Goal: Task Accomplishment & Management: Manage account settings

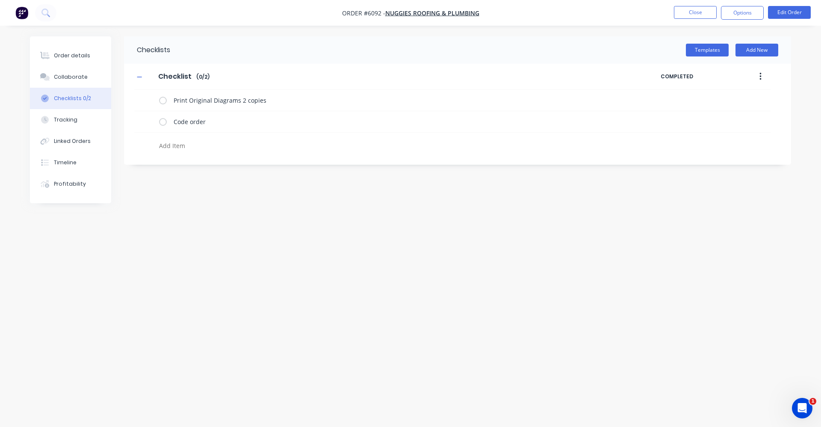
click at [762, 75] on button "button" at bounding box center [761, 76] width 20 height 15
click at [742, 93] on div "Save as Template" at bounding box center [730, 99] width 66 height 12
click at [390, 241] on div "Checklists Templates Add New Checklist Checklist Enter Checklist name ( 0 / 2 )…" at bounding box center [410, 197] width 761 height 322
click at [713, 53] on button "Templates" at bounding box center [707, 50] width 43 height 13
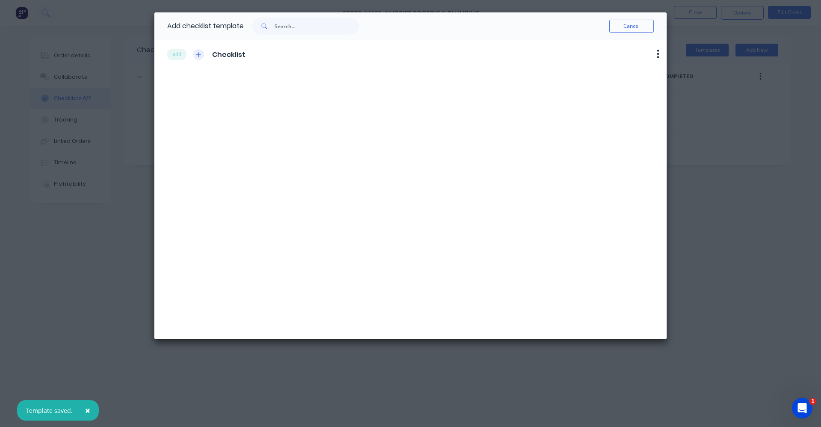
click at [196, 53] on button "button" at bounding box center [198, 54] width 11 height 11
click at [231, 56] on span "Checklist" at bounding box center [228, 55] width 33 height 10
click at [247, 55] on div "add Checklist Delete" at bounding box center [417, 54] width 500 height 22
click at [659, 52] on icon "button" at bounding box center [658, 54] width 3 height 11
drag, startPoint x: 634, startPoint y: 68, endPoint x: 628, endPoint y: 72, distance: 7.6
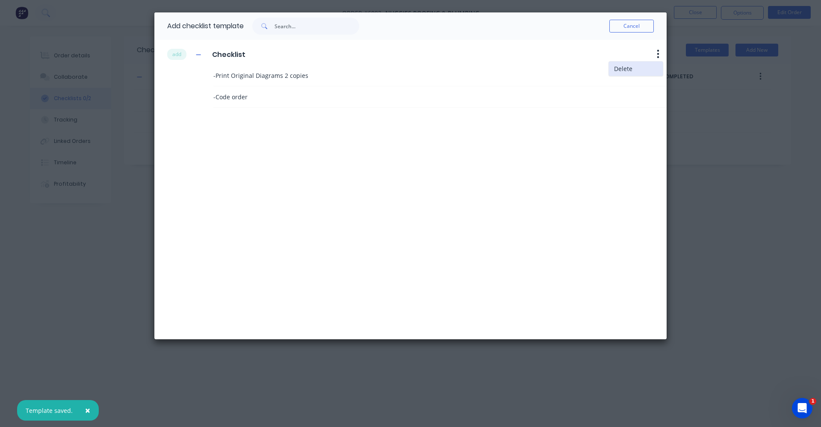
click at [628, 72] on button "Delete" at bounding box center [636, 69] width 54 height 14
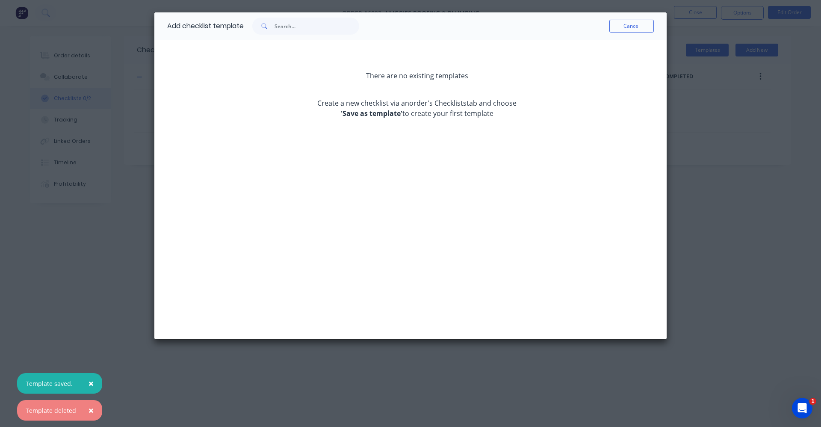
drag, startPoint x: 622, startPoint y: 27, endPoint x: 607, endPoint y: 52, distance: 29.1
click at [622, 29] on button "Cancel" at bounding box center [631, 26] width 44 height 13
type textarea "x"
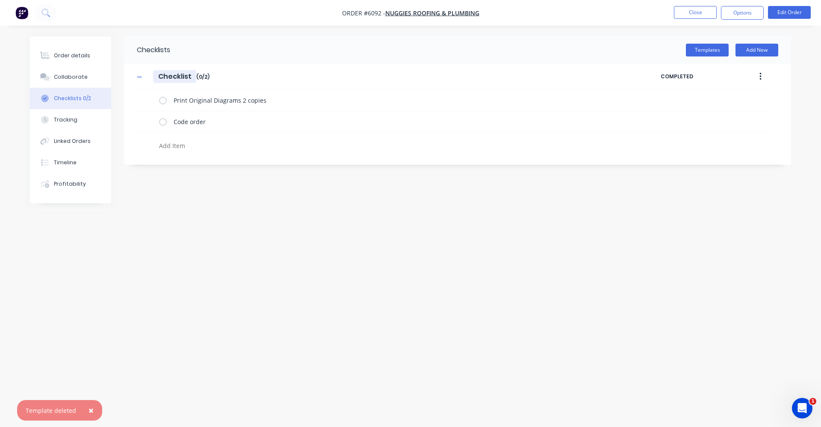
click at [190, 75] on input "Checklist" at bounding box center [174, 76] width 43 height 13
type input "P"
type textarea "x"
type input "Pr"
type textarea "x"
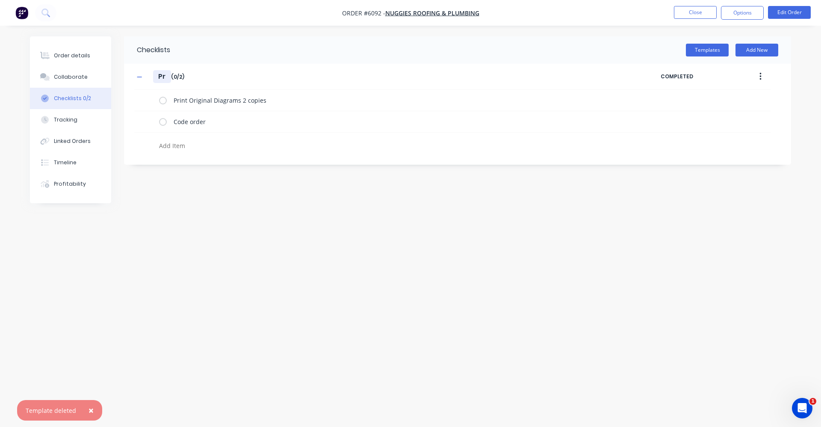
type input "Pro"
type textarea "x"
type input "Proc"
type textarea "x"
type input "Proce"
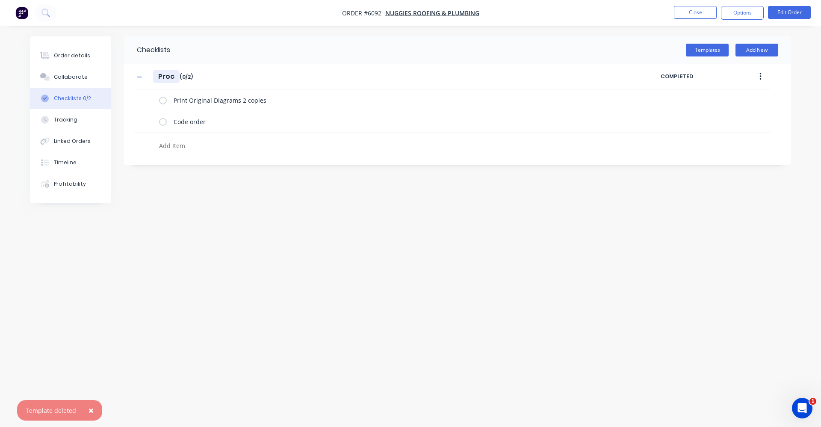
type textarea "x"
type input "Proces"
type textarea "x"
type input "Process"
type textarea "x"
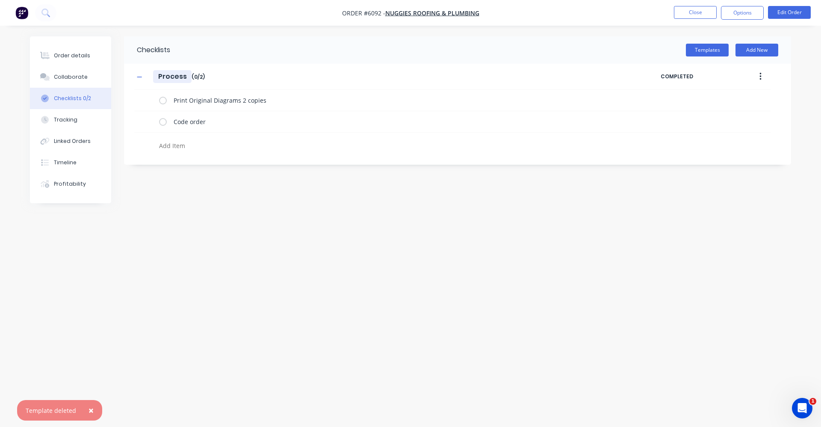
type input "Processi"
type textarea "x"
type input "Processin"
type textarea "x"
type input "Processing"
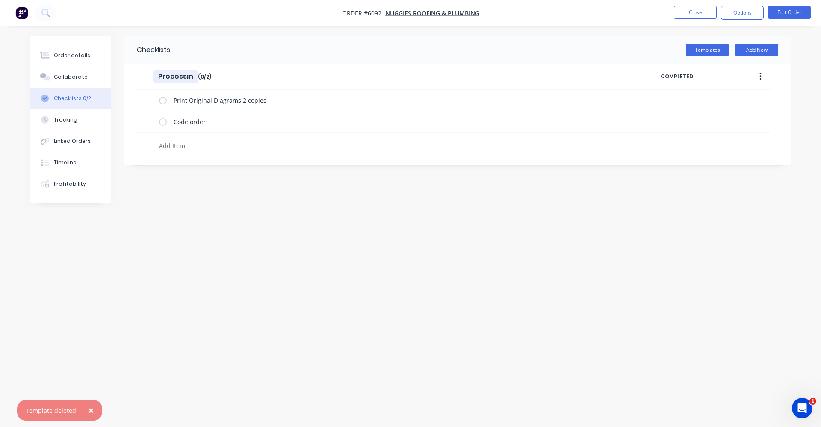
type textarea "x"
type input "Processing"
click at [763, 77] on button "button" at bounding box center [761, 76] width 20 height 15
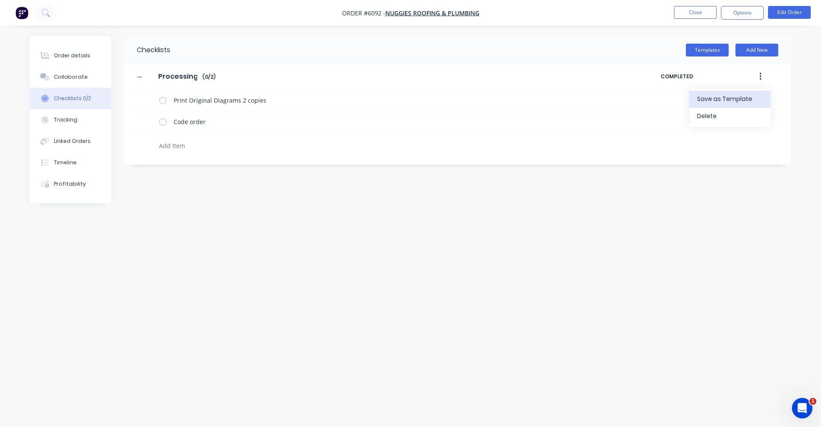
click at [731, 100] on span "Save as Template" at bounding box center [729, 99] width 64 height 9
click at [689, 9] on button "Close" at bounding box center [695, 12] width 43 height 13
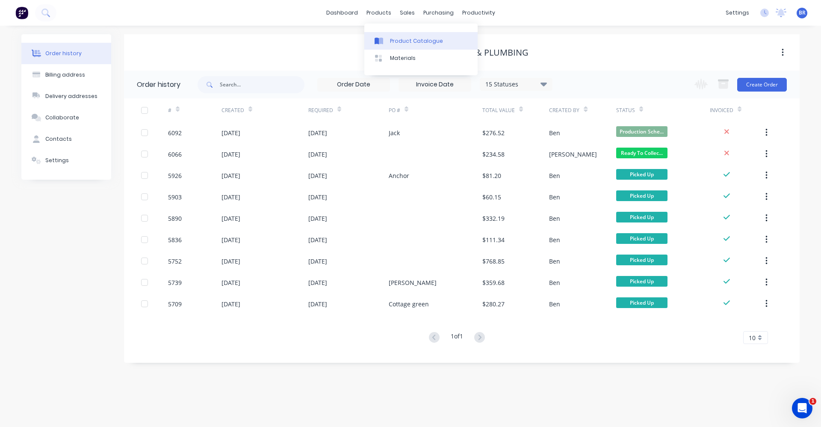
click at [388, 35] on link "Product Catalogue" at bounding box center [420, 40] width 113 height 17
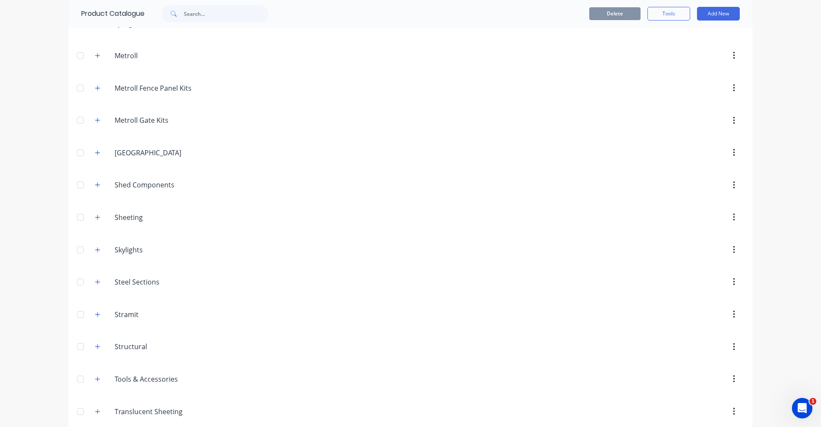
scroll to position [539, 0]
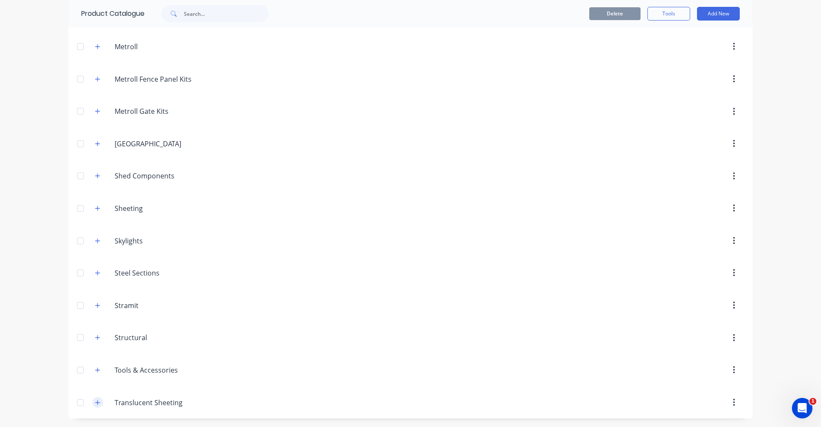
click at [96, 401] on icon "button" at bounding box center [97, 402] width 5 height 6
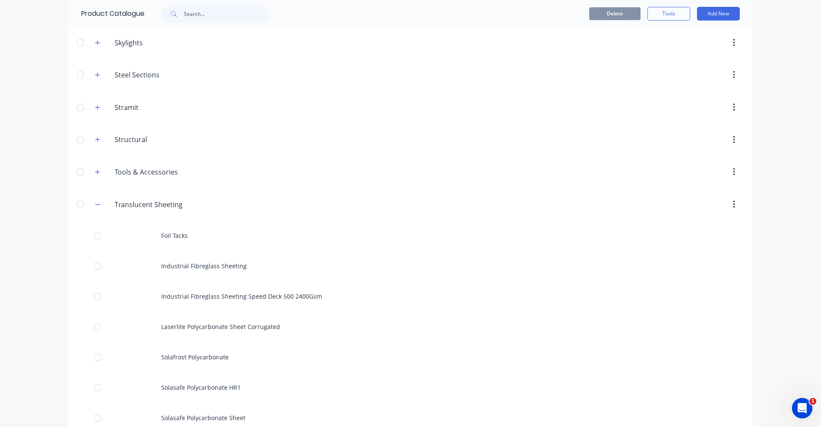
scroll to position [715, 0]
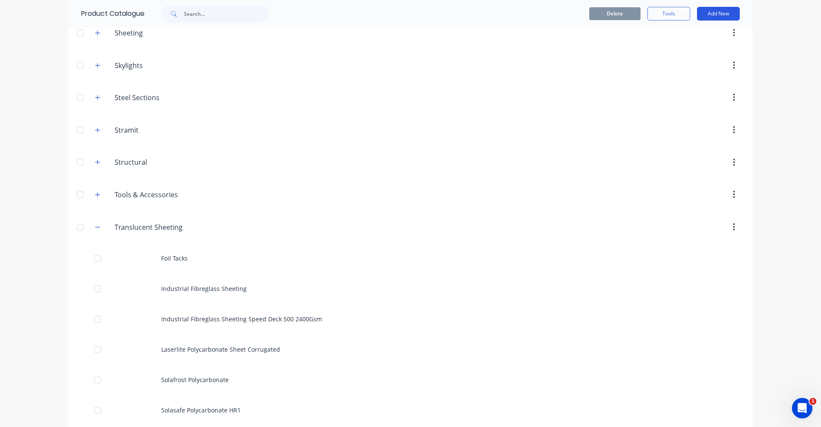
click at [719, 15] on button "Add New" at bounding box center [718, 14] width 43 height 14
click at [681, 68] on div "Product" at bounding box center [699, 70] width 66 height 12
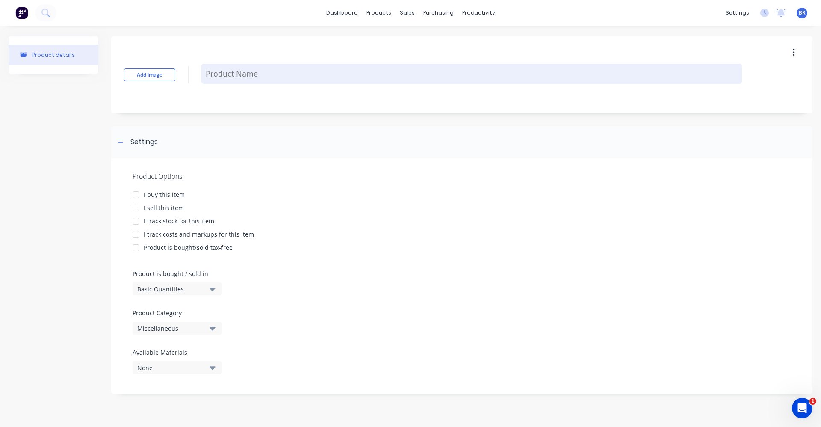
click at [251, 76] on textarea at bounding box center [471, 74] width 541 height 20
type textarea "x"
type textarea "E"
type textarea "x"
type textarea "EZ"
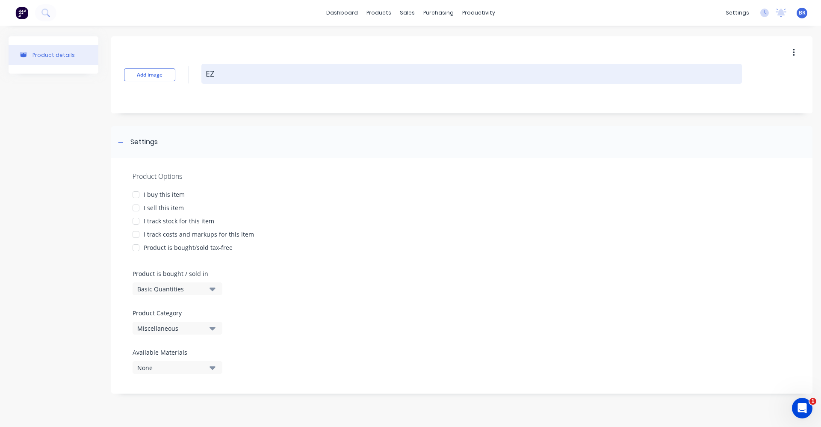
type textarea "x"
type textarea "EZ"
type textarea "x"
type textarea "EZ G"
type textarea "x"
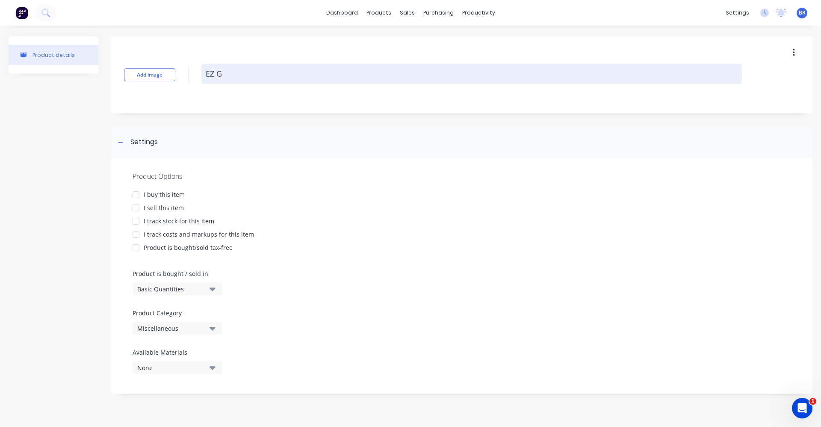
type textarea "EZ Gl"
type textarea "x"
type textarea "EZ Gla"
type textarea "x"
type textarea "EZ Glaz"
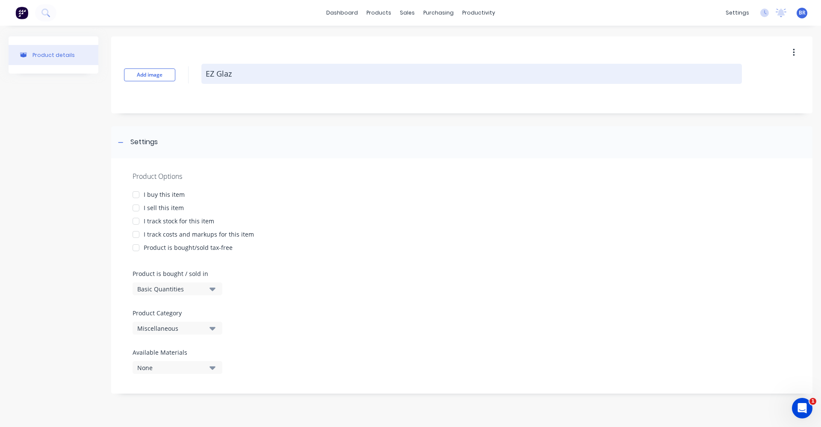
type textarea "x"
type textarea "EZ Glaze"
type textarea "x"
type textarea "EZ Glaze"
type textarea "x"
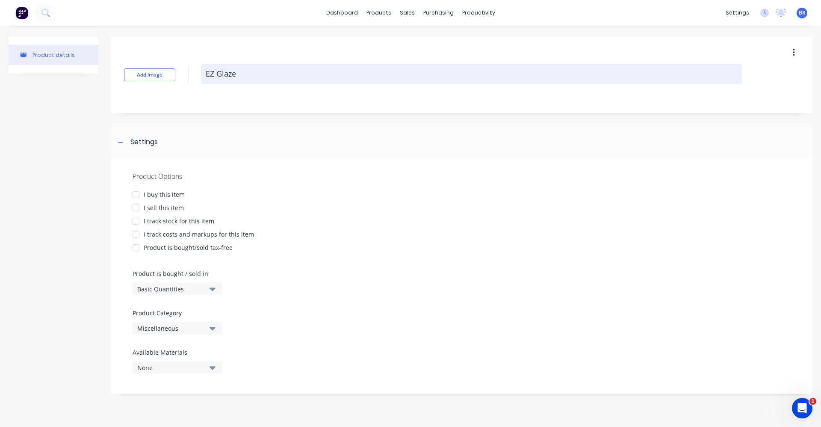
type textarea "EZ Glaze 3"
type textarea "x"
type textarea "EZ Glaze 3m"
type textarea "x"
type textarea "EZ Glaze 3mm"
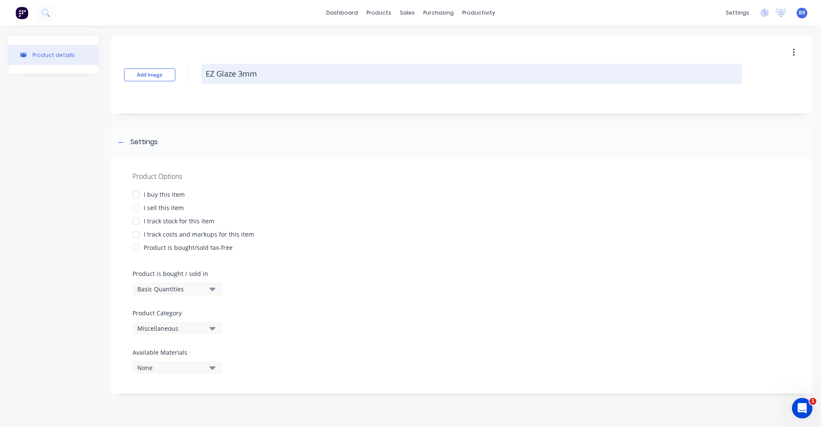
type textarea "x"
type textarea "EZ Glaze 3mm"
type textarea "x"
type textarea "EZ Glaze 3mm 6"
type textarea "x"
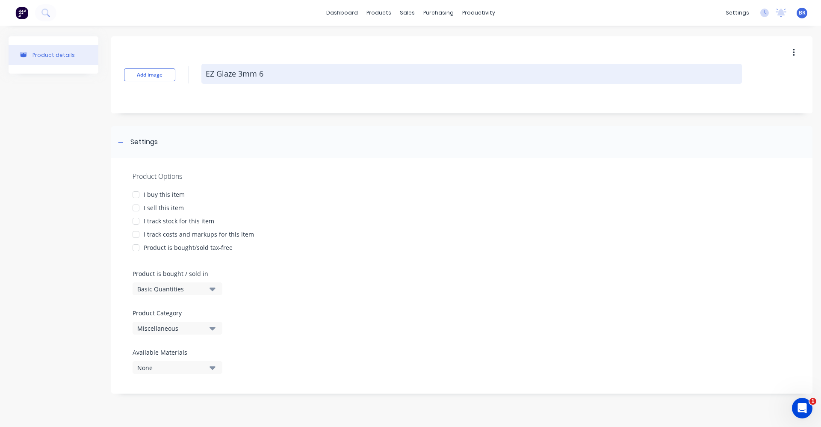
type textarea "EZ Glaze 3mm 60"
type textarea "x"
type textarea "EZ Glaze 3mm 600"
type textarea "x"
type textarea "EZ Glaze 3mm 600m"
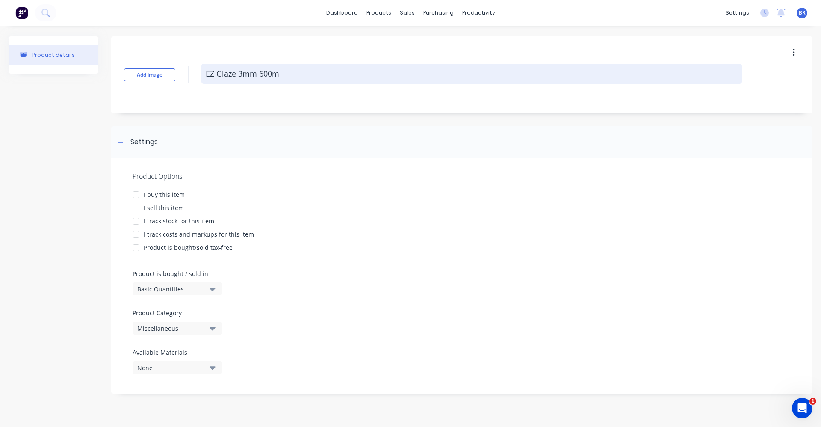
type textarea "x"
type textarea "EZ Glaze 3mm 600mm"
type textarea "x"
type textarea "EZ Glaze 3mm 600mm W"
type textarea "x"
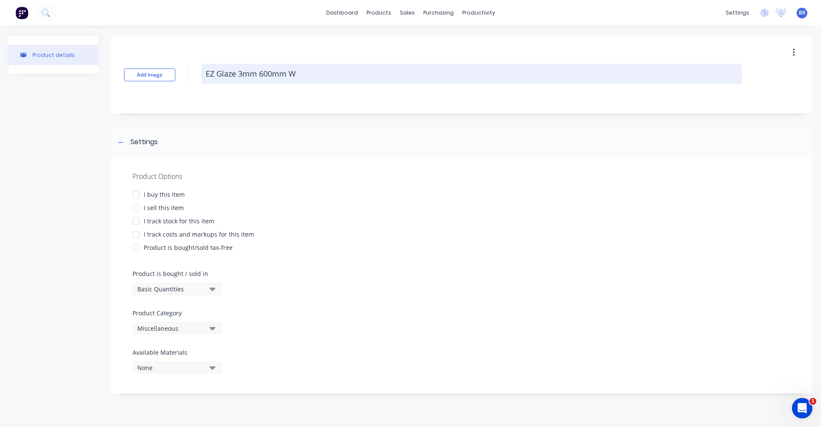
type textarea "EZ Glaze 3mm 600mm WW"
type textarea "x"
type textarea "EZ Glaze 3mm 600mm WWi"
type textarea "x"
type textarea "EZ Glaze 3mm 600mm WWid"
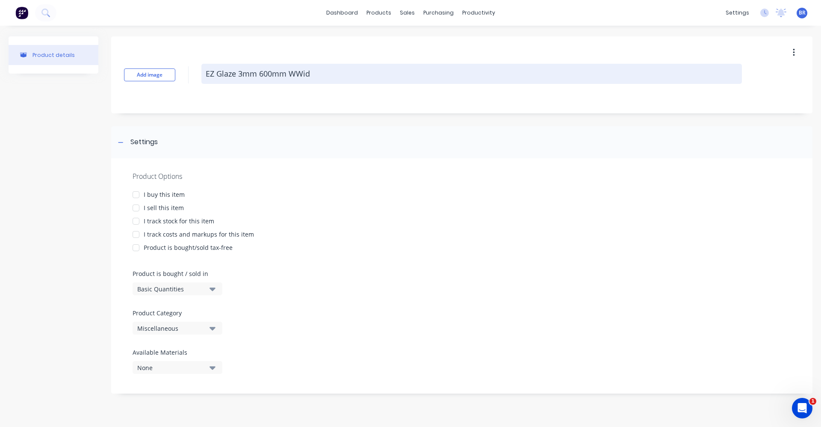
type textarea "x"
type textarea "EZ Glaze 3mm 600mm WWide"
type textarea "x"
type textarea "EZ Glaze 3mm 600mm WWid"
type textarea "x"
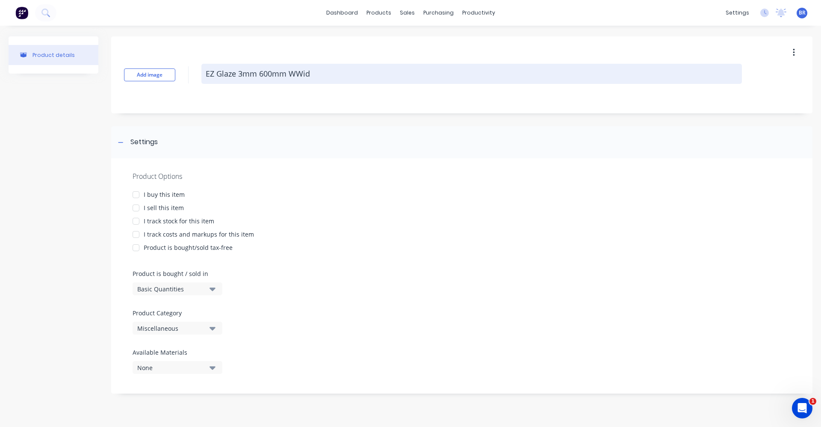
type textarea "EZ Glaze 3mm 600mm WWi"
type textarea "x"
type textarea "EZ Glaze 3mm 600mm WW"
type textarea "x"
type textarea "EZ Glaze 3mm 600mm W"
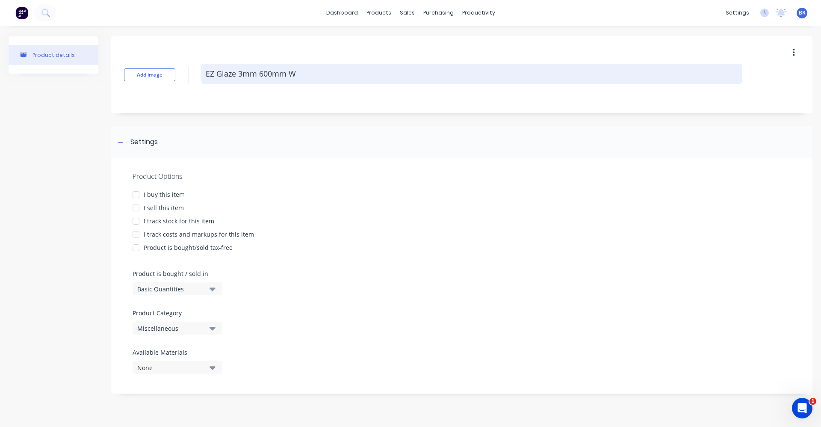
type textarea "x"
type textarea "EZ Glaze 3mm 600mm Wi"
type textarea "x"
type textarea "EZ Glaze 3mm 600mm Wid"
type textarea "x"
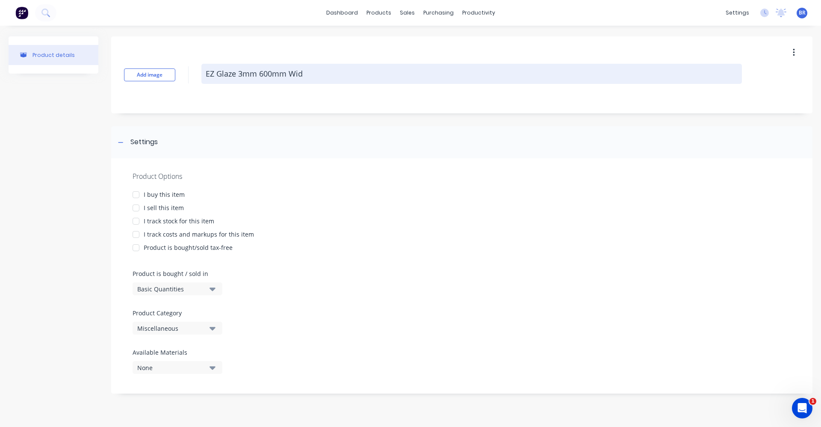
type textarea "EZ Glaze 3mm 600mm Wide"
type textarea "x"
type textarea "EZ Glaze 3mm 600mm Wide"
type textarea "x"
type textarea "EZ Glaze 3mm 600mm Wide L"
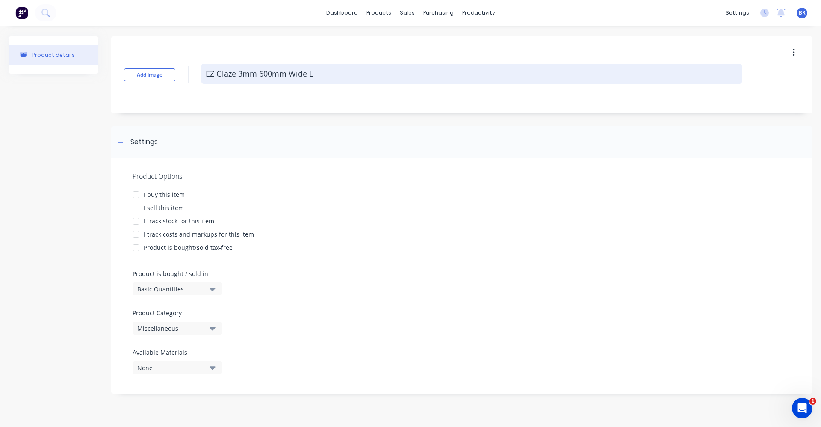
type textarea "x"
type textarea "EZ Glaze 3mm 600mm Wide LP"
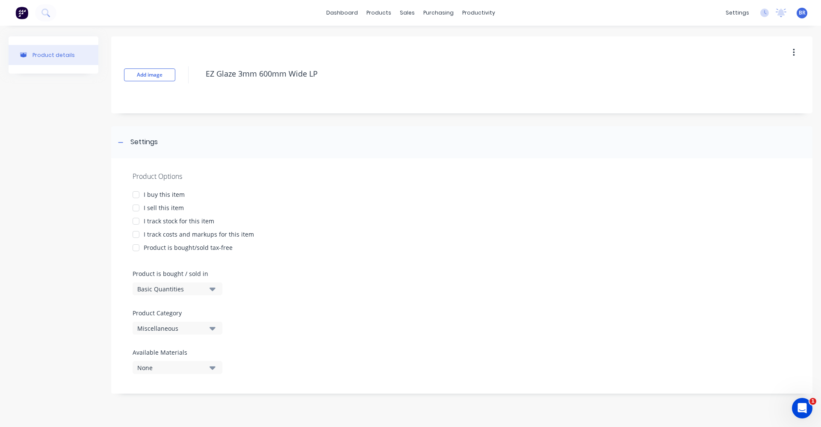
click at [138, 195] on div at bounding box center [135, 194] width 17 height 17
click at [140, 210] on div at bounding box center [135, 207] width 17 height 17
type textarea "x"
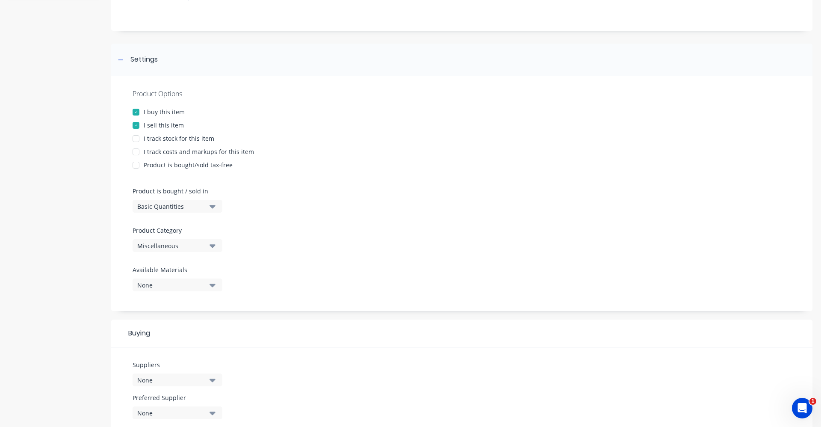
scroll to position [86, 0]
type textarea "EZ Glaze 3mm 600mm Wide LP"
type textarea "x"
type textarea "EZ Glaze 3mm 600mm Wide LP"
click at [166, 375] on div "None" at bounding box center [171, 377] width 68 height 9
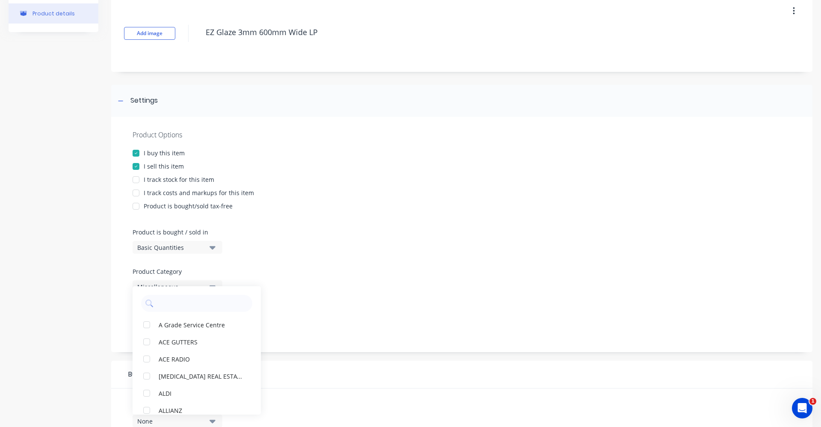
scroll to position [0, 0]
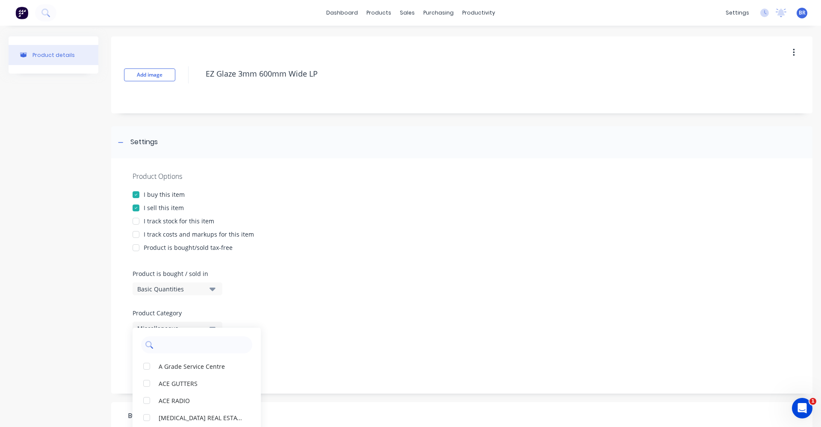
click at [172, 346] on input "text" at bounding box center [202, 344] width 91 height 17
type input "palr"
drag, startPoint x: 463, startPoint y: 287, endPoint x: 379, endPoint y: 293, distance: 84.0
click at [462, 287] on div "Product Options I buy this item I sell this item I track stock for this item I …" at bounding box center [461, 275] width 701 height 235
click at [208, 285] on button "Basic Quantities" at bounding box center [178, 288] width 90 height 13
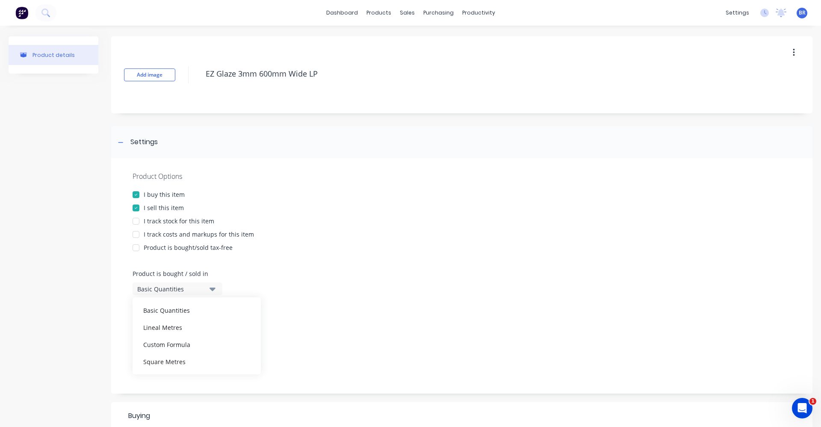
click at [361, 248] on div "Product is bought/sold tax-free" at bounding box center [462, 247] width 659 height 9
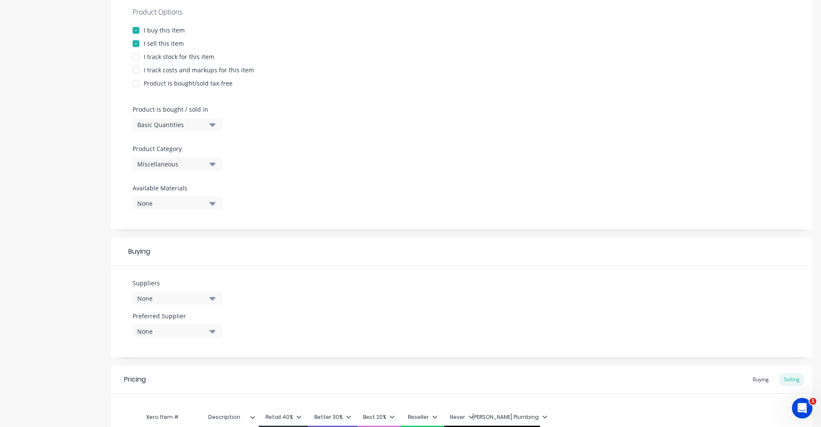
scroll to position [214, 0]
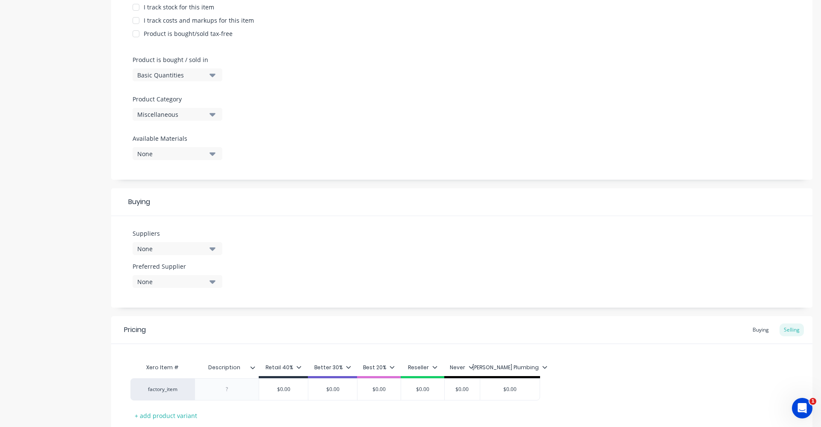
click at [201, 249] on div "None" at bounding box center [171, 248] width 68 height 9
drag, startPoint x: 180, startPoint y: 272, endPoint x: 130, endPoint y: 269, distance: 50.2
click at [130, 272] on div "Suppliers None palr No options... Preferred Supplier None No options..." at bounding box center [461, 262] width 701 height 92
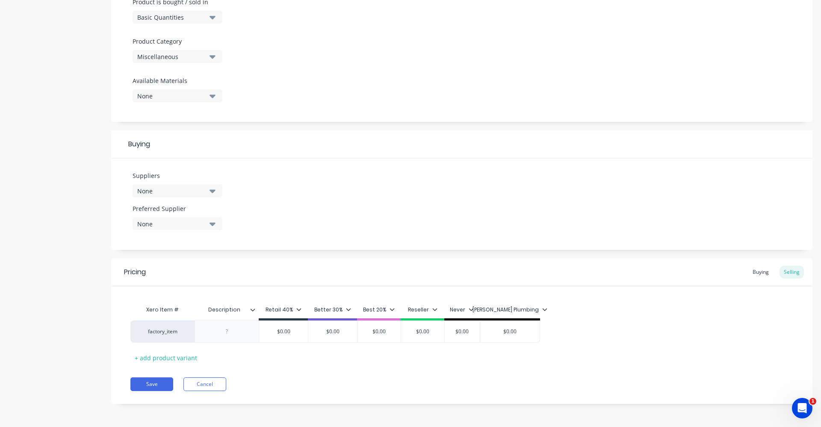
scroll to position [272, 0]
click at [164, 332] on div "factory_item" at bounding box center [162, 331] width 47 height 8
click at [177, 332] on button "Fibreglass & Polycarbonate" at bounding box center [176, 334] width 75 height 13
click at [238, 327] on div at bounding box center [227, 330] width 43 height 11
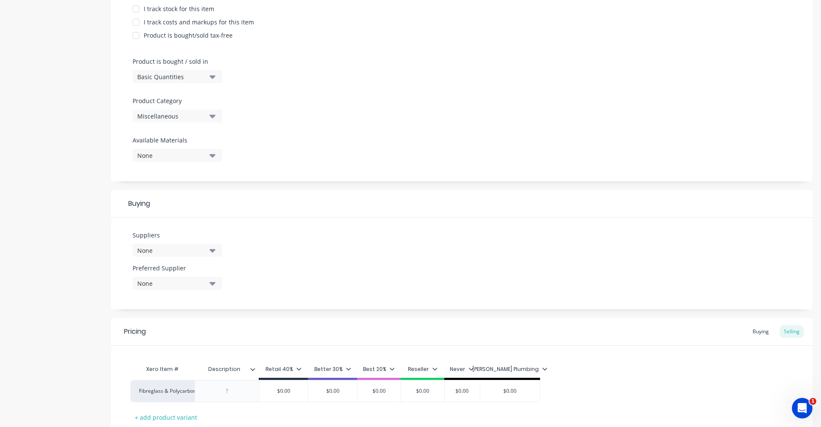
scroll to position [272, 0]
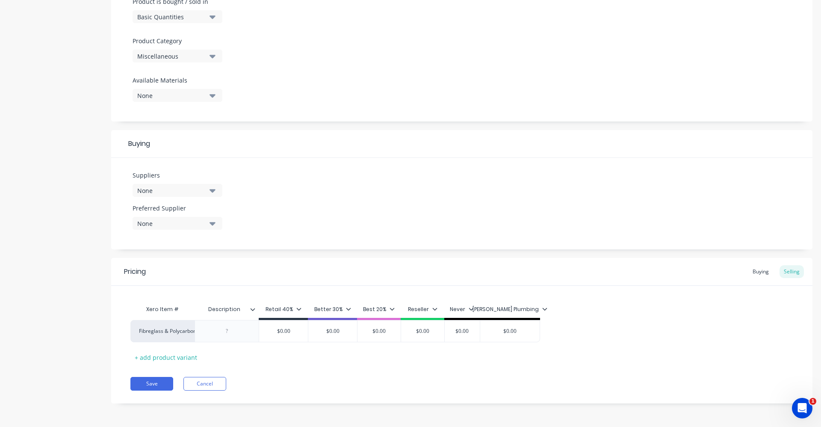
type textarea "x"
click at [230, 308] on input "Description" at bounding box center [224, 309] width 59 height 8
type input "Length"
click at [253, 308] on icon at bounding box center [252, 309] width 5 height 5
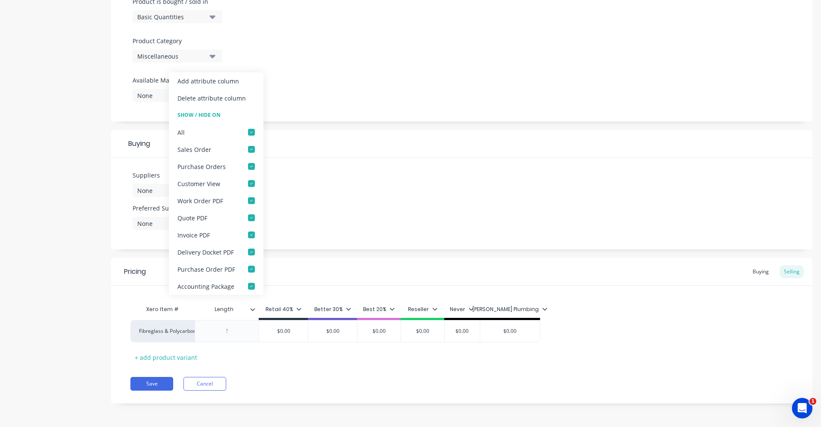
click at [209, 87] on div "Add attribute column" at bounding box center [216, 80] width 95 height 17
type textarea "x"
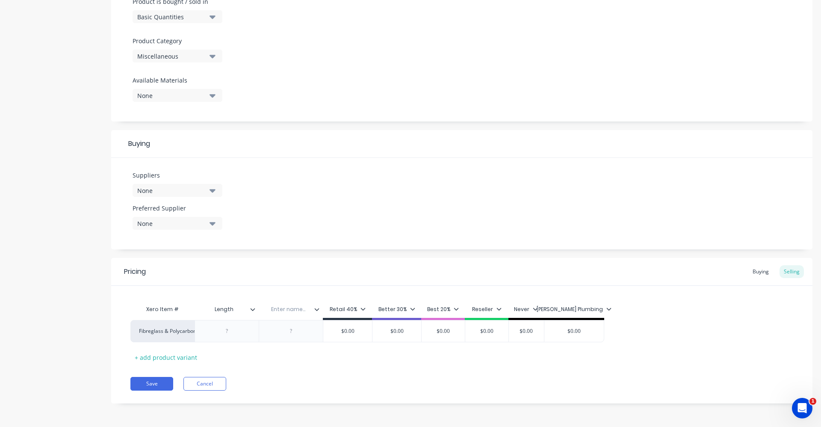
click at [296, 312] on input "text" at bounding box center [288, 309] width 59 height 8
type input "Tally"
type textarea "x"
click at [294, 308] on input "Tally" at bounding box center [288, 309] width 59 height 8
type input "T"
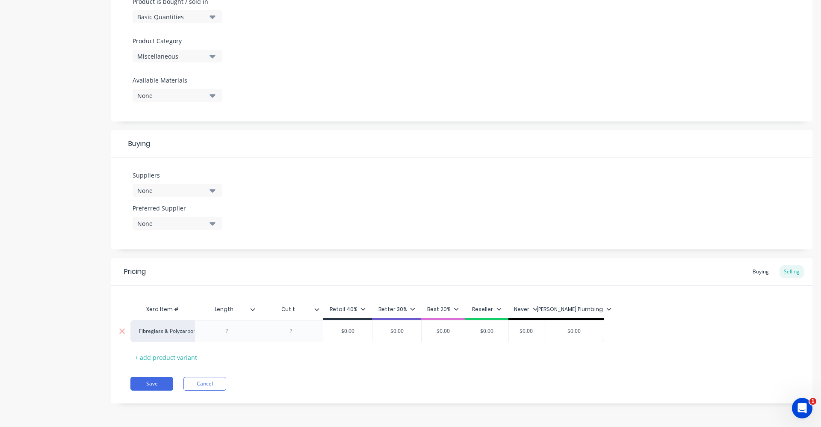
type input "Cut to"
type textarea "x"
click at [226, 332] on div at bounding box center [227, 330] width 43 height 11
click at [749, 274] on div "Buying" at bounding box center [760, 271] width 25 height 13
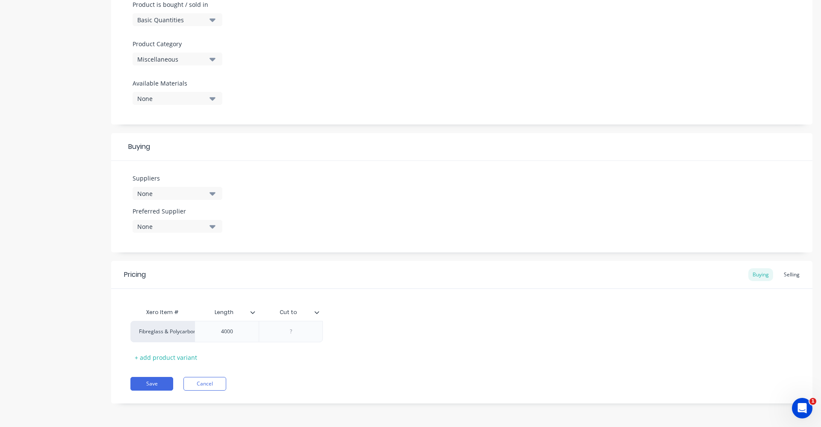
drag, startPoint x: 294, startPoint y: 332, endPoint x: 362, endPoint y: 343, distance: 68.6
click at [295, 331] on div at bounding box center [290, 331] width 43 height 11
click at [353, 322] on div "Fibreglass & Polycarbonate 4000" at bounding box center [461, 331] width 663 height 21
click at [159, 384] on button "Save" at bounding box center [151, 384] width 43 height 14
type textarea "x"
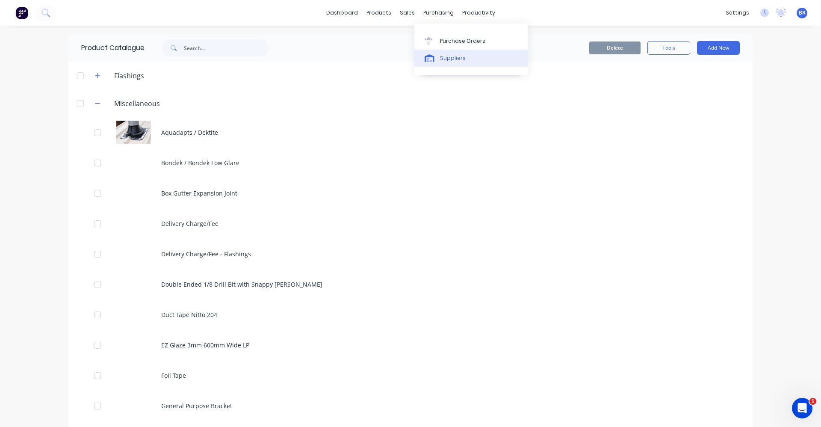
click at [441, 54] on div "Suppliers" at bounding box center [453, 58] width 26 height 8
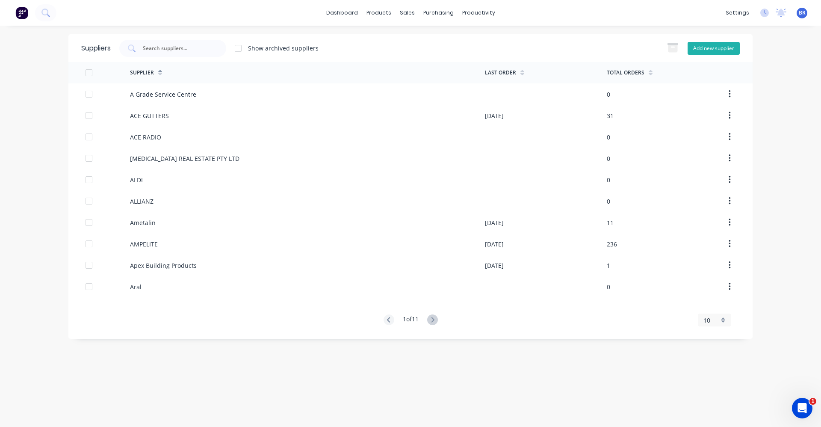
click at [713, 49] on button "Add new supplier" at bounding box center [714, 48] width 52 height 13
select select "AU"
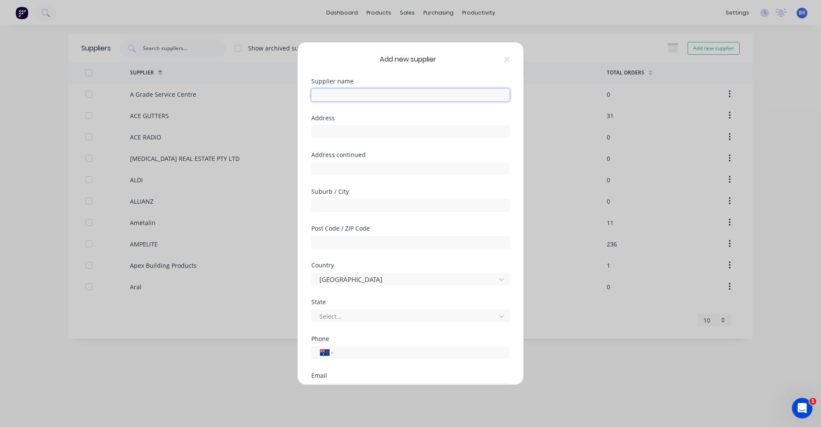
click at [367, 94] on input "text" at bounding box center [410, 95] width 198 height 13
type input "Palram"
click at [343, 131] on input "text" at bounding box center [410, 131] width 198 height 13
type input "[STREET_ADDRESS]"
type input "Derrimut"
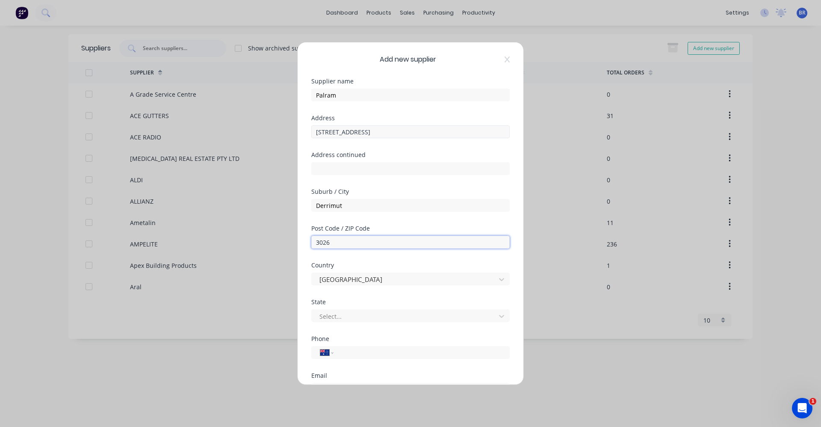
type input "3026"
type input "Vic"
click at [343, 335] on div "Victoria" at bounding box center [407, 335] width 192 height 16
click at [363, 353] on input "tel" at bounding box center [420, 353] width 161 height 10
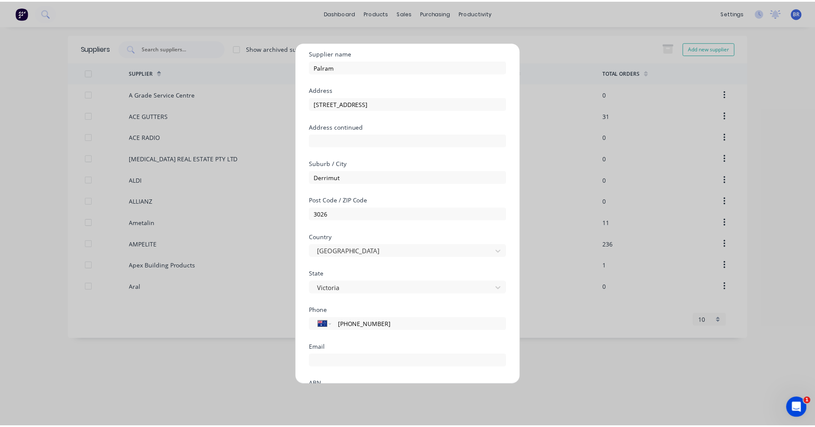
scroll to position [112, 0]
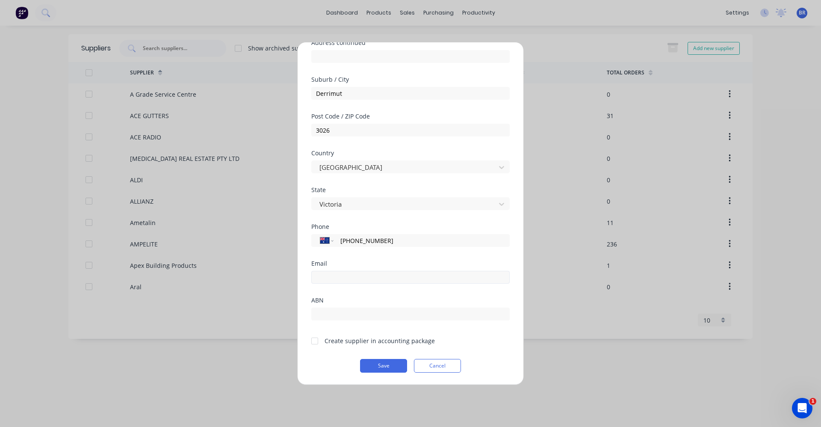
type input "[PHONE_NUMBER]"
click at [350, 272] on input "email" at bounding box center [410, 277] width 198 height 13
click at [326, 278] on input "email" at bounding box center [410, 277] width 198 height 13
type input "[EMAIL_ADDRESS][DOMAIN_NAME]"
click at [314, 341] on div at bounding box center [314, 340] width 17 height 17
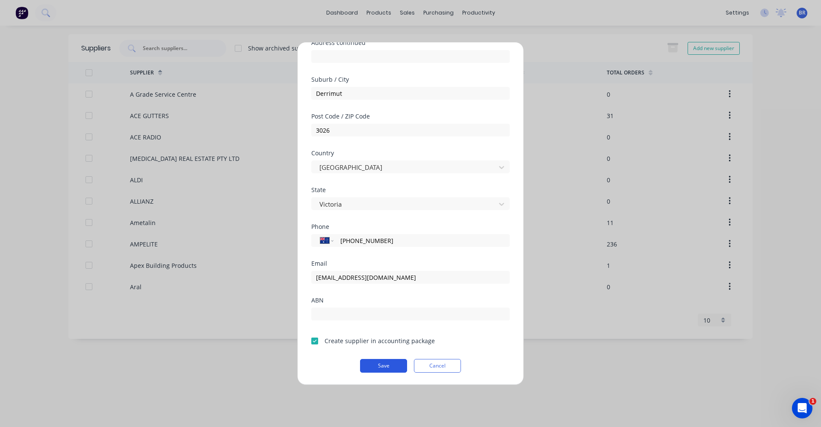
click at [379, 365] on button "Save" at bounding box center [383, 366] width 47 height 14
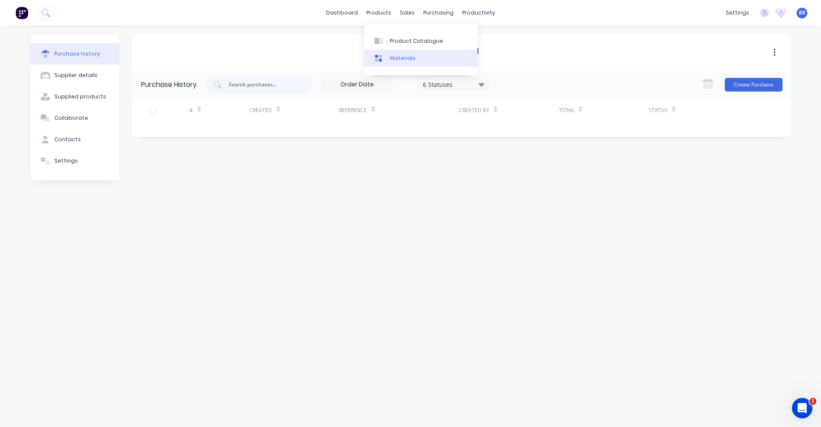
click at [392, 59] on div "Materials" at bounding box center [403, 58] width 26 height 8
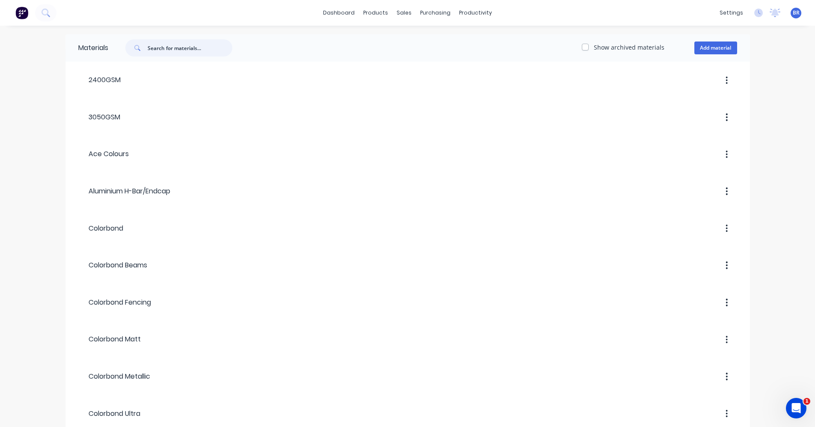
click at [171, 46] on input "text" at bounding box center [190, 47] width 85 height 17
click at [423, 39] on div "Sales Orders" at bounding box center [435, 41] width 35 height 8
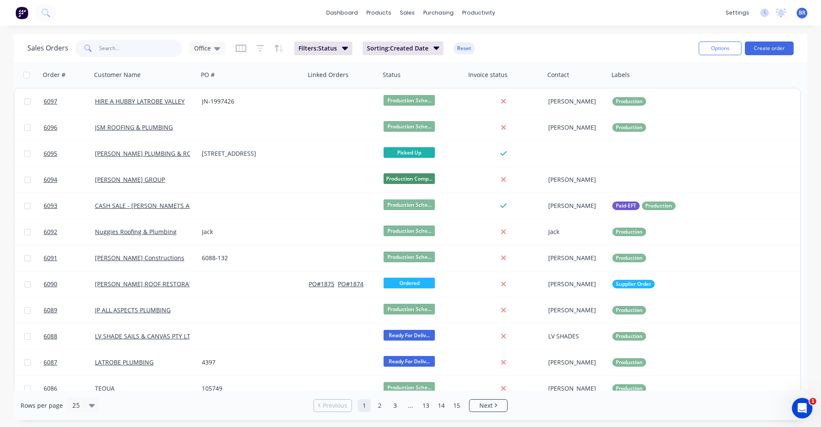
click at [136, 52] on input "text" at bounding box center [140, 48] width 83 height 17
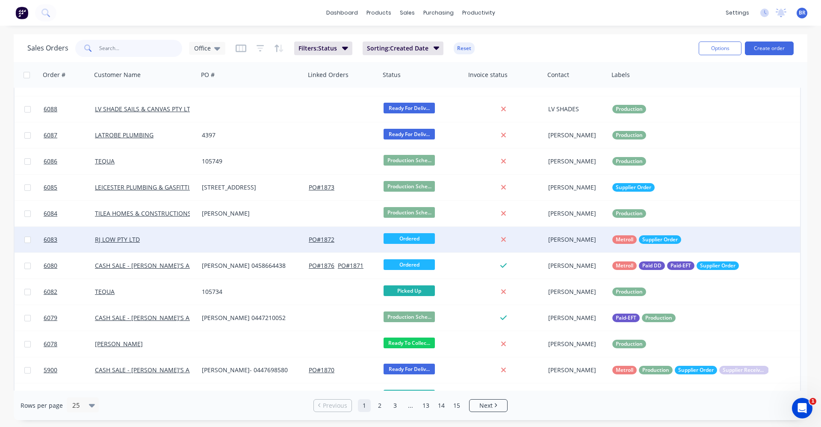
scroll to position [257, 0]
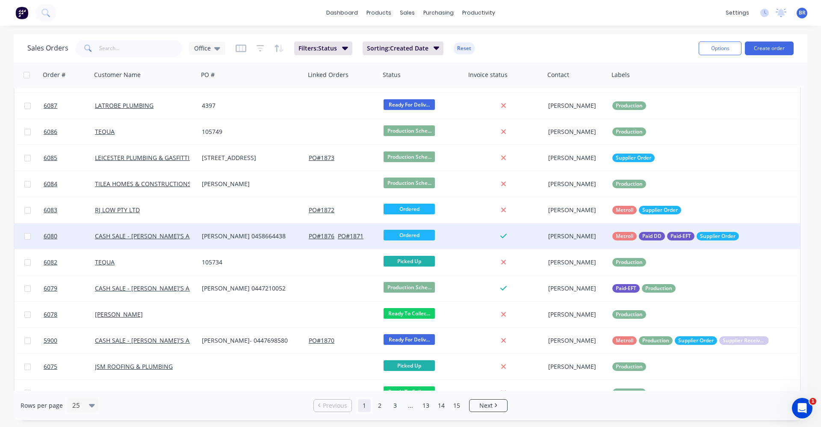
click at [248, 232] on div "[PERSON_NAME] 0458664438" at bounding box center [249, 236] width 95 height 9
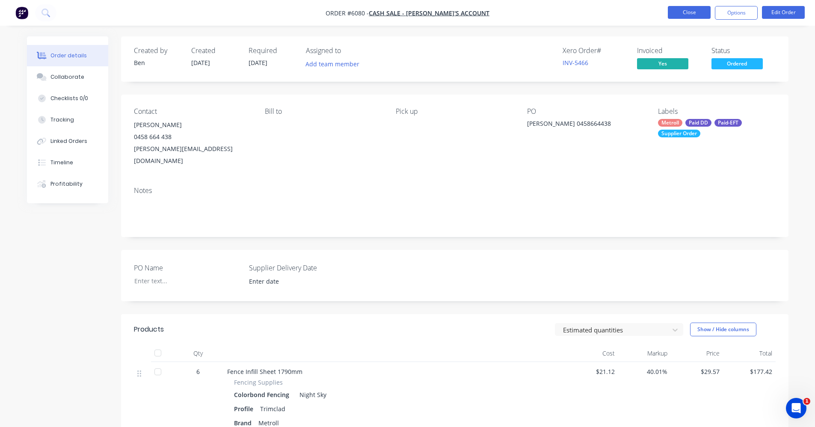
click at [688, 11] on button "Close" at bounding box center [689, 12] width 43 height 13
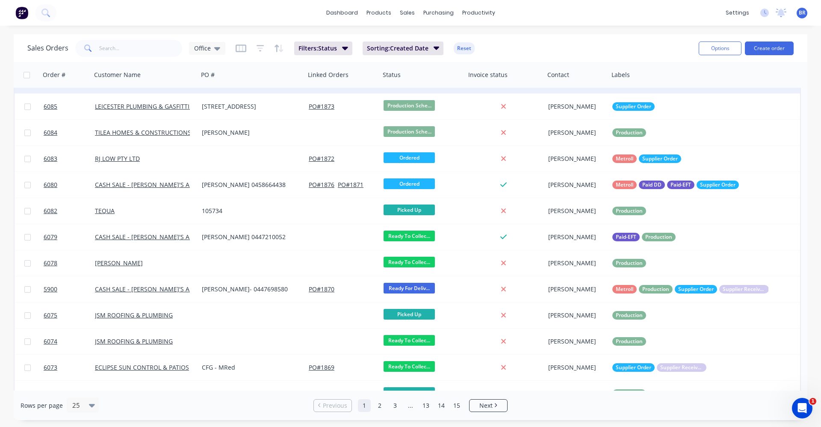
scroll to position [342, 0]
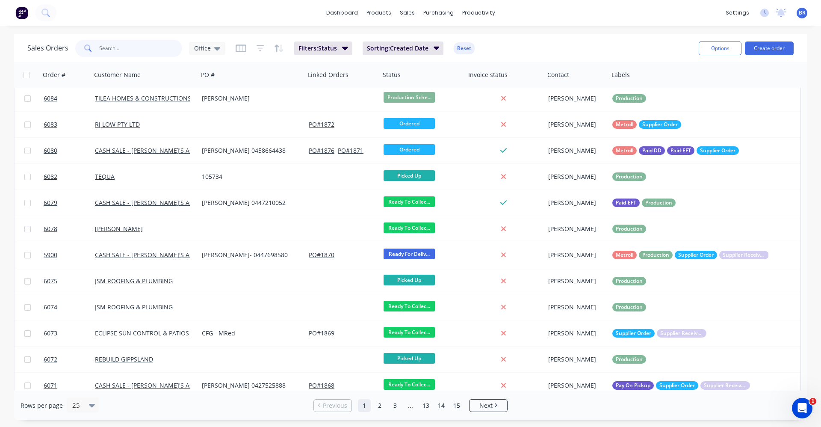
click at [123, 54] on input "text" at bounding box center [140, 48] width 83 height 17
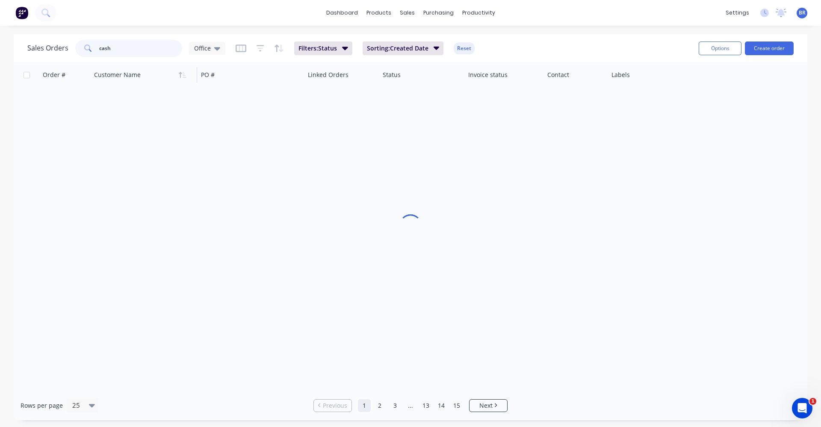
scroll to position [0, 0]
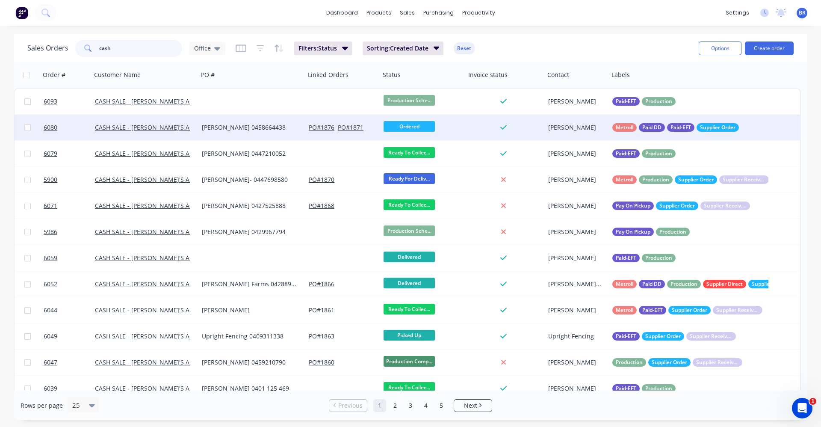
type input "cash"
click at [266, 126] on div "[PERSON_NAME] 0458664438" at bounding box center [249, 127] width 95 height 9
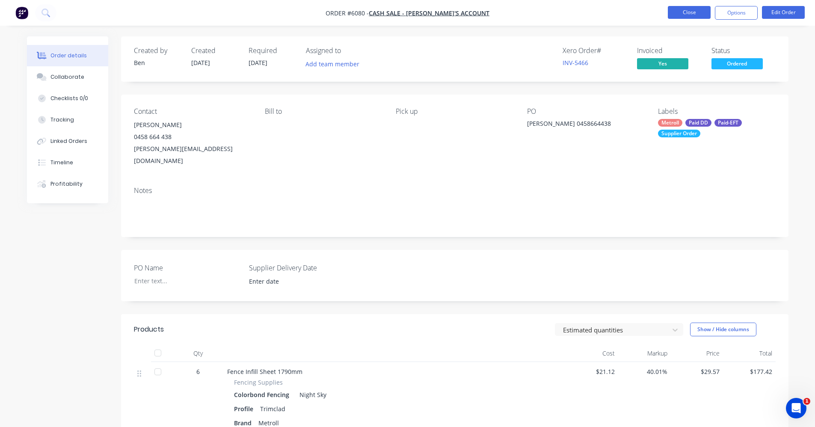
click at [686, 12] on button "Close" at bounding box center [689, 12] width 43 height 13
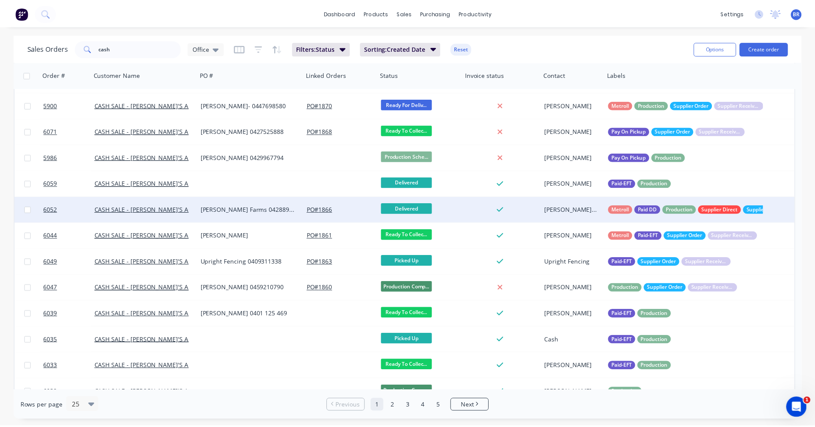
scroll to position [43, 0]
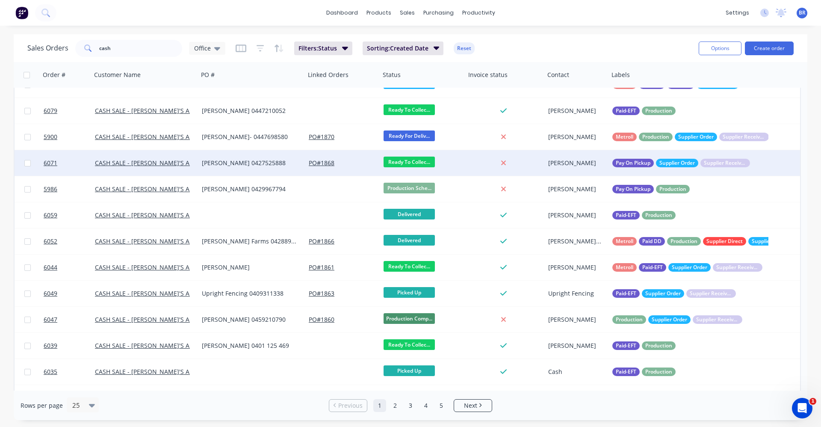
click at [240, 162] on div "[PERSON_NAME] 0427525888" at bounding box center [249, 163] width 95 height 9
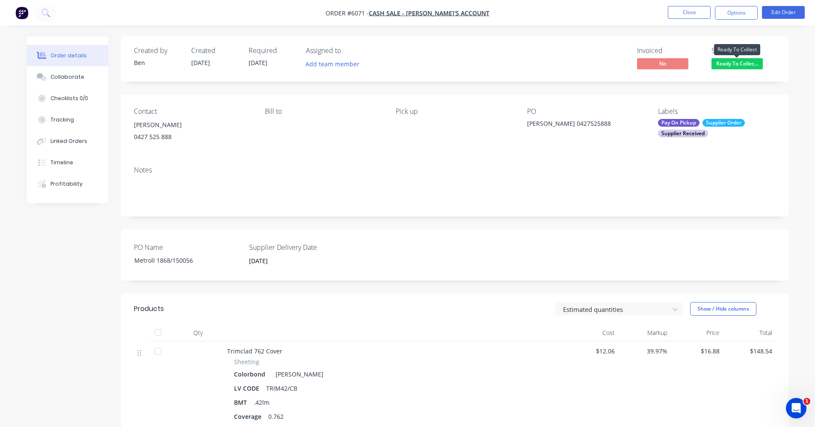
click at [730, 63] on span "Ready To Collec..." at bounding box center [736, 63] width 51 height 11
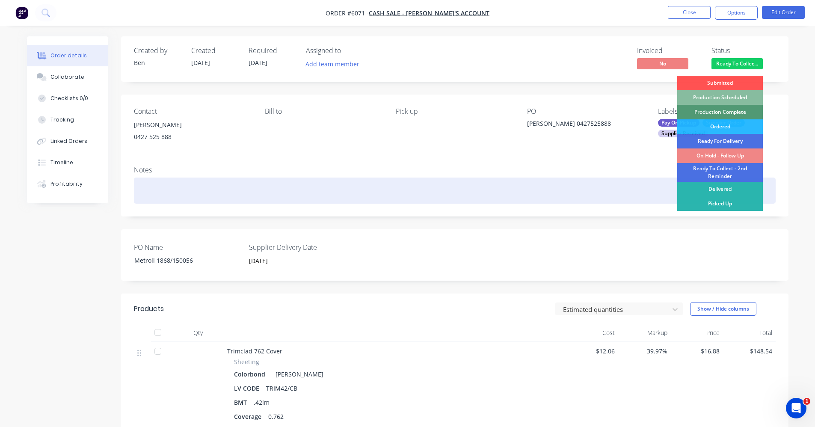
click at [613, 189] on div at bounding box center [455, 190] width 642 height 26
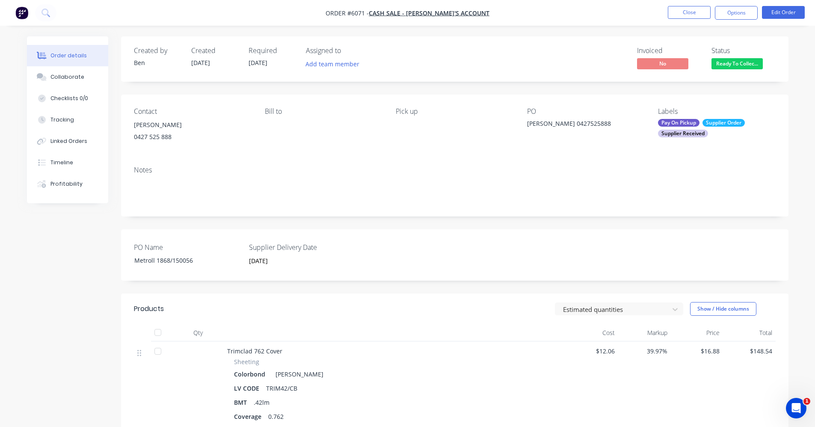
click at [684, 119] on div "Pay On Pickup" at bounding box center [678, 123] width 41 height 8
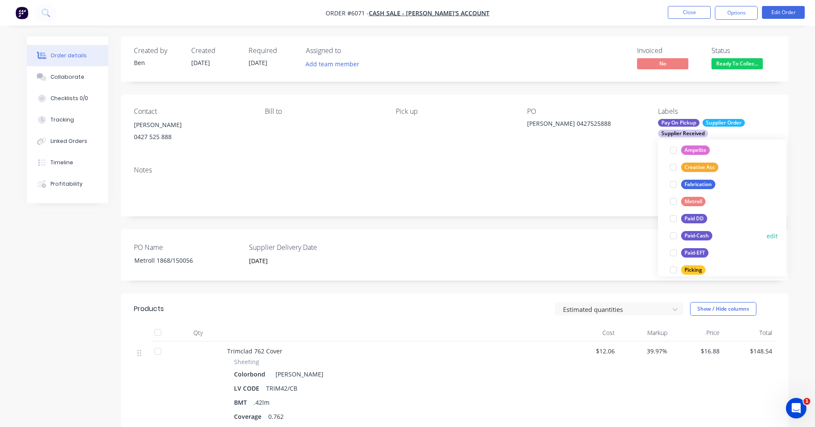
scroll to position [128, 0]
click at [676, 233] on div at bounding box center [673, 233] width 17 height 17
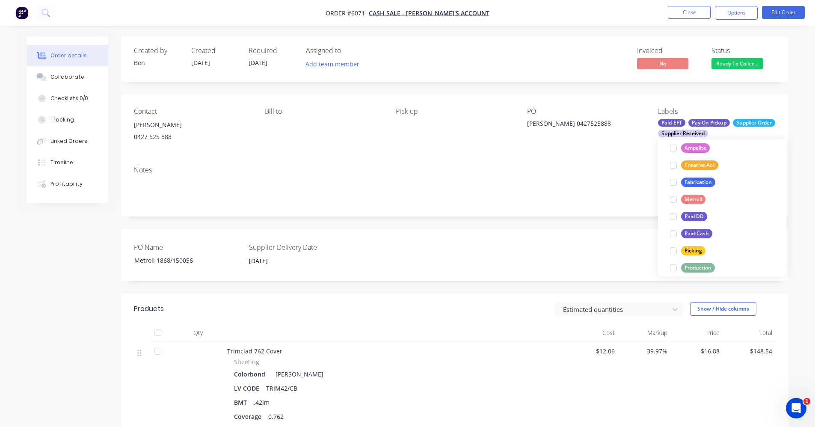
scroll to position [0, 0]
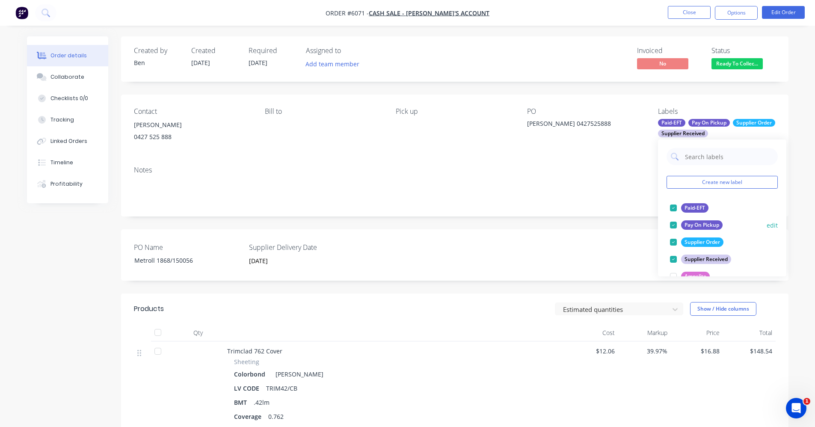
click at [673, 225] on div at bounding box center [673, 224] width 17 height 17
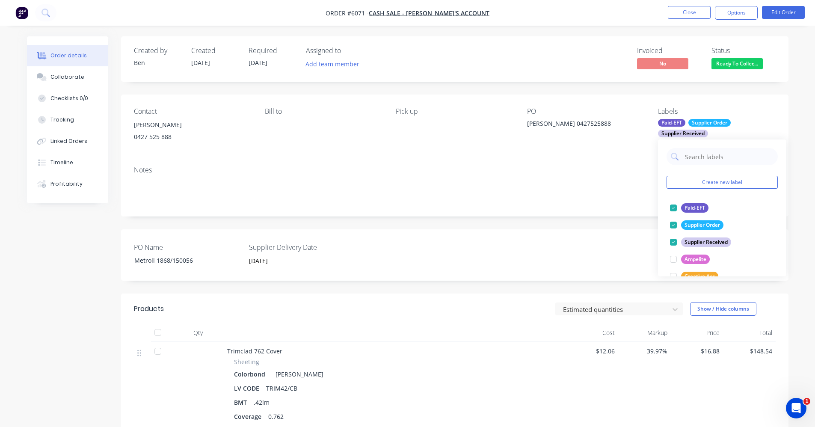
click at [535, 168] on div "Notes" at bounding box center [455, 170] width 642 height 8
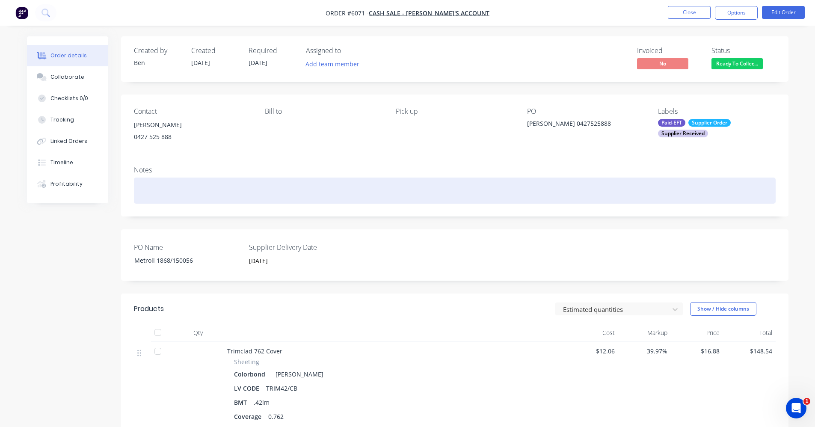
click at [437, 185] on div at bounding box center [455, 190] width 642 height 26
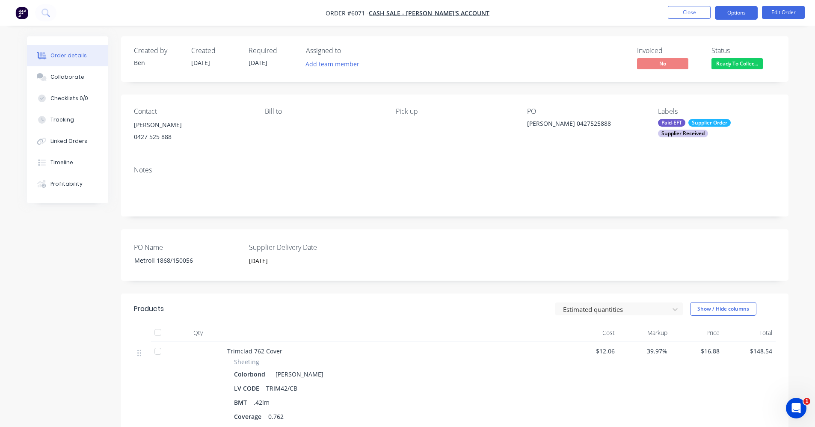
click at [735, 15] on button "Options" at bounding box center [736, 13] width 43 height 14
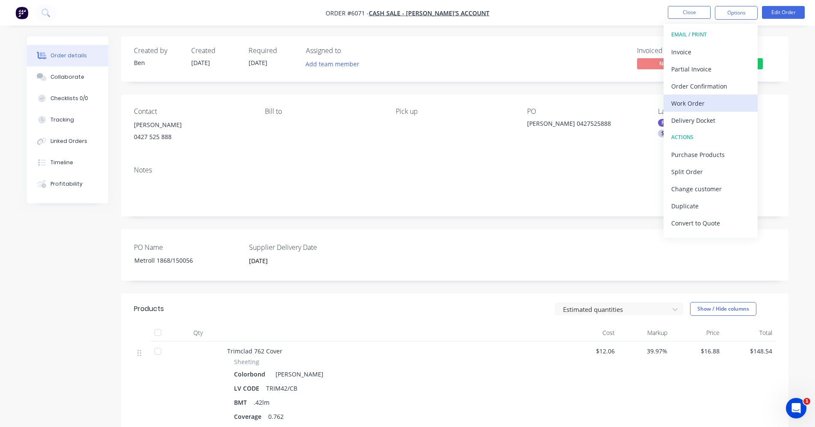
click at [701, 105] on div "Work Order" at bounding box center [710, 103] width 79 height 12
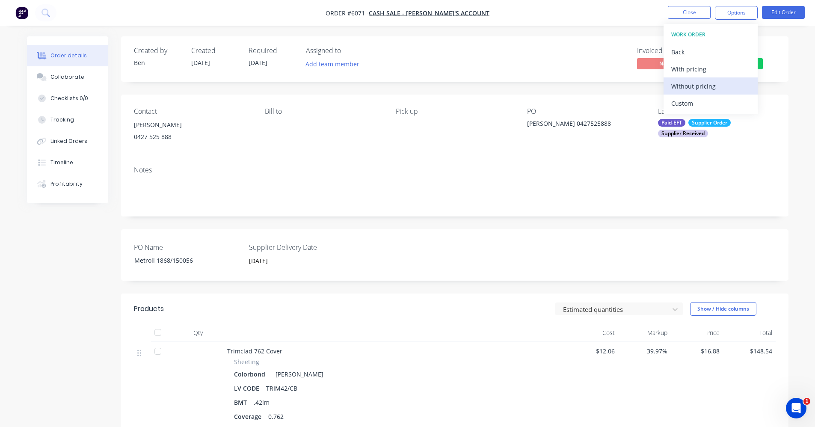
click at [726, 84] on div "Without pricing" at bounding box center [710, 86] width 79 height 12
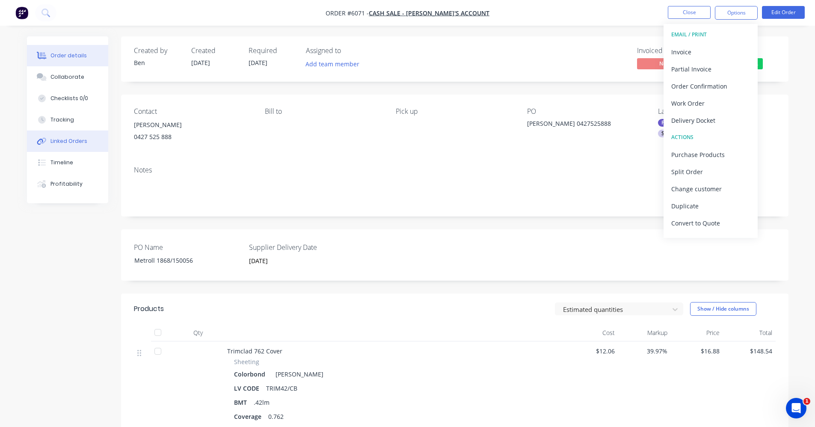
click at [77, 145] on button "Linked Orders" at bounding box center [67, 140] width 81 height 21
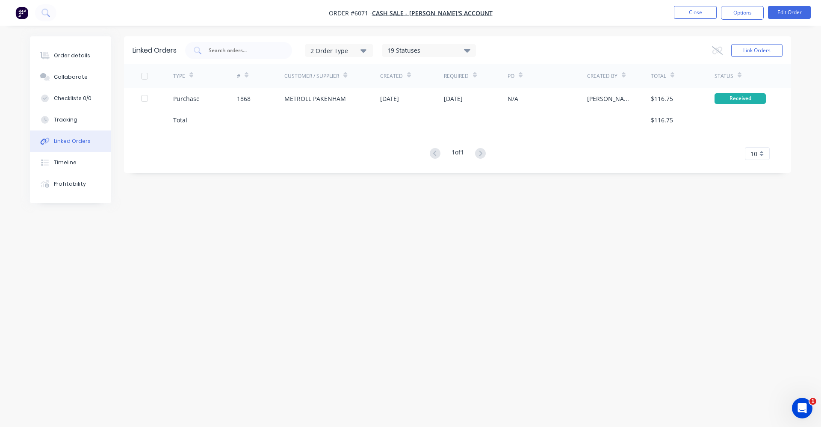
drag, startPoint x: 51, startPoint y: 59, endPoint x: 110, endPoint y: 59, distance: 58.6
click at [56, 59] on button "Order details" at bounding box center [70, 55] width 81 height 21
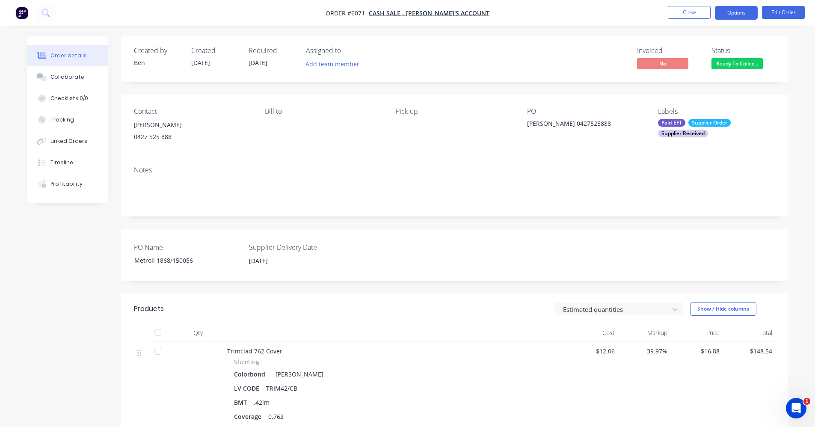
click at [736, 14] on button "Options" at bounding box center [736, 13] width 43 height 14
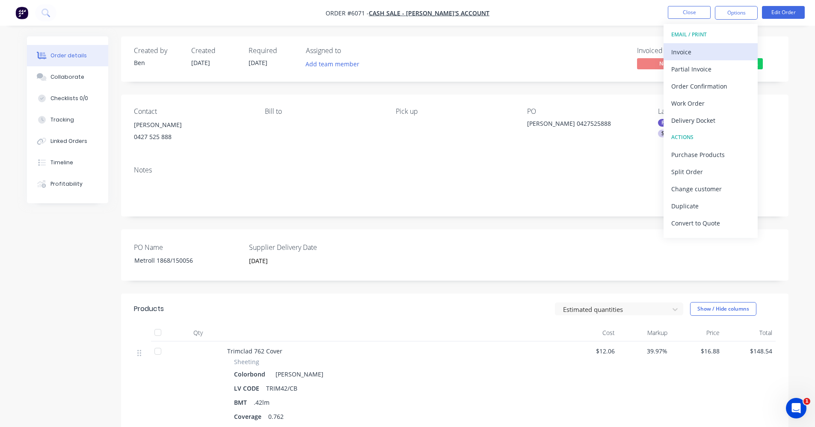
click at [684, 44] on button "Invoice" at bounding box center [710, 51] width 94 height 17
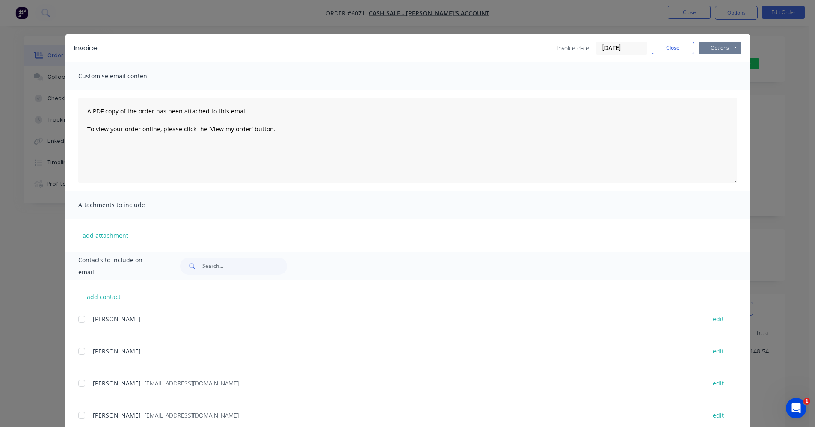
click at [730, 49] on button "Options" at bounding box center [719, 47] width 43 height 13
click at [723, 79] on button "Print" at bounding box center [725, 77] width 55 height 14
click at [671, 49] on button "Close" at bounding box center [672, 47] width 43 height 13
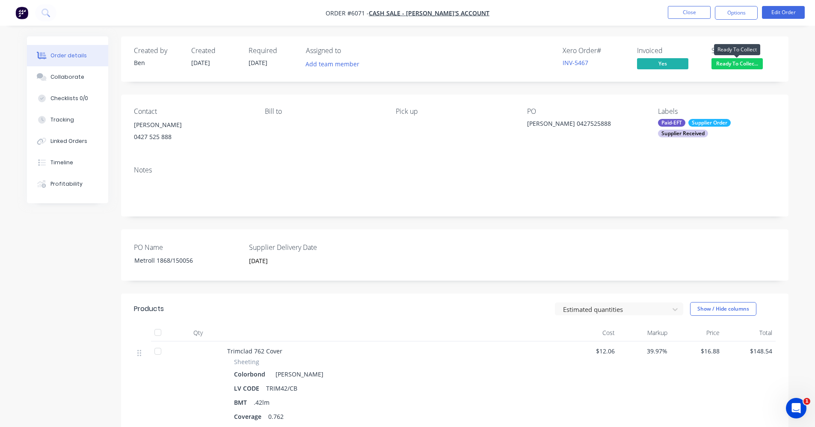
click at [732, 62] on span "Ready To Collec..." at bounding box center [736, 63] width 51 height 11
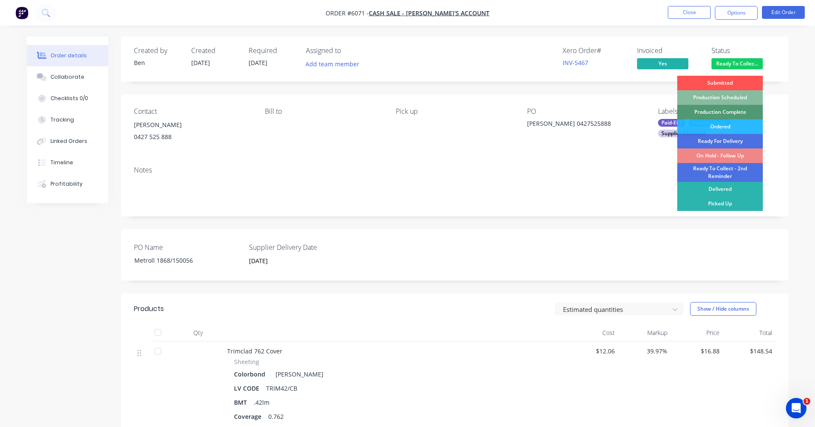
click at [539, 167] on div "Notes" at bounding box center [455, 170] width 642 height 8
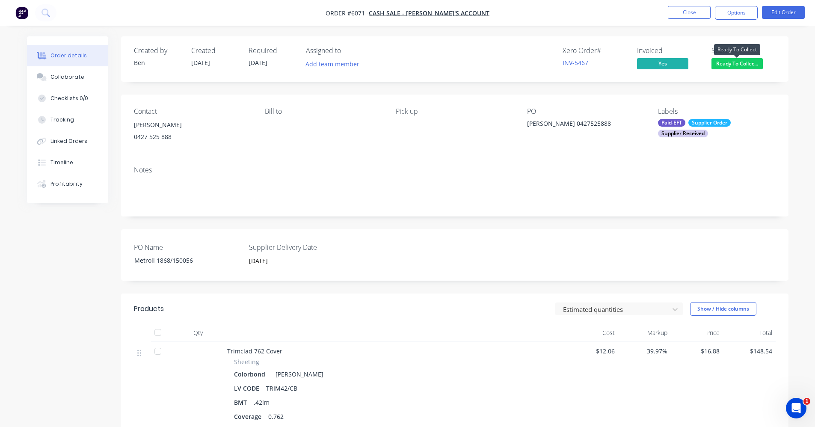
click at [728, 67] on span "Ready To Collec..." at bounding box center [736, 63] width 51 height 11
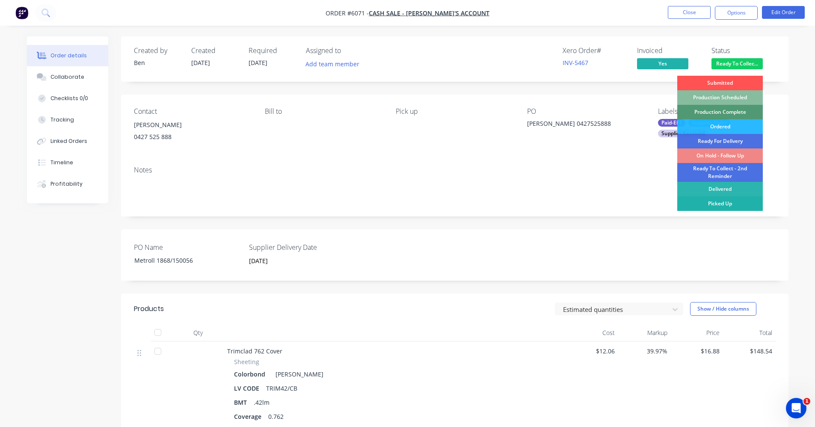
drag, startPoint x: 717, startPoint y: 204, endPoint x: 700, endPoint y: 203, distance: 17.1
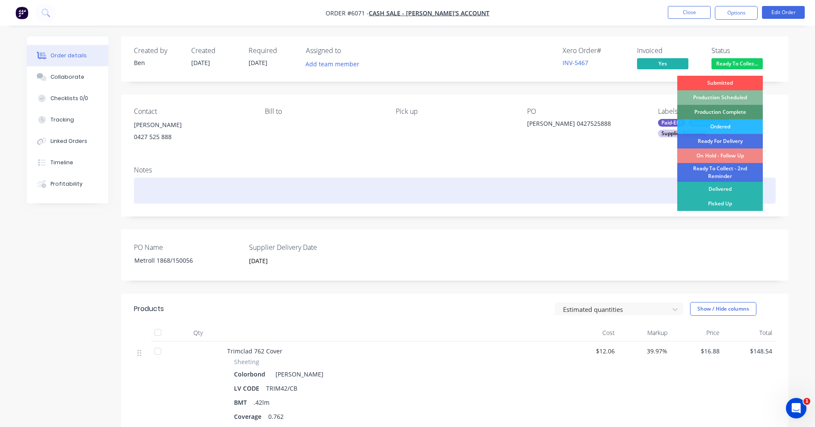
click at [716, 204] on div "Picked Up" at bounding box center [720, 203] width 86 height 15
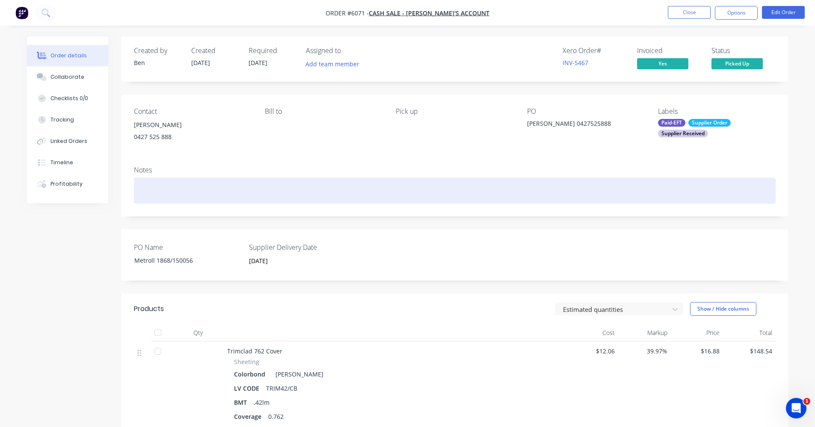
click at [619, 180] on div at bounding box center [455, 190] width 642 height 26
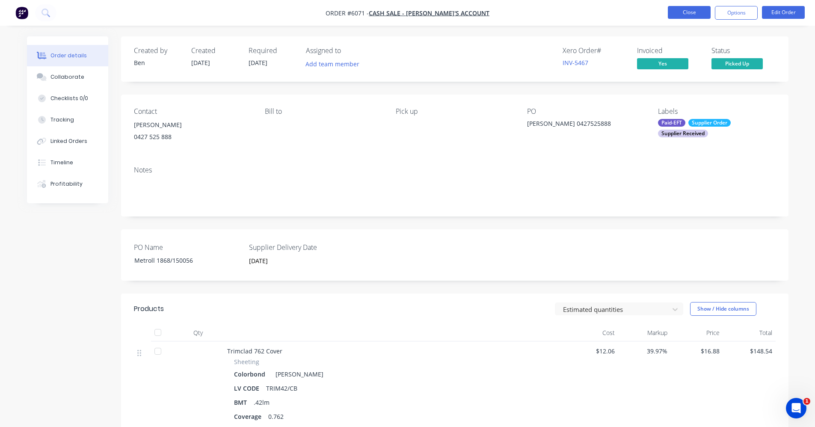
click at [702, 13] on button "Close" at bounding box center [689, 12] width 43 height 13
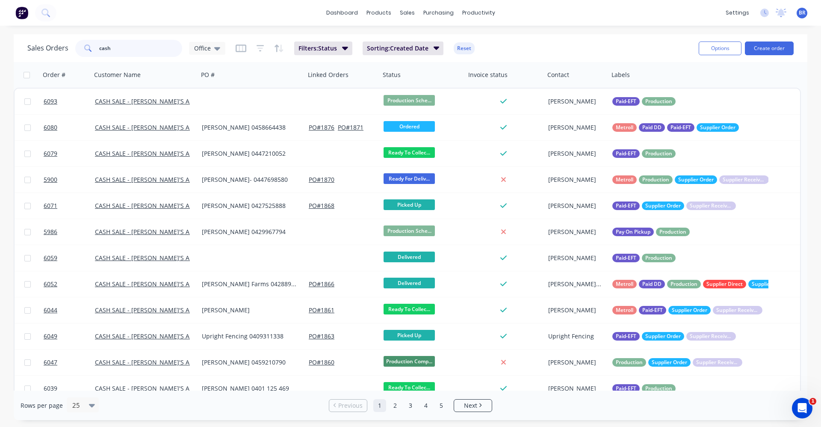
drag, startPoint x: 119, startPoint y: 49, endPoint x: 11, endPoint y: 32, distance: 109.6
click at [13, 33] on div "dashboard products sales purchasing productivity dashboard products Product Cat…" at bounding box center [410, 213] width 821 height 427
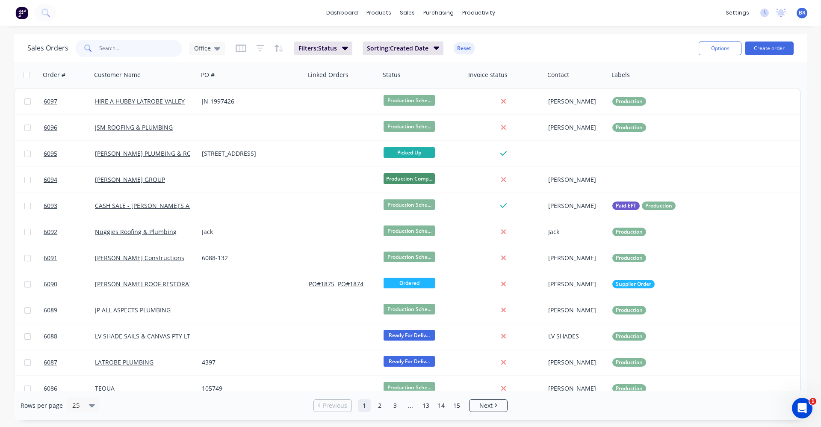
click at [123, 47] on input "text" at bounding box center [140, 48] width 83 height 17
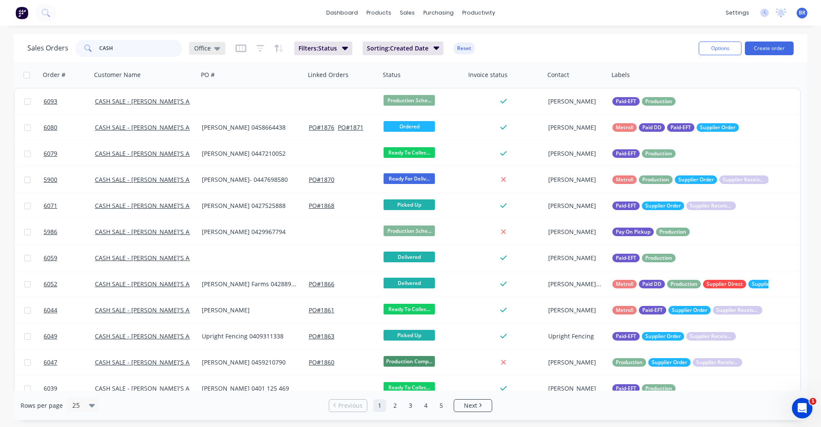
type input "CASH"
drag, startPoint x: 218, startPoint y: 50, endPoint x: 212, endPoint y: 65, distance: 16.0
click at [218, 50] on icon at bounding box center [217, 48] width 6 height 9
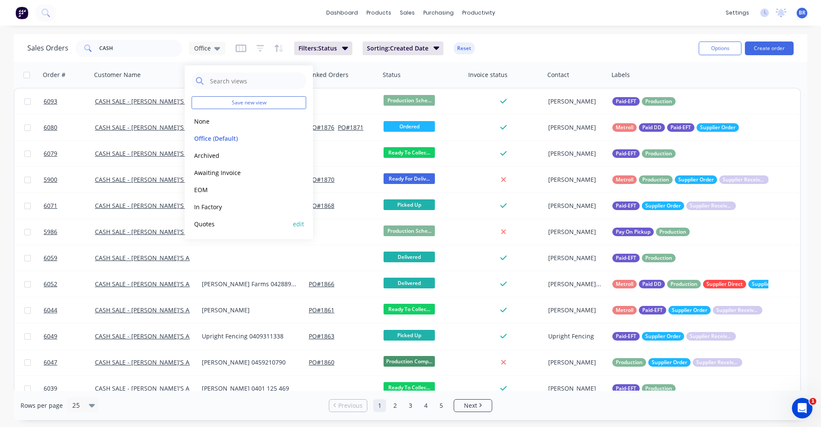
click at [209, 222] on button "Quotes" at bounding box center [241, 224] width 98 height 10
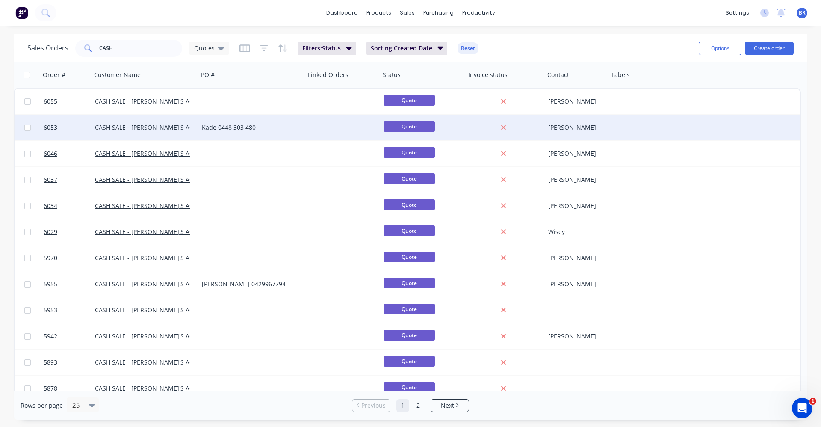
click at [281, 130] on div "Kade 0448 303 480" at bounding box center [249, 127] width 95 height 9
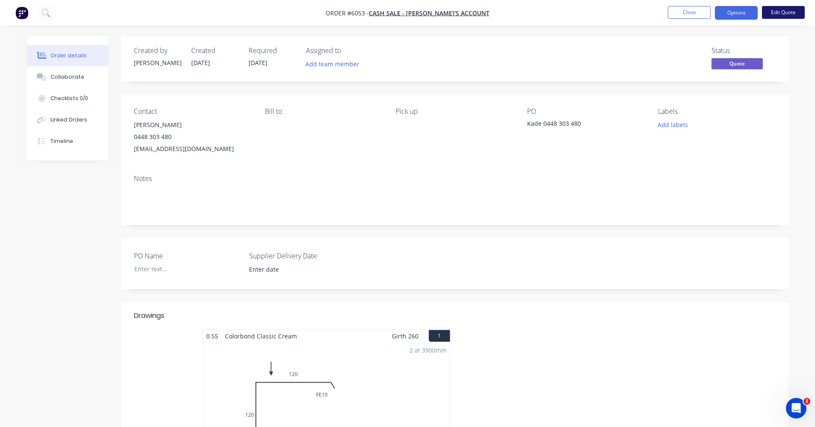
click at [794, 15] on button "Edit Quote" at bounding box center [783, 12] width 43 height 13
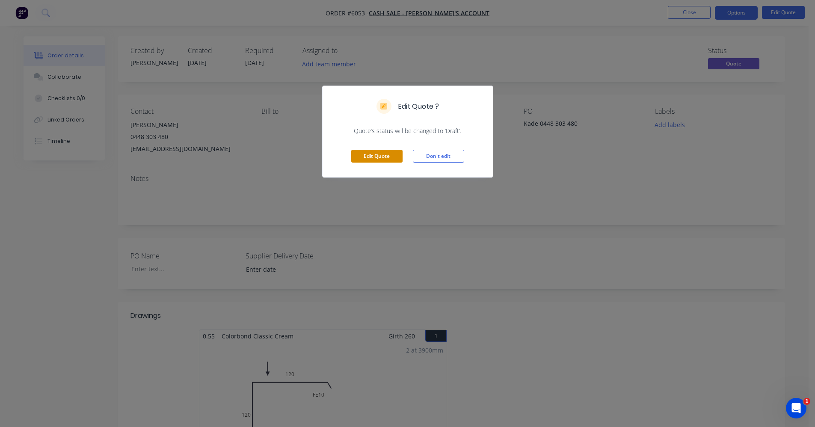
click at [373, 157] on button "Edit Quote" at bounding box center [376, 156] width 51 height 13
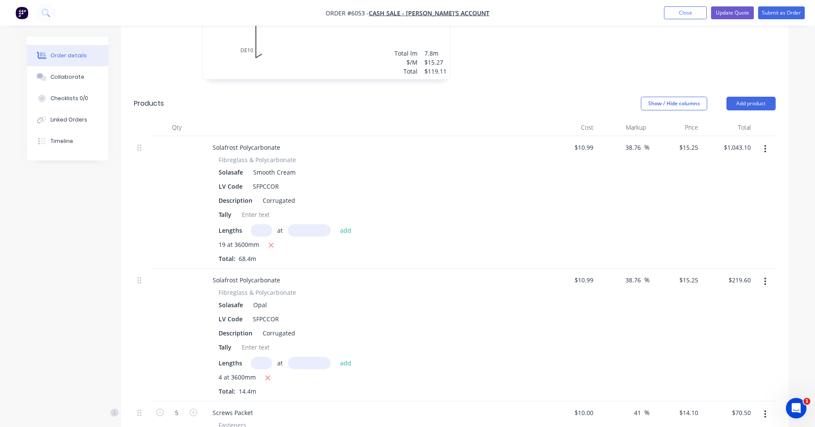
scroll to position [470, 0]
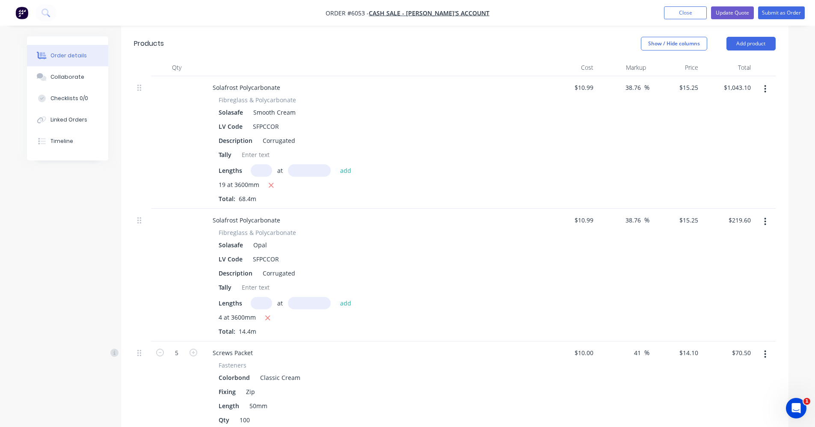
click at [766, 84] on icon "button" at bounding box center [765, 88] width 2 height 9
click at [714, 157] on div "Delete" at bounding box center [735, 163] width 66 height 12
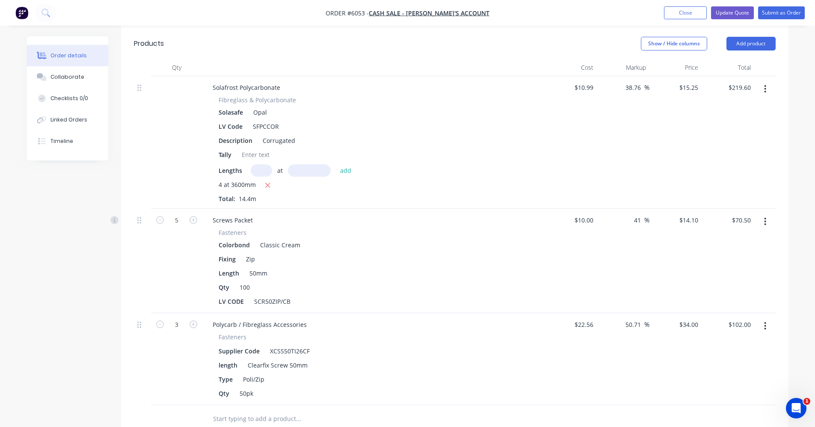
drag, startPoint x: 765, startPoint y: 77, endPoint x: 447, endPoint y: 139, distance: 324.2
click at [447, 139] on div "Solafrost Polycarbonate Fibreglass & Polycarbonate Solasafe Opal LV Code SFPCCO…" at bounding box center [455, 142] width 642 height 133
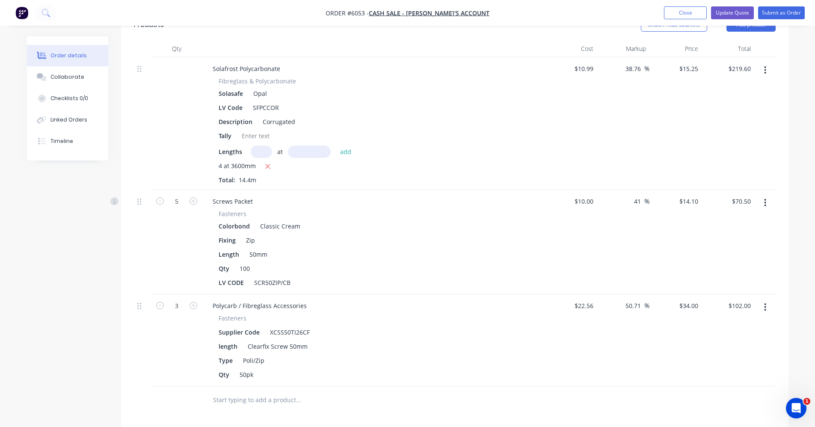
scroll to position [469, 0]
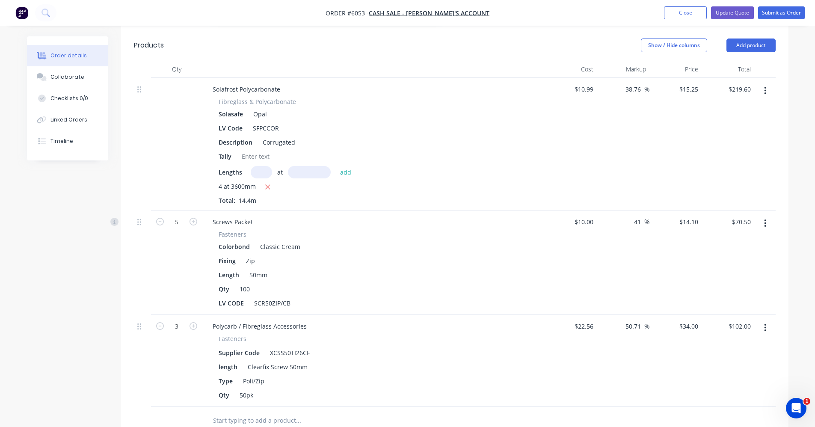
click at [767, 83] on button "button" at bounding box center [765, 90] width 20 height 15
click at [719, 158] on div "Delete" at bounding box center [735, 164] width 66 height 12
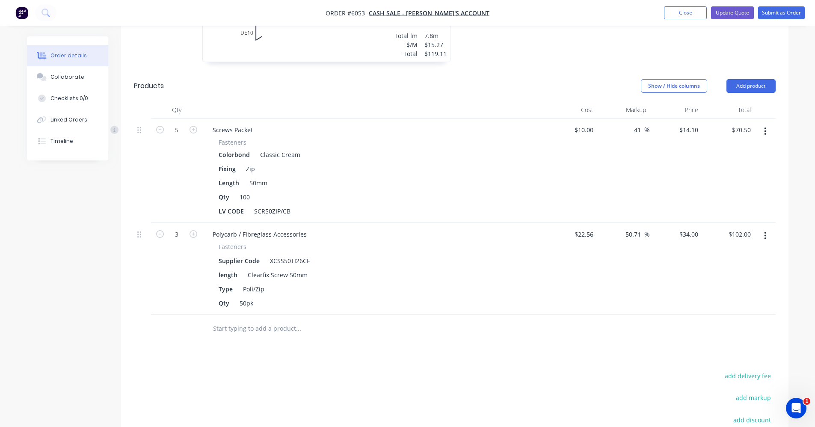
scroll to position [550, 0]
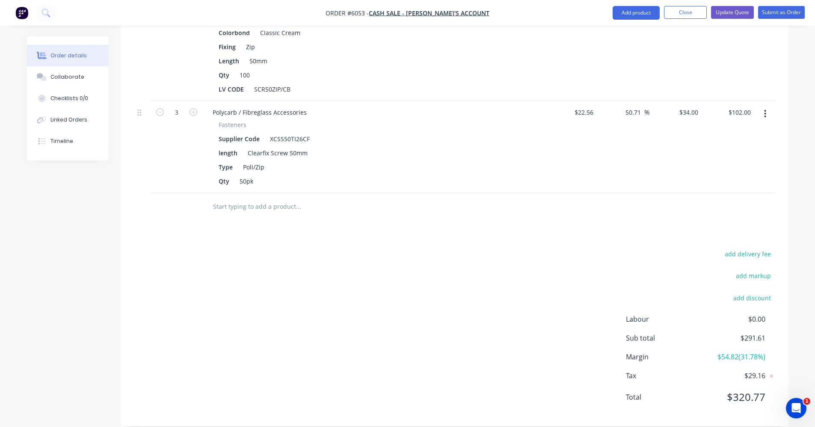
click at [236, 198] on input "text" at bounding box center [298, 206] width 171 height 17
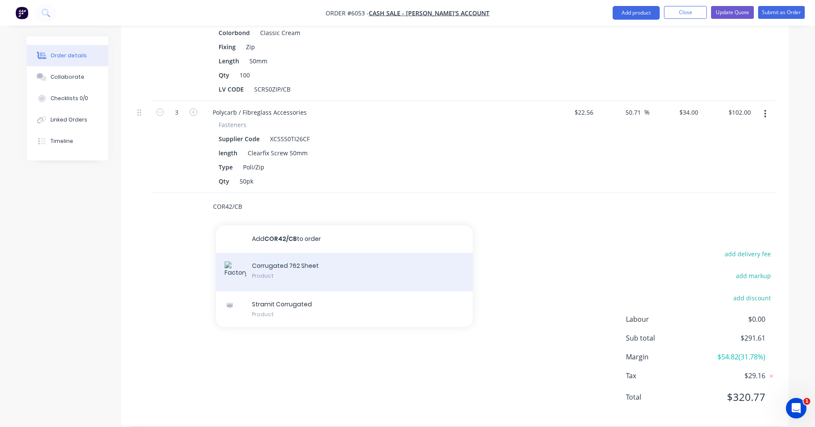
type input "COR42/CB"
click at [348, 263] on div "Corrugated 762 Sheet Product" at bounding box center [344, 272] width 257 height 38
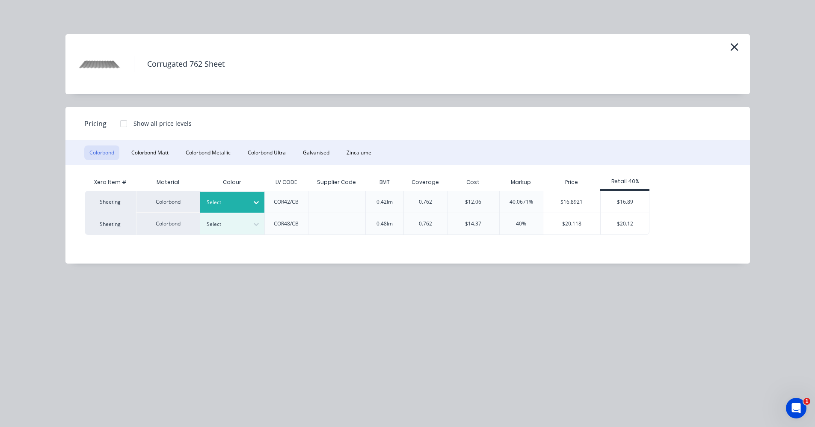
click at [240, 202] on div at bounding box center [226, 202] width 38 height 9
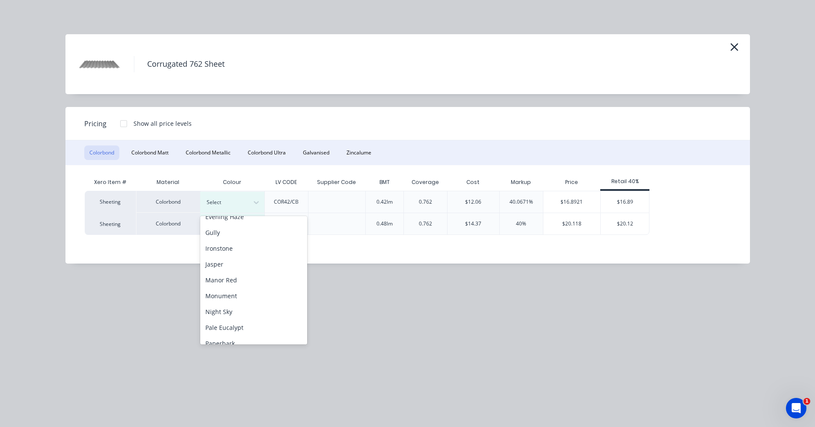
scroll to position [128, 0]
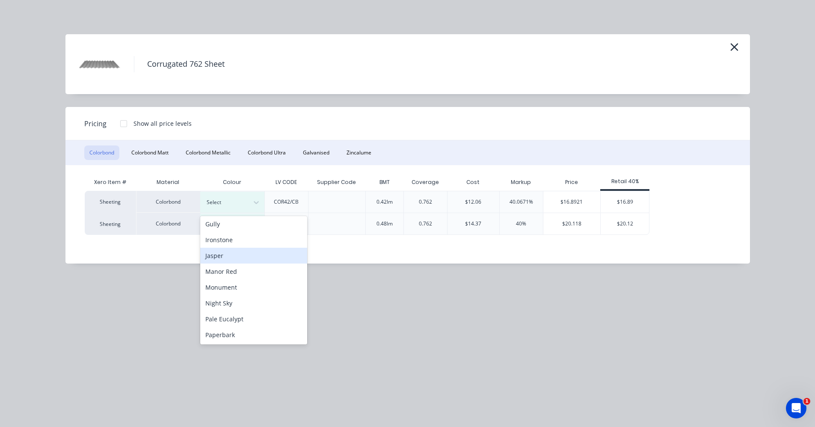
drag, startPoint x: 213, startPoint y: 259, endPoint x: 286, endPoint y: 255, distance: 72.4
click at [214, 259] on div "Jasper" at bounding box center [253, 256] width 107 height 16
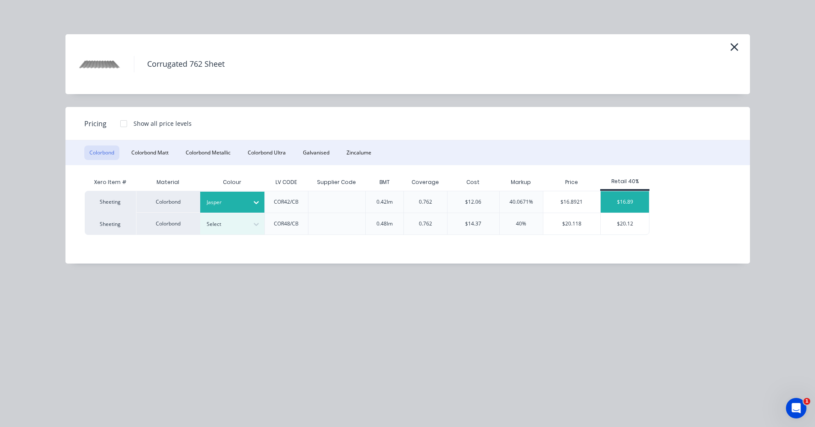
click at [625, 206] on div "$16.89" at bounding box center [624, 201] width 48 height 21
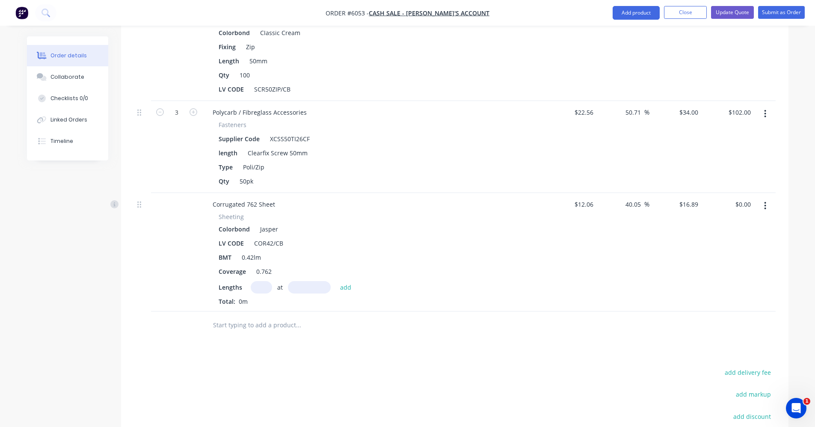
click at [254, 281] on input "text" at bounding box center [261, 287] width 21 height 12
type input "19"
type input "3600mm"
type input "23"
click at [336, 281] on button "add" at bounding box center [346, 287] width 20 height 12
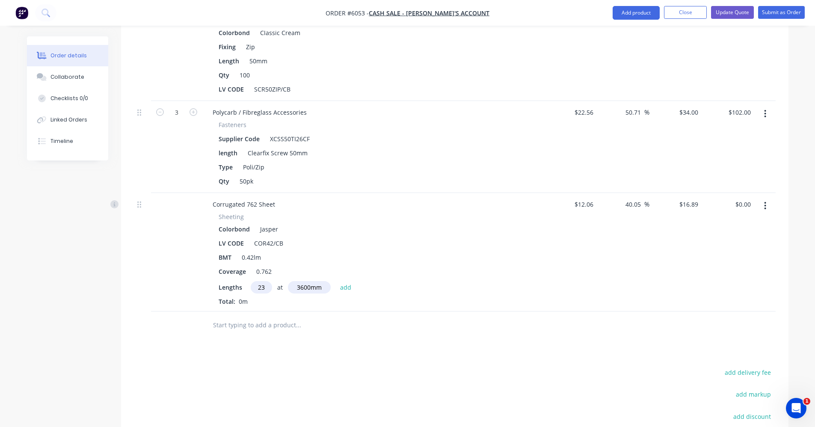
type input "$1,398.49"
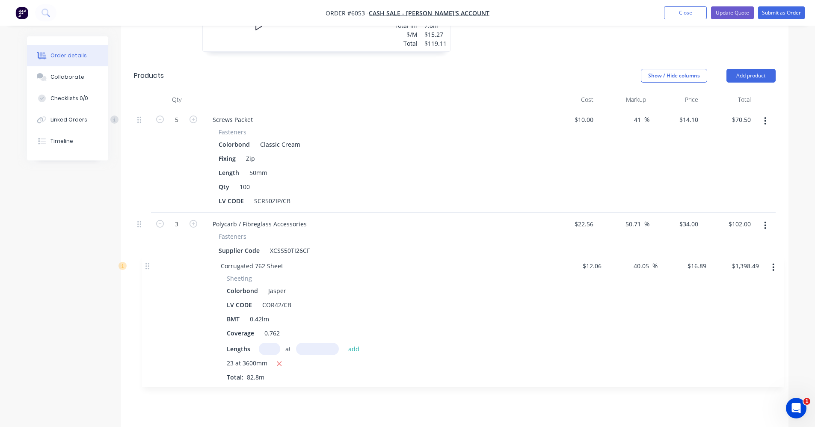
scroll to position [439, 0]
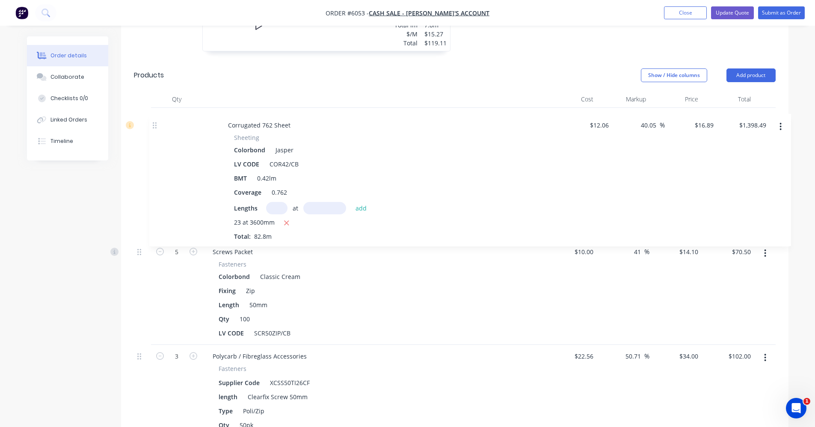
drag, startPoint x: 138, startPoint y: 323, endPoint x: 157, endPoint y: 120, distance: 204.1
click at [157, 120] on div "5 Screws Packet Fasteners Colorbond Classic Cream Fixing Zip Length 50mm Qty 10…" at bounding box center [455, 272] width 642 height 329
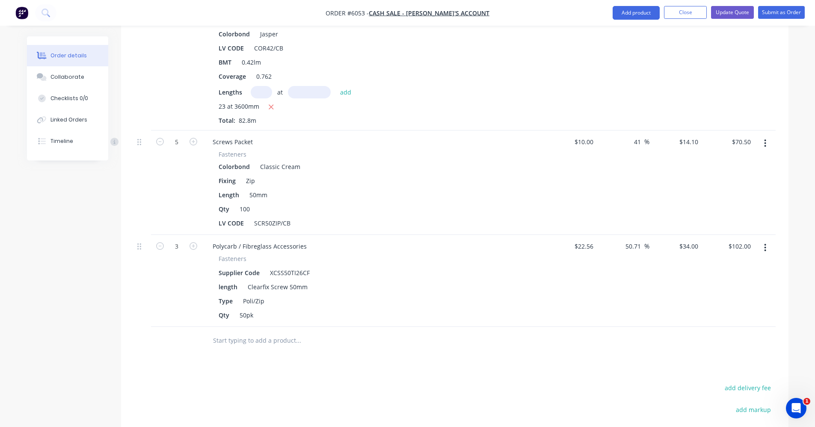
scroll to position [567, 0]
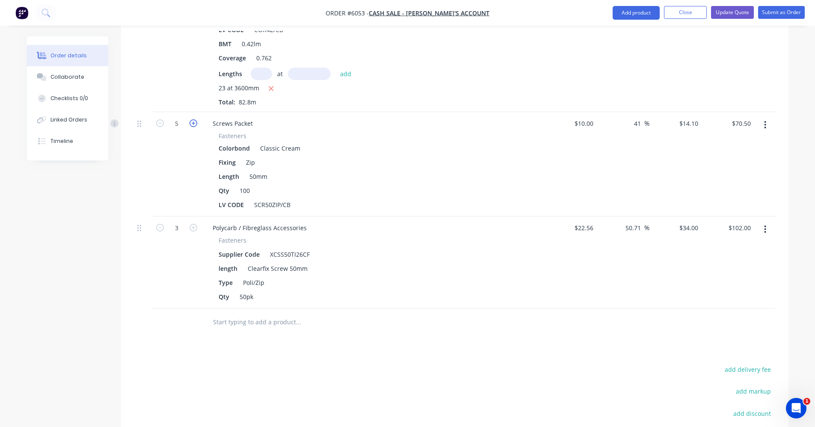
click at [195, 119] on icon "button" at bounding box center [193, 123] width 8 height 8
type input "6"
type input "$84.60"
click at [195, 119] on icon "button" at bounding box center [193, 123] width 8 height 8
type input "7"
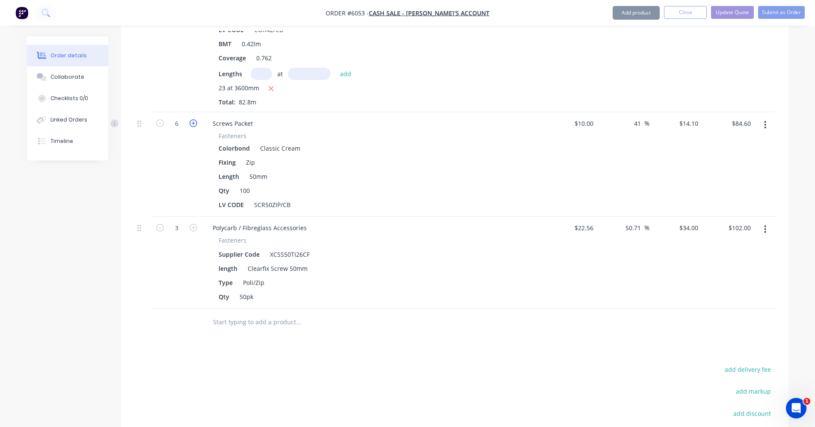
type input "$98.70"
click at [768, 222] on button "button" at bounding box center [765, 229] width 20 height 15
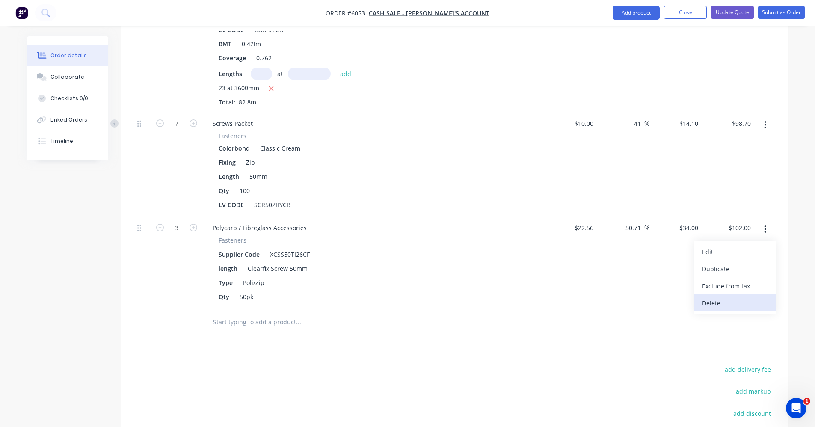
click at [720, 297] on div "Delete" at bounding box center [735, 303] width 66 height 12
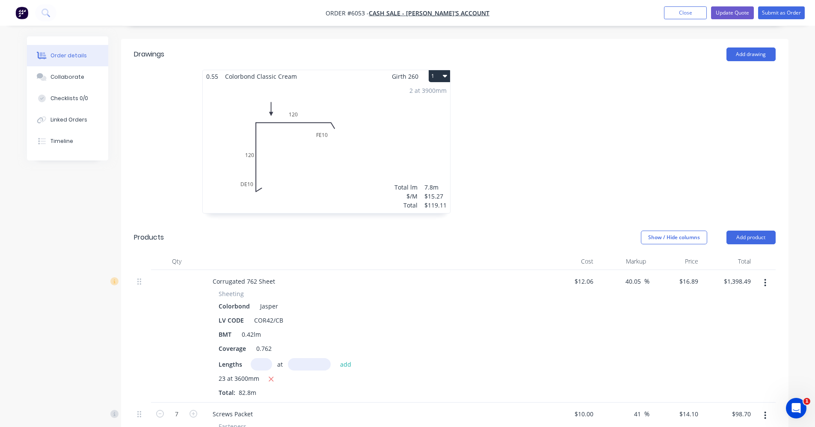
scroll to position [268, 0]
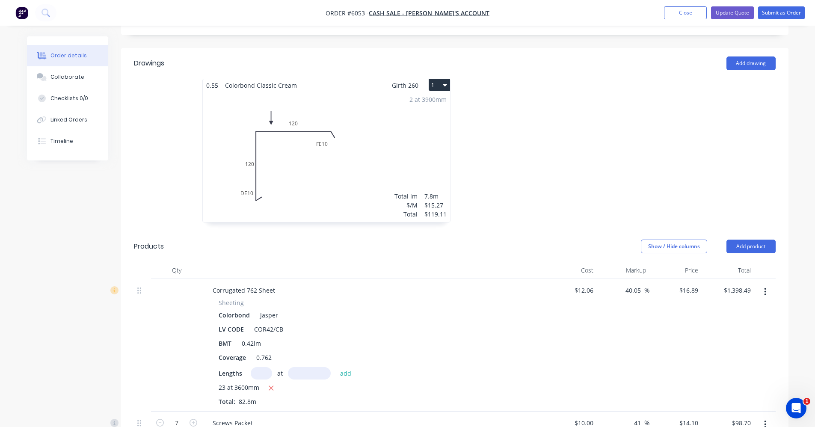
drag, startPoint x: 550, startPoint y: 125, endPoint x: 550, endPoint y: 131, distance: 5.6
click at [550, 125] on div at bounding box center [583, 155] width 257 height 152
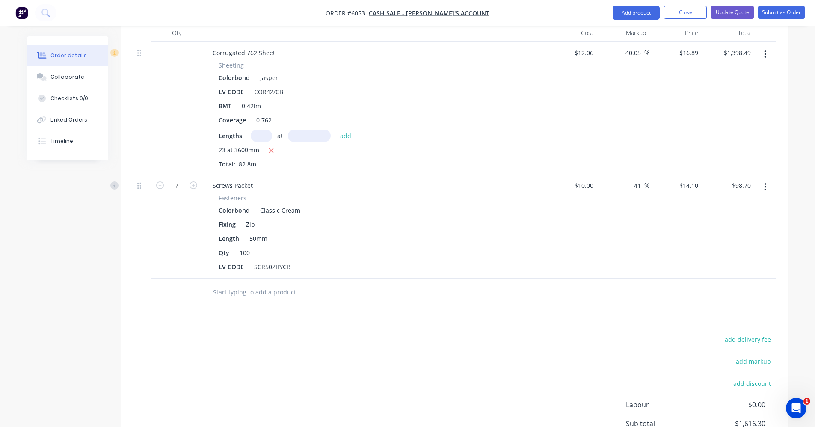
scroll to position [591, 0]
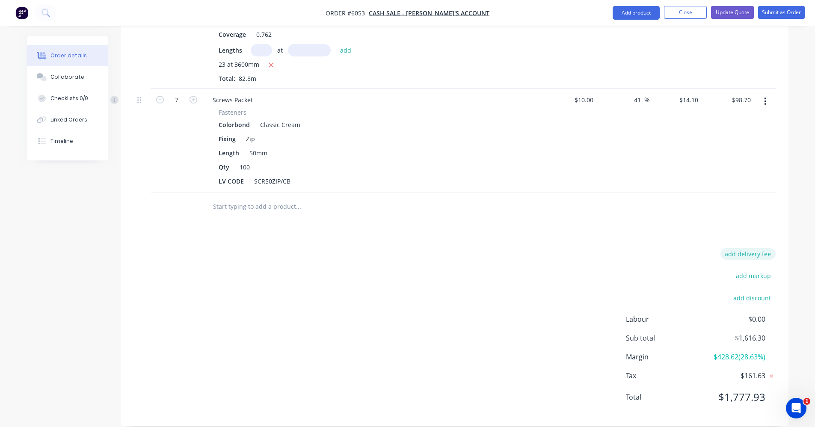
click at [740, 248] on button "add delivery fee" at bounding box center [747, 254] width 55 height 12
type input "150"
click input "submit" at bounding box center [0, 0] width 0 height 0
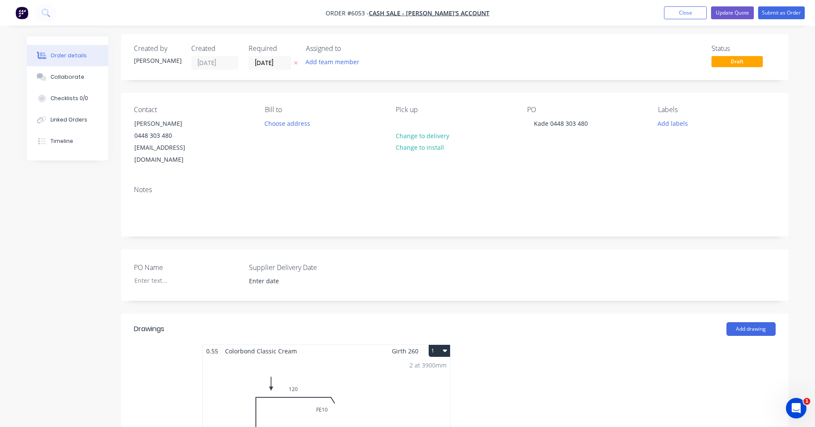
scroll to position [0, 0]
click at [429, 139] on button "Change to delivery" at bounding box center [422, 138] width 62 height 12
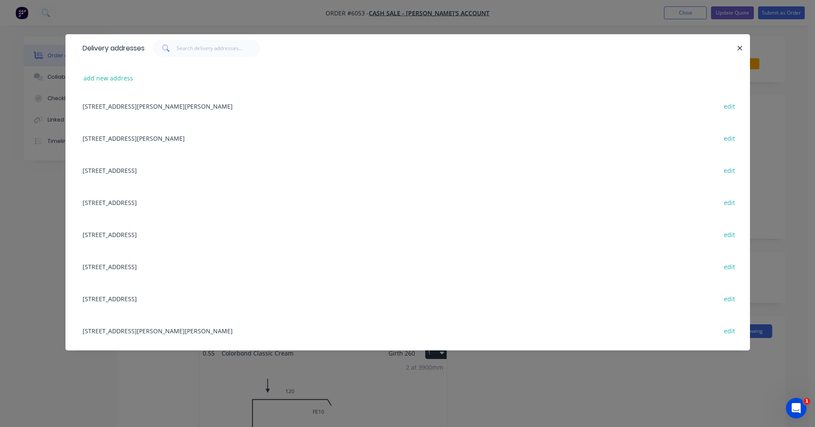
scroll to position [556, 0]
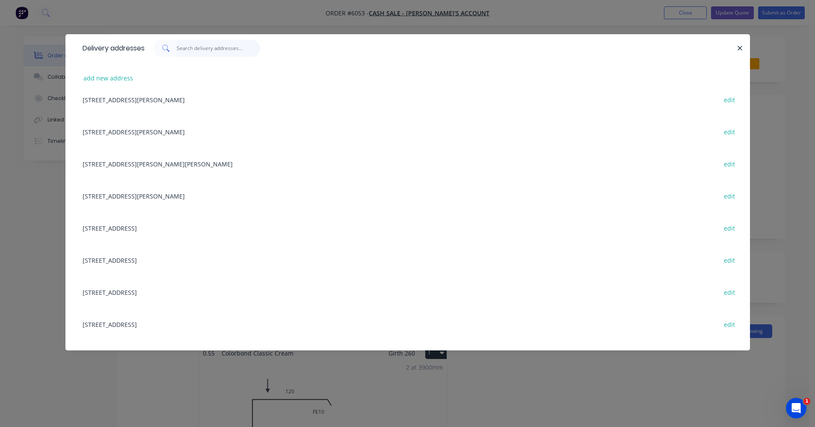
click at [189, 48] on input "text" at bounding box center [218, 48] width 83 height 17
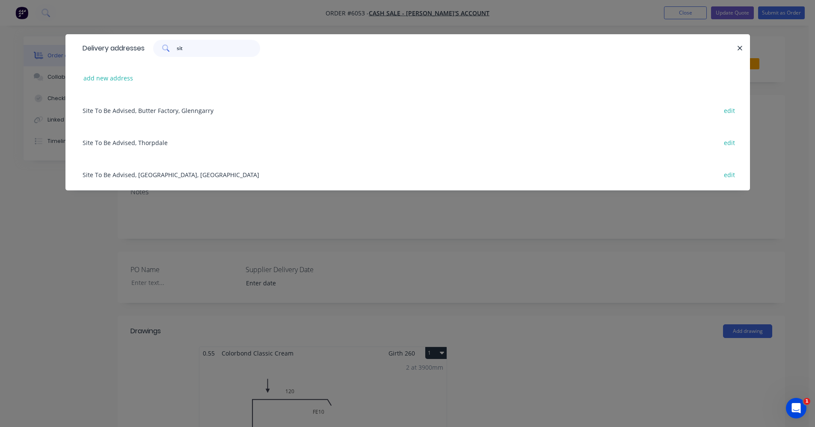
scroll to position [0, 0]
type input "site"
click at [130, 174] on div "Site To Be Advised, [GEOGRAPHIC_DATA], [GEOGRAPHIC_DATA] edit" at bounding box center [407, 174] width 659 height 32
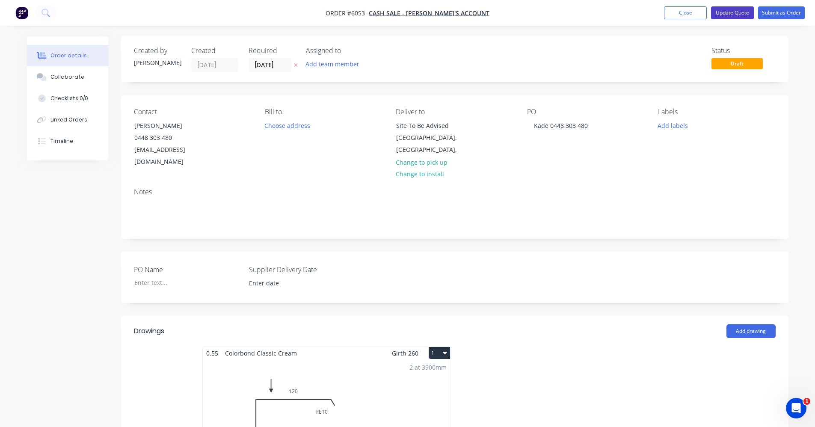
click at [739, 11] on button "Update Quote" at bounding box center [732, 12] width 43 height 13
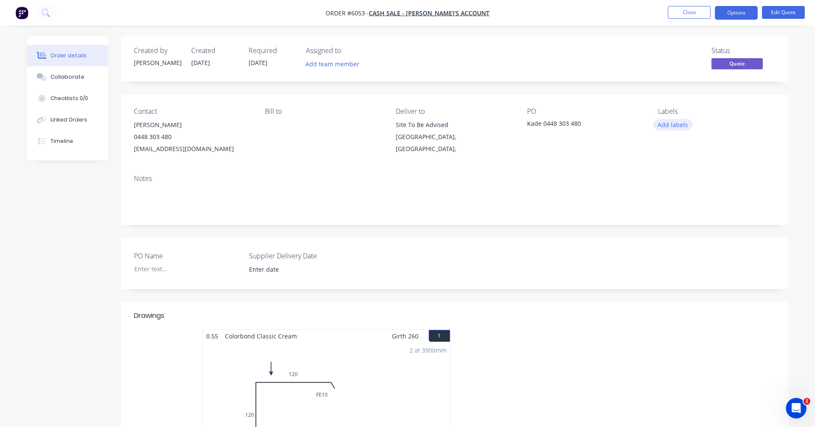
click at [673, 127] on button "Add labels" at bounding box center [672, 125] width 39 height 12
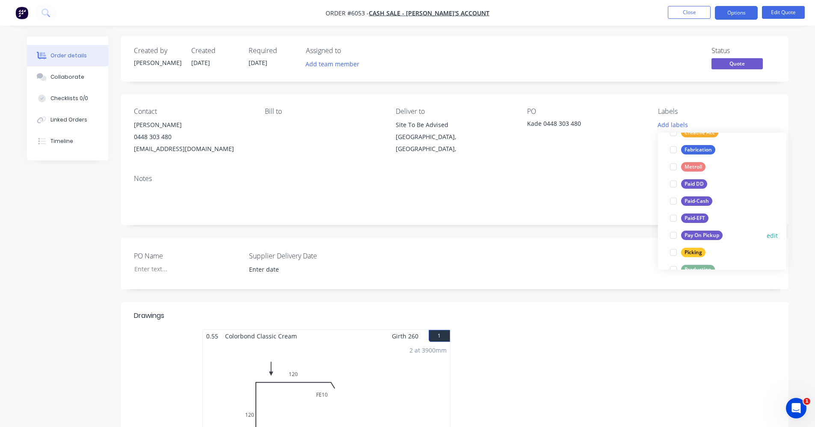
scroll to position [171, 0]
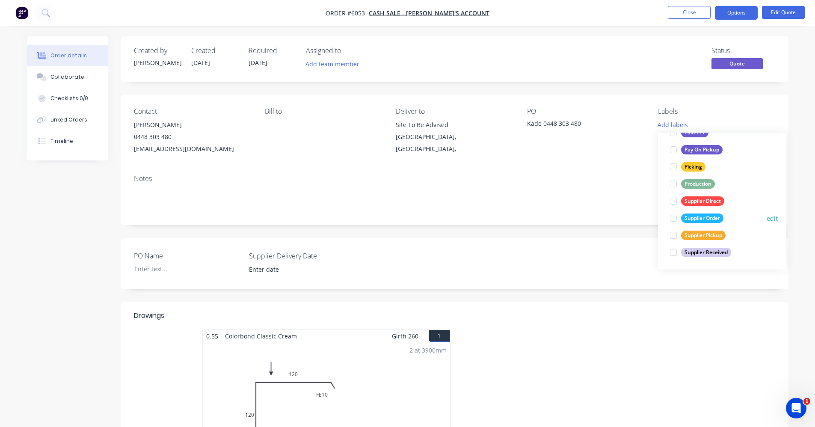
click at [700, 213] on div "Supplier Order" at bounding box center [702, 217] width 42 height 9
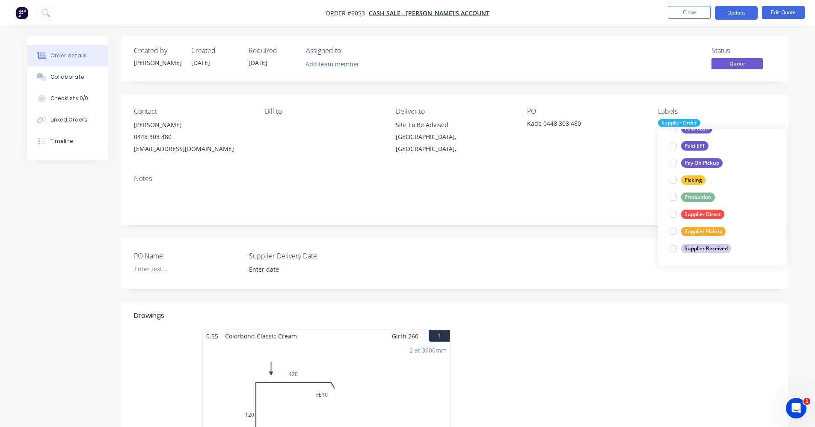
scroll to position [0, 0]
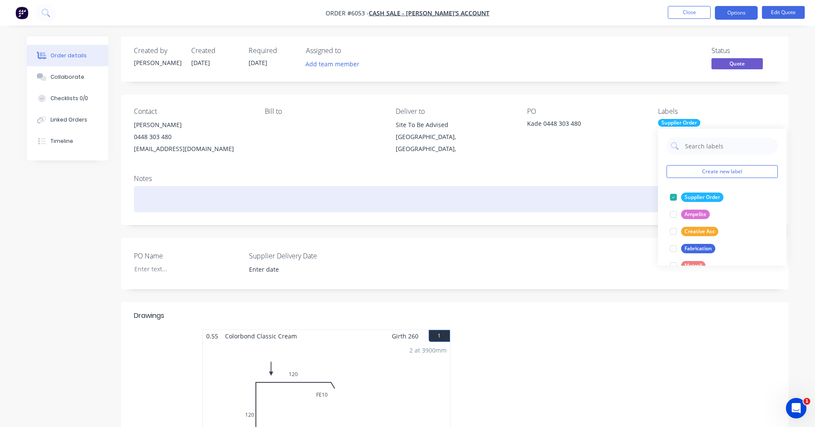
drag, startPoint x: 615, startPoint y: 191, endPoint x: 630, endPoint y: 167, distance: 28.7
click at [619, 183] on div "Notes" at bounding box center [454, 196] width 667 height 57
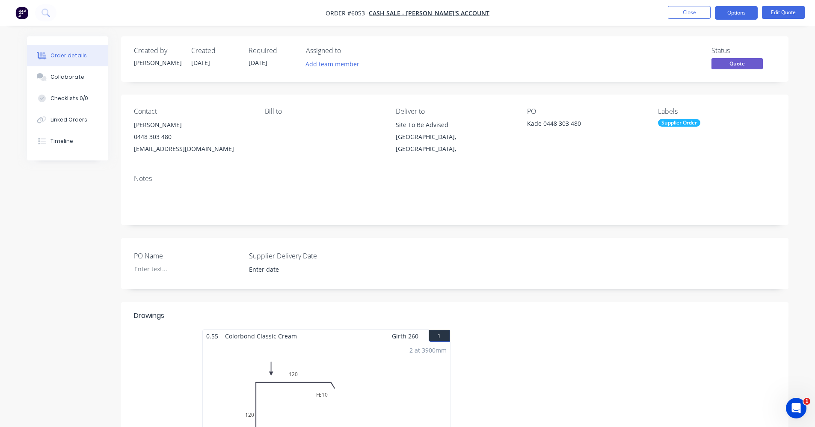
click at [675, 123] on div "Supplier Order" at bounding box center [679, 123] width 42 height 8
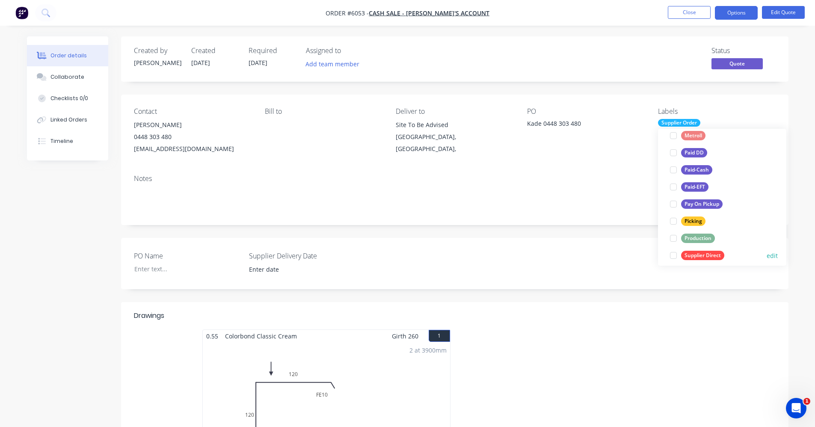
scroll to position [171, 0]
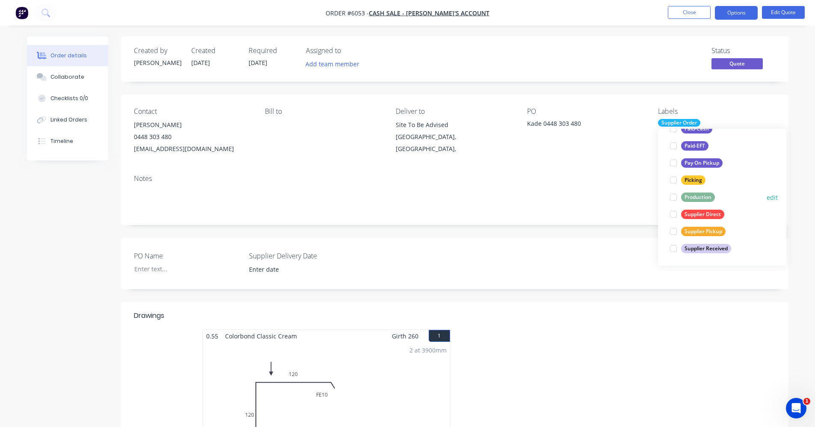
click at [700, 194] on div "Production" at bounding box center [698, 196] width 34 height 9
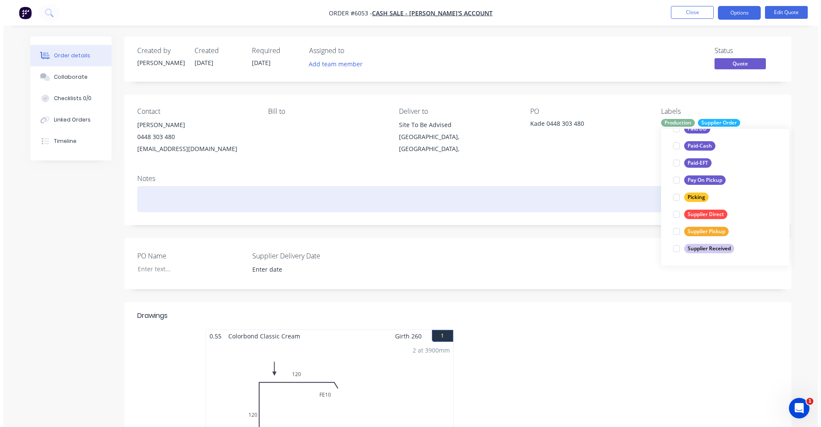
scroll to position [0, 0]
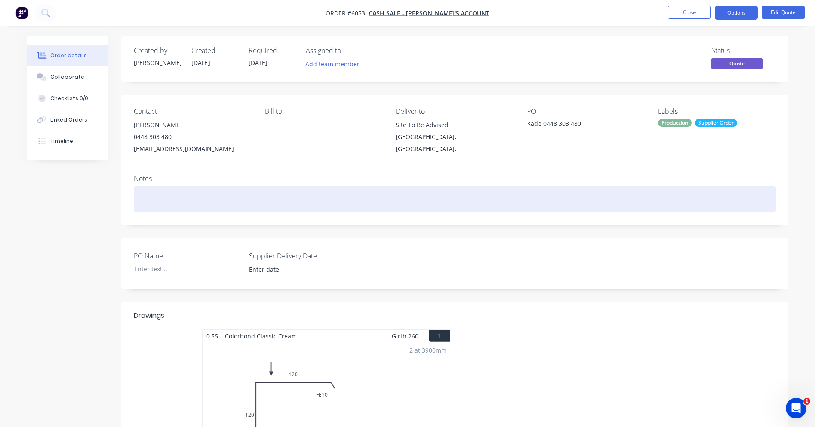
drag, startPoint x: 550, startPoint y: 186, endPoint x: 596, endPoint y: 195, distance: 46.6
click at [552, 186] on div at bounding box center [455, 199] width 642 height 26
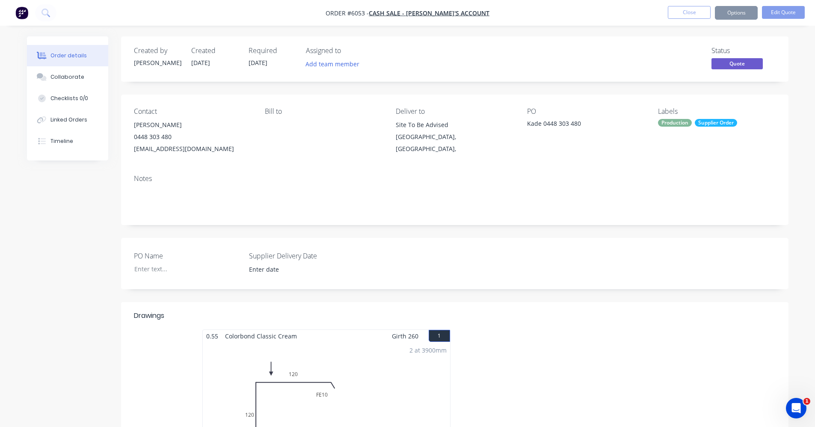
click at [710, 122] on div "Supplier Order" at bounding box center [716, 123] width 42 height 8
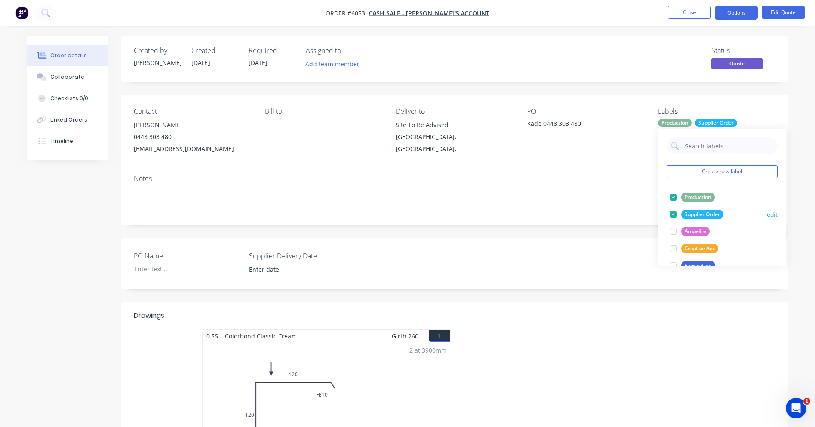
drag, startPoint x: 671, startPoint y: 195, endPoint x: 677, endPoint y: 201, distance: 9.4
click at [671, 195] on div at bounding box center [673, 197] width 17 height 17
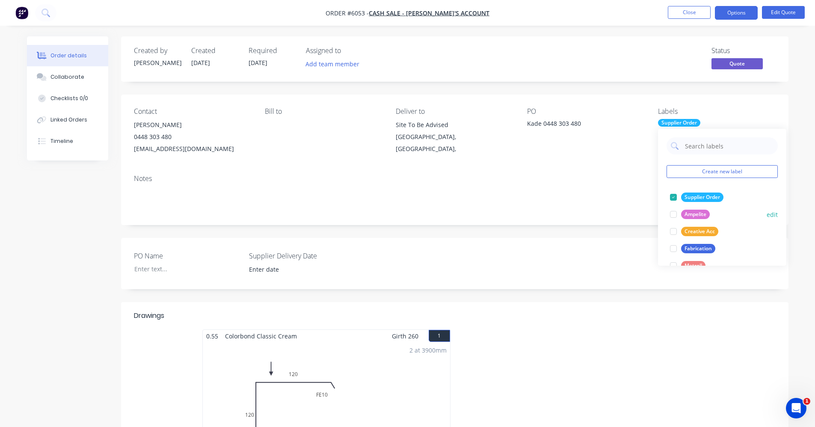
drag, startPoint x: 678, startPoint y: 203, endPoint x: 677, endPoint y: 198, distance: 5.2
click at [678, 202] on div at bounding box center [673, 197] width 17 height 17
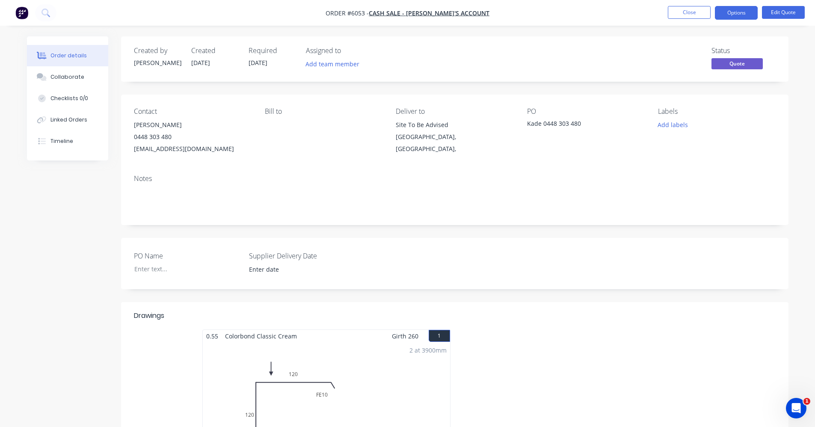
click at [583, 168] on div "Contact [PERSON_NAME] [PHONE_NUMBER] [EMAIL_ADDRESS][DOMAIN_NAME] Bill to Deliv…" at bounding box center [454, 160] width 667 height 130
click at [748, 16] on button "Options" at bounding box center [736, 13] width 43 height 14
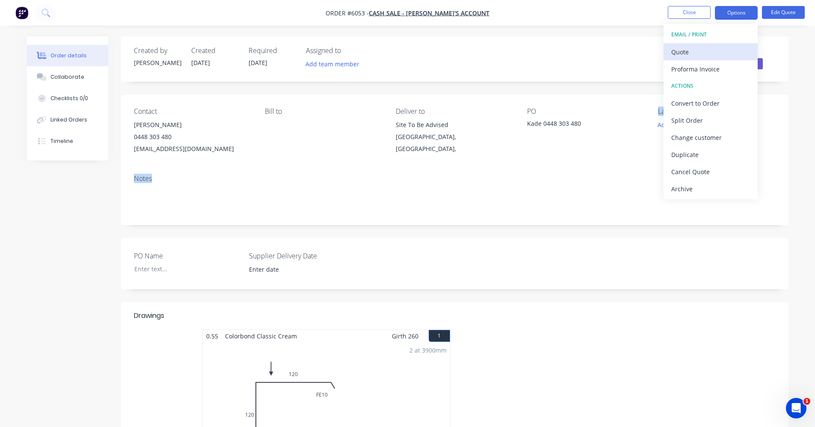
click at [702, 56] on div "Quote" at bounding box center [710, 52] width 79 height 12
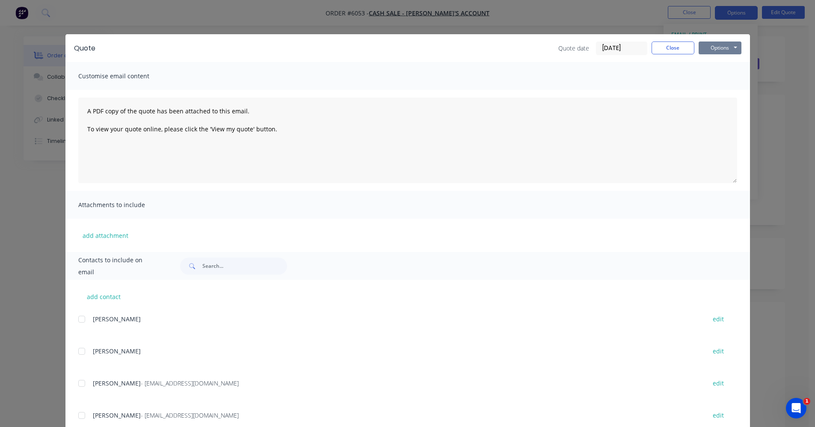
click at [715, 48] on button "Options" at bounding box center [719, 47] width 43 height 13
click at [213, 266] on input "text" at bounding box center [244, 265] width 85 height 17
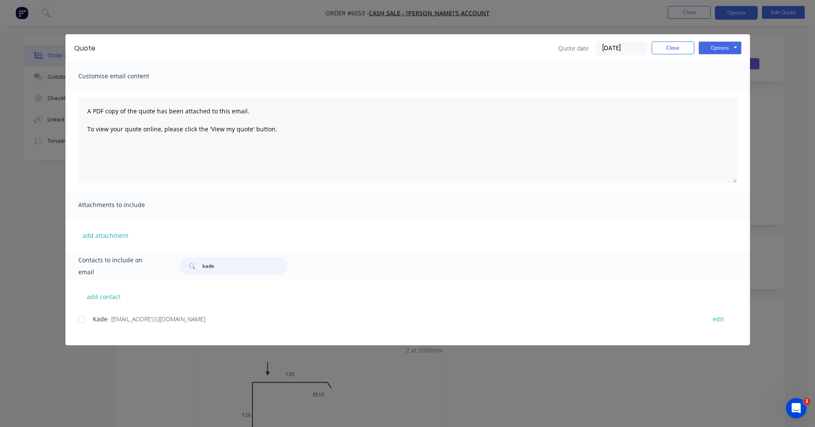
click at [80, 318] on div at bounding box center [81, 319] width 17 height 17
type input "kade"
click at [727, 50] on button "Options" at bounding box center [719, 47] width 43 height 13
click at [721, 90] on button "Email" at bounding box center [725, 91] width 55 height 14
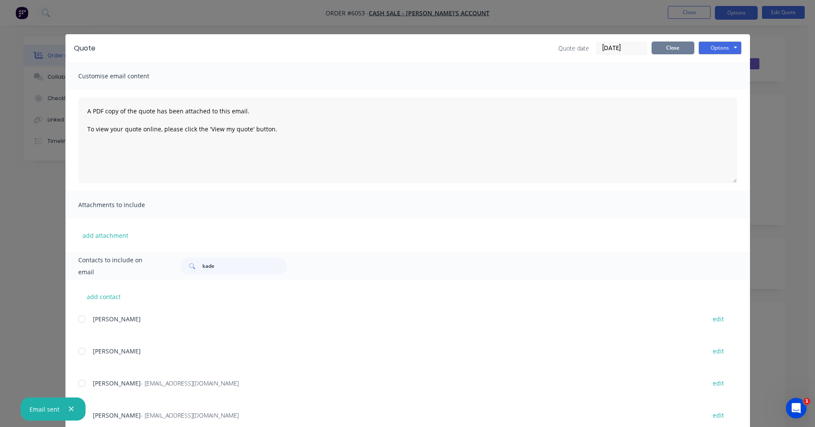
click at [674, 47] on button "Close" at bounding box center [672, 47] width 43 height 13
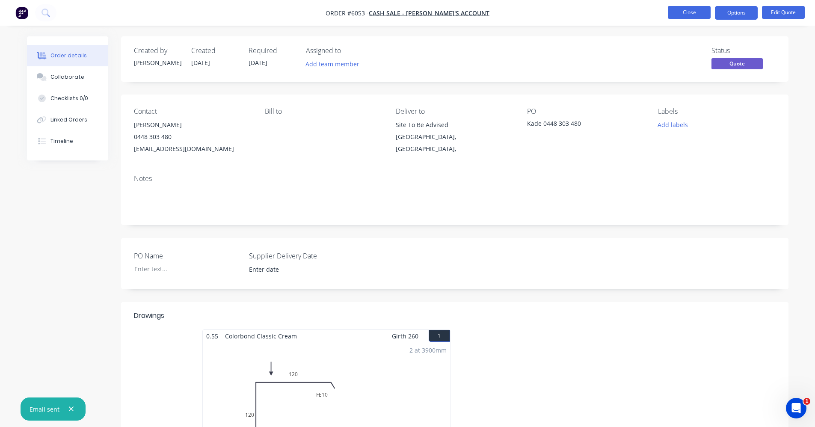
click at [681, 14] on button "Close" at bounding box center [689, 12] width 43 height 13
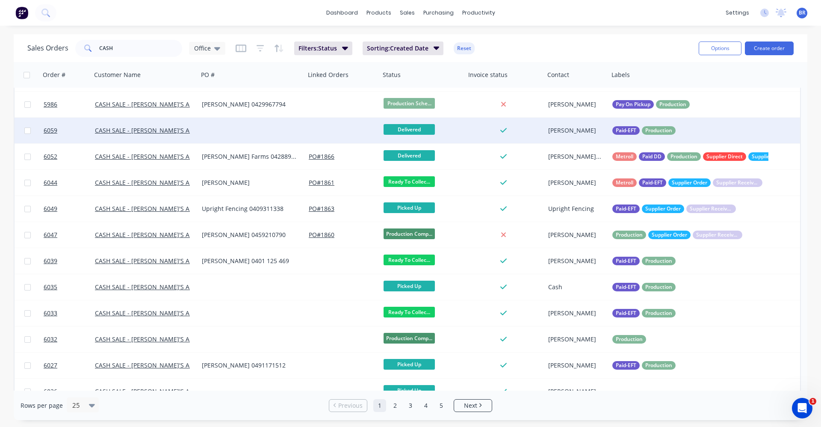
scroll to position [7, 0]
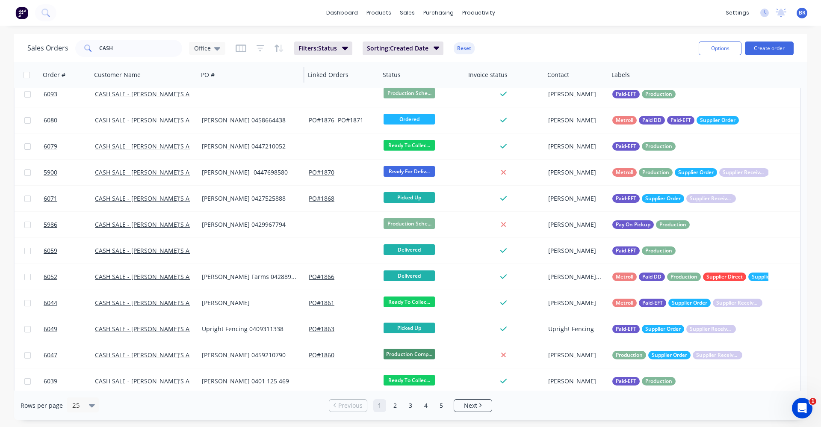
drag, startPoint x: 216, startPoint y: 46, endPoint x: 210, endPoint y: 64, distance: 18.4
click at [216, 47] on icon at bounding box center [217, 48] width 6 height 9
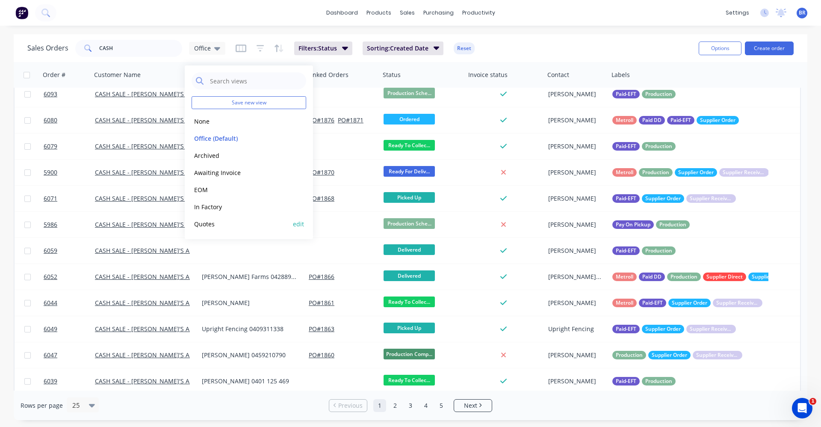
click at [212, 223] on button "Quotes" at bounding box center [241, 224] width 98 height 10
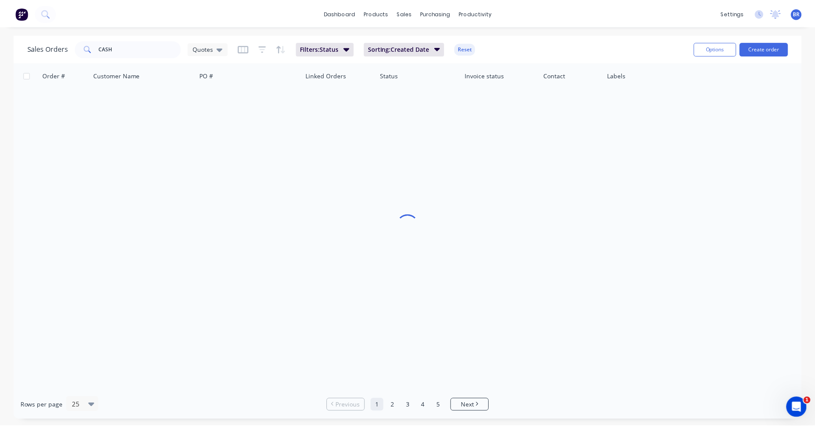
scroll to position [0, 0]
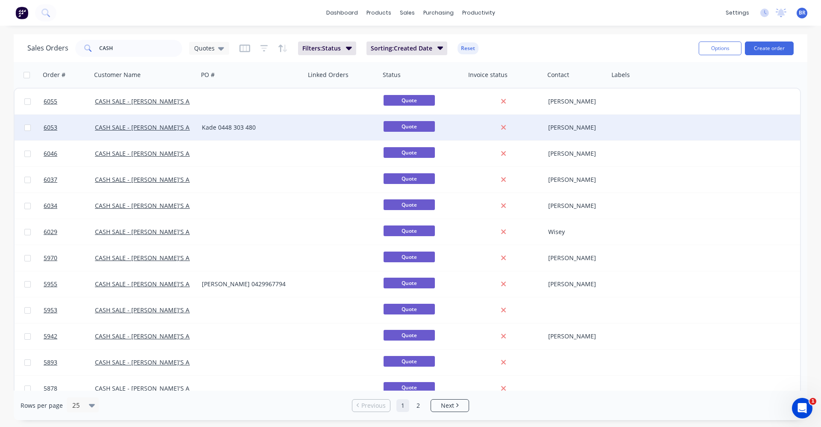
click at [276, 129] on div "Kade 0448 303 480" at bounding box center [249, 127] width 95 height 9
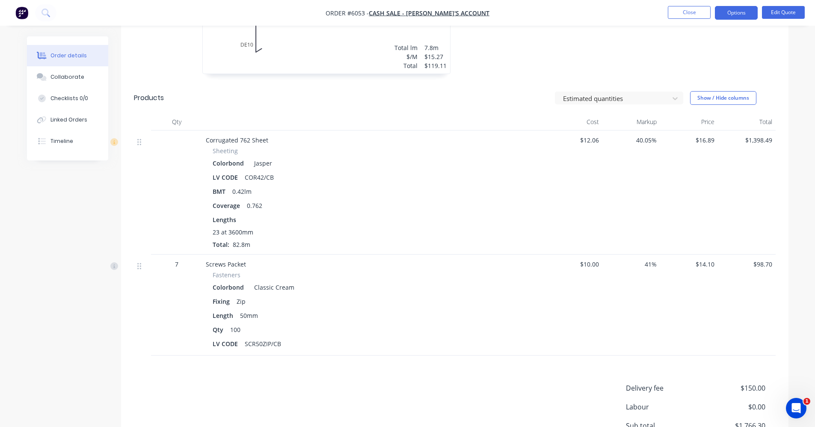
scroll to position [499, 0]
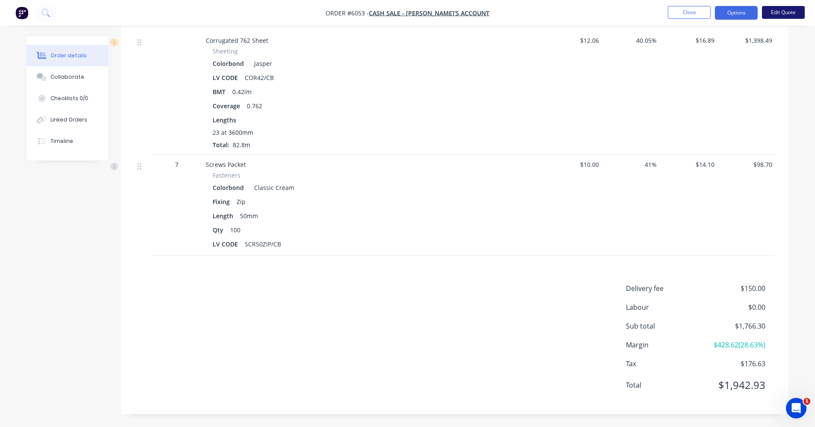
click at [775, 16] on button "Edit Quote" at bounding box center [783, 12] width 43 height 13
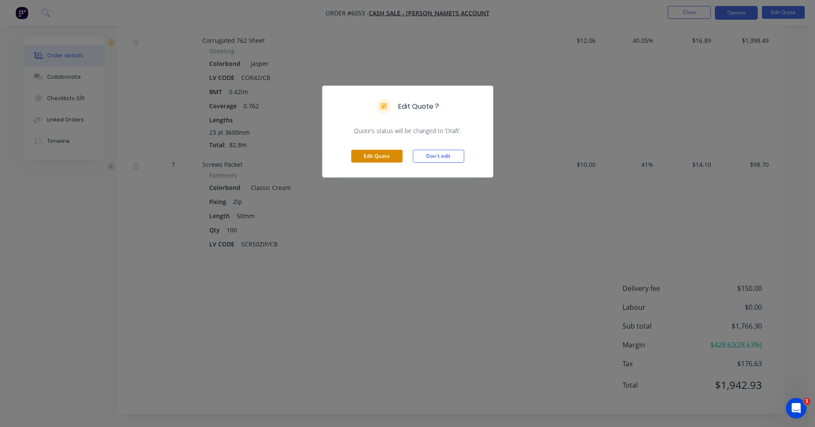
drag, startPoint x: 387, startPoint y: 150, endPoint x: 395, endPoint y: 156, distance: 10.1
click at [387, 150] on button "Edit Quote" at bounding box center [376, 156] width 51 height 13
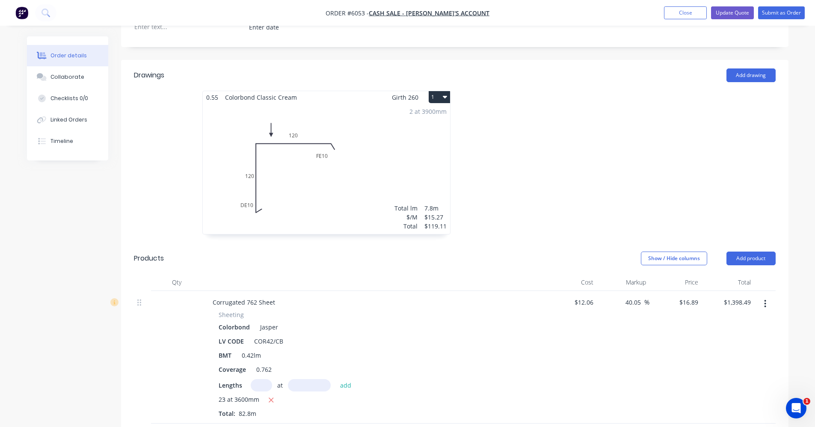
scroll to position [214, 0]
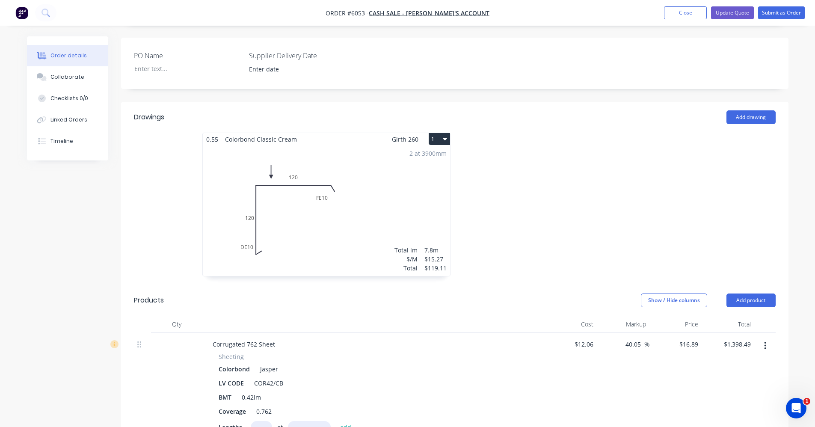
click at [442, 133] on button "1" at bounding box center [439, 139] width 21 height 12
click at [314, 146] on div "2 at 3900mm Total lm $/M Total 7.8m $15.27 $119.11" at bounding box center [326, 210] width 247 height 130
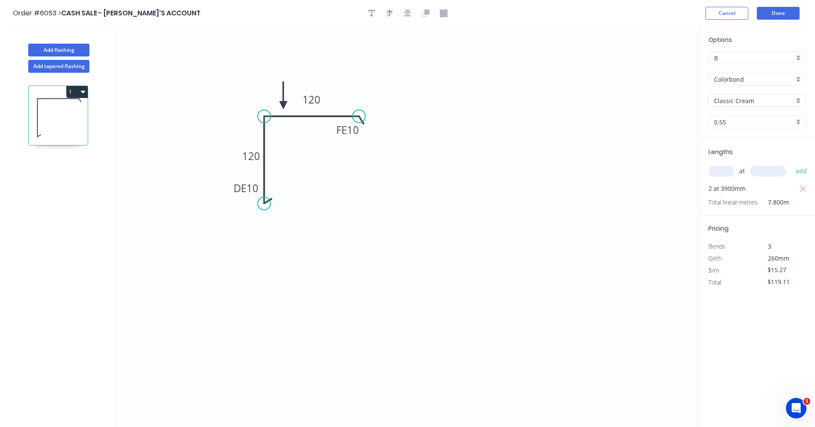
click at [799, 100] on div "Classic Cream" at bounding box center [757, 100] width 98 height 13
click at [728, 137] on div "Jasper" at bounding box center [757, 138] width 97 height 15
type input "Jasper"
click at [779, 12] on button "Done" at bounding box center [778, 13] width 43 height 13
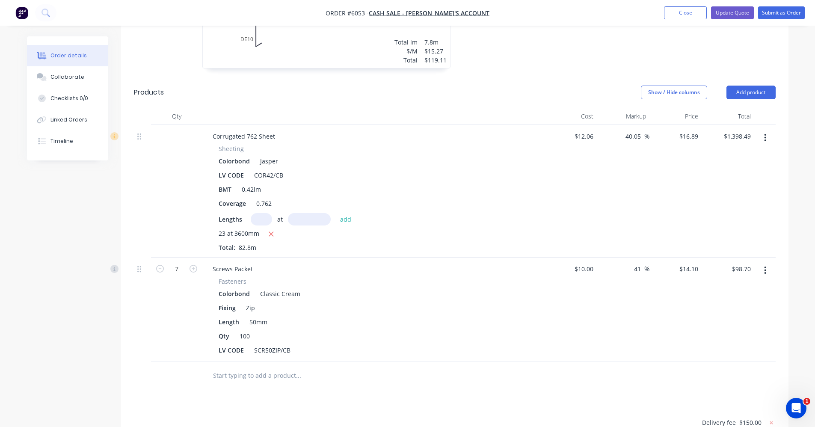
scroll to position [556, 0]
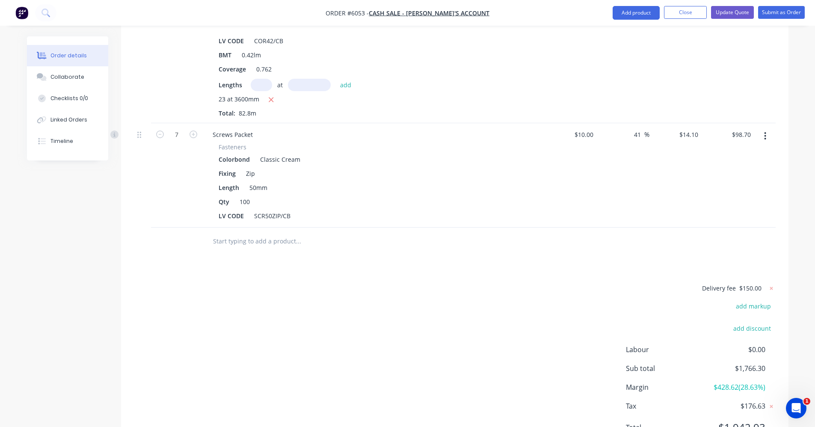
click at [766, 128] on button "button" at bounding box center [765, 135] width 20 height 15
click at [714, 152] on div "Edit" at bounding box center [735, 158] width 66 height 12
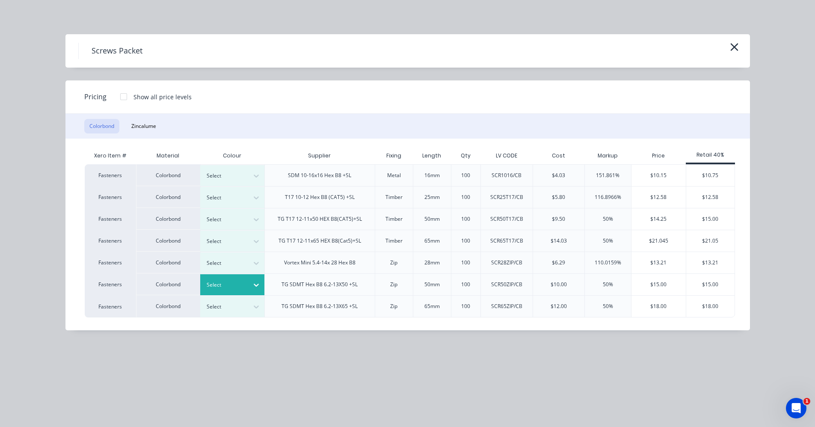
click at [254, 285] on icon at bounding box center [256, 285] width 9 height 9
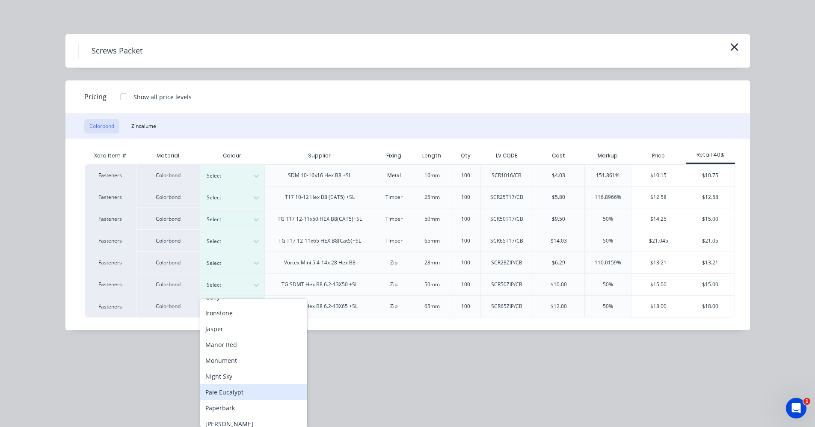
scroll to position [111, 0]
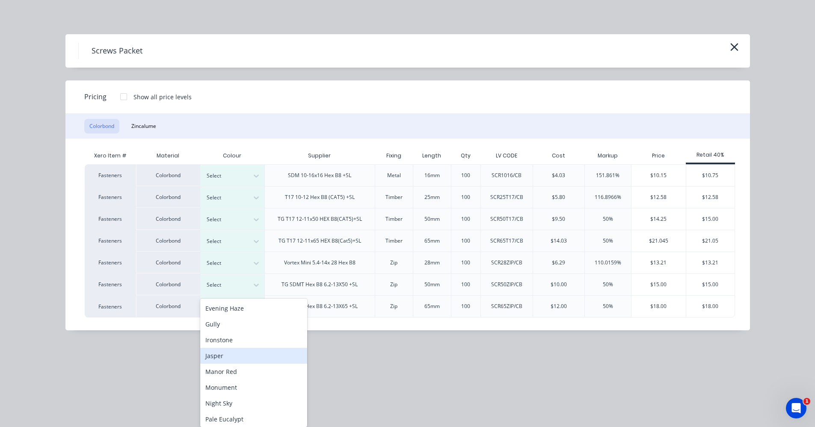
click at [220, 355] on div "Jasper" at bounding box center [253, 356] width 107 height 16
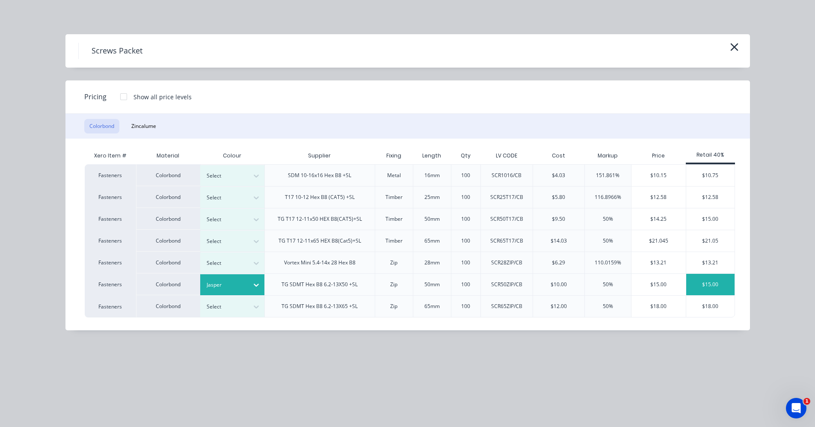
click at [713, 288] on div "$15.00" at bounding box center [710, 284] width 48 height 21
type input "50"
type input "$15.00"
type input "$105.00"
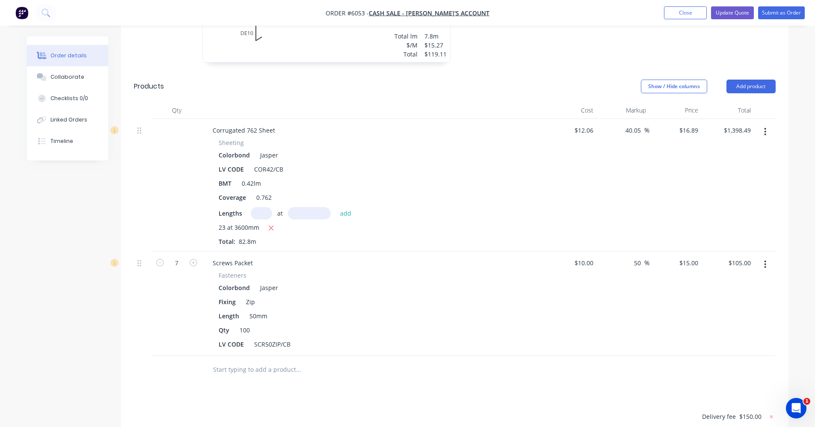
scroll to position [299, 0]
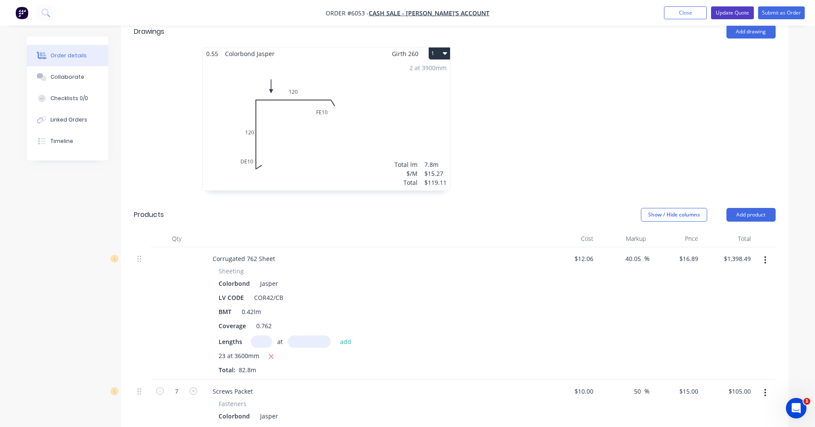
click at [722, 13] on button "Update Quote" at bounding box center [732, 12] width 43 height 13
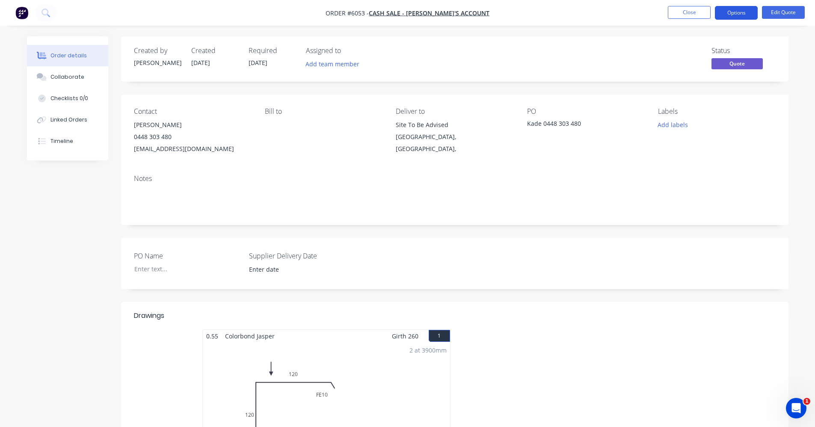
click at [742, 15] on button "Options" at bounding box center [736, 13] width 43 height 14
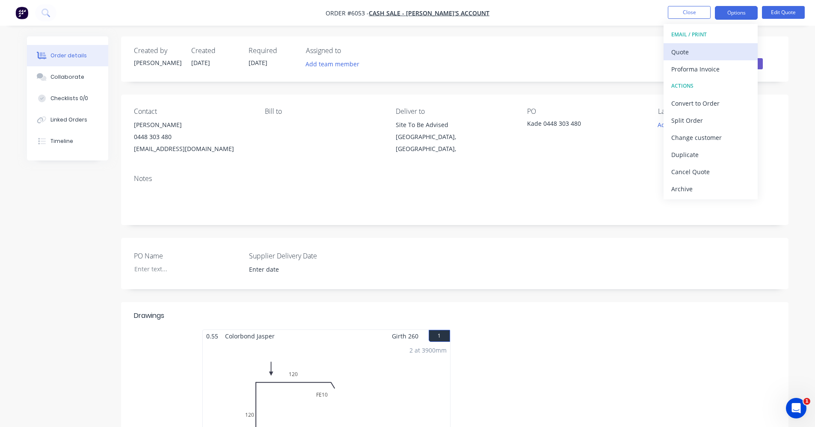
click at [698, 51] on div "Quote" at bounding box center [710, 52] width 79 height 12
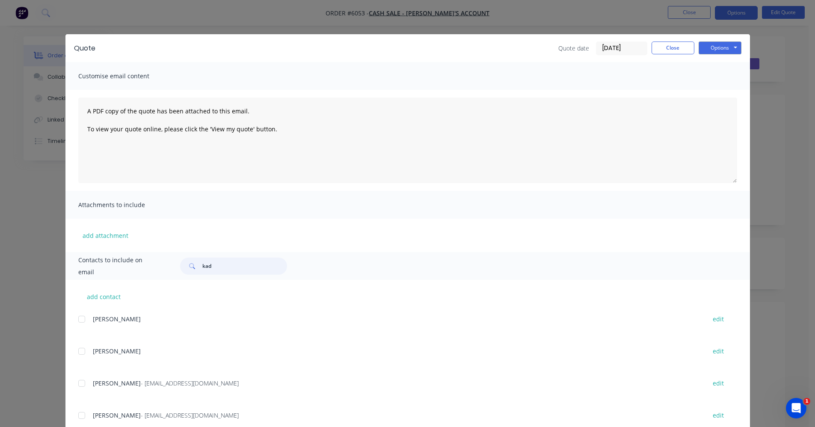
type input "kade"
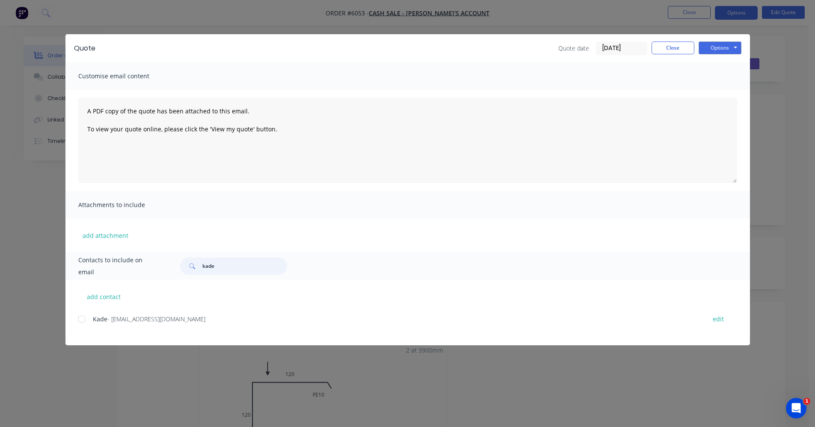
click at [81, 319] on div at bounding box center [81, 319] width 17 height 17
click at [724, 47] on button "Options" at bounding box center [719, 47] width 43 height 13
click at [724, 95] on button "Email" at bounding box center [725, 91] width 55 height 14
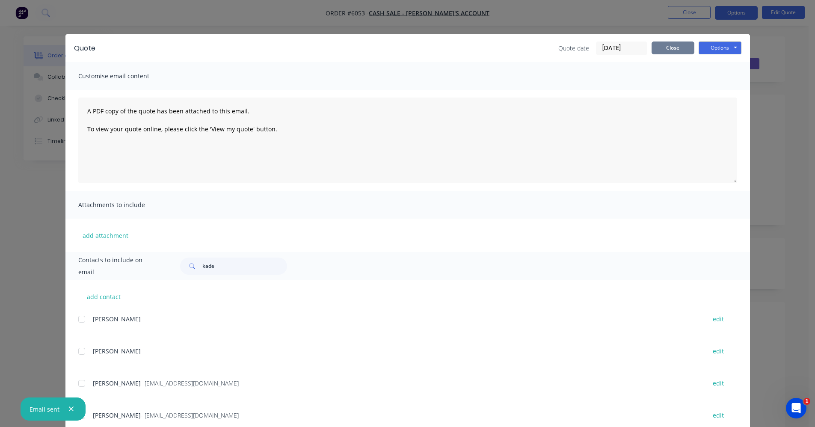
click at [677, 50] on button "Close" at bounding box center [672, 47] width 43 height 13
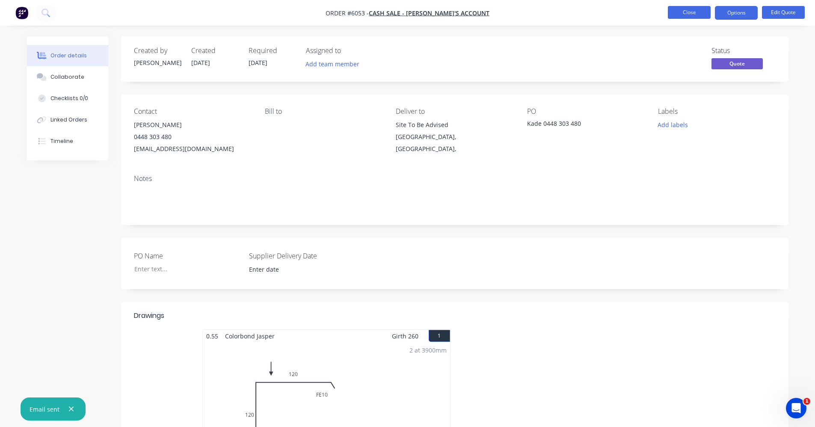
click at [684, 11] on button "Close" at bounding box center [689, 12] width 43 height 13
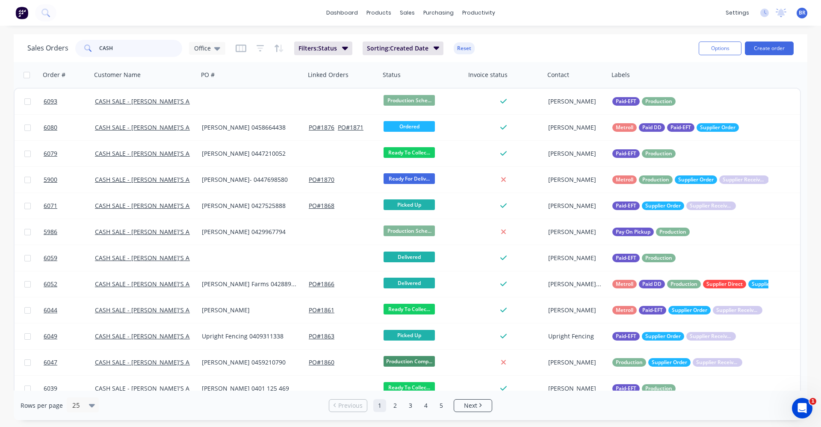
drag, startPoint x: 122, startPoint y: 53, endPoint x: 60, endPoint y: 44, distance: 62.1
click at [60, 44] on div "Sales Orders CASH Office" at bounding box center [126, 48] width 198 height 17
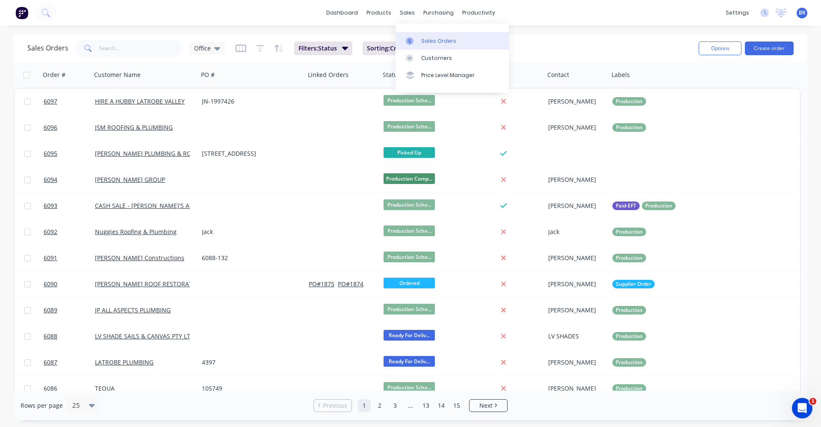
click at [436, 41] on div "Sales Orders" at bounding box center [438, 41] width 35 height 8
click at [762, 47] on button "Create order" at bounding box center [769, 48] width 49 height 14
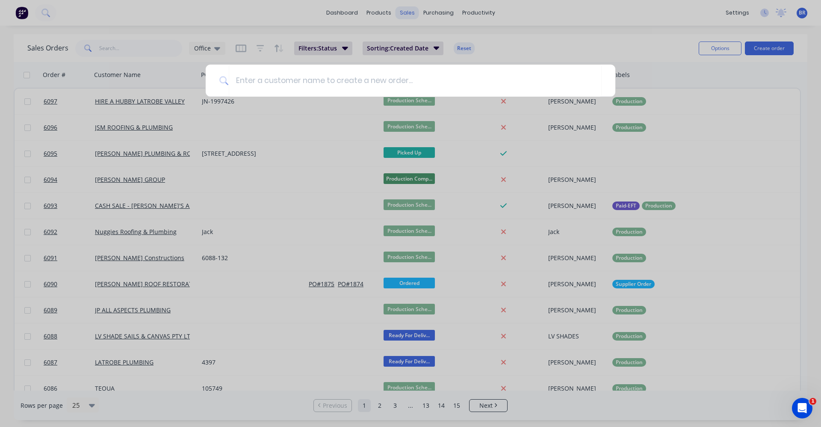
click at [414, 9] on div at bounding box center [410, 213] width 821 height 427
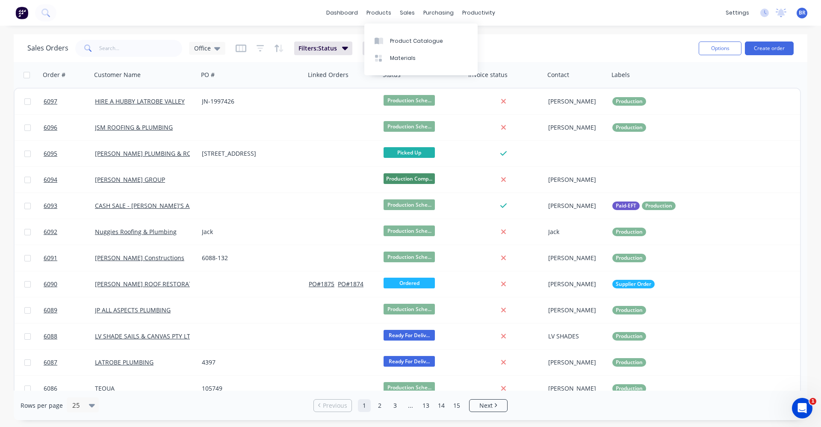
click at [393, 28] on div "Product Catalogue Materials" at bounding box center [420, 50] width 113 height 52
click at [393, 37] on div "Product Catalogue" at bounding box center [416, 41] width 53 height 8
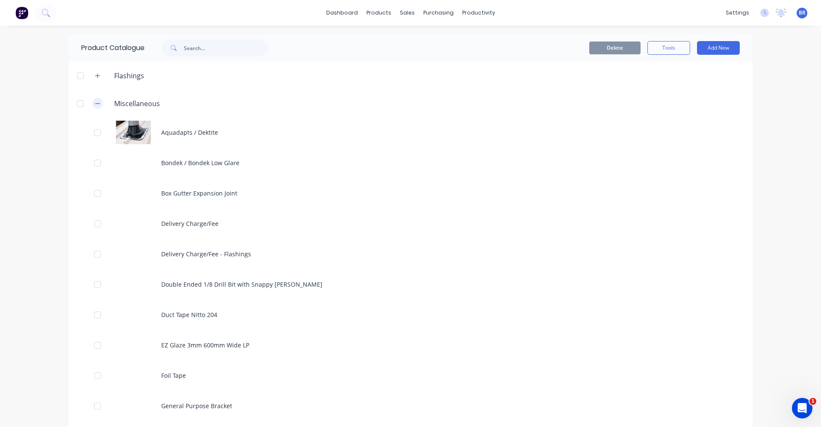
click at [98, 102] on button "button" at bounding box center [97, 103] width 11 height 11
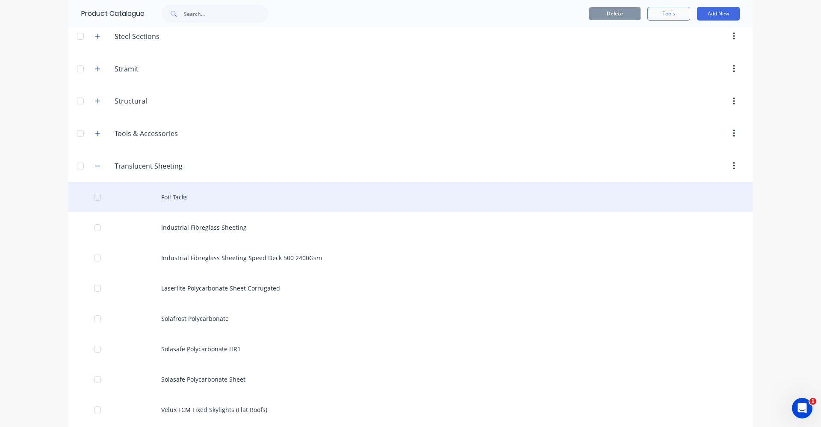
scroll to position [843, 0]
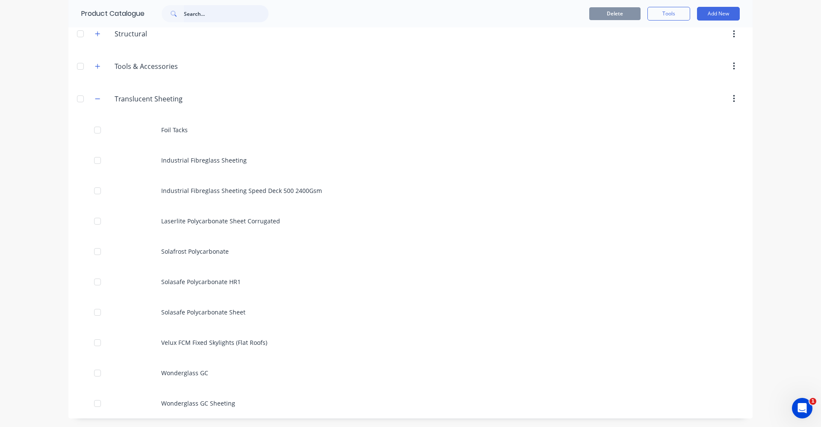
click at [189, 16] on input "text" at bounding box center [226, 13] width 85 height 17
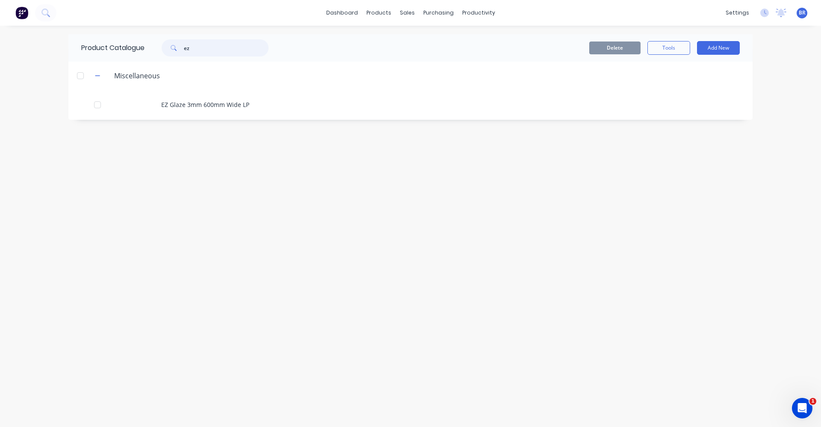
scroll to position [0, 0]
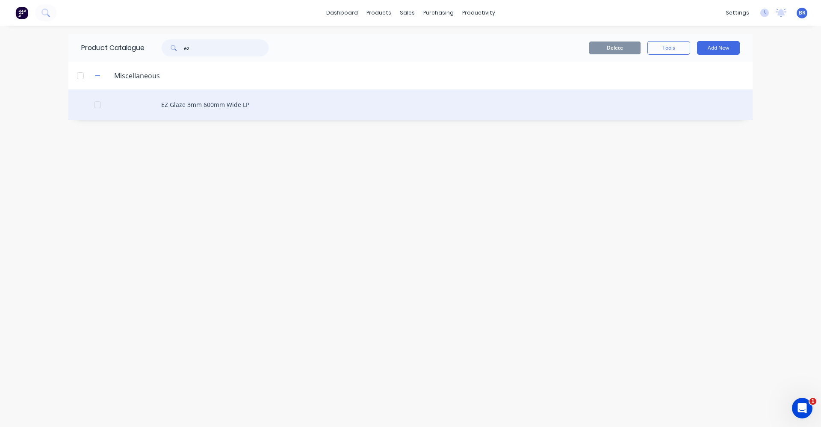
type input "ez"
click at [197, 104] on div "EZ Glaze 3mm 600mm Wide LP" at bounding box center [410, 104] width 684 height 30
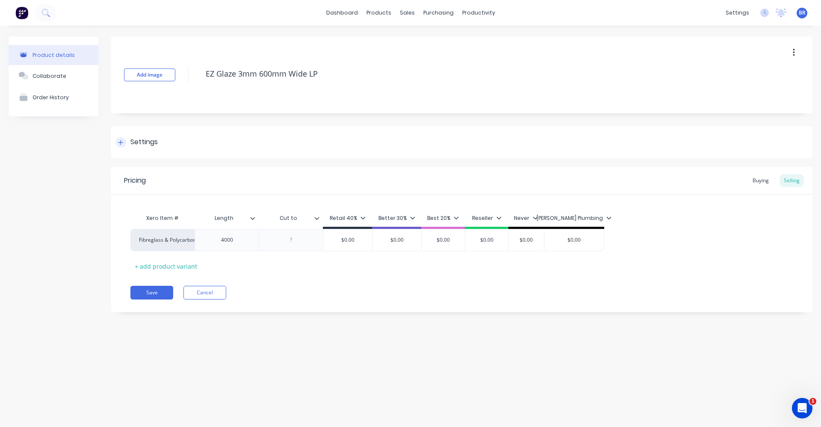
click at [123, 143] on icon at bounding box center [120, 142] width 5 height 6
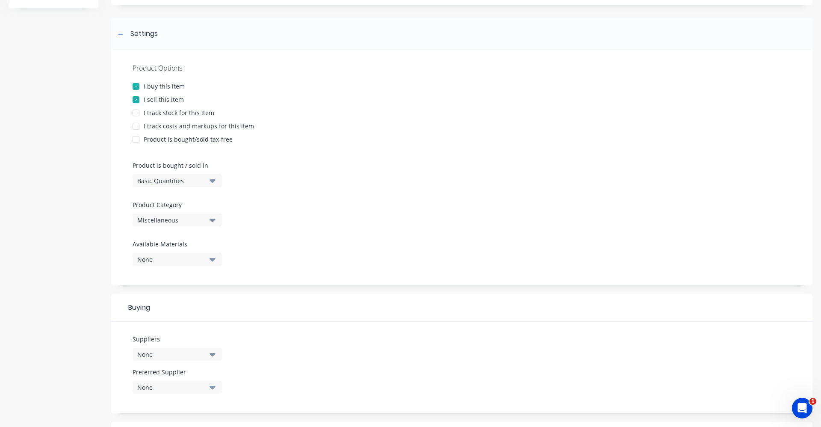
scroll to position [128, 0]
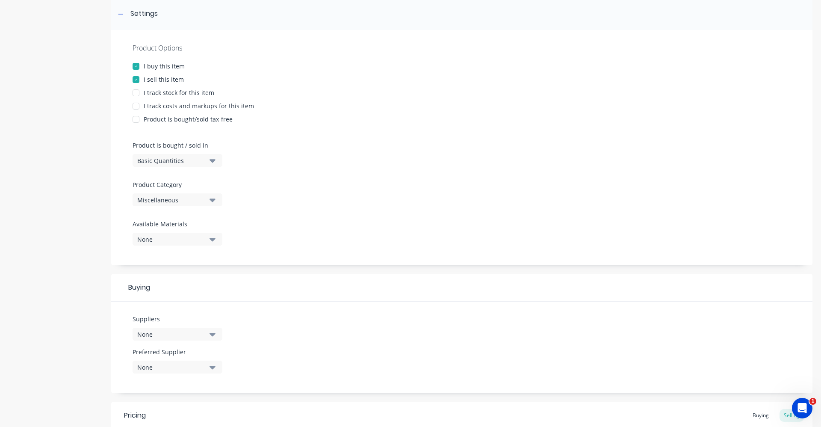
click at [215, 236] on icon "button" at bounding box center [213, 238] width 6 height 9
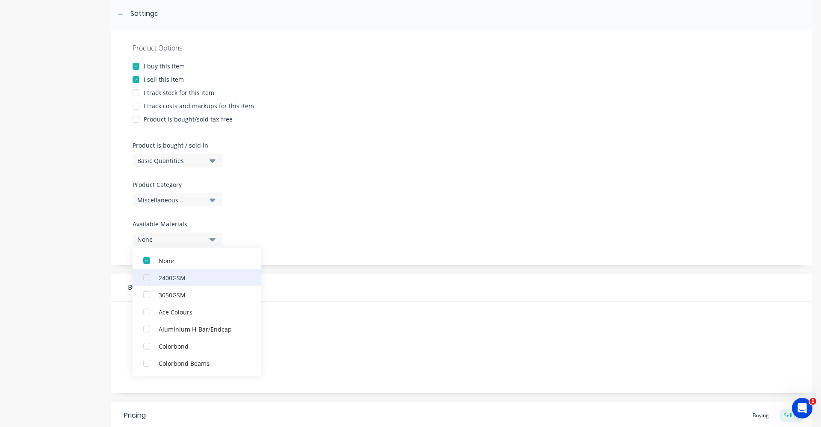
scroll to position [0, 0]
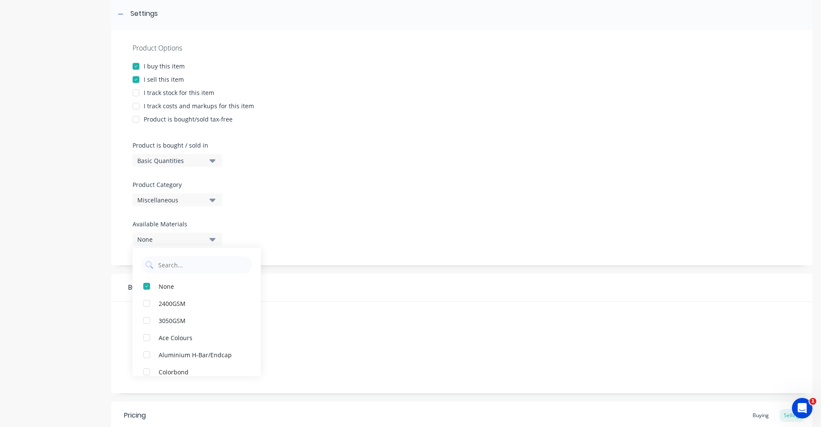
drag, startPoint x: 336, startPoint y: 190, endPoint x: 176, endPoint y: 227, distance: 164.1
click at [330, 193] on div "Product Options I buy this item I sell this item I track stock for this item I …" at bounding box center [461, 147] width 701 height 235
click at [196, 199] on div "Miscellaneous" at bounding box center [171, 199] width 68 height 9
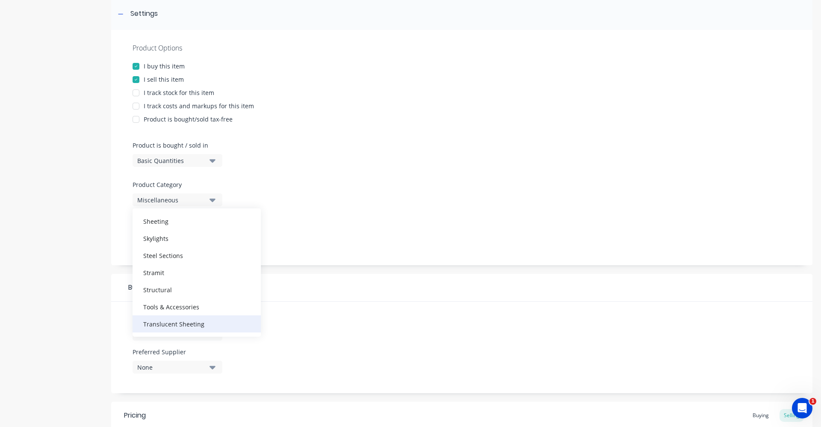
click at [164, 322] on div "Translucent Sheeting" at bounding box center [197, 323] width 128 height 17
type textarea "x"
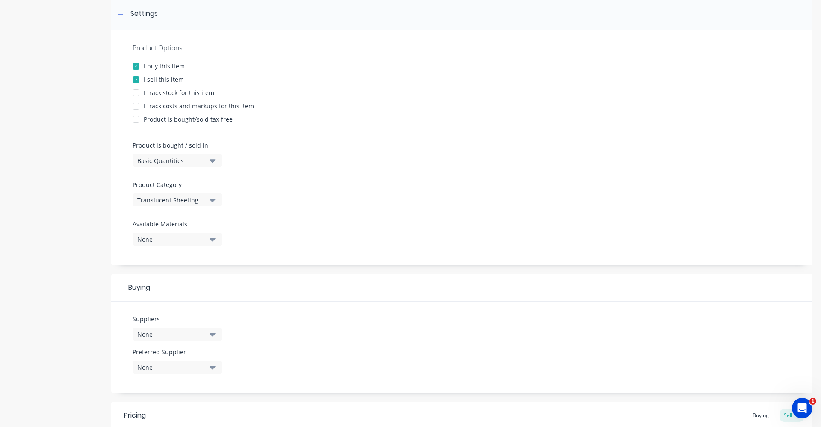
click at [317, 231] on div "Product Options I buy this item I sell this item I track stock for this item I …" at bounding box center [461, 147] width 701 height 235
click at [208, 240] on button "None" at bounding box center [178, 239] width 90 height 13
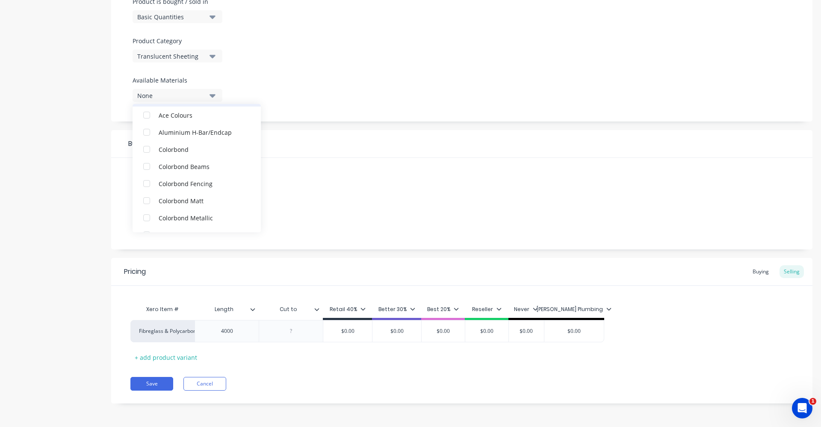
scroll to position [60, 0]
click at [333, 71] on div at bounding box center [462, 72] width 659 height 6
click at [214, 311] on input "Length" at bounding box center [224, 309] width 59 height 8
type input "Stock Length"
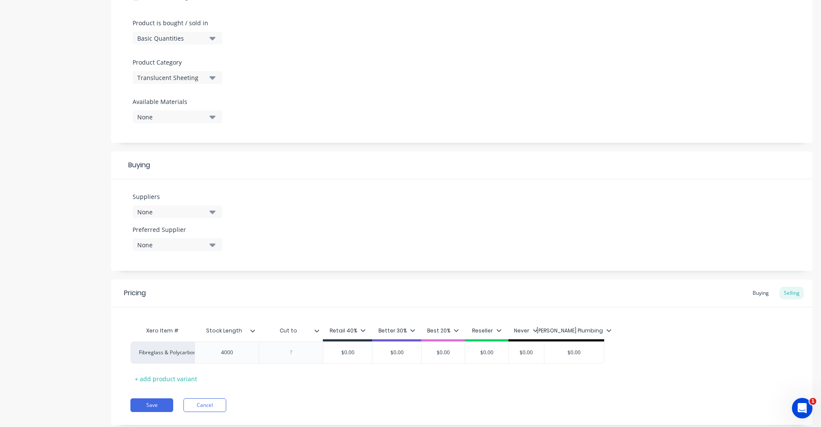
scroll to position [272, 0]
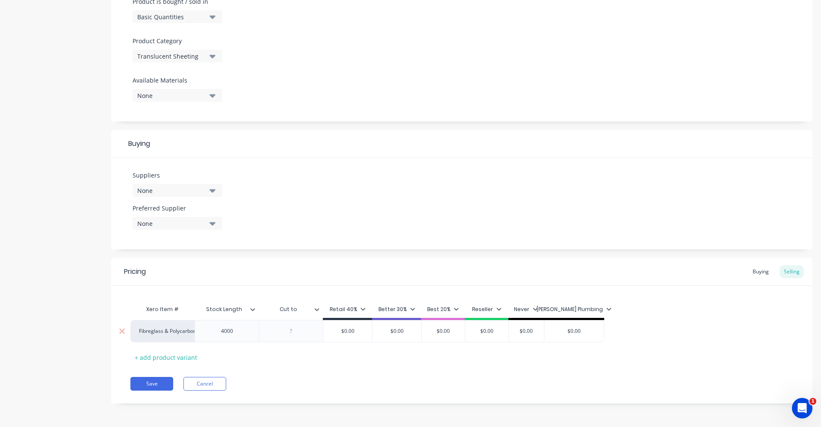
click at [289, 330] on div at bounding box center [291, 330] width 43 height 11
click at [171, 359] on div "+ add product variant" at bounding box center [165, 357] width 71 height 13
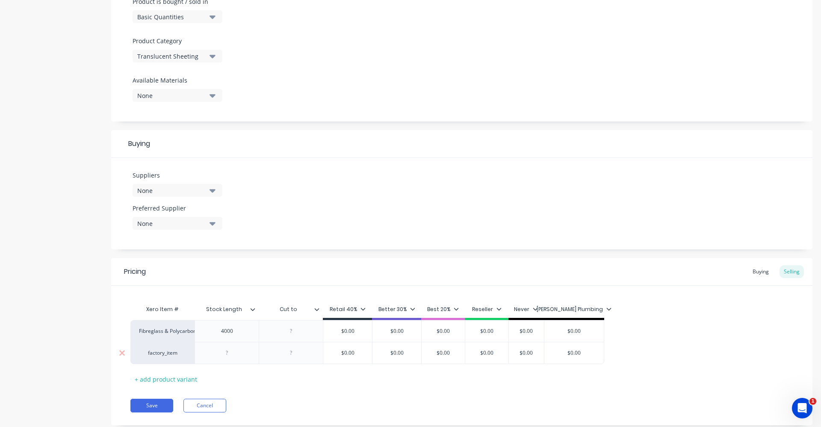
click at [167, 357] on div "factory_item" at bounding box center [162, 353] width 64 height 22
click at [154, 354] on div "factory_item" at bounding box center [162, 353] width 47 height 8
click at [179, 334] on button "Fibreglass & Polycarbonate" at bounding box center [176, 334] width 75 height 13
type textarea "x"
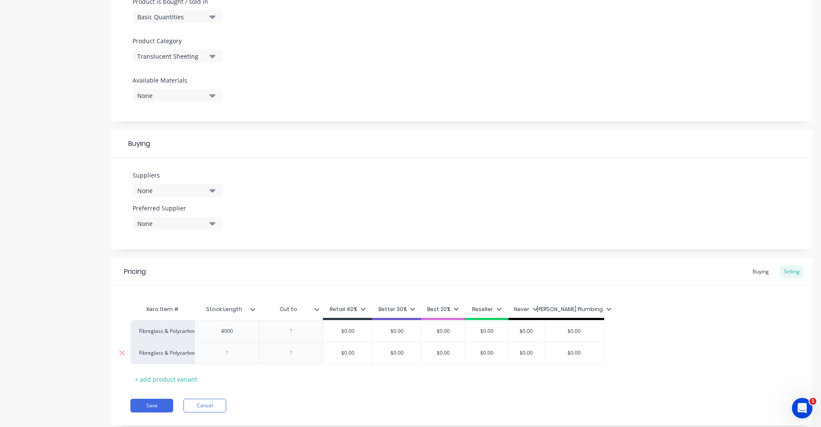
click at [229, 358] on div at bounding box center [227, 352] width 43 height 11
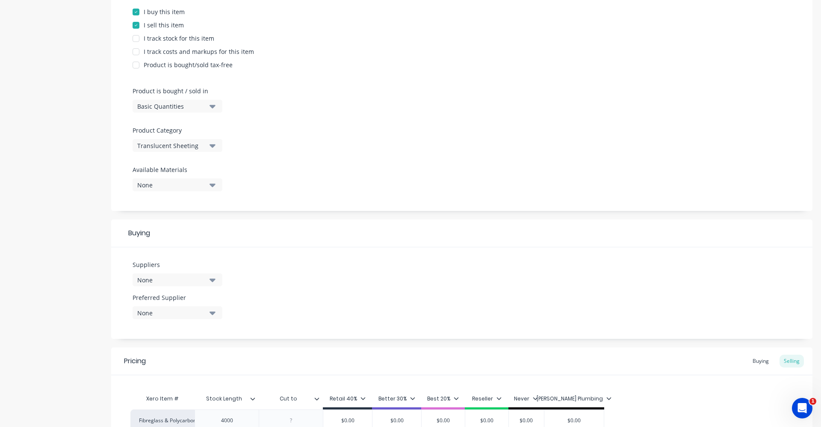
scroll to position [144, 0]
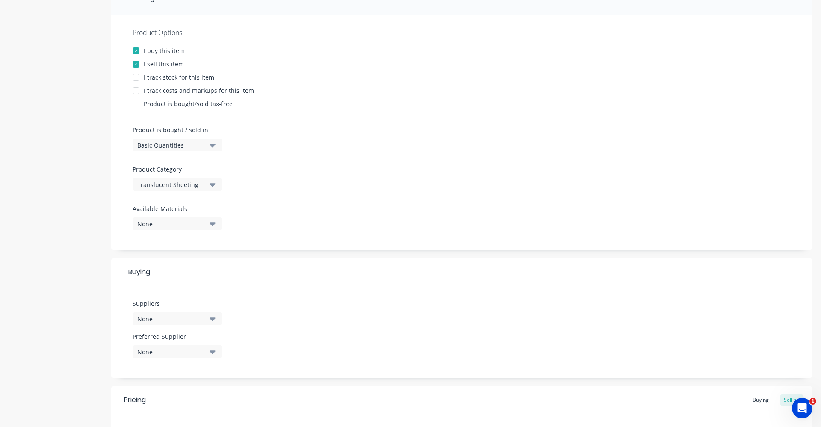
type textarea "x"
click at [189, 321] on div "None" at bounding box center [171, 318] width 68 height 9
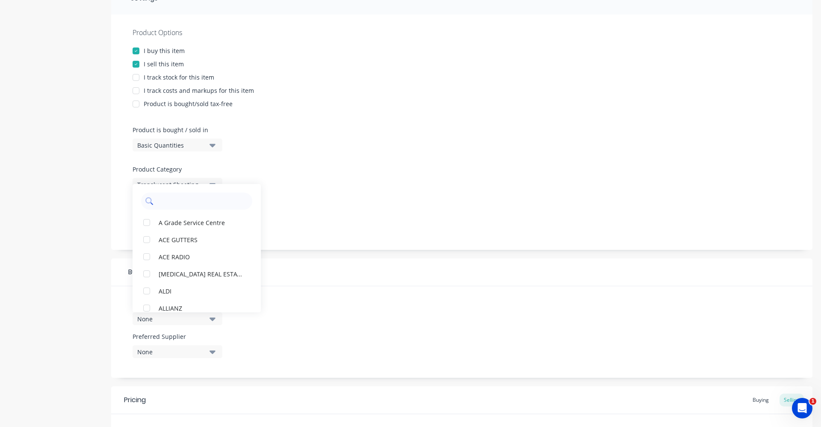
click at [180, 197] on input "text" at bounding box center [202, 200] width 91 height 17
type input "p"
type input "pal"
click at [506, 153] on div "Product Options I buy this item I sell this item I track stock for this item I …" at bounding box center [461, 132] width 701 height 235
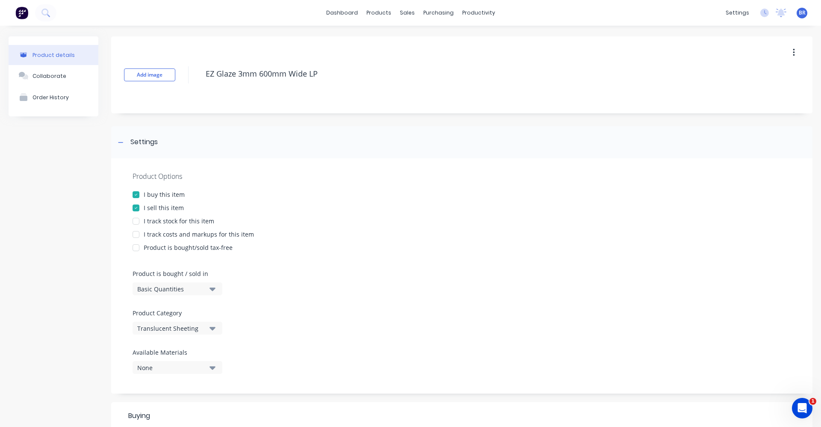
scroll to position [214, 0]
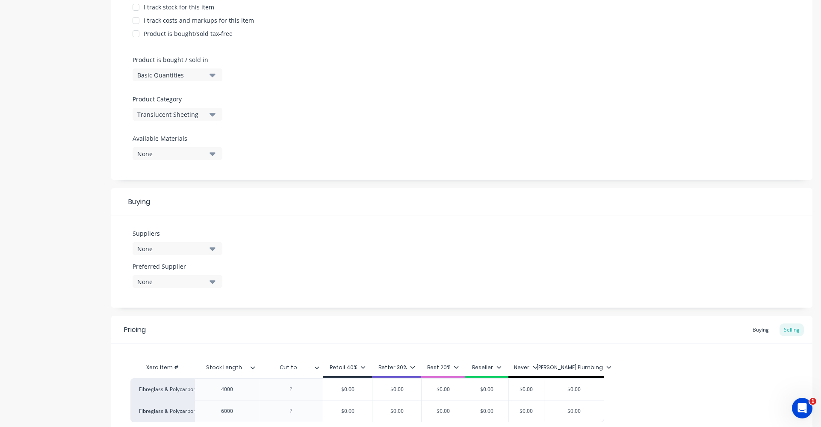
click at [210, 250] on icon "button" at bounding box center [213, 248] width 6 height 9
drag, startPoint x: 176, startPoint y: 272, endPoint x: 189, endPoint y: 277, distance: 14.4
click at [141, 275] on div "pal" at bounding box center [197, 271] width 128 height 21
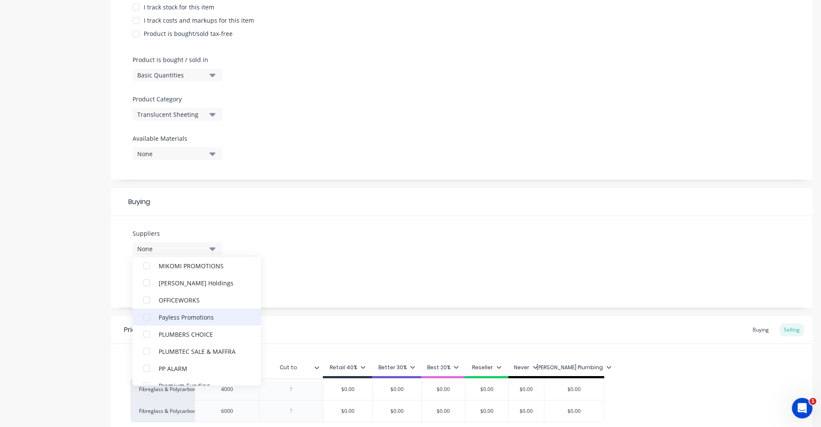
scroll to position [1112, 0]
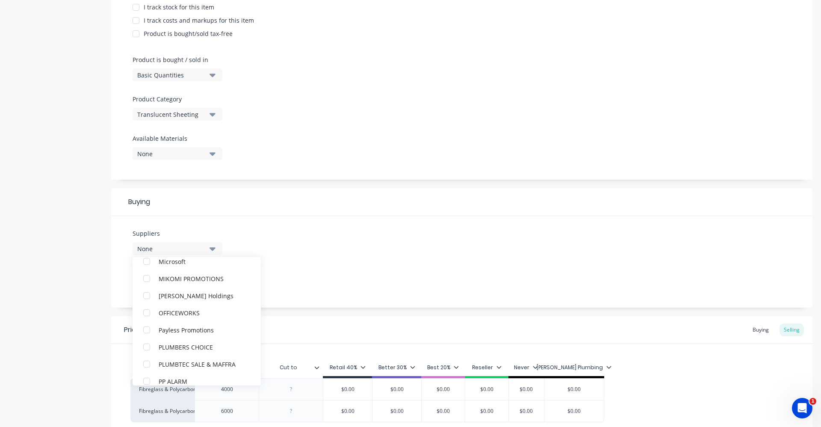
click at [346, 252] on div "Suppliers None A Grade Service Centre ACE GUTTERS ACE RADIO [MEDICAL_DATA] REAL…" at bounding box center [461, 262] width 701 height 92
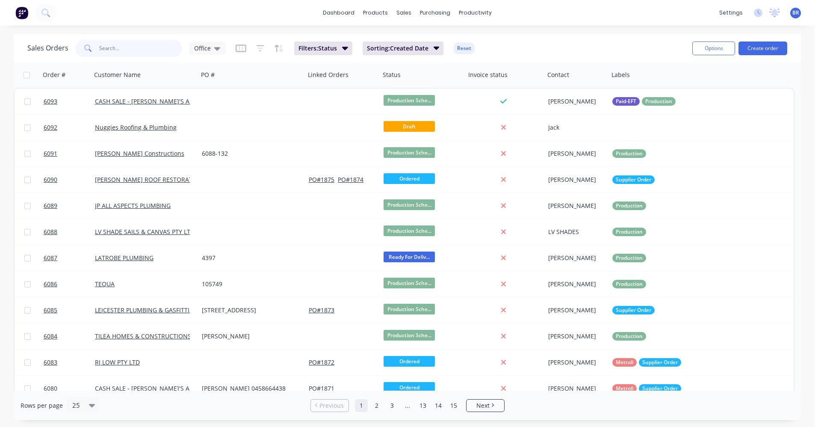
click at [124, 50] on input "text" at bounding box center [140, 48] width 83 height 17
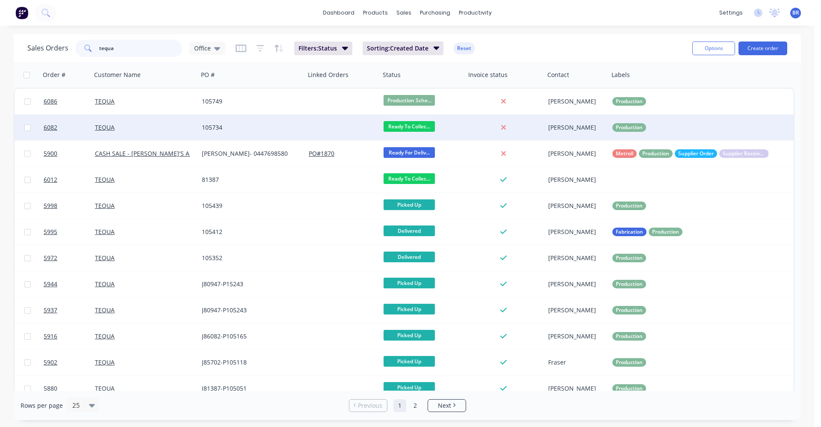
type input "tequa"
click at [179, 124] on div "TEQUA" at bounding box center [142, 127] width 95 height 9
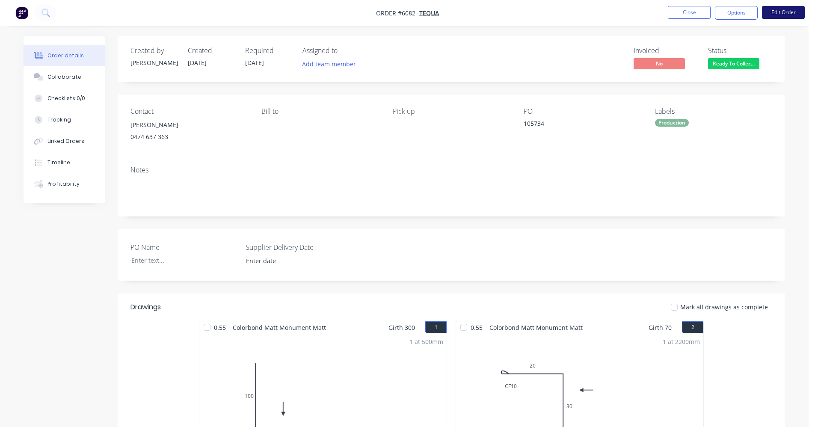
click at [793, 11] on button "Edit Order" at bounding box center [783, 12] width 43 height 13
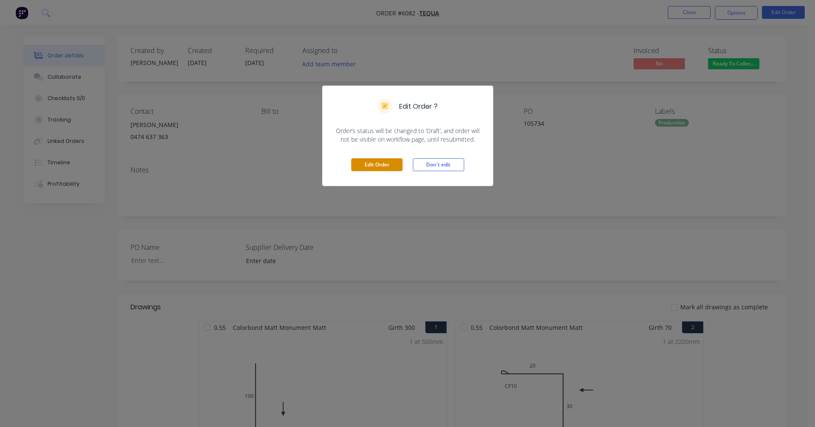
click at [370, 166] on button "Edit Order" at bounding box center [376, 164] width 51 height 13
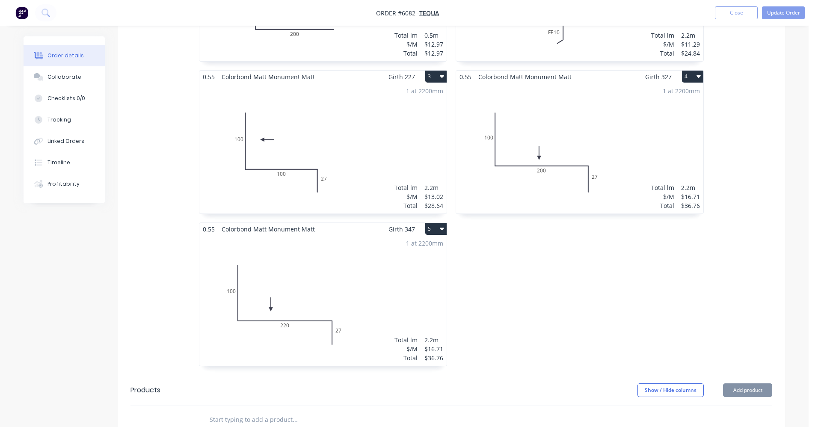
scroll to position [470, 0]
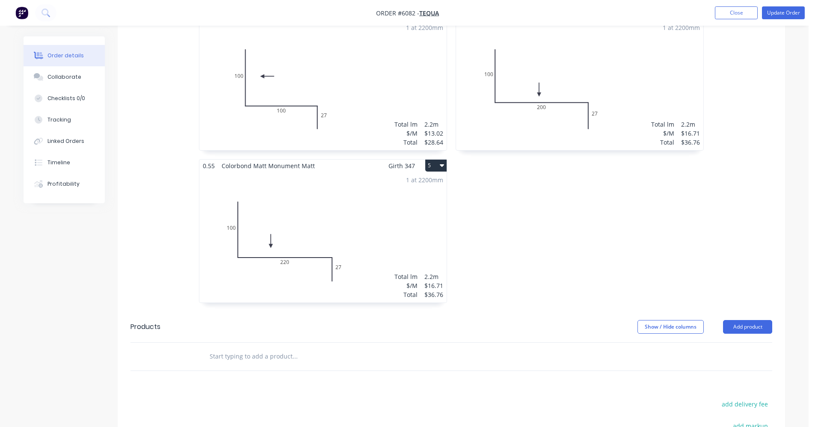
click at [258, 352] on input "text" at bounding box center [294, 356] width 171 height 17
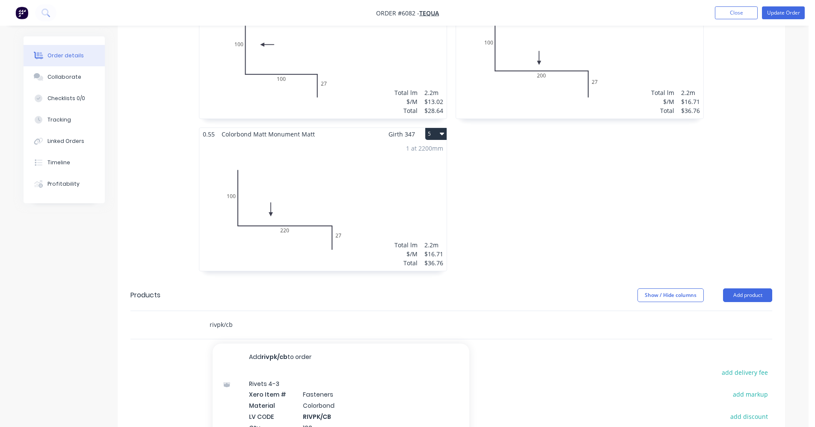
scroll to position [556, 0]
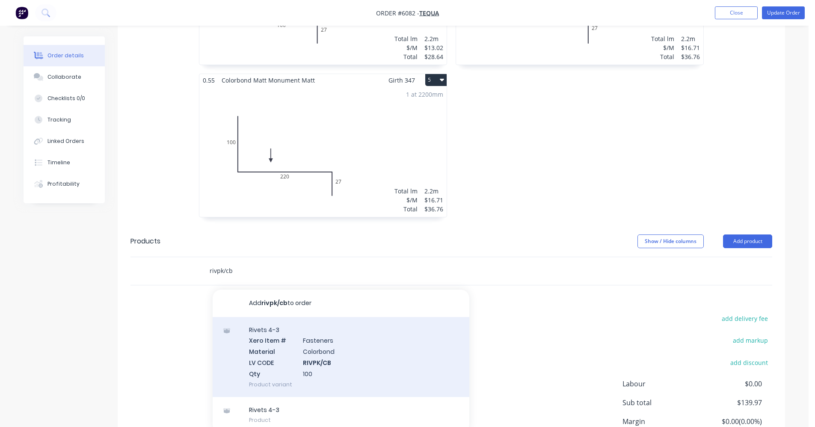
type input "rivpk/cb"
click at [333, 356] on div "Rivets 4-3 Xero Item # Fasteners Material Colorbond LV CODE RIVPK/CB Qty 100 Pr…" at bounding box center [341, 357] width 257 height 80
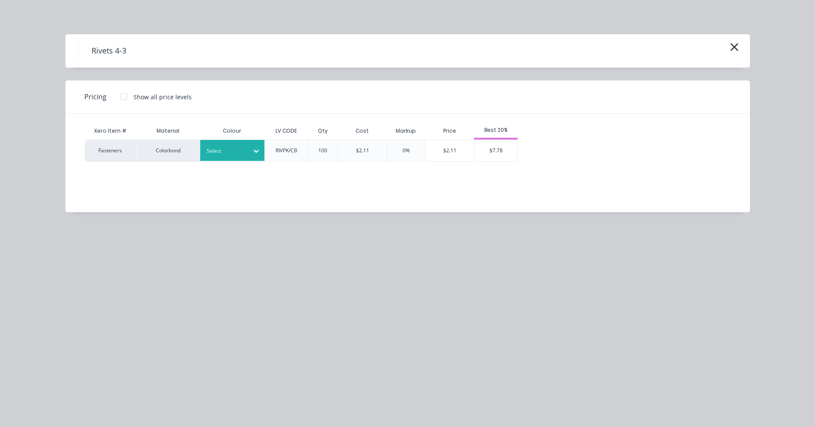
click at [251, 147] on div at bounding box center [255, 151] width 15 height 14
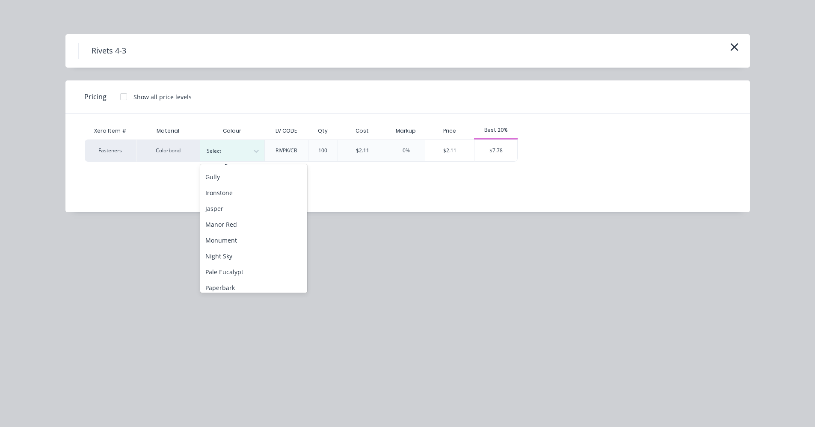
scroll to position [128, 0]
click at [236, 256] on div "Night Sky" at bounding box center [253, 251] width 107 height 16
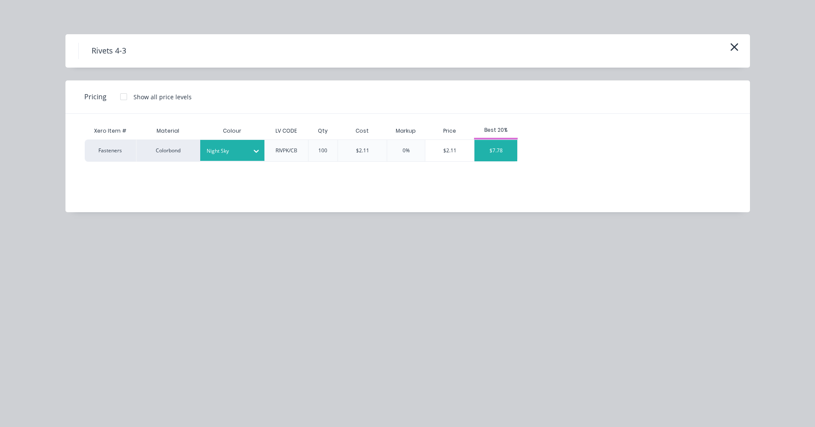
click at [501, 150] on div "$7.78" at bounding box center [495, 150] width 43 height 21
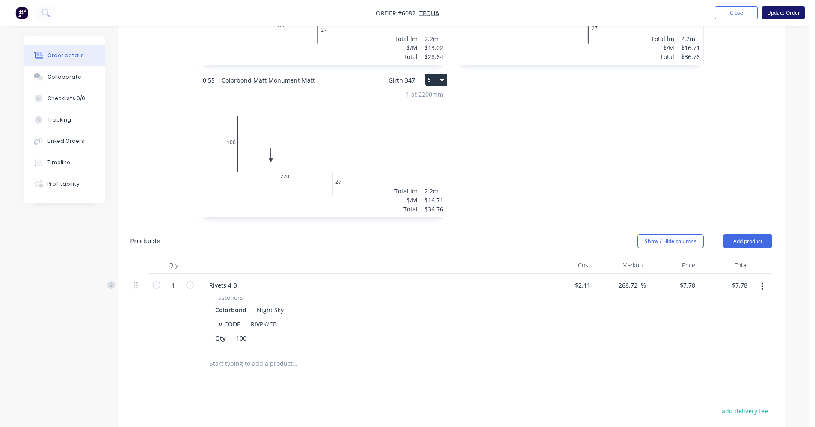
click at [779, 15] on button "Update Order" at bounding box center [783, 12] width 43 height 13
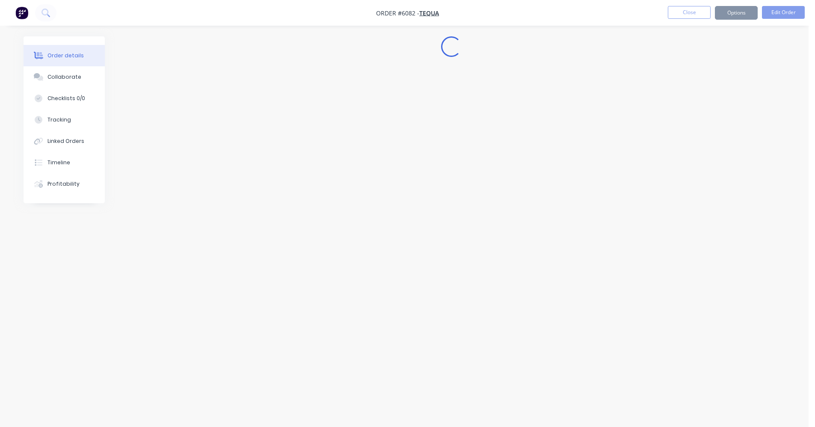
scroll to position [0, 0]
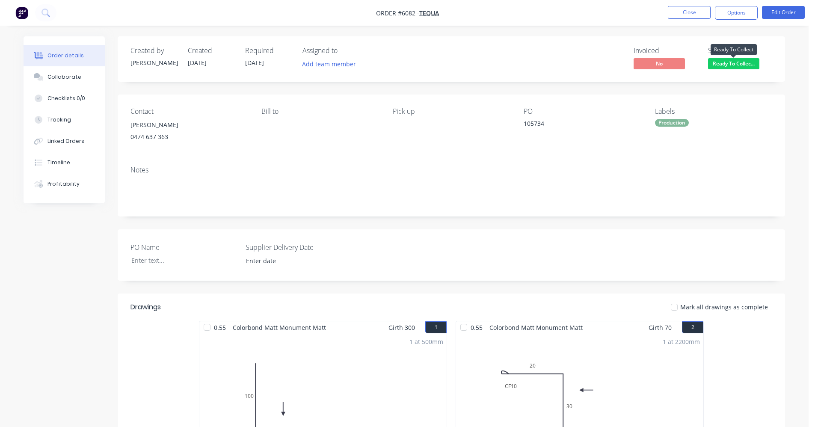
click at [736, 66] on span "Ready To Collec..." at bounding box center [733, 63] width 51 height 11
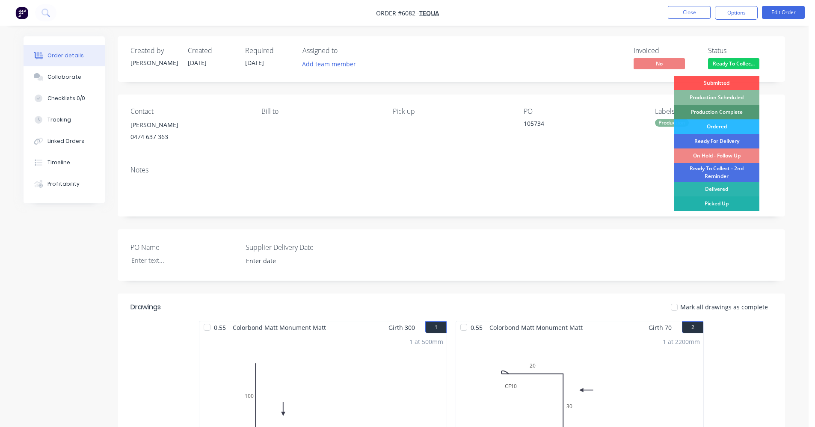
click at [731, 201] on div "Picked Up" at bounding box center [717, 203] width 86 height 15
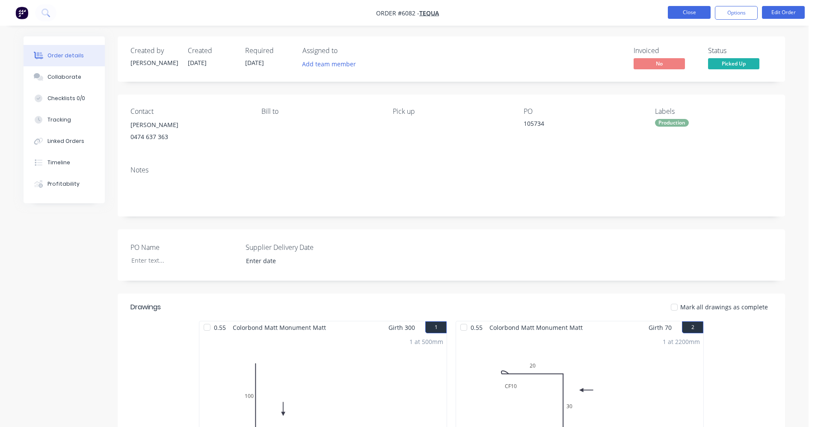
click at [696, 12] on button "Close" at bounding box center [689, 12] width 43 height 13
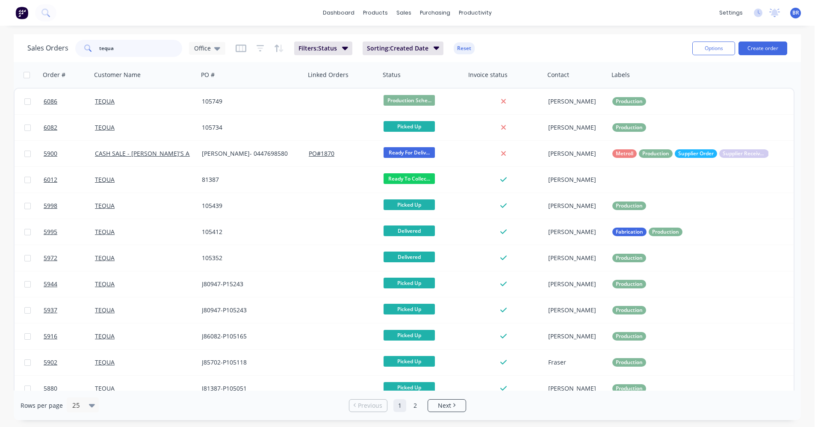
drag, startPoint x: 136, startPoint y: 47, endPoint x: 40, endPoint y: 38, distance: 96.2
click at [44, 39] on div "Sales Orders tequa Office Filters: Status Sorting: Created Date Reset" at bounding box center [356, 48] width 658 height 21
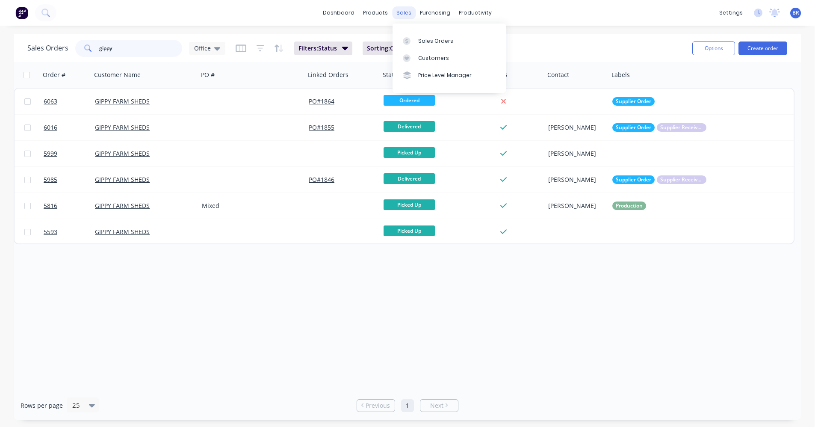
type input "gippy"
click at [401, 15] on div "sales" at bounding box center [404, 12] width 24 height 13
click at [442, 39] on div "Sales Orders" at bounding box center [435, 41] width 35 height 8
click at [407, 13] on div "sales" at bounding box center [404, 12] width 24 height 13
click at [424, 42] on div "Sales Orders" at bounding box center [435, 41] width 35 height 8
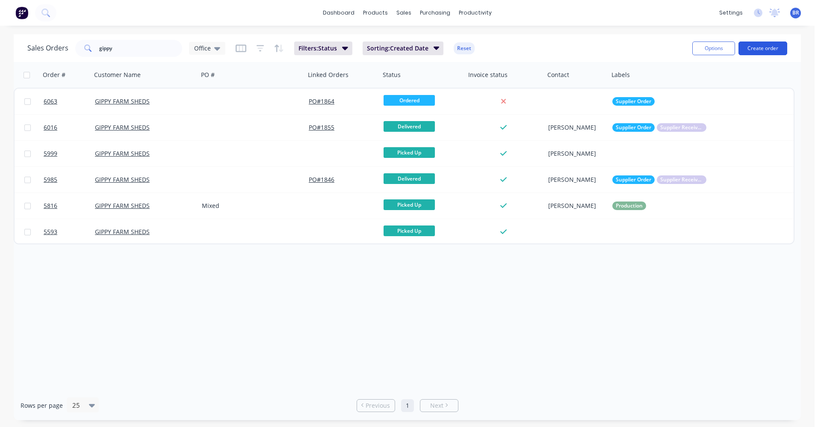
click at [760, 49] on button "Create order" at bounding box center [763, 48] width 49 height 14
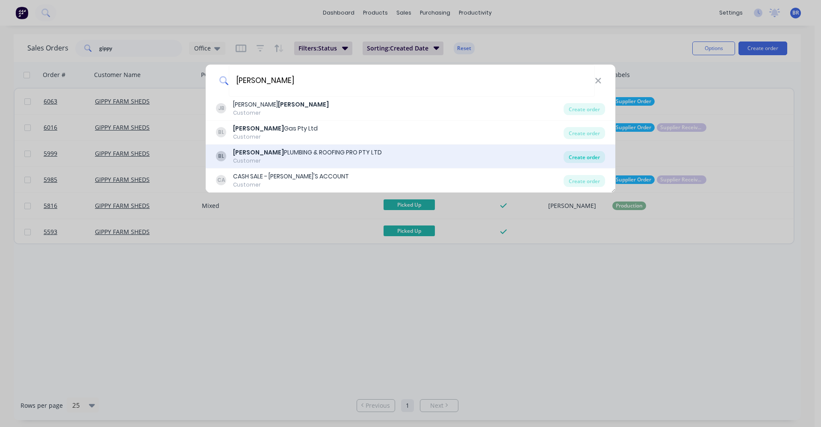
type input "bosse"
click at [588, 158] on div "Create order" at bounding box center [584, 157] width 41 height 12
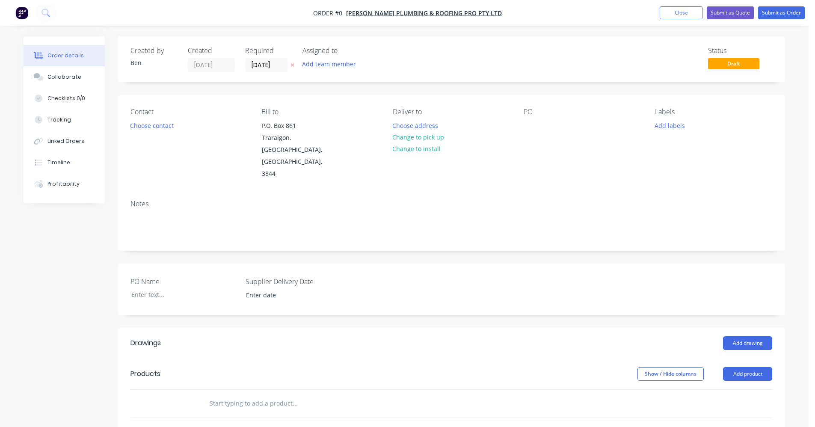
click at [512, 272] on div "PO Name Supplier Delivery Date" at bounding box center [451, 288] width 667 height 51
click at [235, 395] on input "text" at bounding box center [294, 403] width 171 height 17
click at [227, 390] on div at bounding box center [353, 404] width 308 height 28
click at [236, 395] on input "text" at bounding box center [294, 403] width 171 height 17
click at [685, 16] on button "Close" at bounding box center [680, 12] width 43 height 13
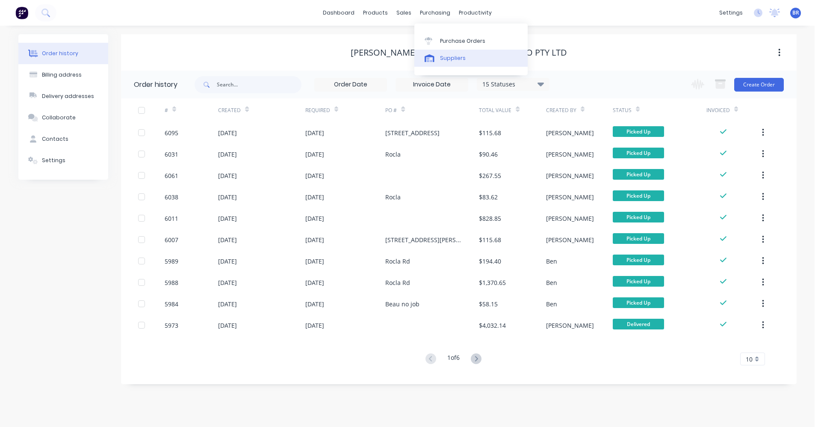
click at [445, 62] on div "Suppliers" at bounding box center [453, 58] width 26 height 8
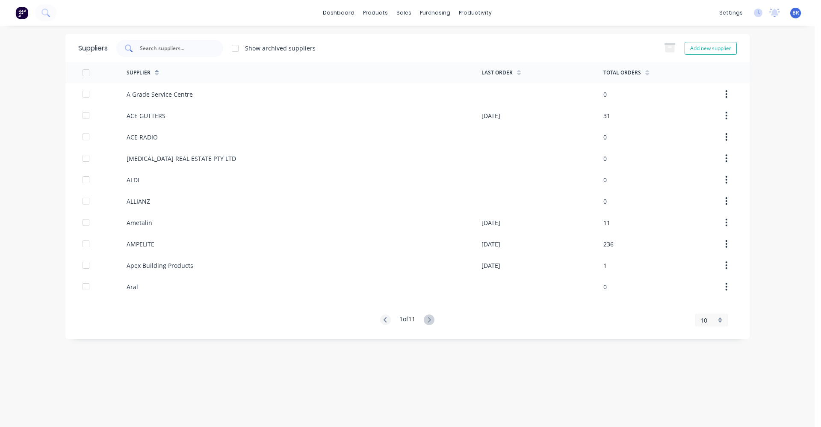
click at [175, 47] on input "text" at bounding box center [174, 48] width 71 height 9
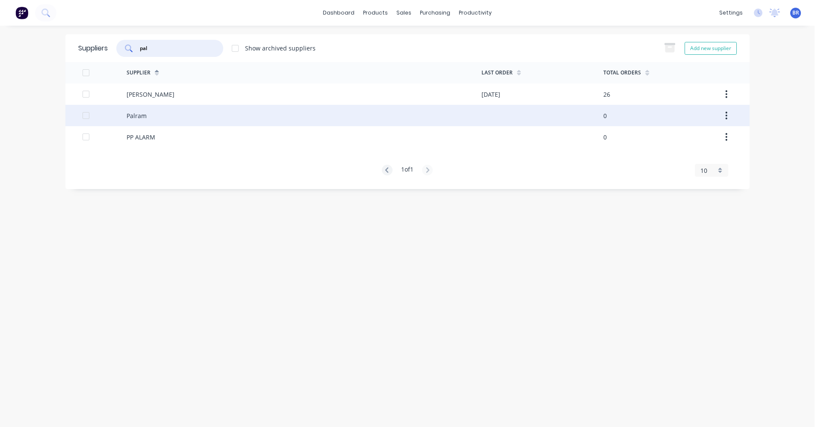
type input "pal"
click at [175, 118] on div "Palram" at bounding box center [304, 115] width 355 height 21
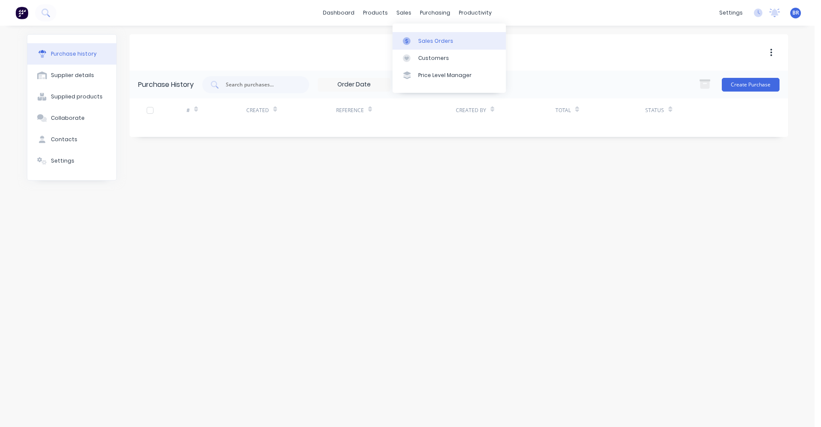
click at [420, 39] on div "Sales Orders" at bounding box center [435, 41] width 35 height 8
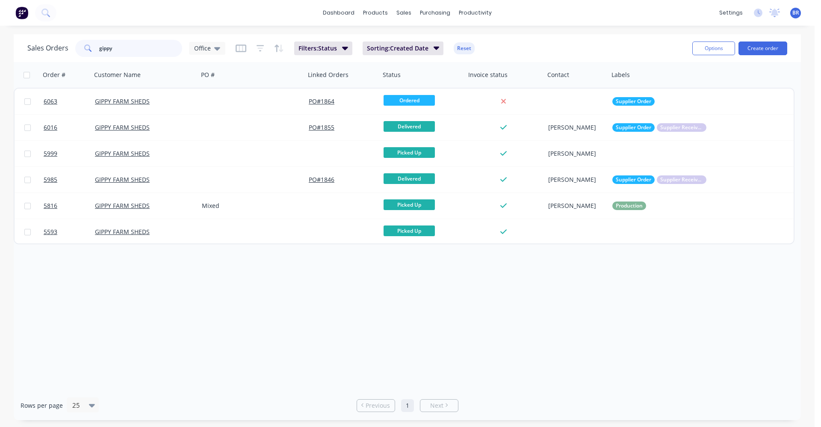
drag, startPoint x: 46, startPoint y: 39, endPoint x: 15, endPoint y: 32, distance: 31.6
click at [12, 32] on div "dashboard products sales purchasing productivity dashboard products Product Cat…" at bounding box center [407, 213] width 815 height 427
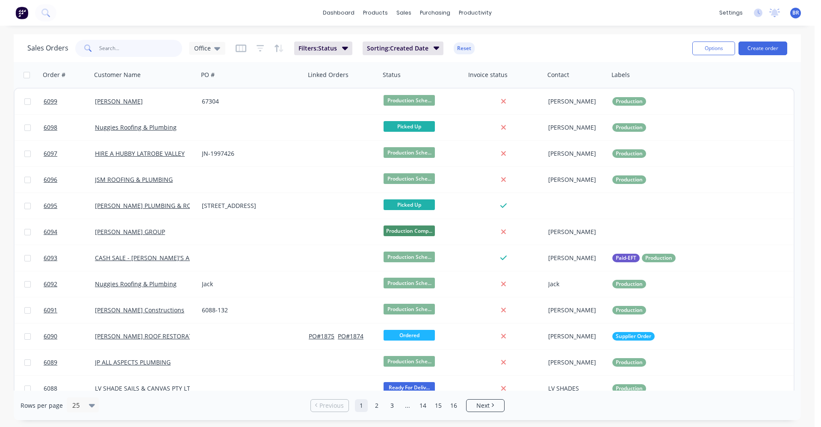
click at [133, 48] on input "text" at bounding box center [140, 48] width 83 height 17
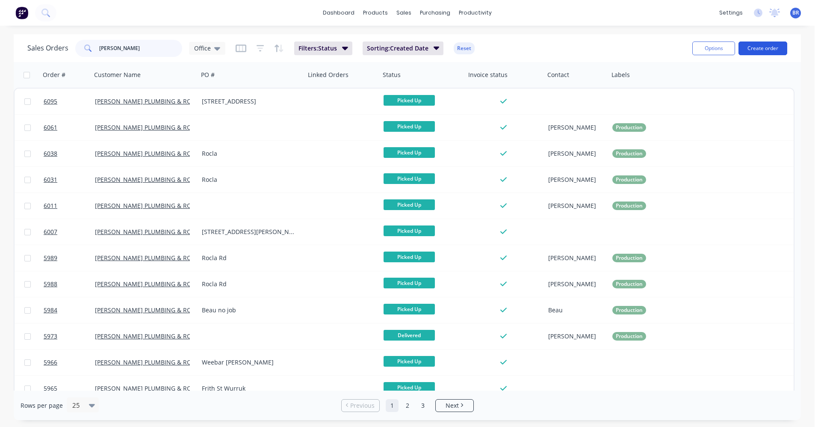
type input "bosse"
click at [767, 53] on button "Create order" at bounding box center [763, 48] width 49 height 14
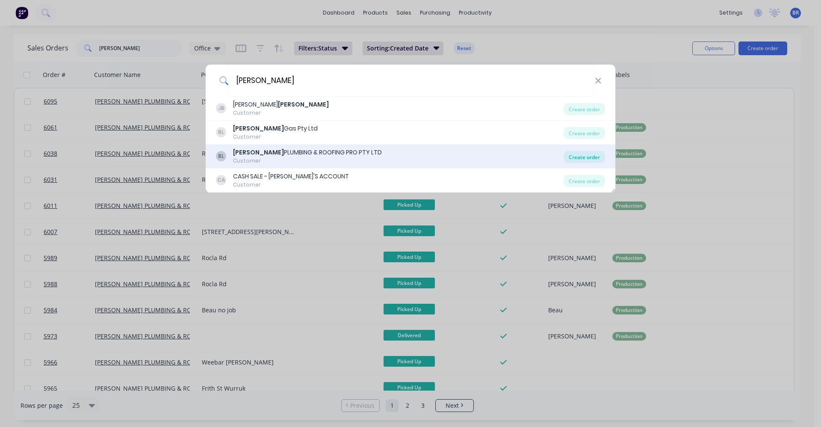
type input "bosse"
click at [593, 156] on div "Create order" at bounding box center [584, 157] width 41 height 12
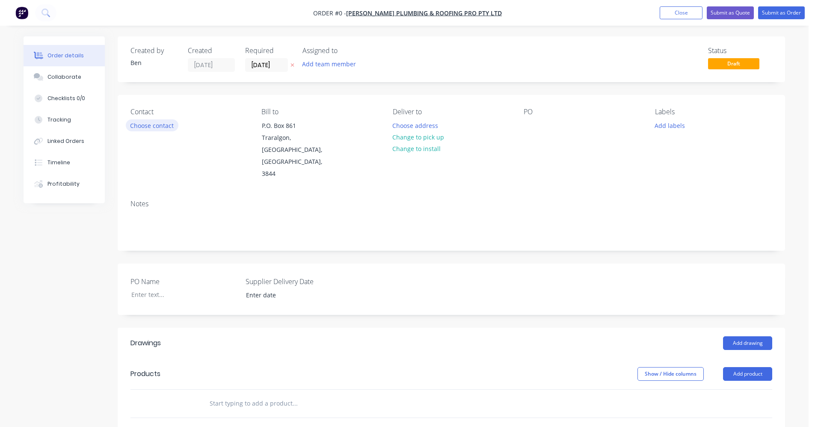
click at [146, 129] on button "Choose contact" at bounding box center [152, 125] width 53 height 12
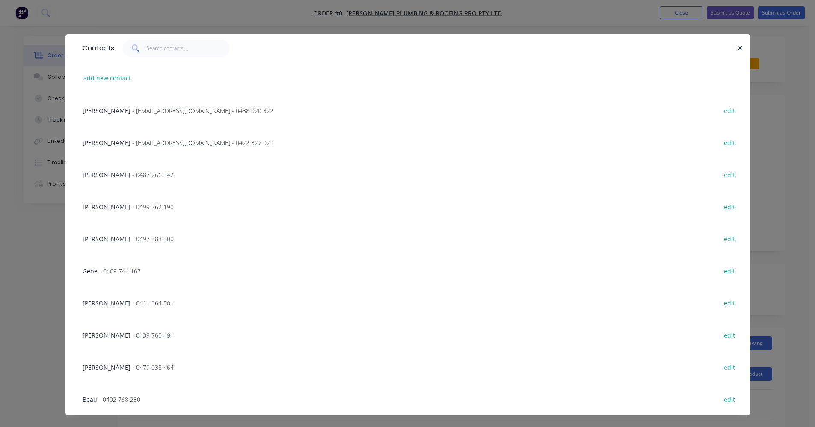
click at [135, 115] on div "Max O'Connor - max@roofingpros.com.au - 0438 020 322" at bounding box center [178, 110] width 191 height 9
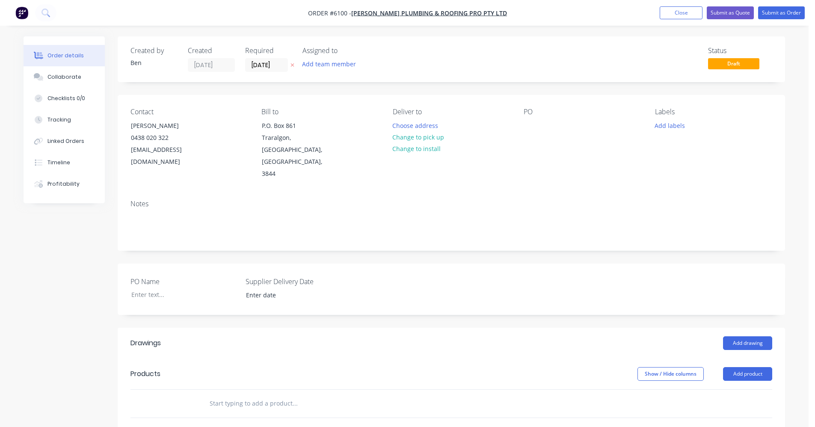
drag, startPoint x: 414, startPoint y: 138, endPoint x: 634, endPoint y: 137, distance: 219.4
click at [415, 138] on button "Change to pick up" at bounding box center [418, 137] width 61 height 12
click at [532, 124] on div at bounding box center [530, 125] width 14 height 12
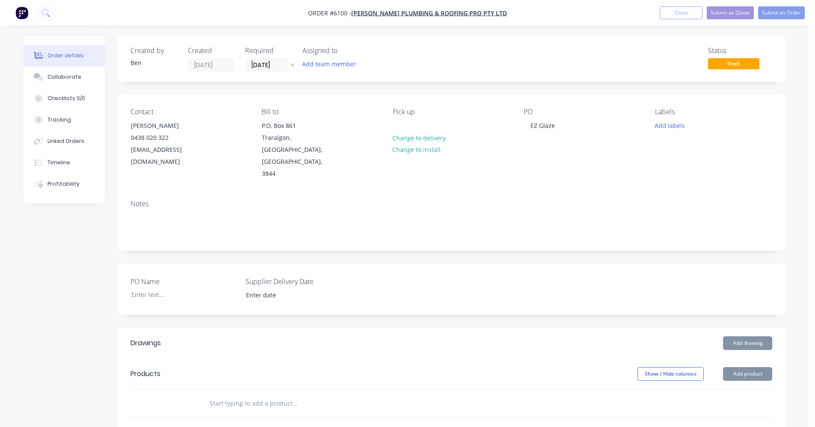
drag, startPoint x: 242, startPoint y: 376, endPoint x: 235, endPoint y: 377, distance: 6.5
click at [241, 395] on input "text" at bounding box center [294, 403] width 171 height 17
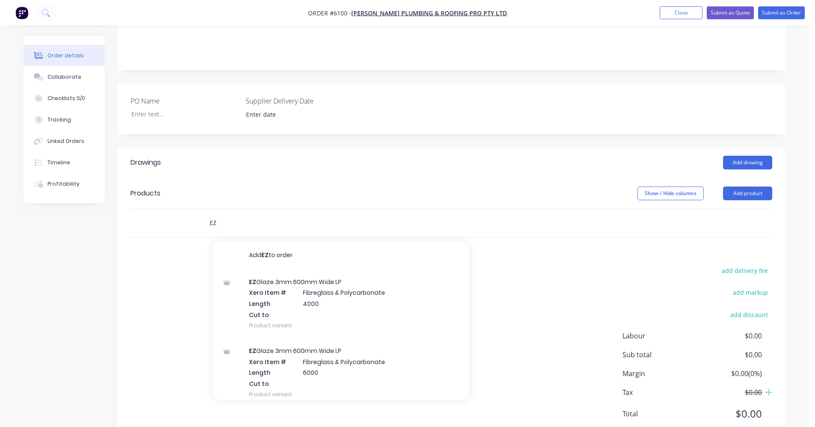
scroll to position [185, 0]
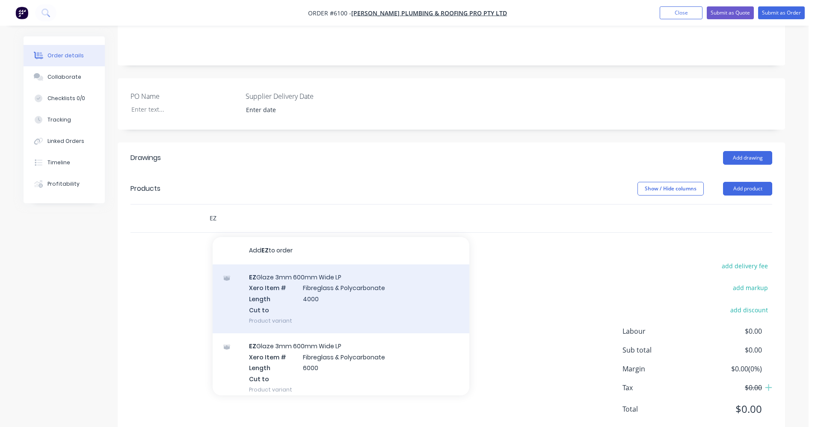
type input "EZ"
click at [313, 273] on div "EZ Glaze 3mm 600mm Wide LP Xero Item # Fibreglass & Polycarbonate Length 4000 C…" at bounding box center [341, 298] width 257 height 69
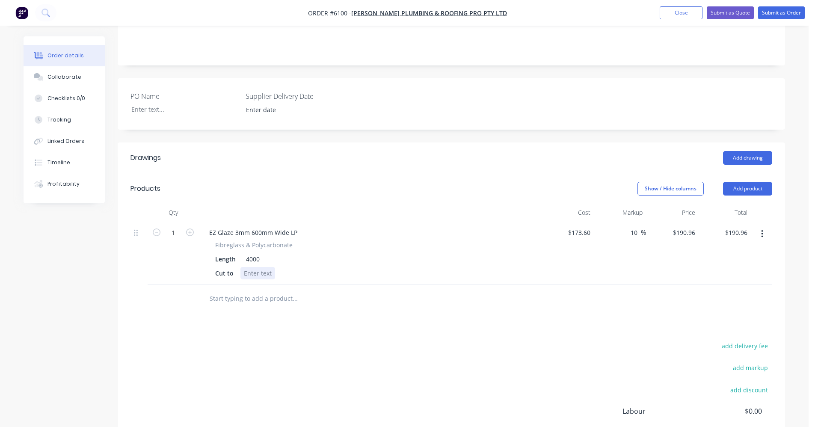
click at [250, 267] on div at bounding box center [257, 273] width 35 height 12
click at [172, 226] on input "1" at bounding box center [173, 232] width 22 height 13
type input "14"
type input "$2,673.44"
click at [250, 267] on div at bounding box center [257, 273] width 35 height 12
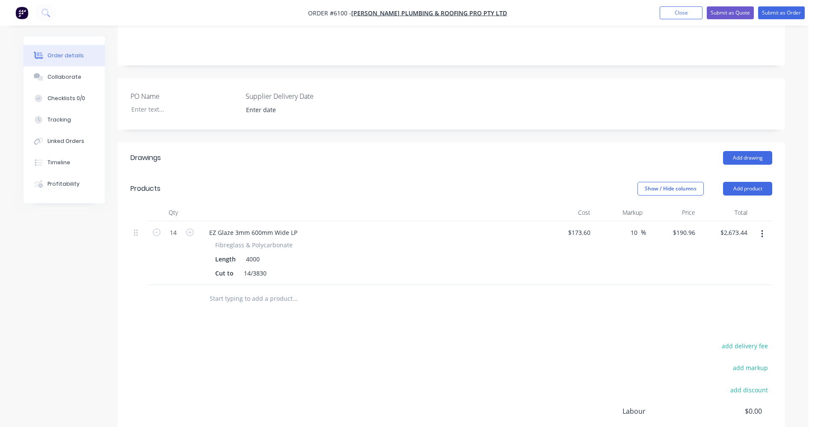
click at [227, 290] on input "text" at bounding box center [294, 298] width 171 height 17
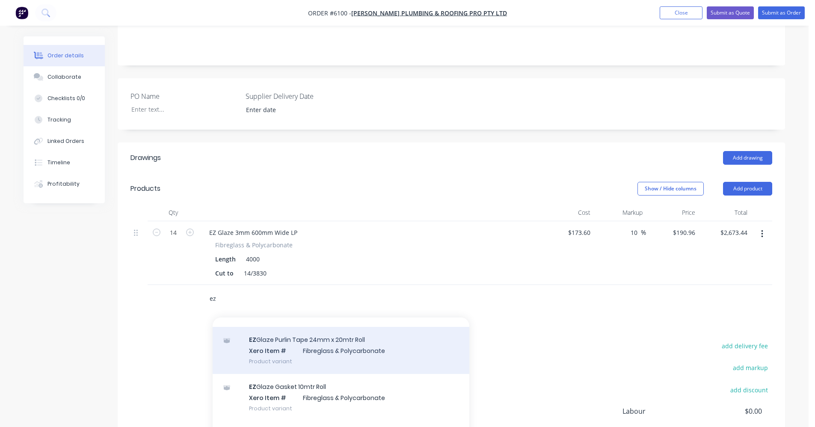
scroll to position [214, 0]
type input "ez"
click at [338, 341] on div "EZ Glaze Purlin Tape 24mm x 20mtr Roll Xero Item # Fibreglass & Polycarbonate P…" at bounding box center [341, 349] width 257 height 47
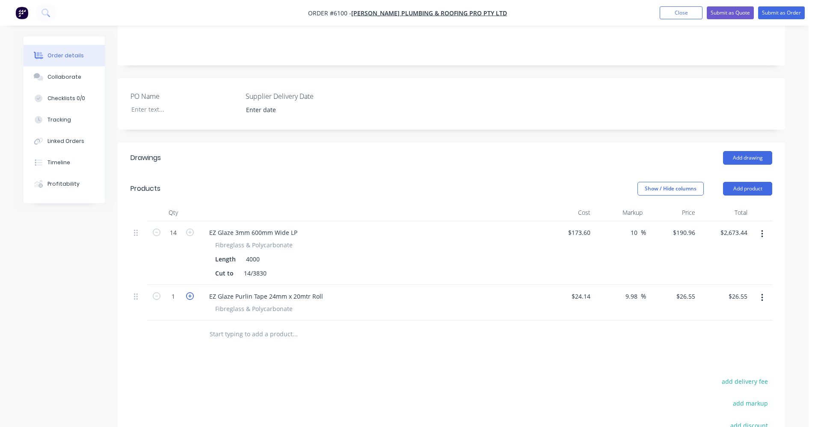
click at [192, 292] on icon "button" at bounding box center [190, 296] width 8 height 8
type input "2"
type input "$53.10"
click at [191, 292] on icon "button" at bounding box center [190, 296] width 8 height 8
type input "3"
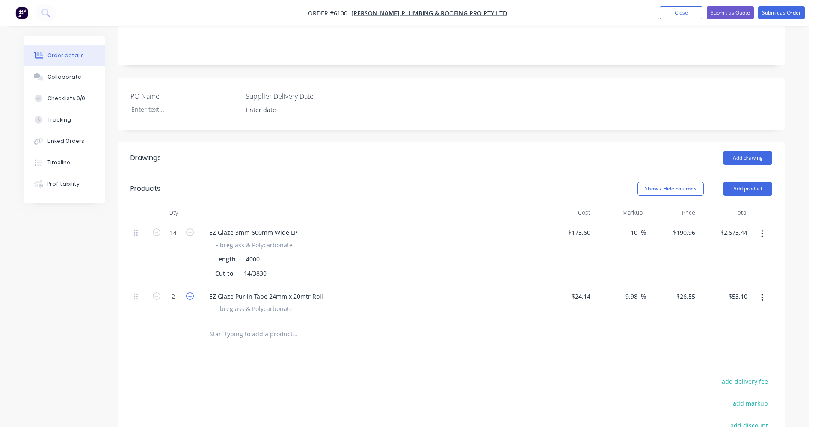
type input "$79.65"
click at [260, 325] on input "text" at bounding box center [294, 333] width 171 height 17
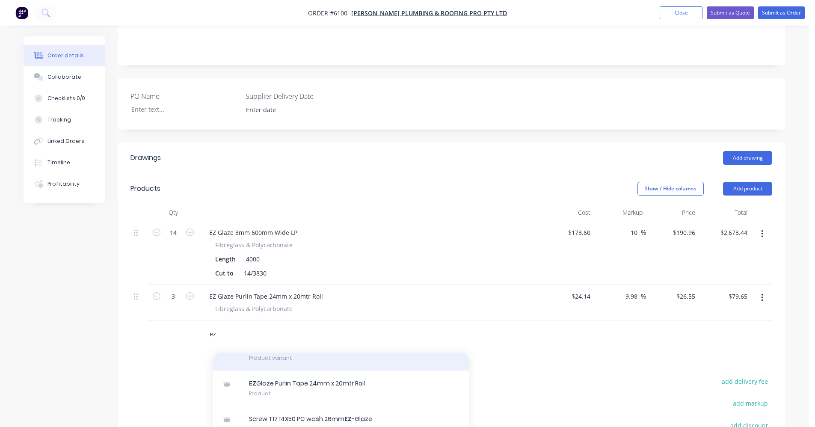
scroll to position [302, 0]
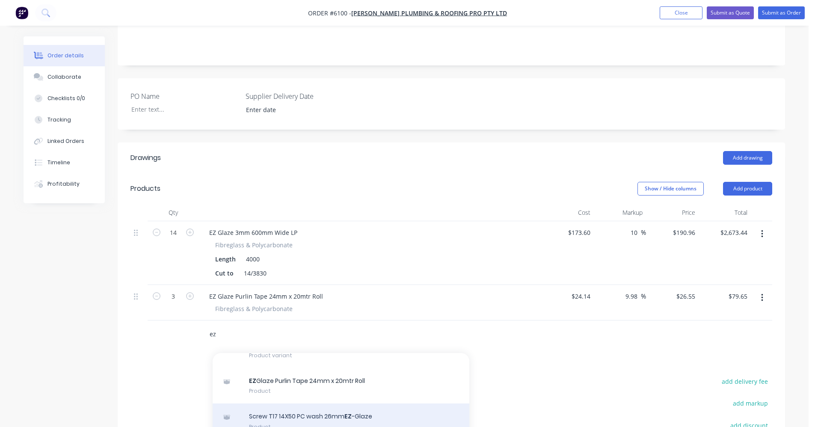
type input "ez"
click at [324, 403] on div "Screw T17 14X50 PC wash 26mm EZ -Glaze Product" at bounding box center [341, 421] width 257 height 36
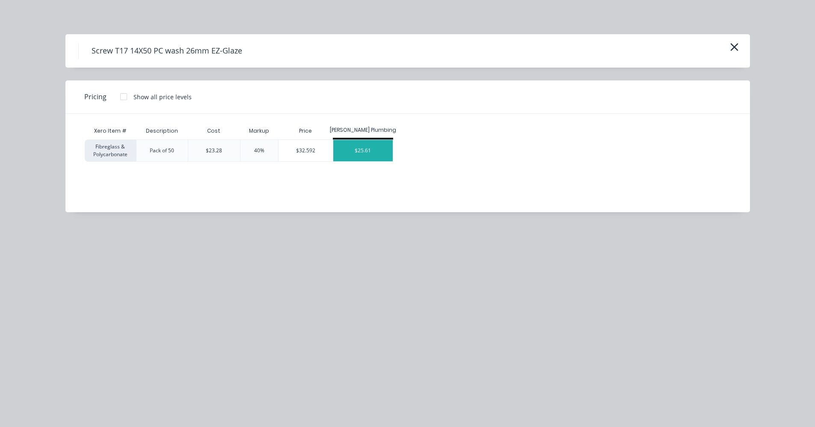
click at [370, 149] on div "$25.61" at bounding box center [362, 150] width 59 height 21
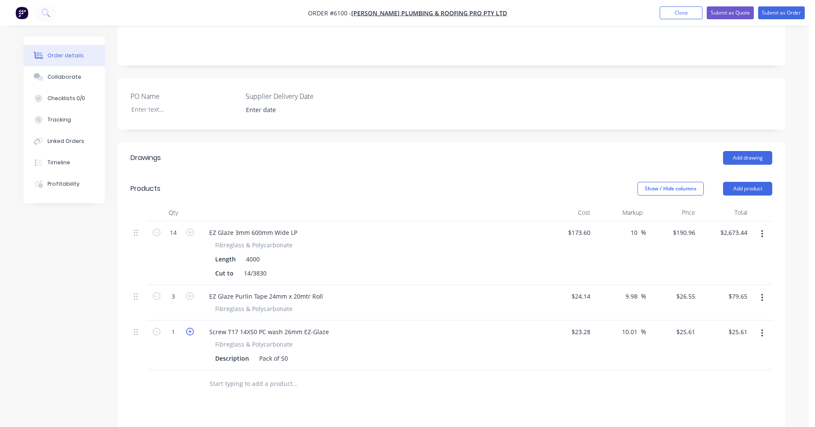
click at [190, 328] on icon "button" at bounding box center [190, 332] width 8 height 8
type input "2"
type input "$51.22"
click at [190, 328] on icon "button" at bounding box center [190, 332] width 8 height 8
type input "3"
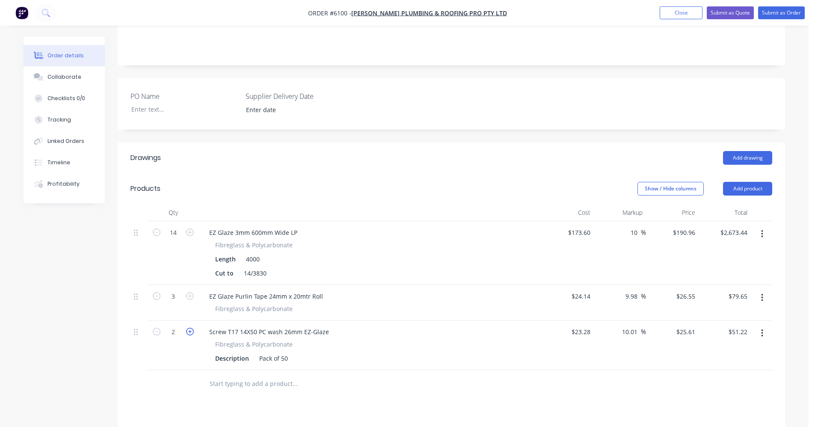
type input "$76.83"
click at [190, 328] on icon "button" at bounding box center [190, 332] width 8 height 8
type input "4"
type input "$102.44"
click at [242, 375] on input "text" at bounding box center [294, 383] width 171 height 17
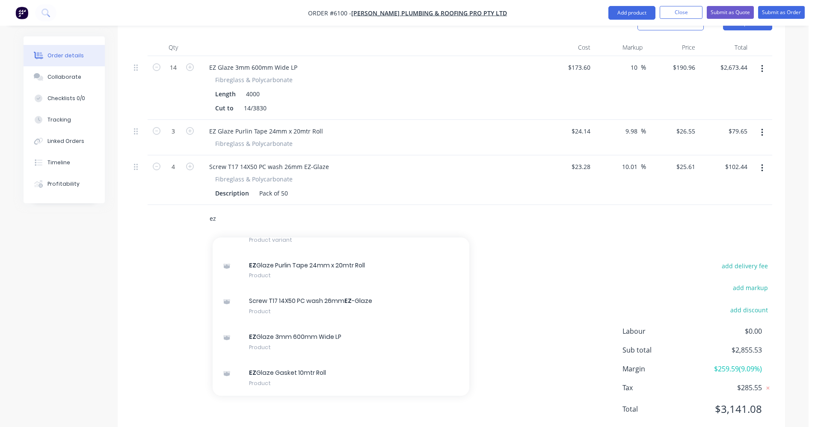
drag, startPoint x: 207, startPoint y: 198, endPoint x: 195, endPoint y: 198, distance: 12.0
click at [195, 205] on div "ez Add ez to order EZ Glaze 3mm 600mm Wide LP Xero Item # Fibreglass & Polycarb…" at bounding box center [451, 219] width 642 height 28
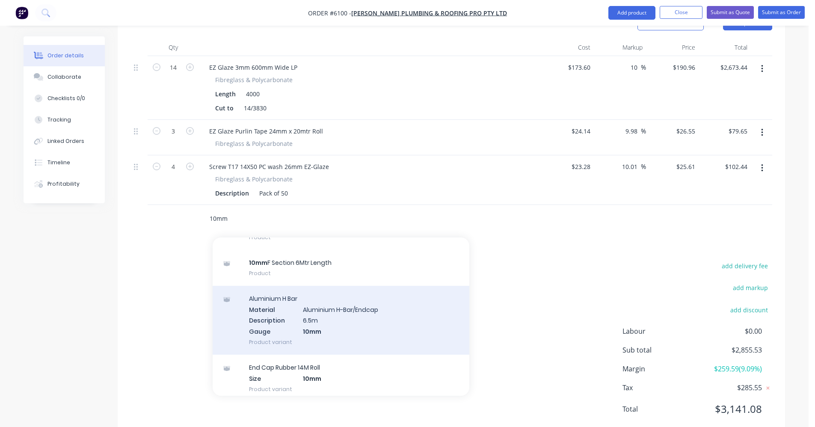
scroll to position [257, 0]
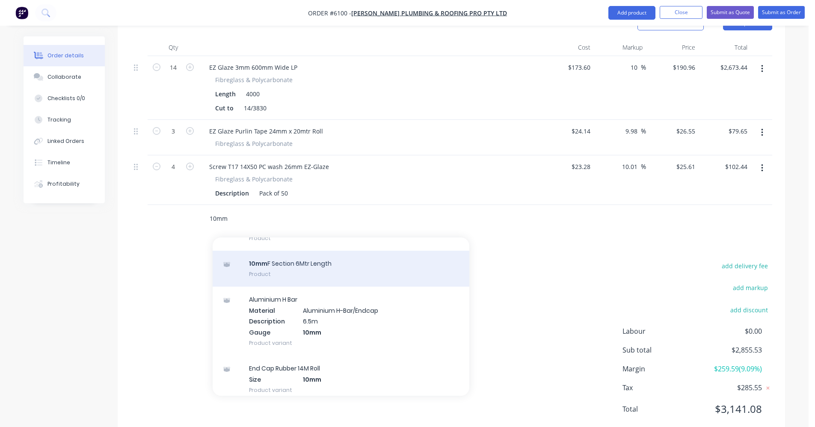
type input "10mm"
click at [296, 251] on div "10mm F Section 6Mtr Length Product" at bounding box center [341, 269] width 257 height 36
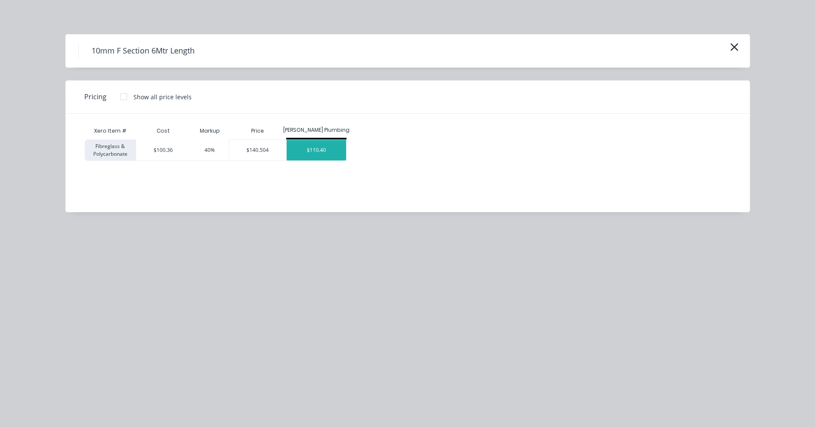
click at [322, 148] on div "$110.40" at bounding box center [316, 150] width 59 height 21
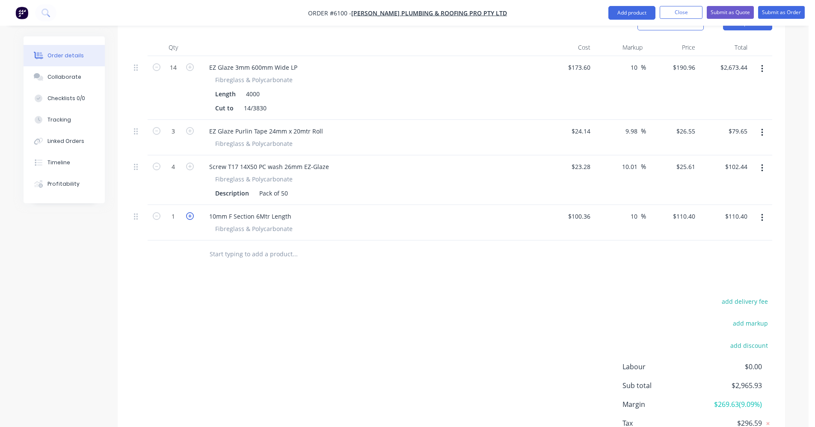
click at [186, 212] on icon "button" at bounding box center [190, 216] width 8 height 8
type input "2"
type input "$220.80"
click at [255, 245] on input "text" at bounding box center [294, 253] width 171 height 17
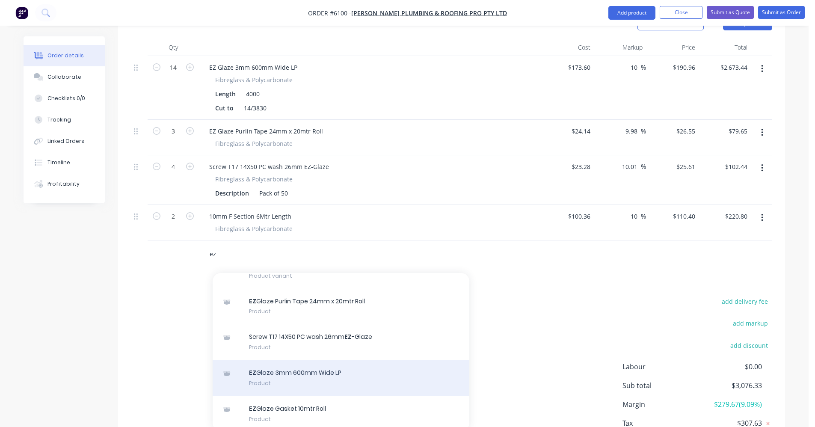
scroll to position [302, 0]
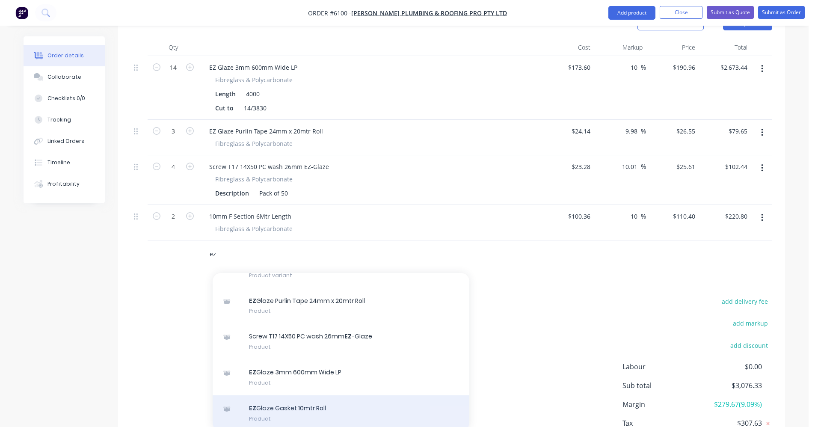
type input "ez"
click at [316, 395] on div "EZ Glaze Gasket 10mtr Roll Product" at bounding box center [341, 413] width 257 height 36
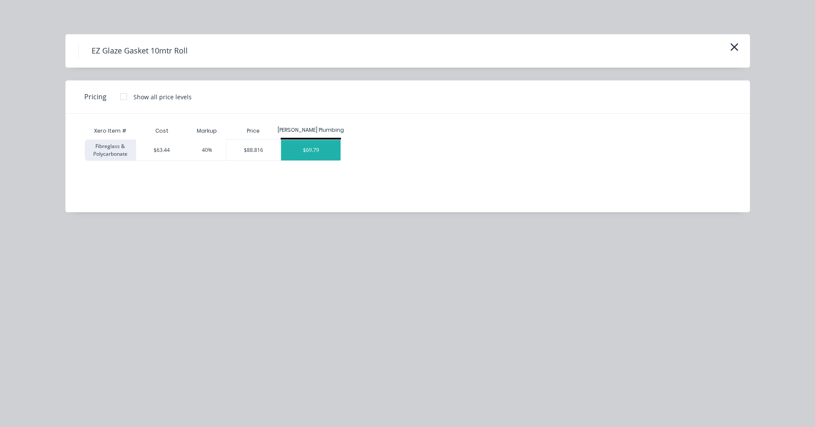
click at [322, 155] on div "$69.79" at bounding box center [310, 150] width 59 height 21
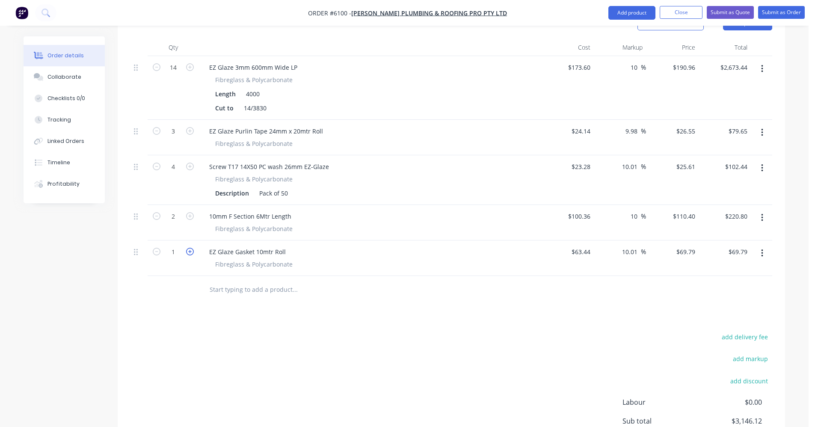
click at [192, 248] on icon "button" at bounding box center [190, 252] width 8 height 8
type input "2"
type input "$139.58"
click at [192, 248] on icon "button" at bounding box center [190, 252] width 8 height 8
type input "3"
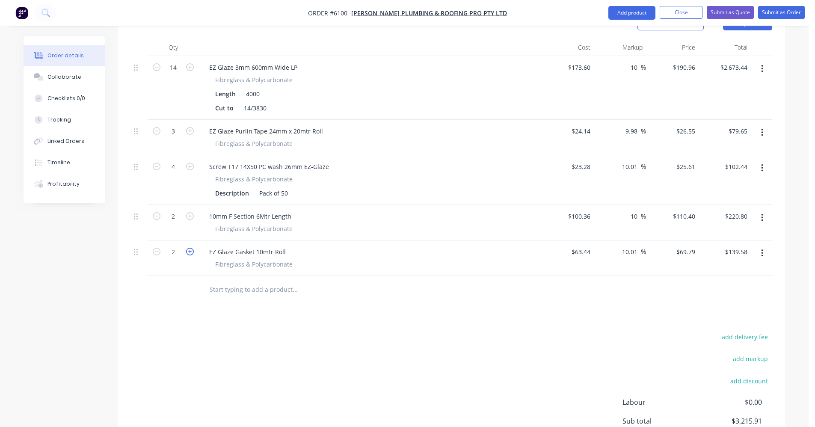
type input "$209.37"
click at [192, 248] on icon "button" at bounding box center [190, 252] width 8 height 8
type input "4"
type input "$279.16"
drag, startPoint x: 318, startPoint y: 290, endPoint x: 394, endPoint y: 290, distance: 76.6
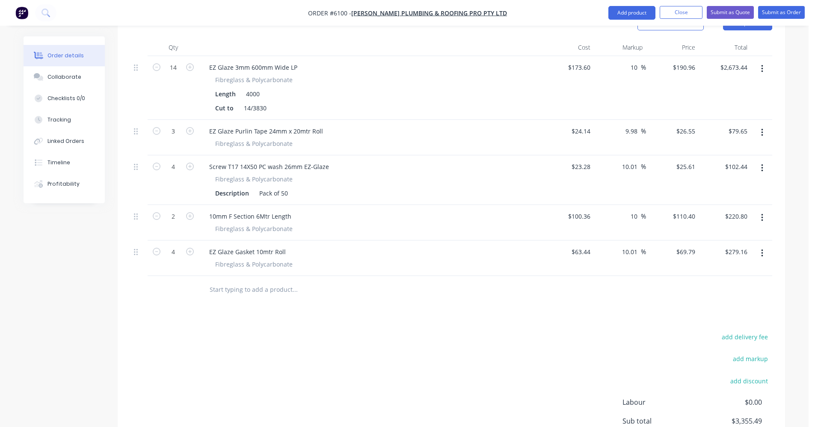
click at [318, 290] on div "Drawings Add drawing Products Show / Hide columns Add product Qty Cost Markup P…" at bounding box center [451, 243] width 667 height 532
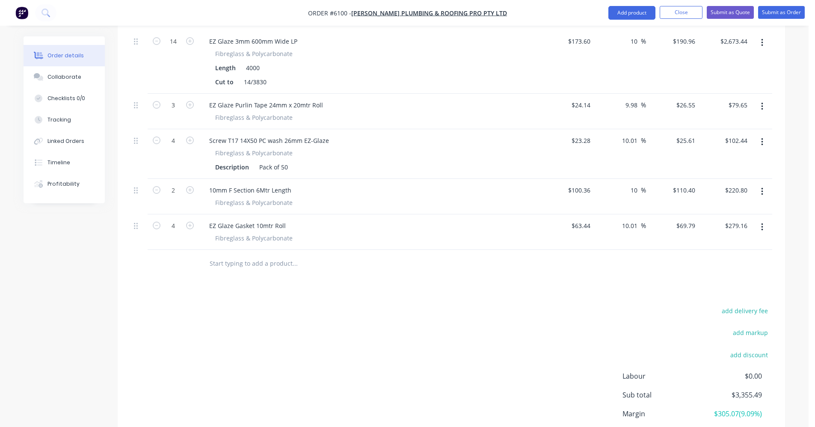
scroll to position [421, 0]
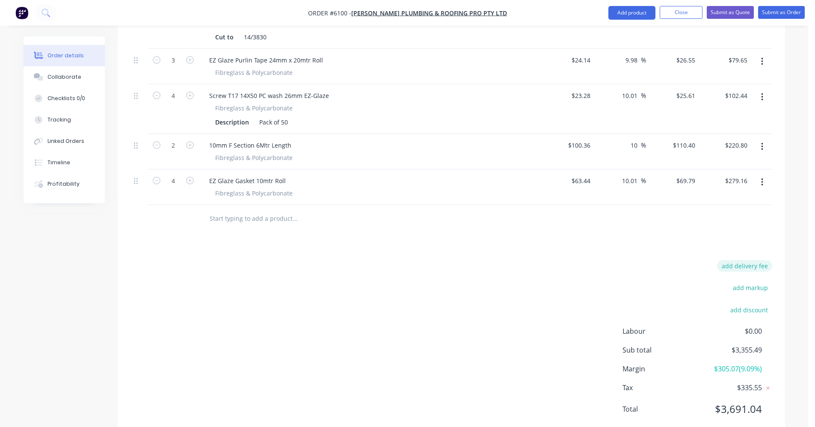
click at [738, 260] on button "add delivery fee" at bounding box center [744, 266] width 55 height 12
type input "200"
click input "submit" at bounding box center [0, 0] width 0 height 0
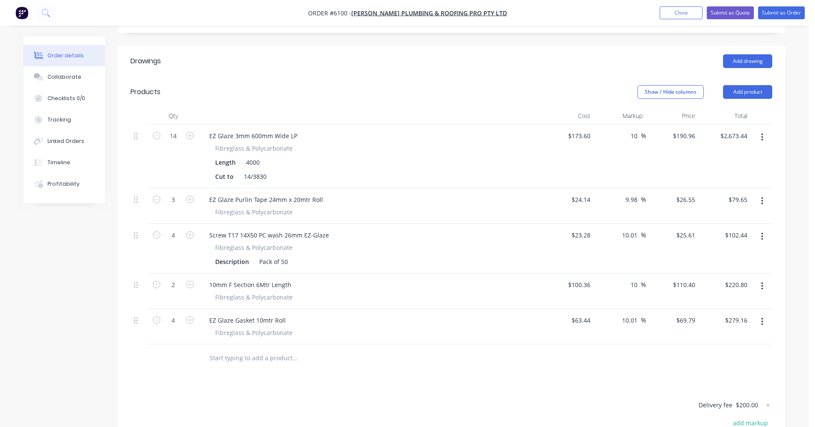
scroll to position [289, 0]
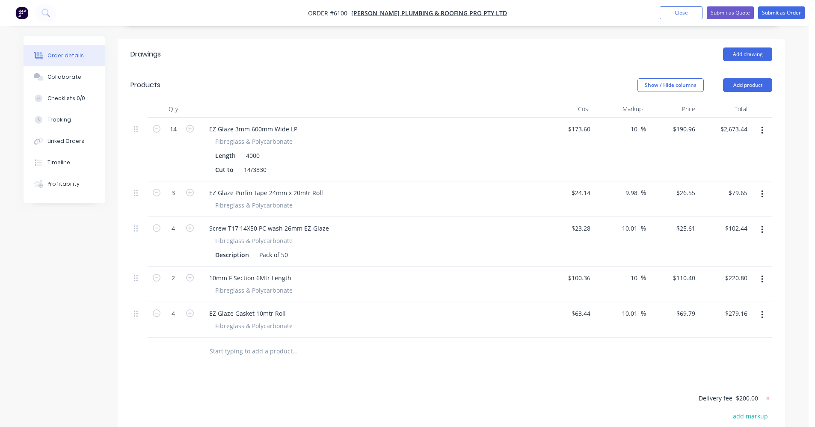
drag, startPoint x: 626, startPoint y: 170, endPoint x: 673, endPoint y: 170, distance: 47.0
click at [671, 181] on div "3 EZ Glaze Purlin Tape 24mm x 20mtr Roll Fibreglass & Polycarbonate $24.14 $24.…" at bounding box center [451, 198] width 642 height 35
type input "10"
type input "26.554"
type input "$79.66"
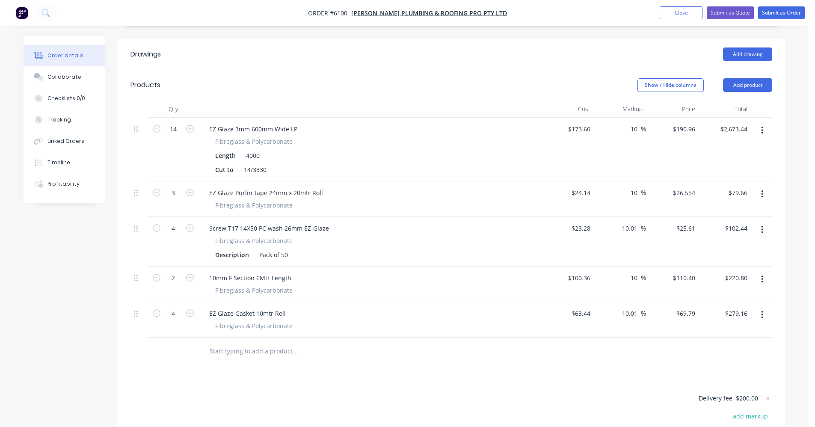
click at [568, 354] on div "Drawings Add drawing Products Show / Hide columns Add product Qty Cost Markup P…" at bounding box center [451, 302] width 667 height 527
click at [695, 186] on input "26.554" at bounding box center [686, 192] width 23 height 12
type input "26.56"
type input "10.02"
type input "$26.56"
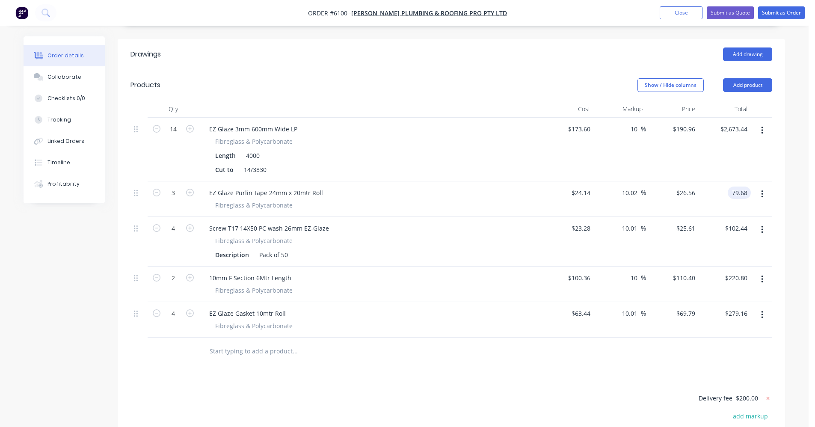
type input "$79.68"
drag, startPoint x: 535, startPoint y: 369, endPoint x: 543, endPoint y: 369, distance: 8.6
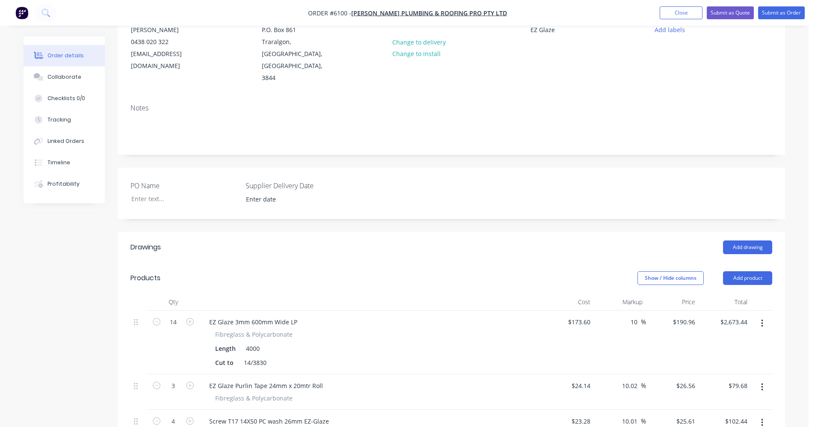
scroll to position [0, 0]
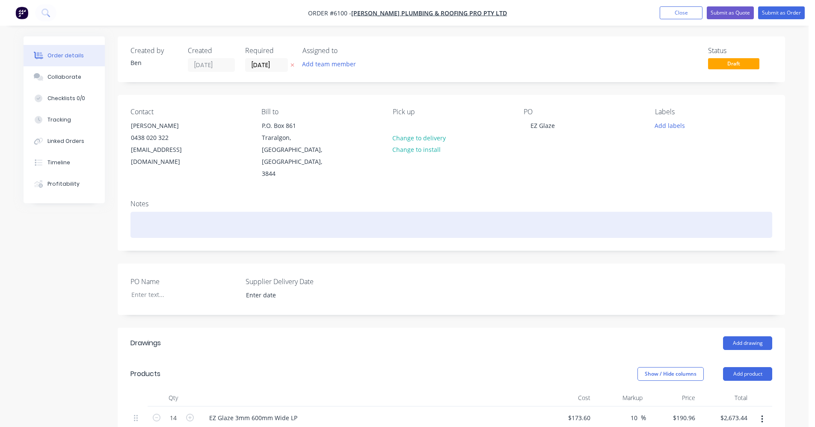
click at [579, 212] on div at bounding box center [451, 225] width 642 height 26
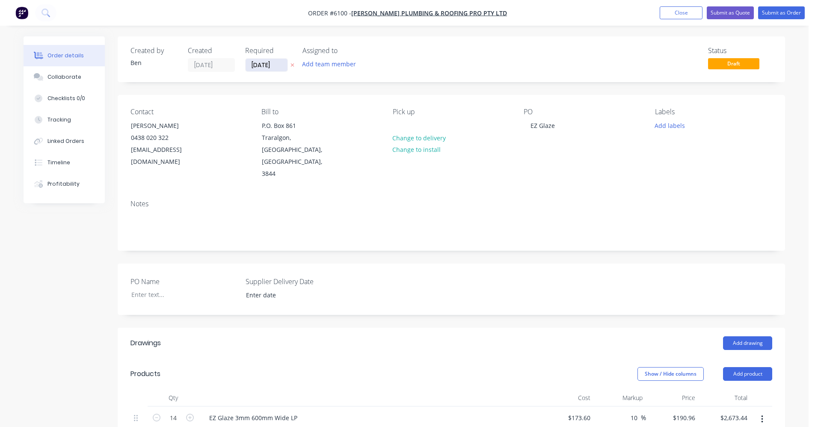
click at [268, 65] on input "[DATE]" at bounding box center [266, 65] width 42 height 13
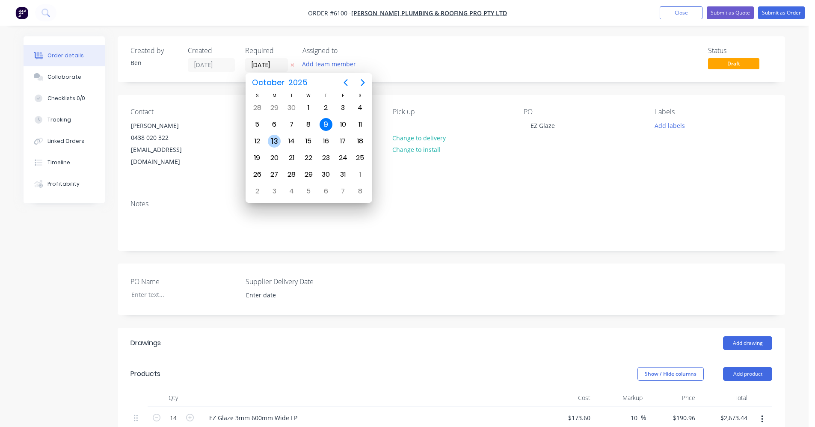
click at [277, 140] on div "13" at bounding box center [274, 141] width 13 height 13
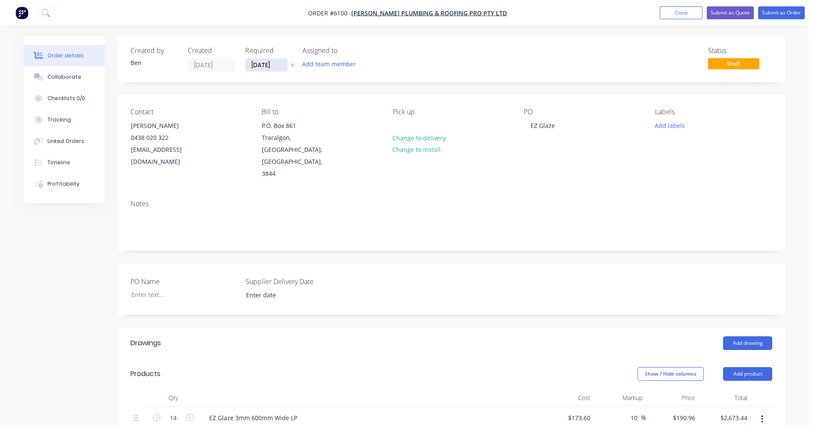
click at [268, 65] on input "[DATE]" at bounding box center [266, 65] width 42 height 13
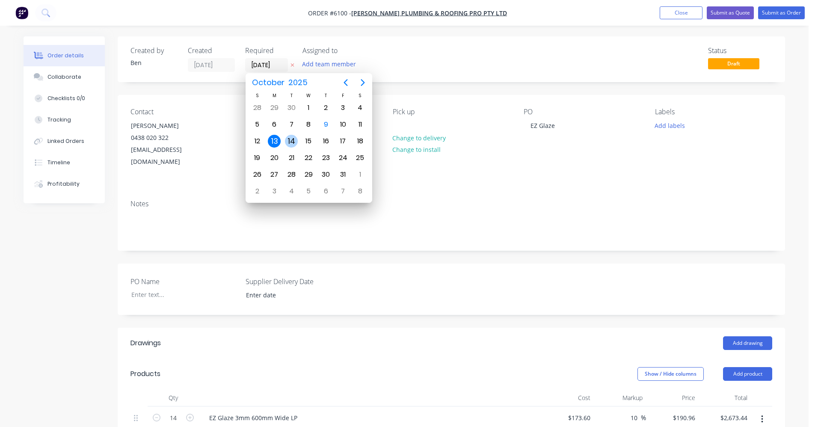
click at [289, 139] on div "14" at bounding box center [291, 141] width 13 height 13
type input "14/10/25"
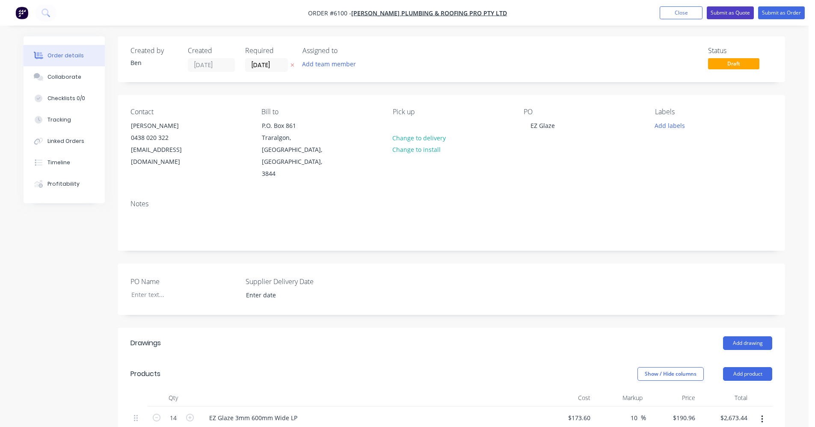
click at [725, 13] on button "Submit as Quote" at bounding box center [730, 12] width 47 height 13
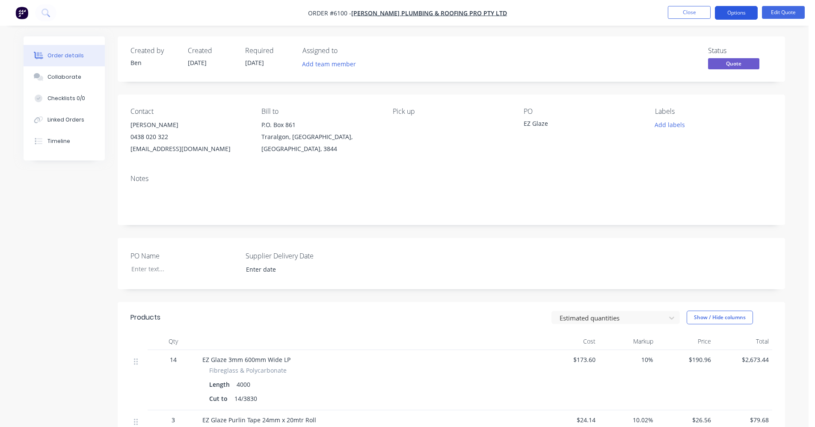
drag, startPoint x: 742, startPoint y: 11, endPoint x: 742, endPoint y: 20, distance: 9.4
click at [742, 11] on button "Options" at bounding box center [736, 13] width 43 height 14
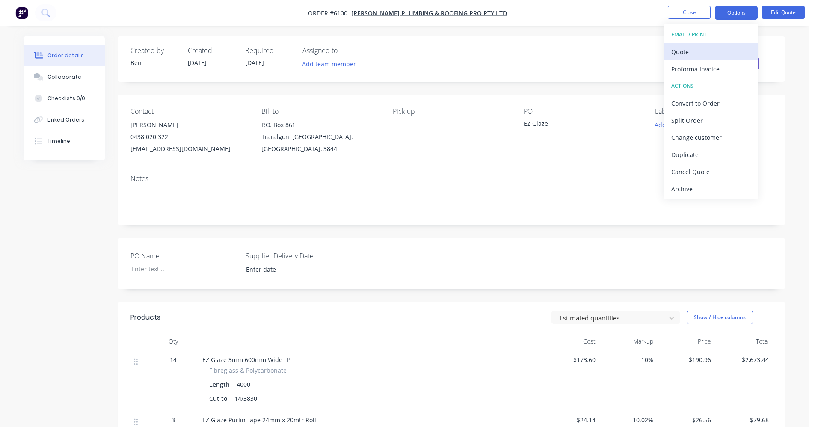
click at [689, 54] on div "Quote" at bounding box center [710, 52] width 79 height 12
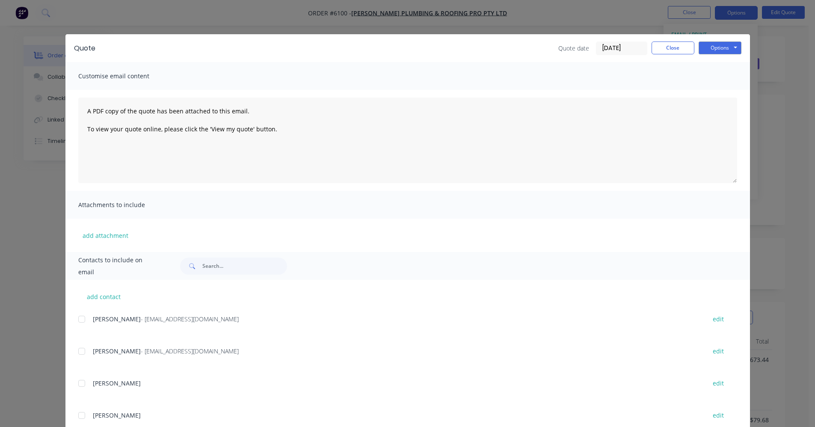
click at [78, 317] on div at bounding box center [81, 319] width 17 height 17
drag, startPoint x: 77, startPoint y: 352, endPoint x: 200, endPoint y: 315, distance: 128.1
click at [80, 351] on div at bounding box center [81, 351] width 17 height 17
drag, startPoint x: 79, startPoint y: 353, endPoint x: 220, endPoint y: 307, distance: 149.0
click at [85, 349] on div at bounding box center [81, 351] width 17 height 17
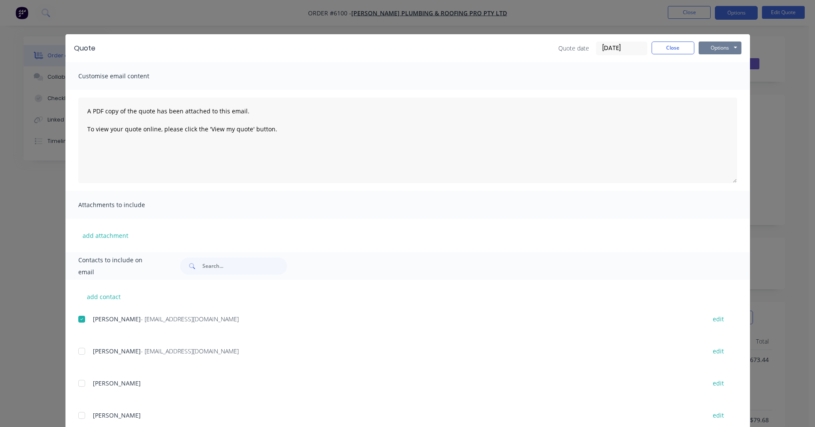
click at [710, 49] on button "Options" at bounding box center [719, 47] width 43 height 13
click at [676, 52] on button "Close" at bounding box center [672, 47] width 43 height 13
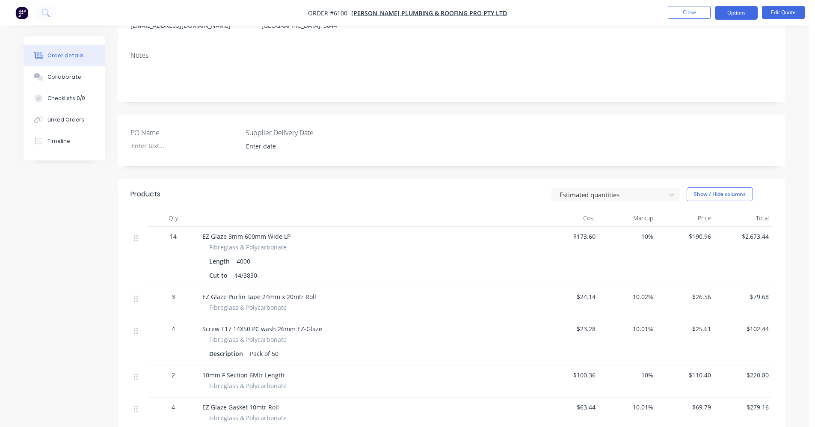
scroll to position [297, 0]
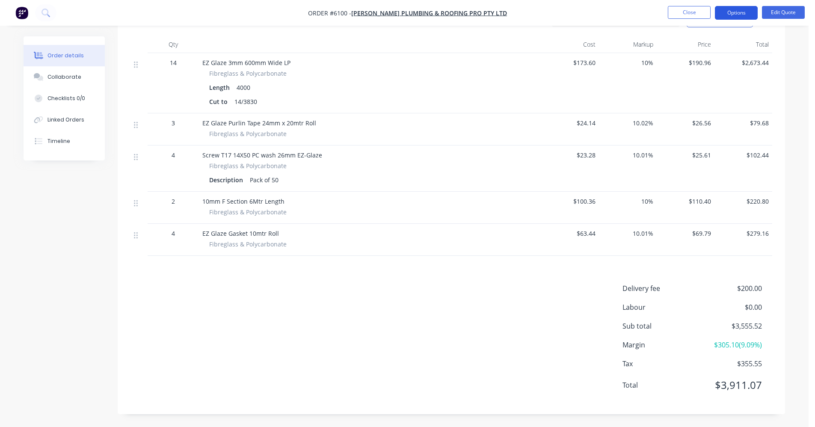
click at [737, 10] on button "Options" at bounding box center [736, 13] width 43 height 14
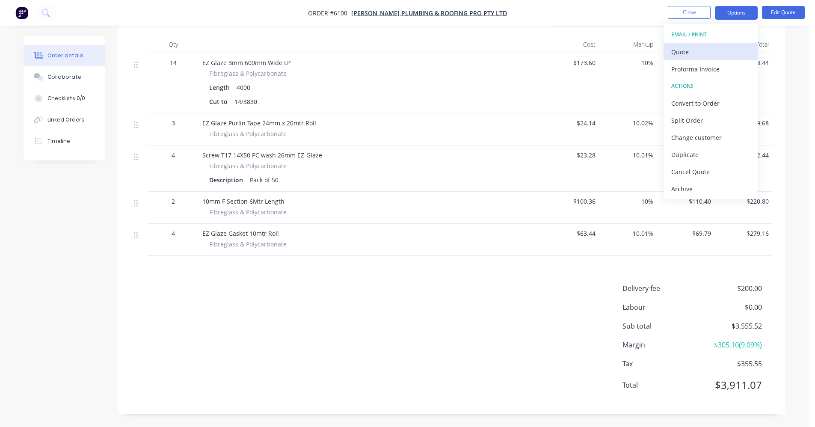
click at [679, 51] on div "Quote" at bounding box center [710, 52] width 79 height 12
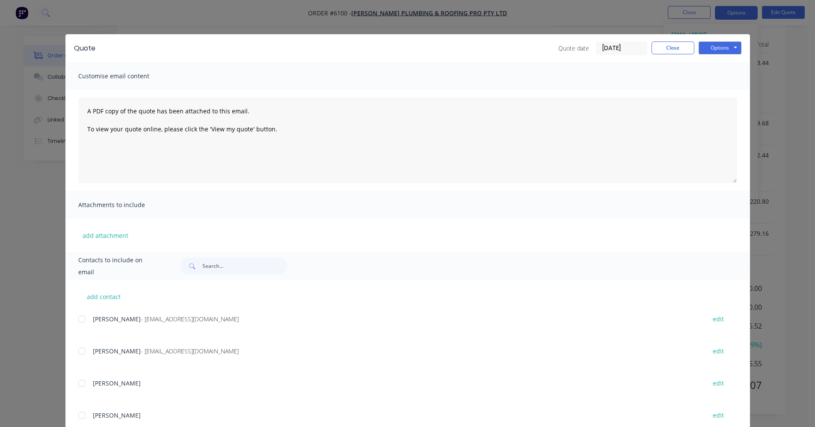
click at [80, 319] on div at bounding box center [81, 319] width 17 height 17
click at [710, 44] on button "Options" at bounding box center [719, 47] width 43 height 13
click at [719, 90] on button "Email" at bounding box center [725, 91] width 55 height 14
click at [678, 48] on button "Close" at bounding box center [672, 47] width 43 height 13
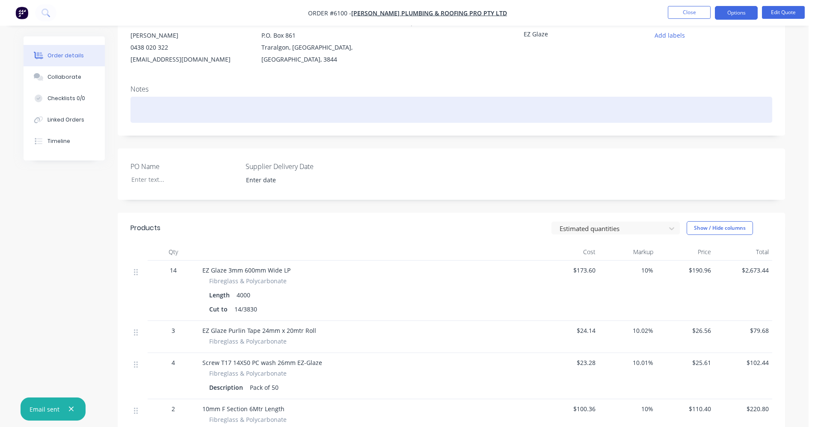
scroll to position [0, 0]
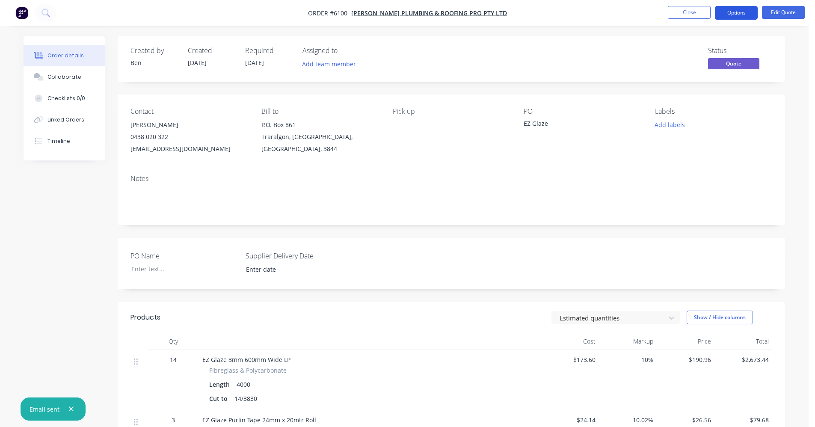
click at [734, 14] on button "Options" at bounding box center [736, 13] width 43 height 14
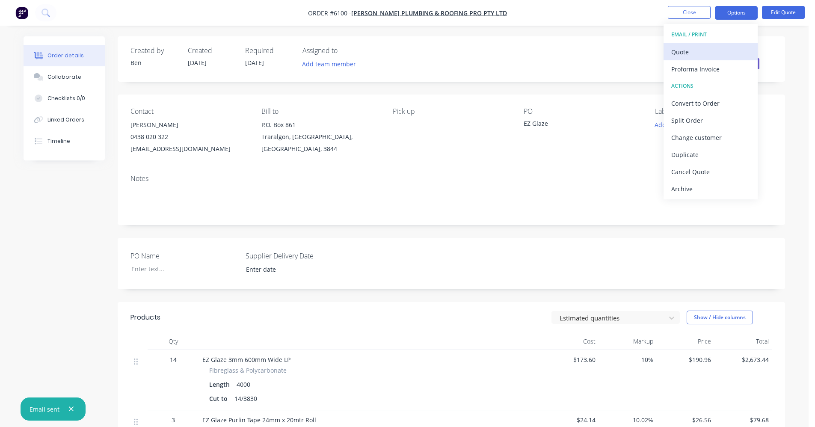
click at [691, 50] on div "Quote" at bounding box center [710, 52] width 79 height 12
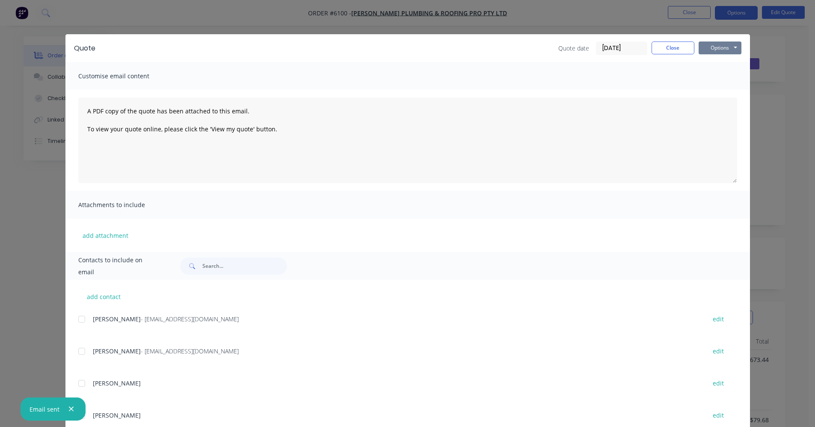
click at [719, 46] on button "Options" at bounding box center [719, 47] width 43 height 13
click at [722, 78] on button "Print" at bounding box center [725, 77] width 55 height 14
click at [668, 47] on button "Close" at bounding box center [672, 47] width 43 height 13
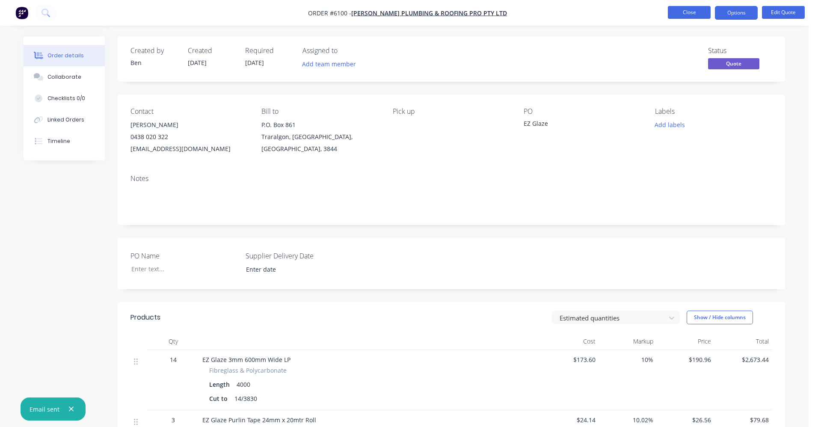
click at [686, 12] on button "Close" at bounding box center [689, 12] width 43 height 13
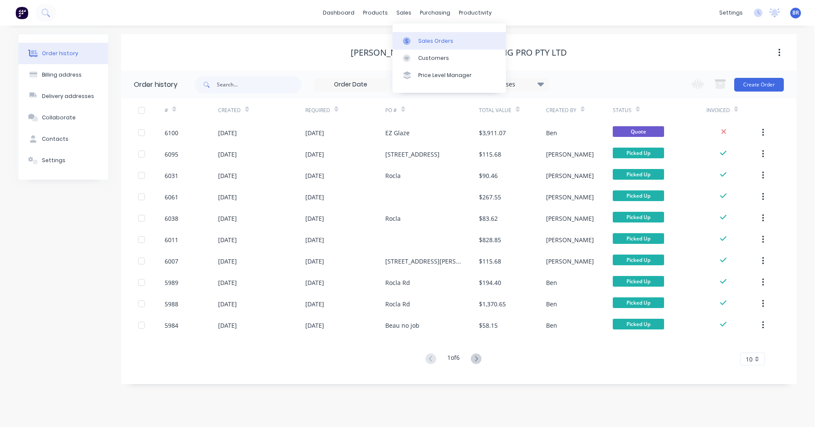
click at [415, 39] on div at bounding box center [409, 41] width 13 height 8
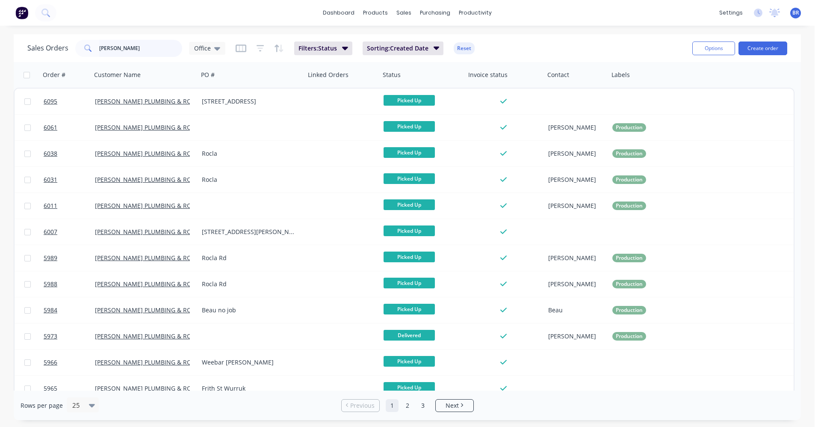
drag, startPoint x: 74, startPoint y: 33, endPoint x: 47, endPoint y: 31, distance: 27.5
click at [47, 31] on div "dashboard products sales purchasing productivity dashboard products Product Cat…" at bounding box center [407, 213] width 815 height 427
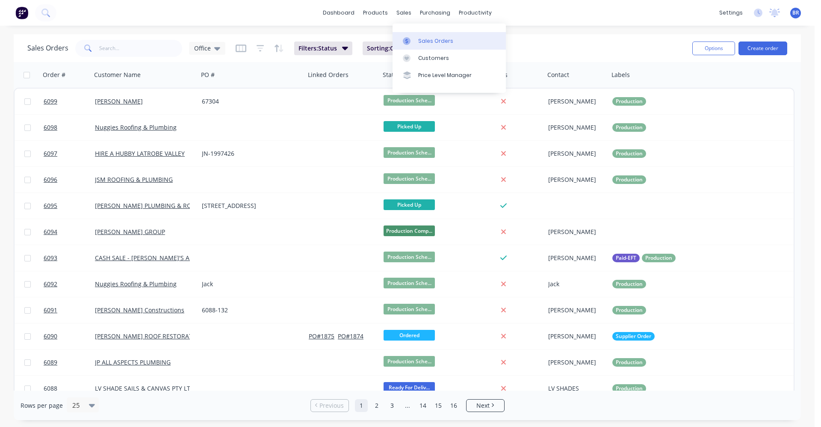
click at [434, 39] on div "Sales Orders" at bounding box center [435, 41] width 35 height 8
click at [424, 42] on div "Sales Orders" at bounding box center [435, 41] width 35 height 8
click at [760, 49] on button "Create order" at bounding box center [763, 48] width 49 height 14
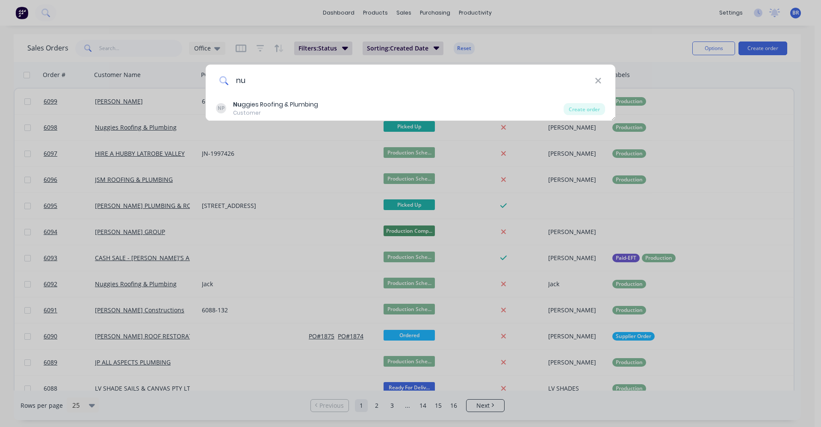
type input "n"
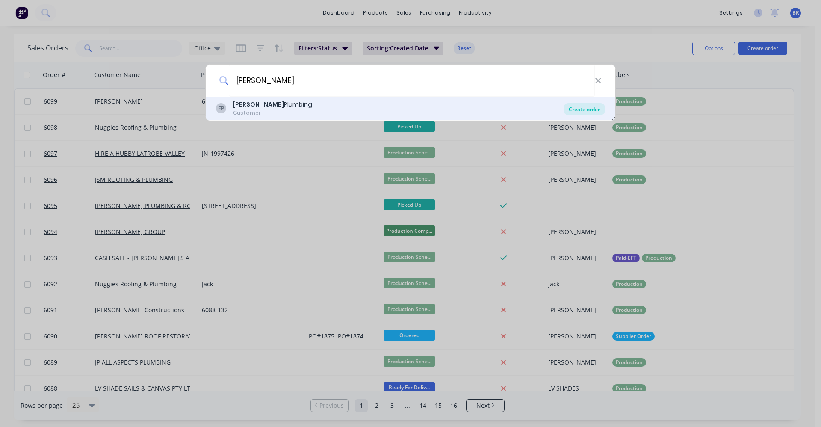
type input "francis"
click at [591, 112] on div "Create order" at bounding box center [584, 109] width 41 height 12
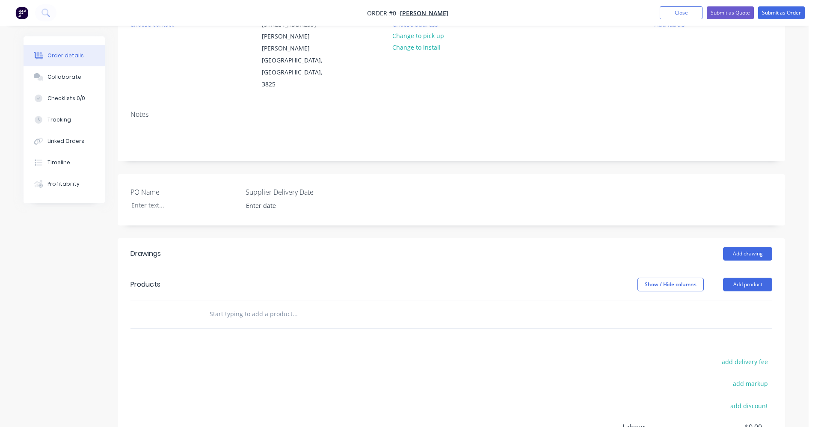
scroll to position [100, 0]
click at [236, 307] on input "text" at bounding box center [294, 315] width 171 height 17
type input "l"
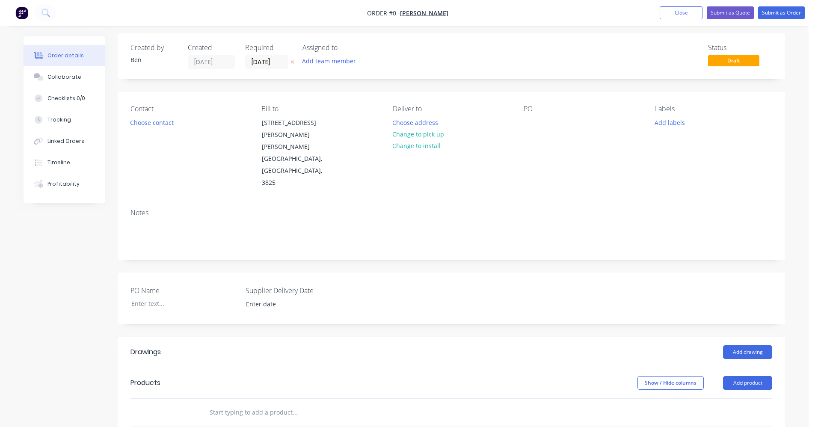
scroll to position [0, 0]
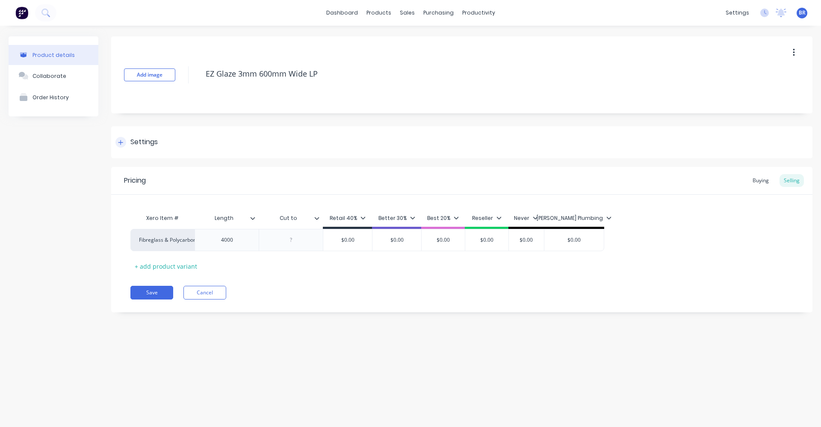
click at [119, 139] on div at bounding box center [120, 142] width 11 height 11
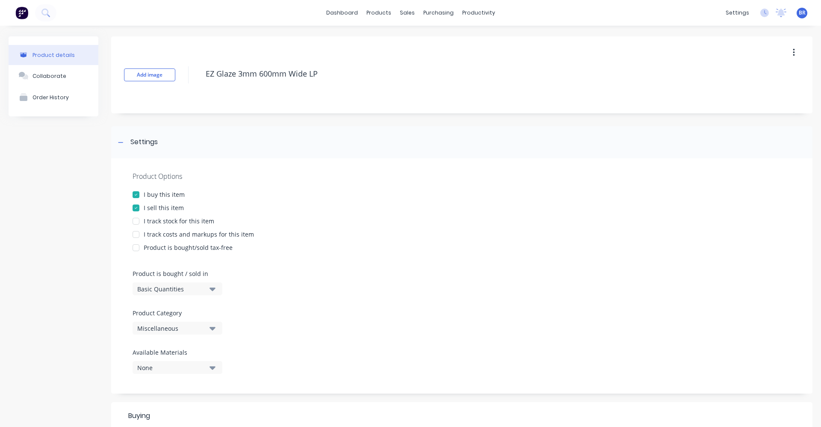
click at [211, 328] on icon "button" at bounding box center [213, 328] width 6 height 3
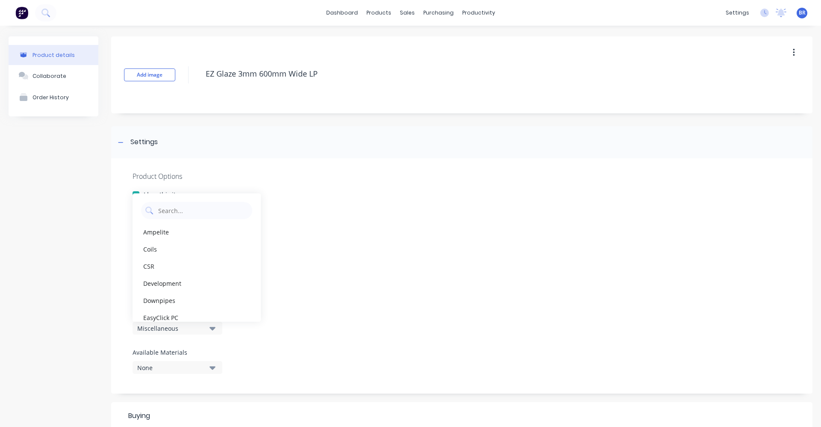
click at [211, 328] on icon "button" at bounding box center [213, 328] width 6 height 3
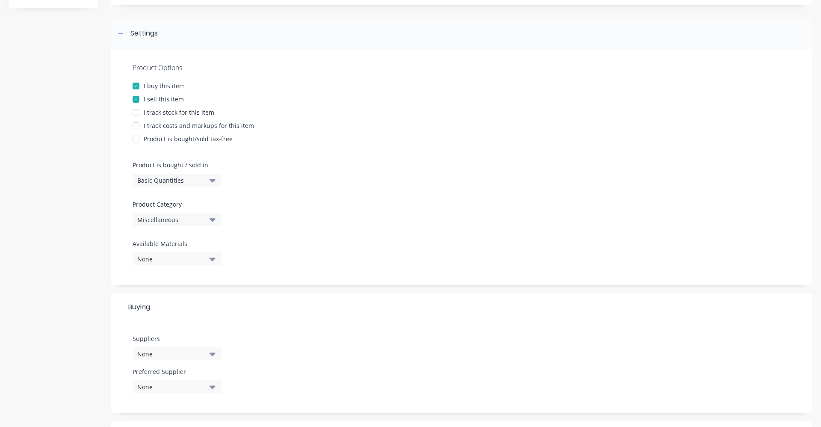
scroll to position [128, 0]
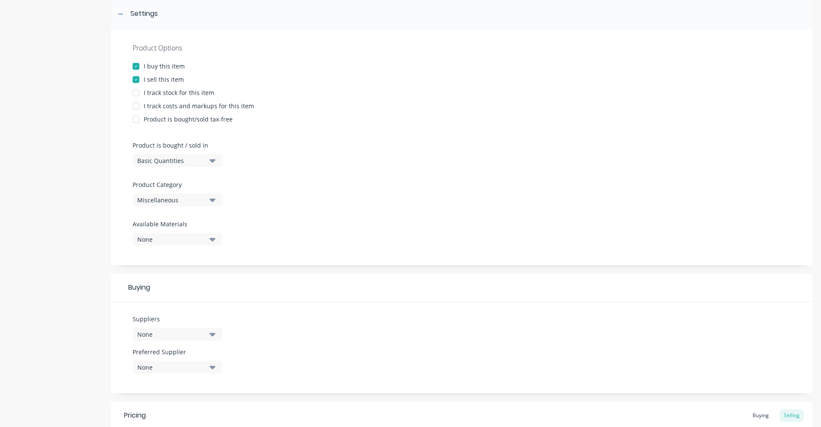
click at [216, 337] on button "None" at bounding box center [178, 334] width 90 height 13
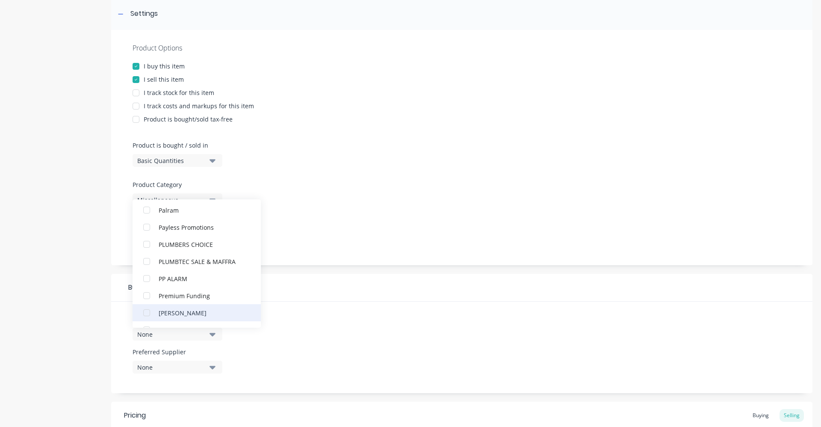
scroll to position [1155, 0]
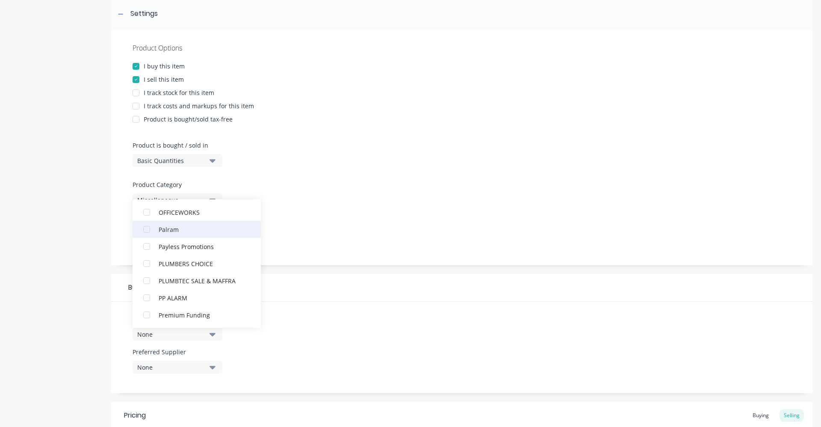
click at [163, 230] on div "Palram" at bounding box center [202, 229] width 86 height 9
click at [443, 211] on div "Product Options I buy this item I sell this item I track stock for this item I …" at bounding box center [461, 147] width 701 height 235
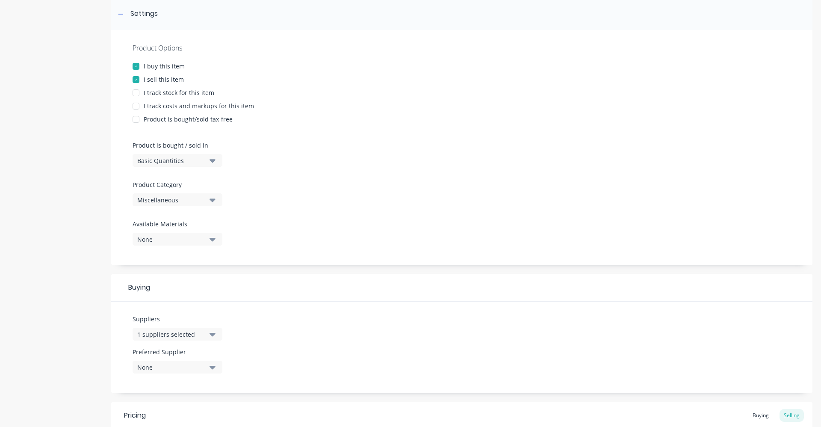
click at [204, 369] on div "None" at bounding box center [171, 367] width 68 height 9
drag, startPoint x: 169, startPoint y: 345, endPoint x: 202, endPoint y: 348, distance: 33.0
click at [169, 346] on div "Palram" at bounding box center [202, 347] width 86 height 9
click at [382, 338] on div "Suppliers 1 suppliers selected Preferred Supplier Palram Palram" at bounding box center [461, 348] width 701 height 92
click at [209, 195] on button "Miscellaneous" at bounding box center [178, 199] width 90 height 13
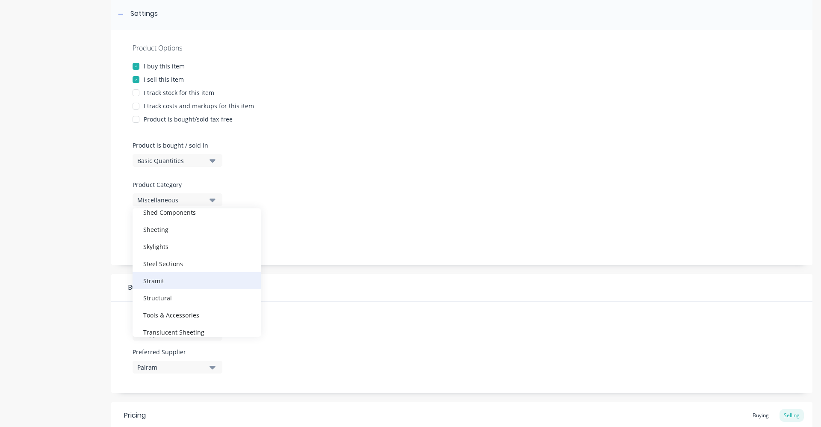
scroll to position [368, 0]
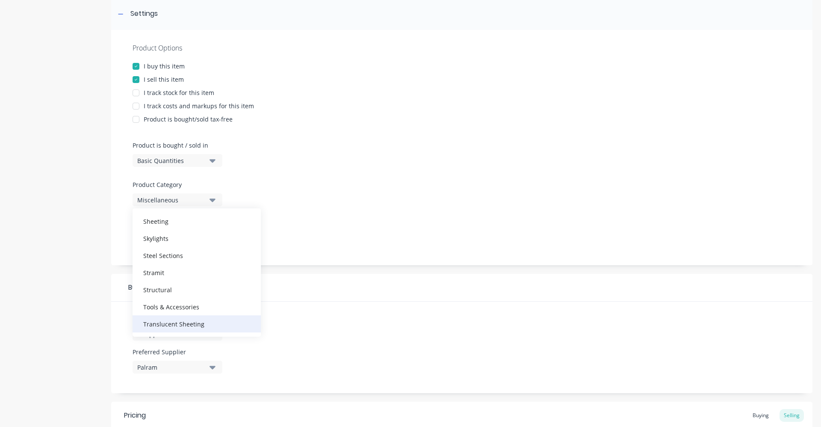
click at [162, 324] on div "Translucent Sheeting" at bounding box center [197, 323] width 128 height 17
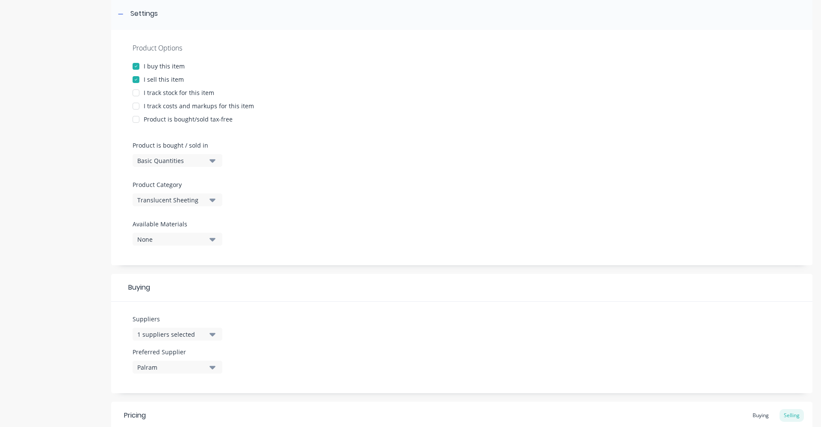
drag, startPoint x: 420, startPoint y: 323, endPoint x: 415, endPoint y: 334, distance: 11.5
click at [420, 324] on div "Suppliers 1 suppliers selected Preferred Supplier Palram" at bounding box center [461, 348] width 701 height 92
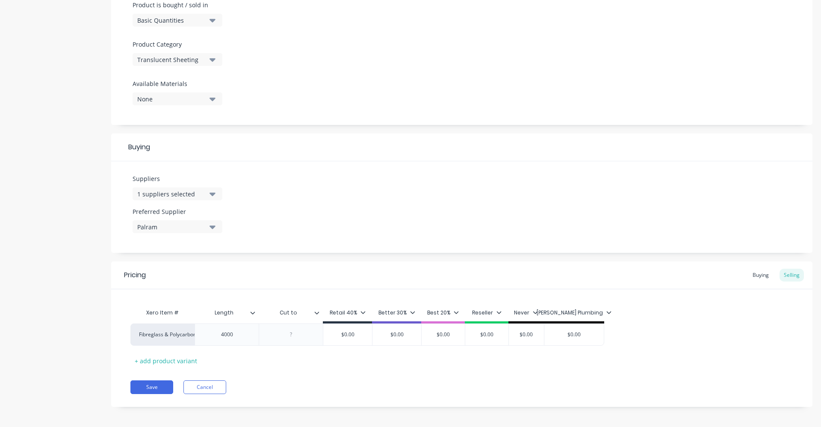
scroll to position [272, 0]
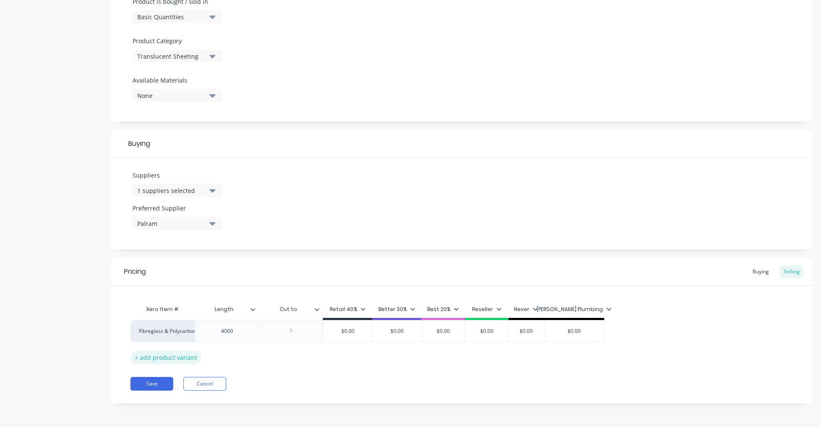
click at [159, 356] on div "+ add product variant" at bounding box center [165, 357] width 71 height 13
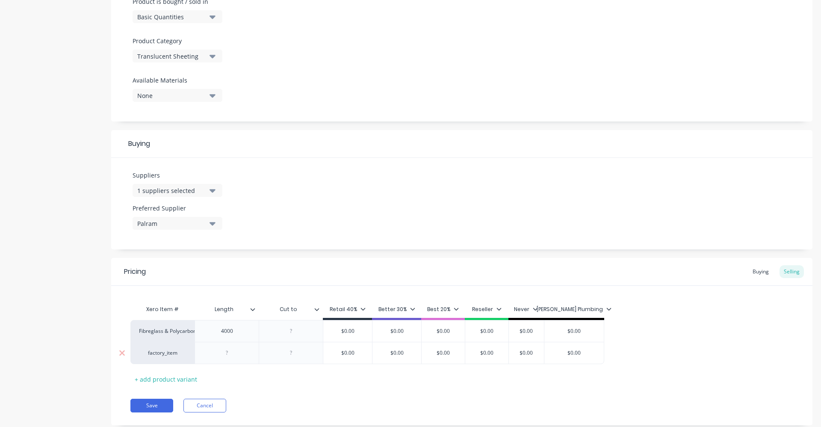
click at [158, 354] on div "factory_item" at bounding box center [162, 353] width 47 height 8
click at [180, 335] on button "Fibreglass & Polycarbonate" at bounding box center [176, 334] width 75 height 13
type textarea "x"
click at [234, 355] on div at bounding box center [227, 352] width 43 height 11
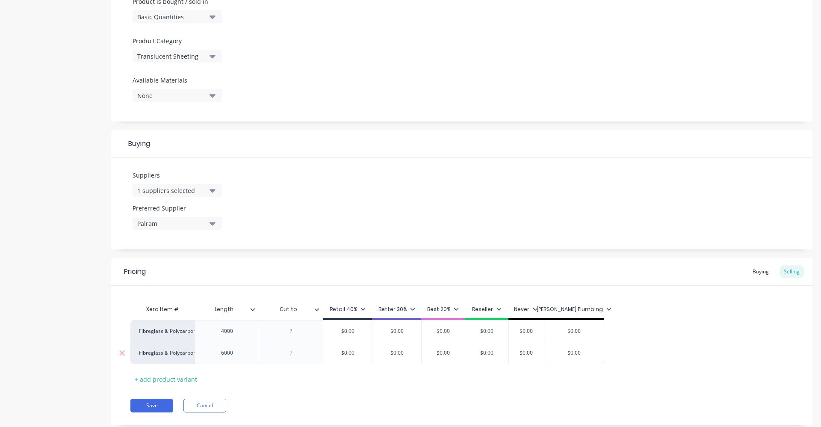
click at [301, 354] on div at bounding box center [291, 352] width 43 height 11
type textarea "x"
click at [751, 274] on div "Buying" at bounding box center [760, 271] width 25 height 13
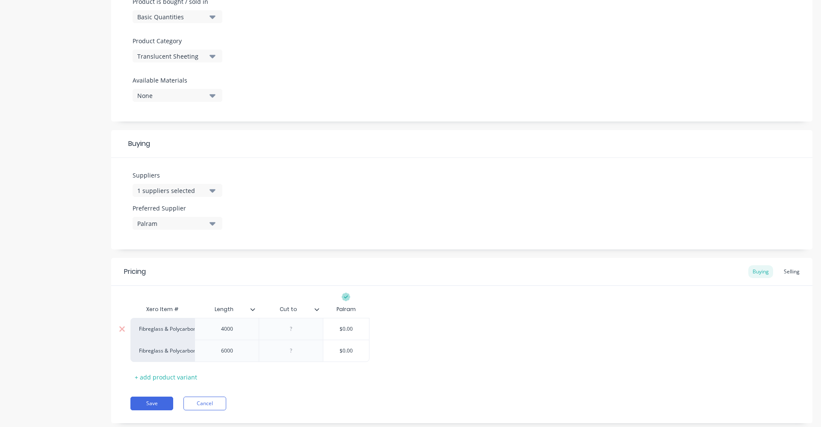
type input "$0.00"
click at [358, 331] on input "$0.00" at bounding box center [346, 329] width 46 height 8
drag, startPoint x: 355, startPoint y: 328, endPoint x: 321, endPoint y: 328, distance: 34.6
click at [321, 328] on div "Fibreglass & Polycarbonate 4000 $0.00 $0.00" at bounding box center [249, 329] width 239 height 22
type textarea "x"
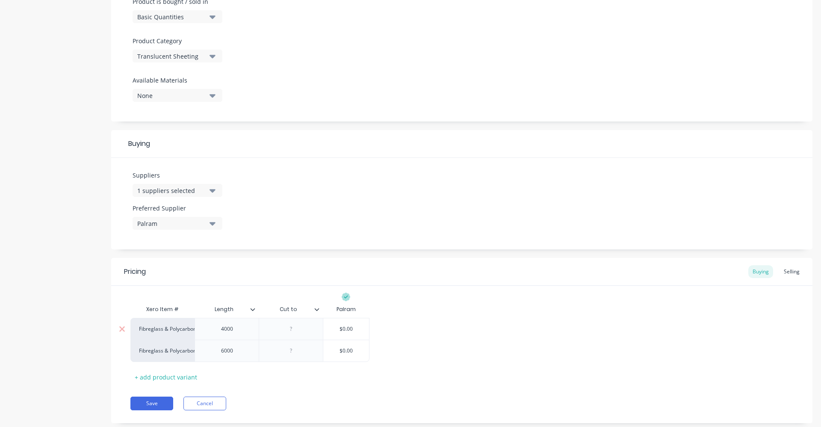
type input "1"
click at [350, 328] on input "1" at bounding box center [346, 329] width 46 height 8
type textarea "x"
type input "17"
type textarea "x"
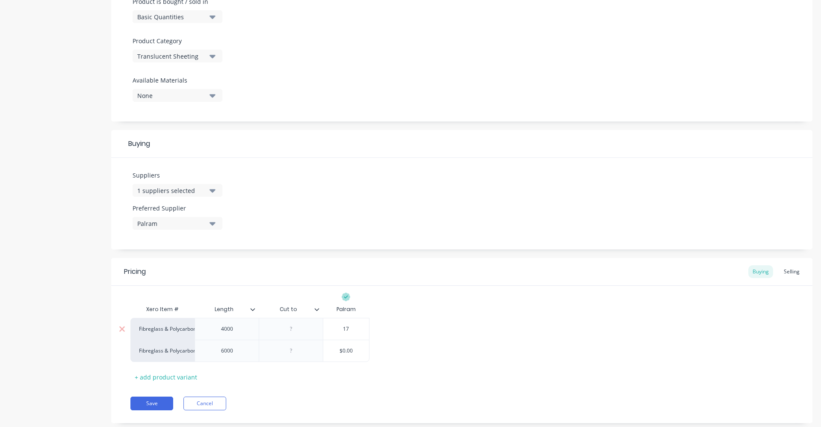
type input "173"
type textarea "x"
type input "173."
type textarea "x"
type input "173.6"
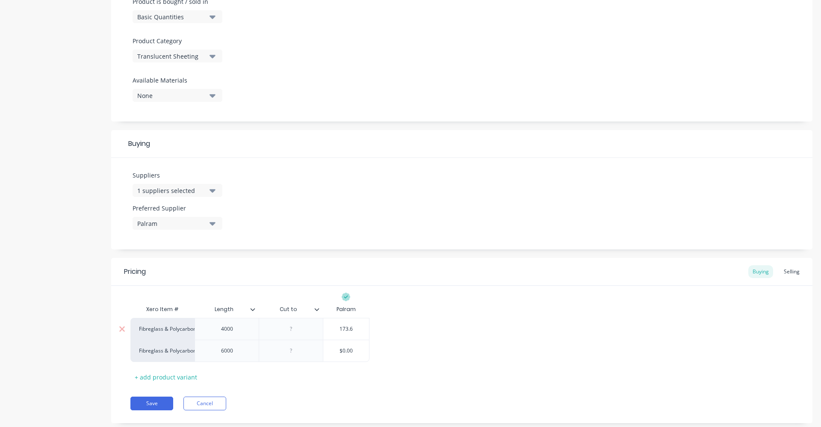
type textarea "x"
type input "173.60"
type input "$0.00"
click at [360, 347] on input "$0.00" at bounding box center [346, 351] width 46 height 8
drag, startPoint x: 363, startPoint y: 350, endPoint x: 296, endPoint y: 351, distance: 67.6
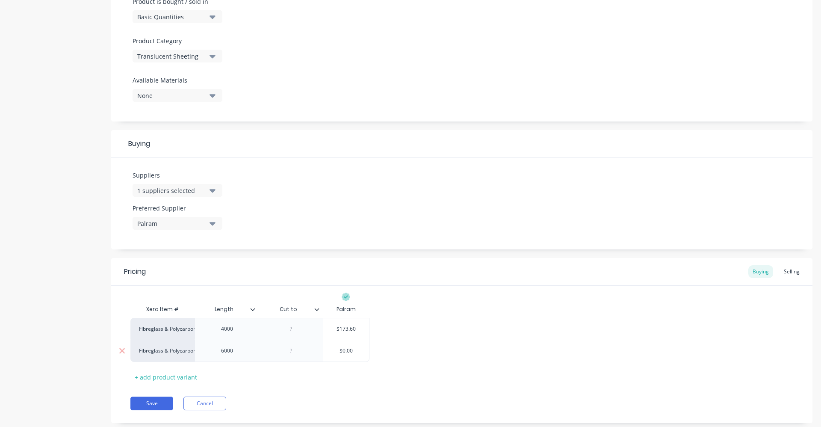
click at [296, 351] on div "Fibreglass & Polycarbonate 6000 $0.00 $0.00" at bounding box center [249, 351] width 239 height 22
type textarea "x"
type input "2"
type textarea "x"
type input "26"
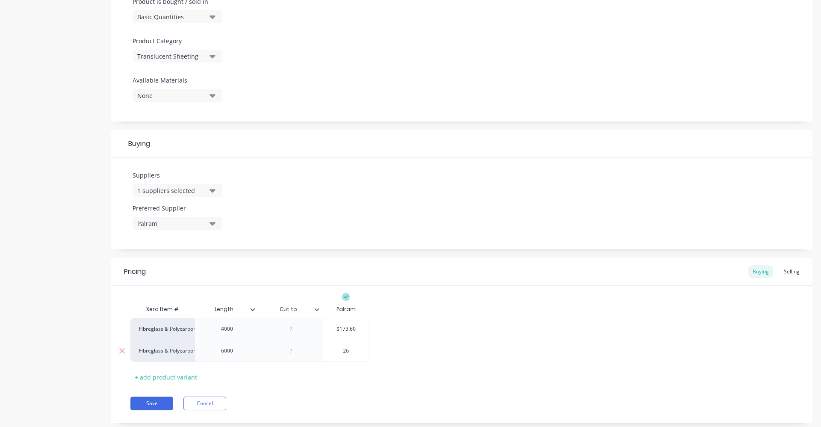
type textarea "x"
type input "260"
type textarea "x"
type input "260."
type textarea "x"
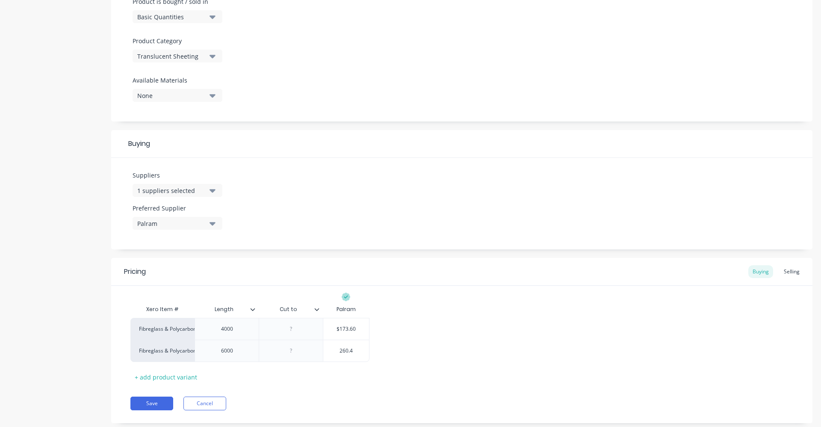
type input "260.4"
click at [475, 359] on div "Fibreglass & Polycarbonate 4000 $173.60 173.60 Fibreglass & Polycarbonate 6000 …" at bounding box center [461, 340] width 663 height 44
click at [151, 401] on button "Save" at bounding box center [151, 403] width 43 height 14
type textarea "x"
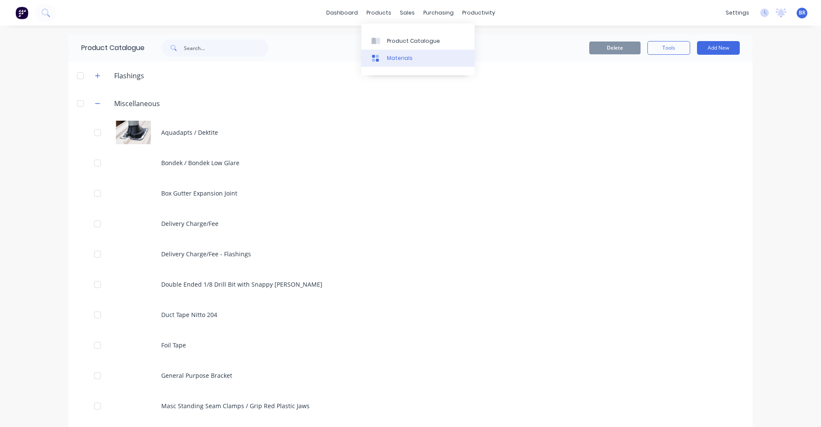
click at [391, 62] on div "Materials" at bounding box center [400, 58] width 26 height 8
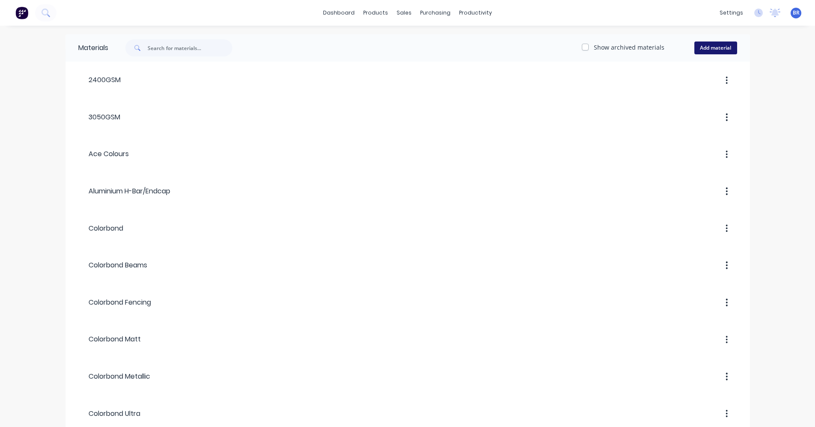
click at [714, 46] on button "Add material" at bounding box center [715, 47] width 43 height 13
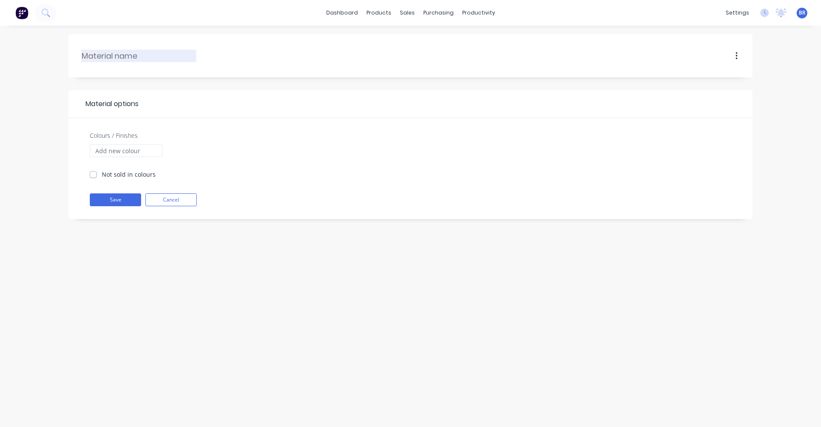
click at [130, 60] on input "text" at bounding box center [139, 56] width 115 height 12
type input "EZ Glaze Colours"
click at [106, 152] on input "Colours / Finishes" at bounding box center [126, 150] width 73 height 13
type input "Clear"
type input "Grey"
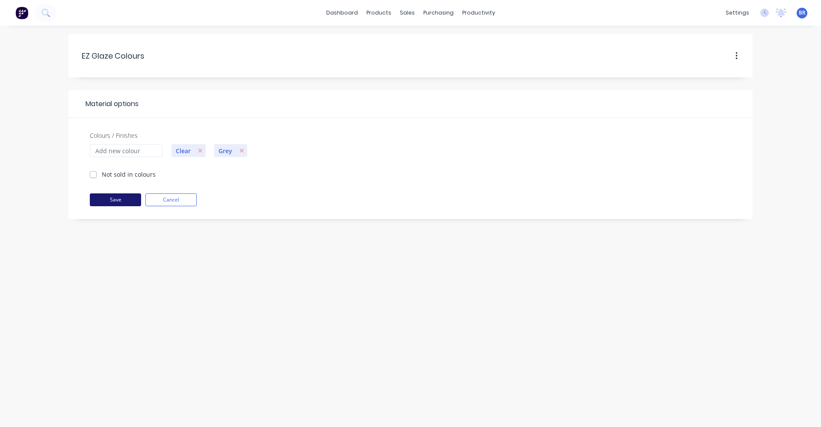
click at [112, 200] on button "Save" at bounding box center [115, 199] width 51 height 13
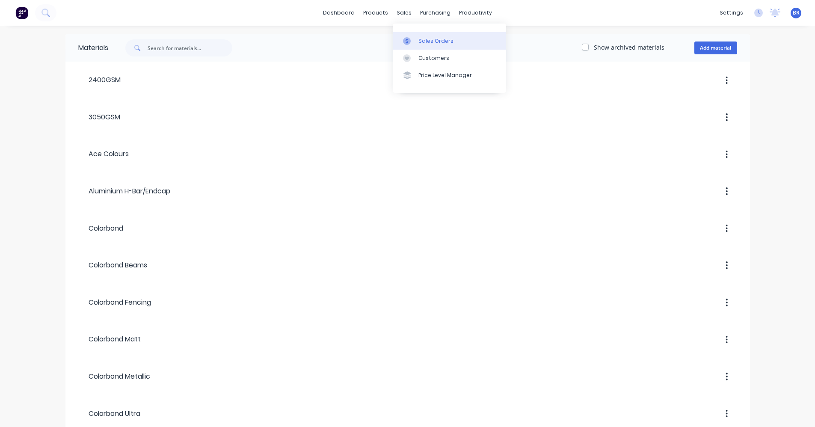
click at [423, 41] on div "Sales Orders" at bounding box center [435, 41] width 35 height 8
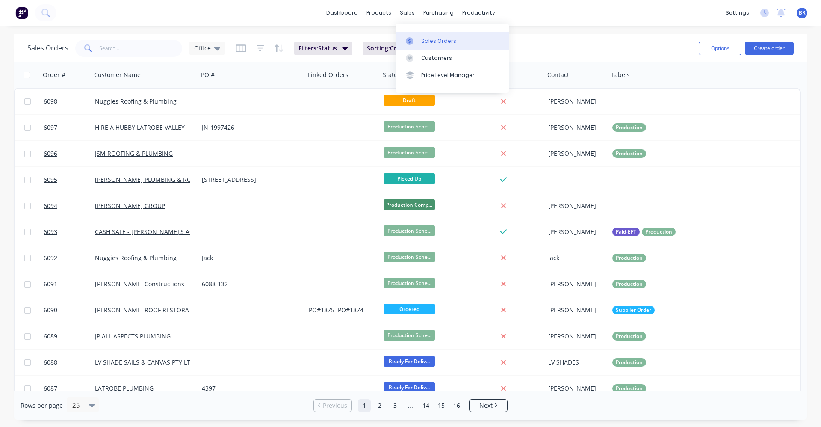
click at [430, 35] on link "Sales Orders" at bounding box center [452, 40] width 113 height 17
click at [404, 41] on div "Product Catalogue" at bounding box center [416, 41] width 53 height 8
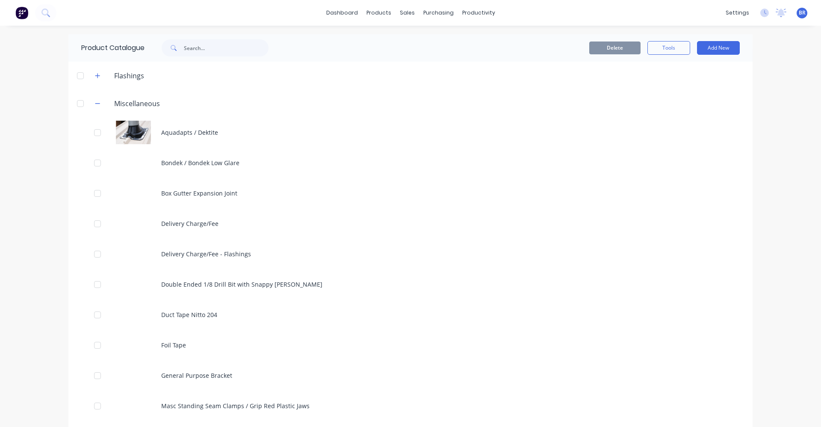
click at [98, 103] on button "button" at bounding box center [97, 103] width 11 height 11
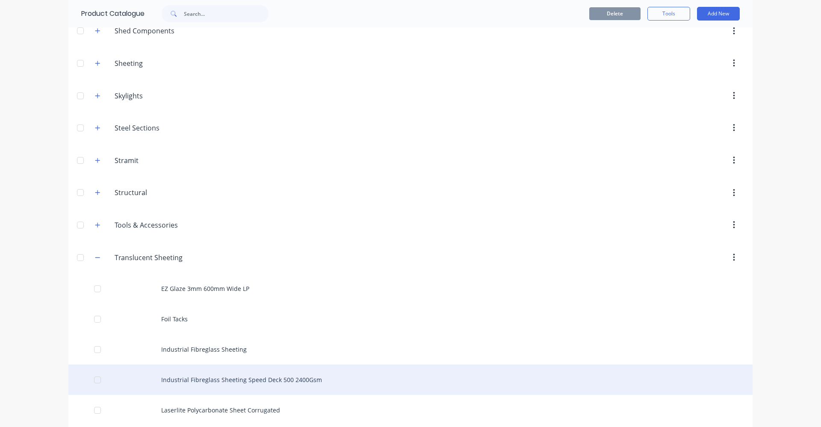
scroll to position [855, 0]
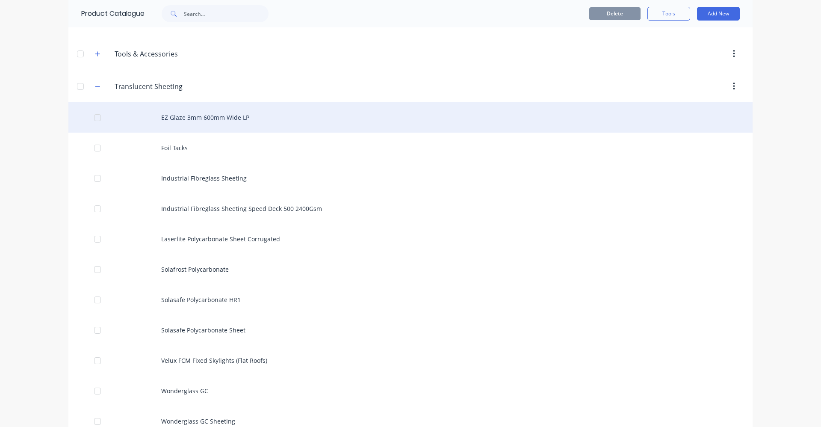
click at [214, 121] on div "EZ Glaze 3mm 600mm Wide LP" at bounding box center [410, 117] width 684 height 30
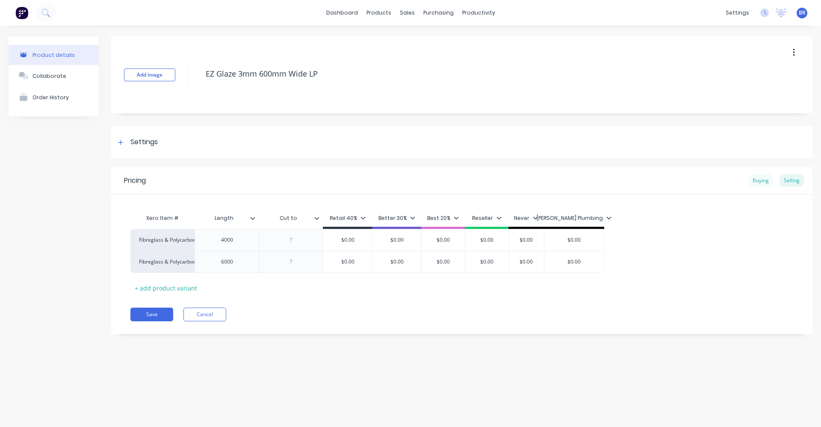
click at [757, 180] on div "Buying" at bounding box center [760, 180] width 25 height 13
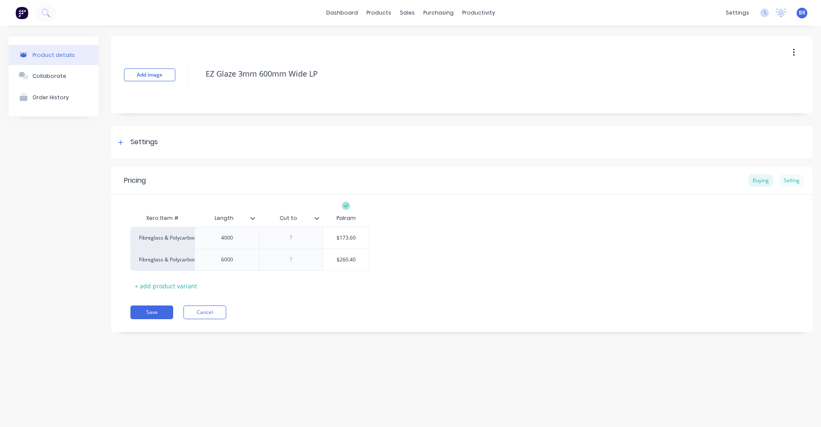
click at [791, 181] on div "Selling" at bounding box center [792, 180] width 24 height 13
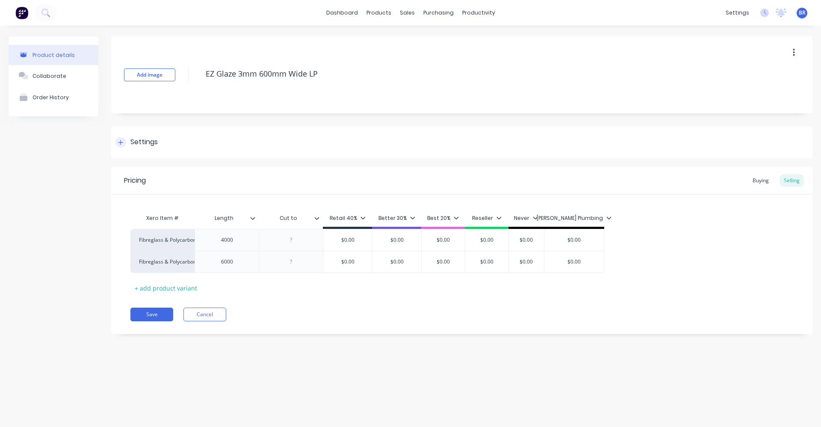
click at [118, 143] on icon at bounding box center [120, 142] width 5 height 6
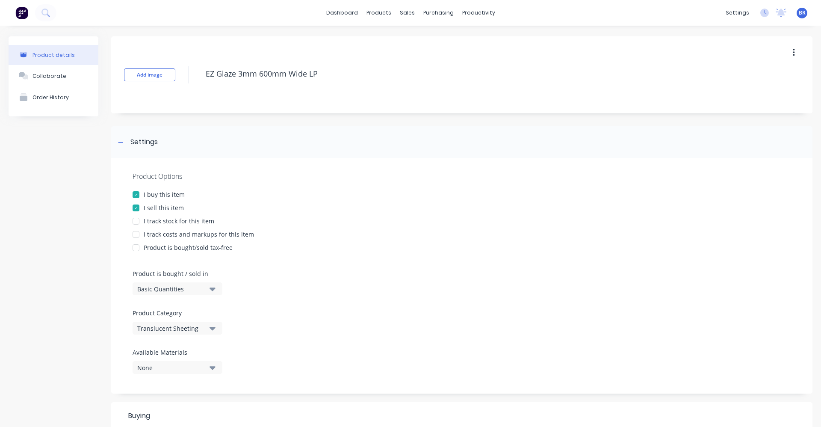
click at [142, 234] on div at bounding box center [135, 234] width 17 height 17
type textarea "x"
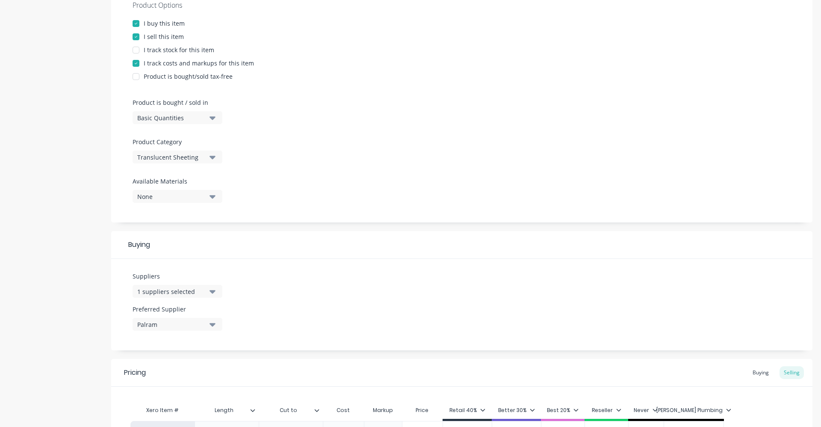
scroll to position [294, 0]
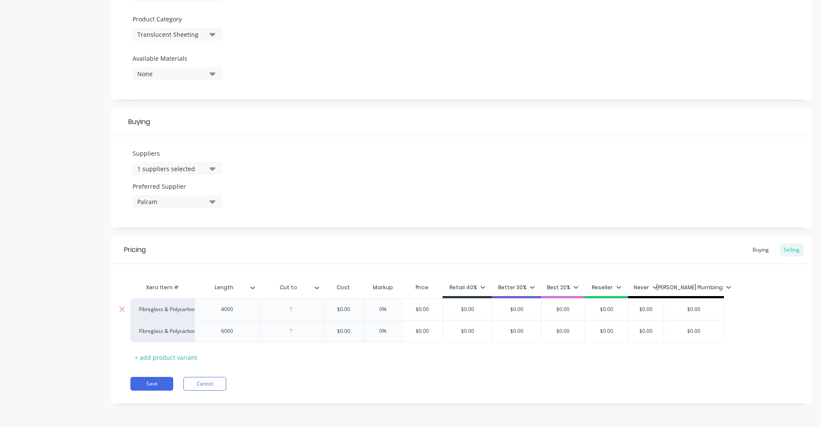
type input "$0.00"
click at [358, 310] on input "$0.00" at bounding box center [343, 309] width 43 height 8
click at [760, 248] on div "Buying" at bounding box center [760, 249] width 25 height 13
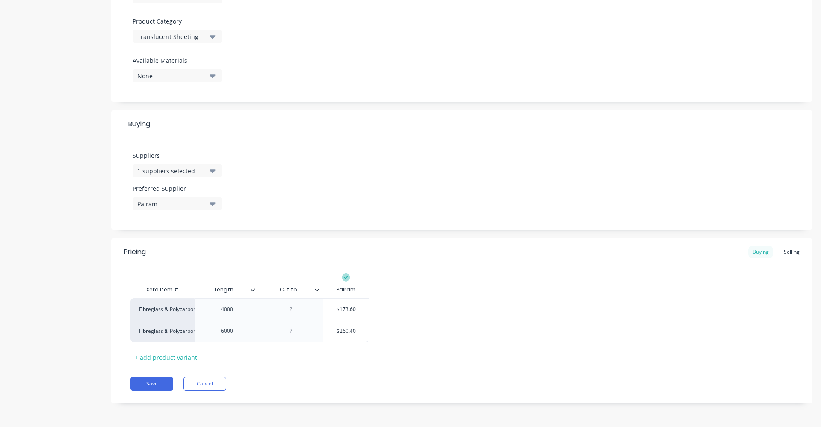
scroll to position [292, 0]
click at [784, 250] on div "Selling" at bounding box center [792, 251] width 24 height 13
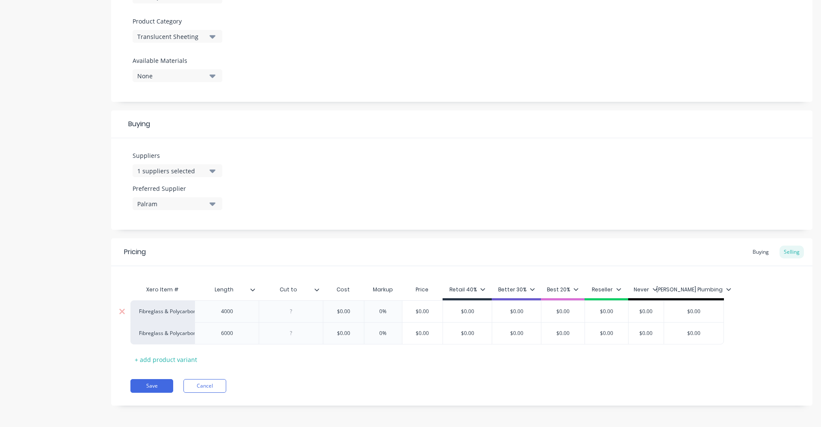
type input "$0.00"
drag, startPoint x: 354, startPoint y: 313, endPoint x: 265, endPoint y: 299, distance: 89.6
click at [265, 299] on div "Xero Item # Length Cut to Cost Markup Price Retail 40% Better 30% Best 20% Rese…" at bounding box center [461, 323] width 663 height 85
type textarea "x"
type input "1"
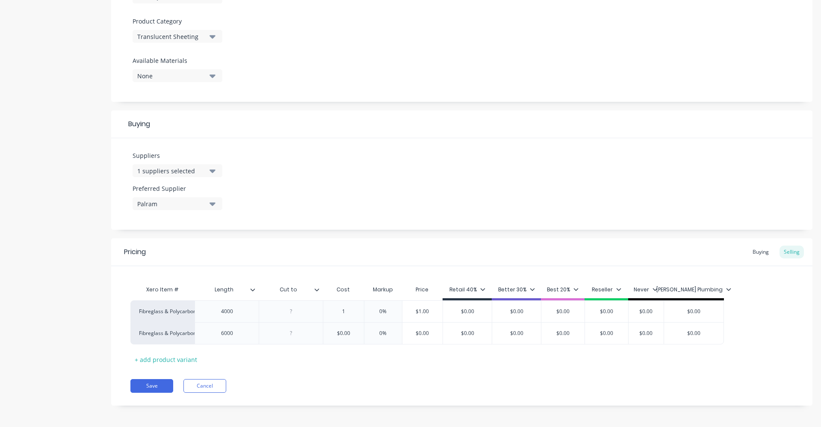
type textarea "x"
type input "17"
type textarea "x"
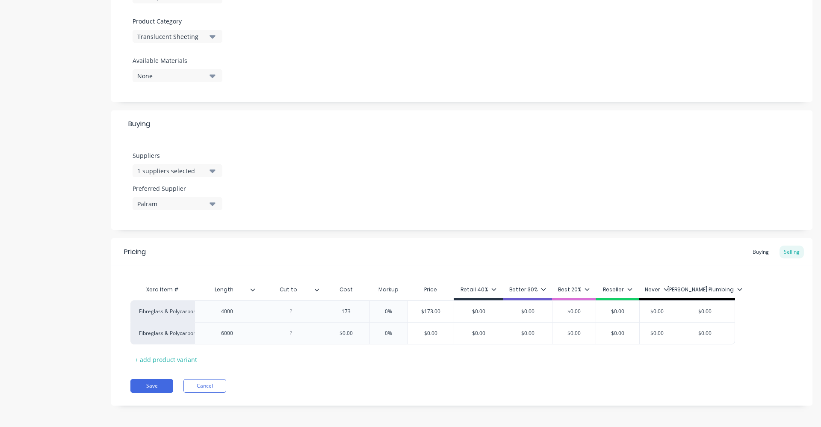
type input "173."
type textarea "x"
type input "173.60"
type input "0%"
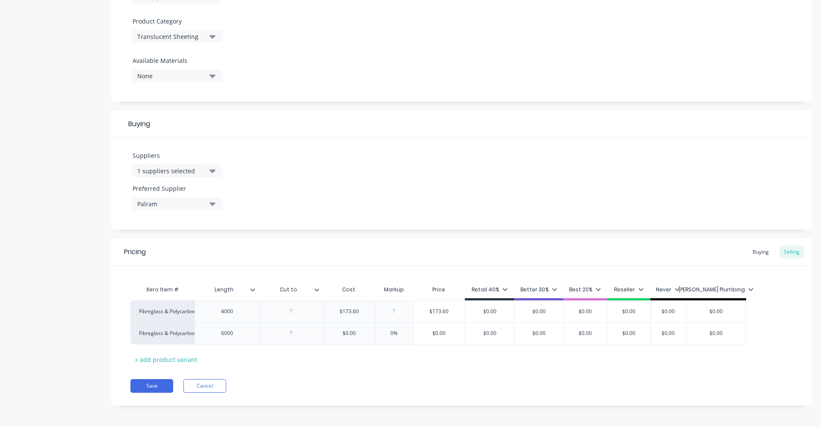
type textarea "x"
type input "4"
type textarea "x"
type input "40"
type input "$243.04"
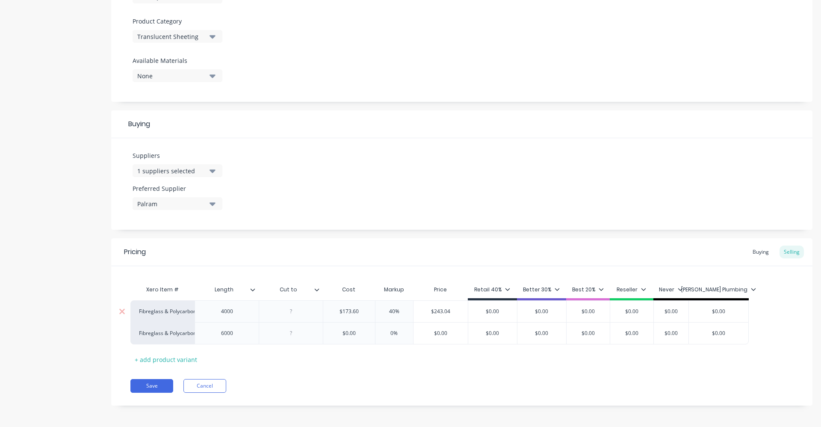
type input "$0.00"
drag, startPoint x: 501, startPoint y: 309, endPoint x: 473, endPoint y: 308, distance: 28.7
click at [473, 308] on input "$0.00" at bounding box center [492, 312] width 49 height 8
type textarea "x"
type input "2"
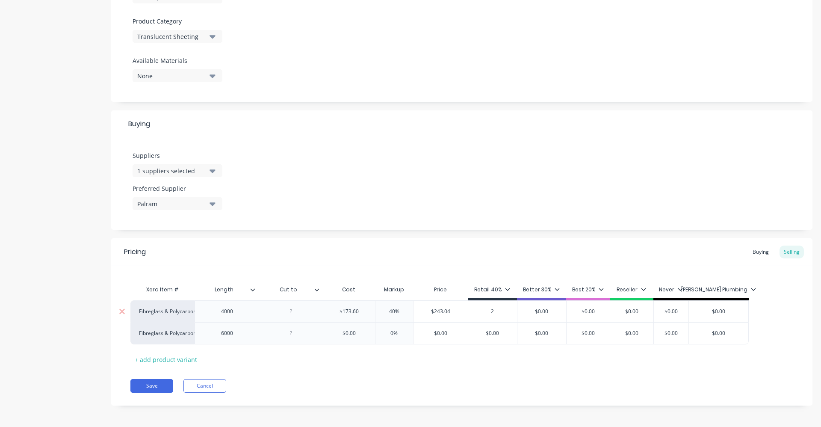
type textarea "x"
type input "24"
type textarea "x"
type input "243"
type textarea "x"
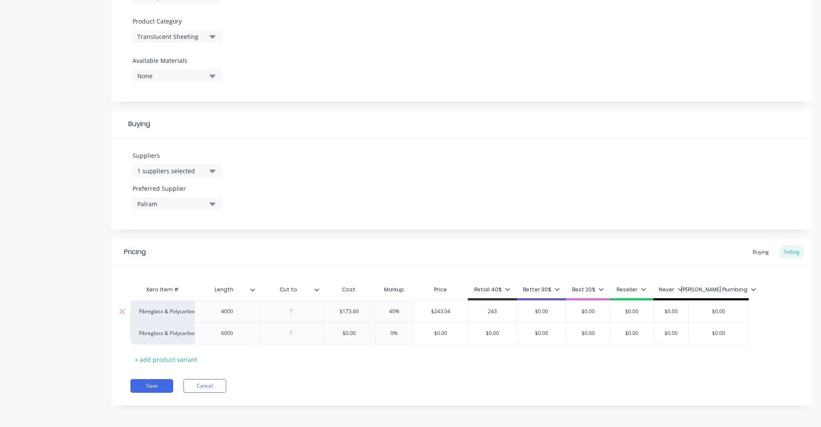
type input "243."
type textarea "x"
type input "243.0"
type textarea "x"
type input "243.04"
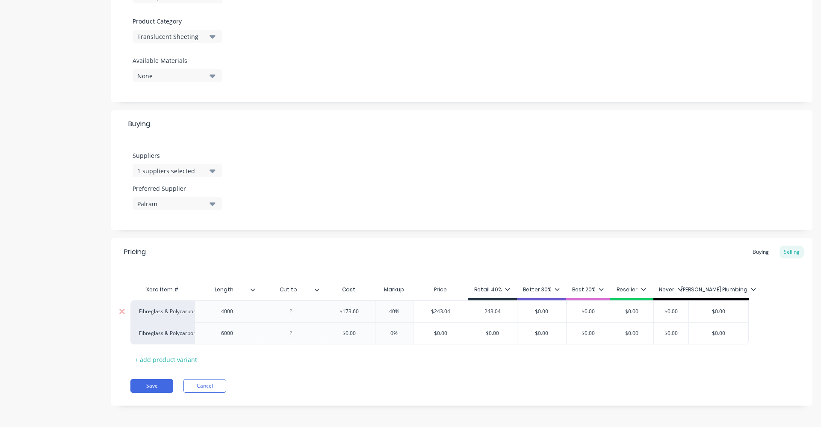
type input "$0.00"
click at [681, 312] on input "$0.00" at bounding box center [671, 312] width 43 height 8
type input "$0.00"
drag, startPoint x: 725, startPoint y: 311, endPoint x: 696, endPoint y: 312, distance: 28.2
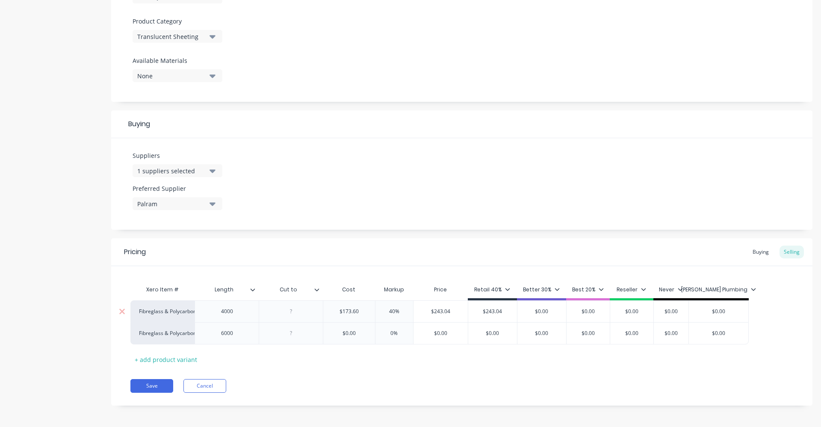
click at [696, 312] on input "$0.00" at bounding box center [718, 312] width 59 height 8
type textarea "x"
type input "1"
type textarea "x"
type input "19"
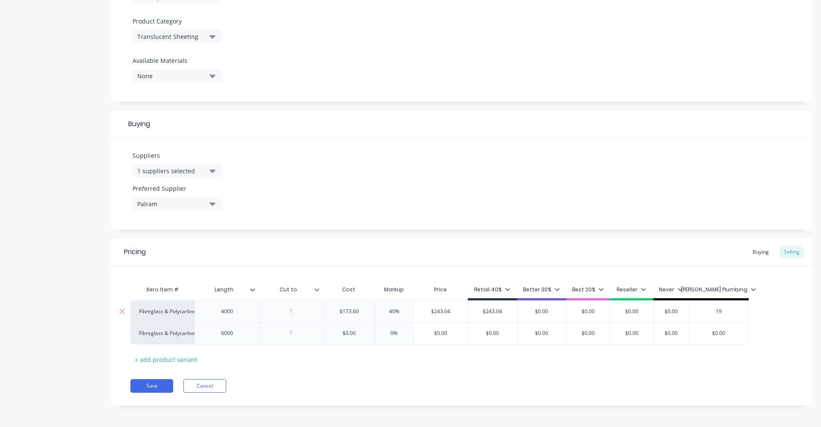
type textarea "x"
type input "190"
type textarea "x"
type input "190."
type textarea "x"
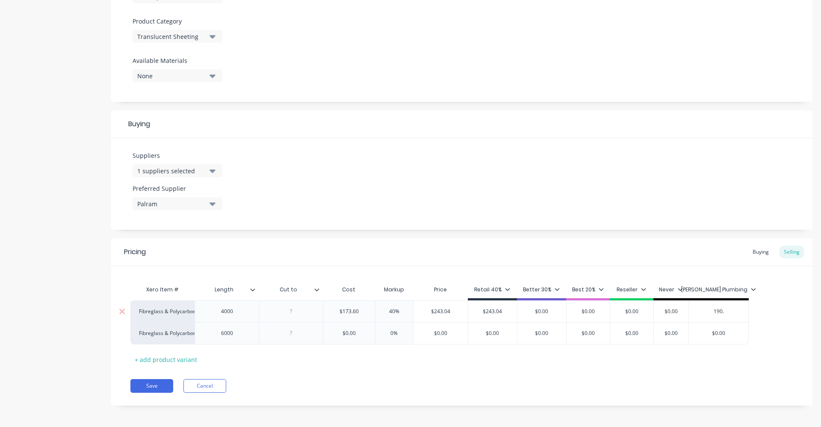
type input "190.9"
type textarea "x"
type input "190.96"
click at [152, 386] on button "Save" at bounding box center [151, 386] width 43 height 14
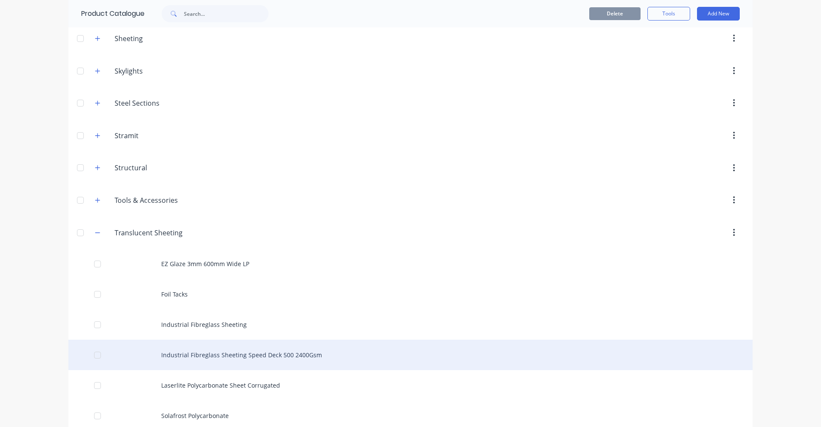
scroll to position [702, 0]
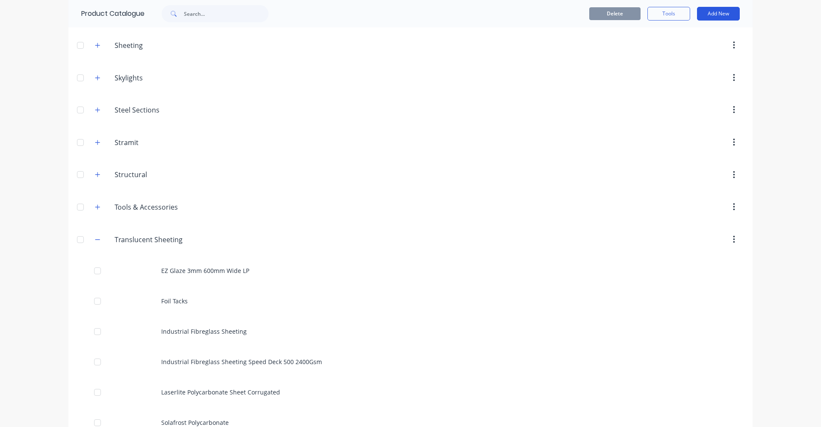
click at [715, 16] on button "Add New" at bounding box center [718, 14] width 43 height 14
click at [681, 74] on div "Product" at bounding box center [699, 70] width 66 height 12
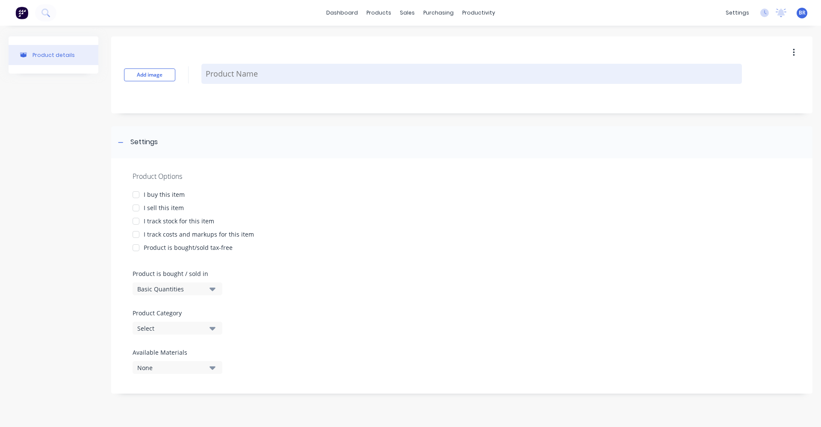
click at [236, 74] on textarea at bounding box center [471, 74] width 541 height 20
type textarea "x"
type textarea "E"
type textarea "x"
type textarea "EZ"
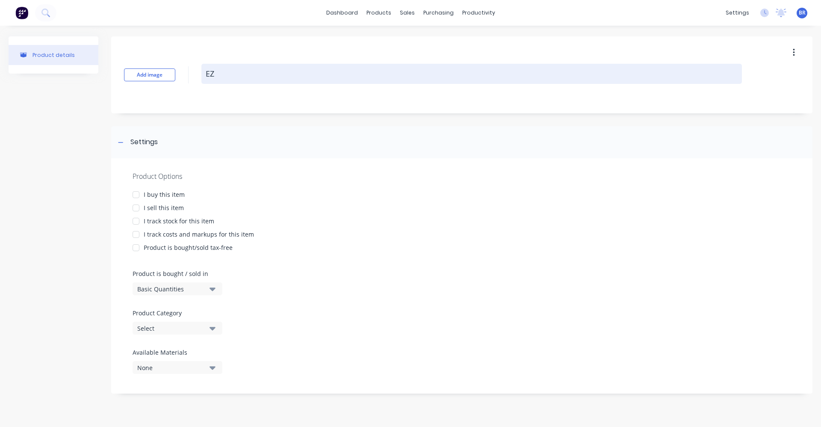
type textarea "x"
type textarea "EZ"
type textarea "x"
type textarea "EZ G"
type textarea "x"
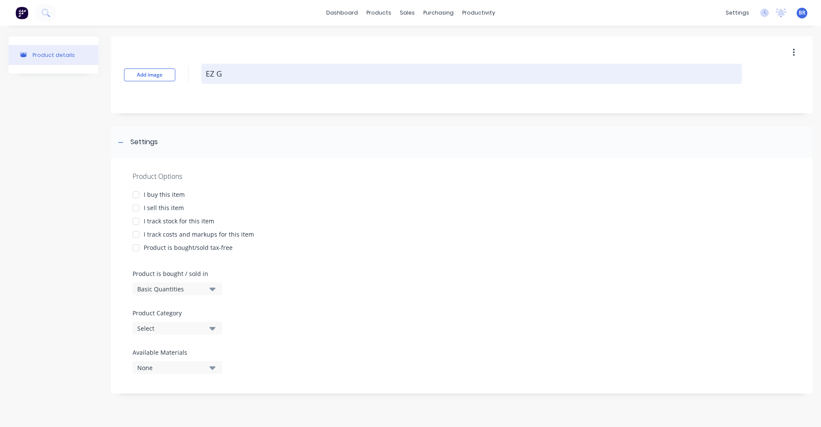
type textarea "EZ Gl"
type textarea "x"
type textarea "EZ Gla"
type textarea "x"
type textarea "EZ Glaz"
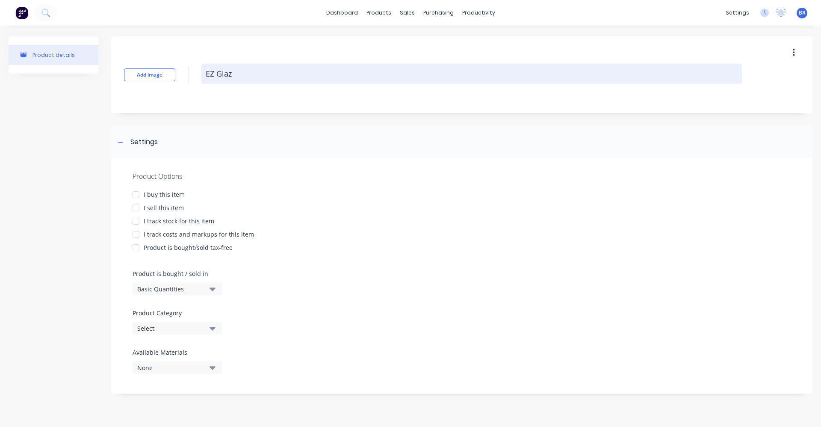
type textarea "x"
type textarea "EZ Glaze"
type textarea "x"
type textarea "EZ Glaze"
type textarea "x"
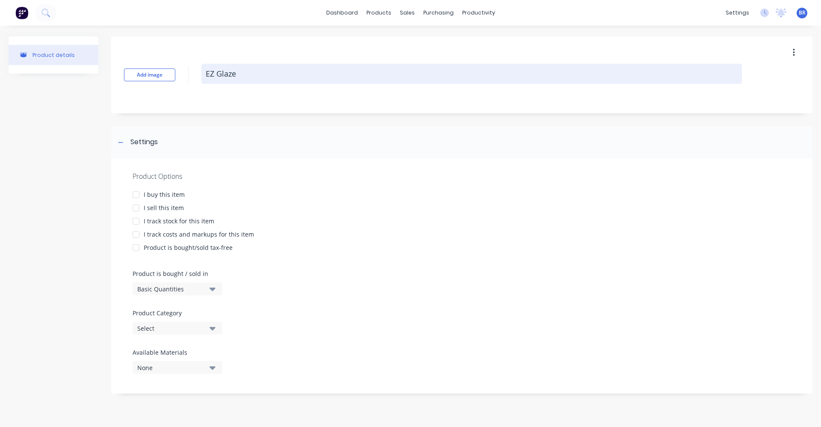
type textarea "EZ Glaze P"
type textarea "x"
type textarea "EZ Glaze Pu"
type textarea "x"
type textarea "EZ Glaze Pur"
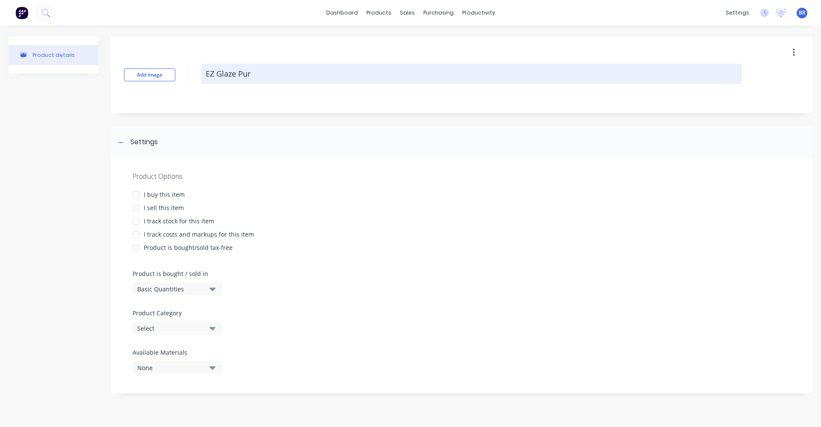
type textarea "x"
type textarea "EZ Glaze Purl"
type textarea "x"
type textarea "EZ Glaze Purli"
type textarea "x"
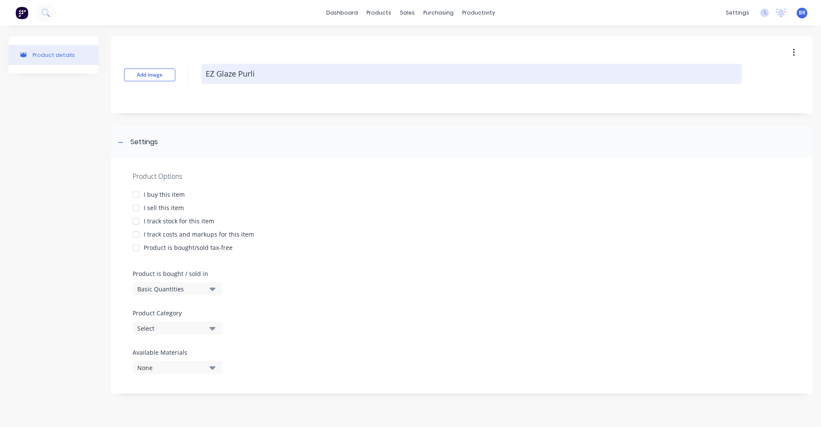
type textarea "EZ Glaze Purlin"
type textarea "x"
type textarea "EZ Glaze Purlin"
type textarea "x"
type textarea "EZ Glaze Purlin T"
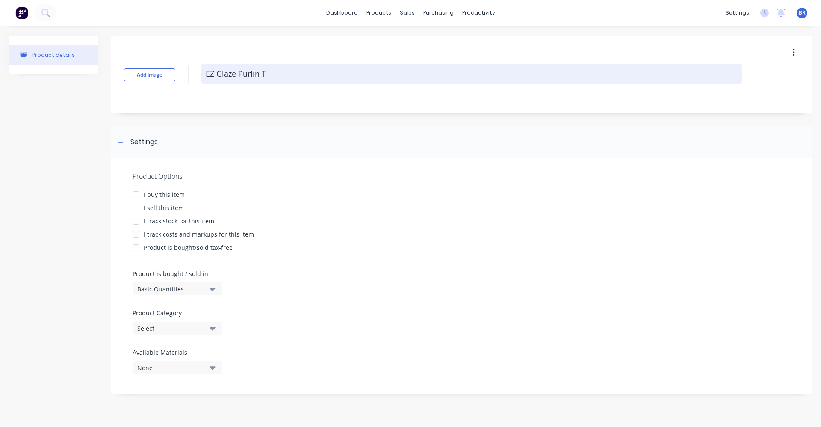
type textarea "x"
type textarea "EZ Glaze Purlin Ta"
type textarea "x"
type textarea "EZ Glaze Purlin Tap"
type textarea "x"
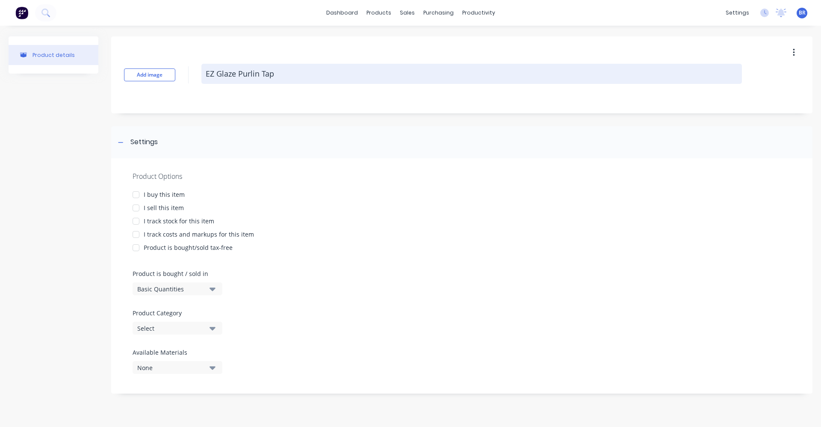
type textarea "EZ Glaze Purlin Tape"
type textarea "x"
type textarea "EZ Glaze Purlin Tape"
type textarea "x"
type textarea "EZ Glaze Purlin Tape 2"
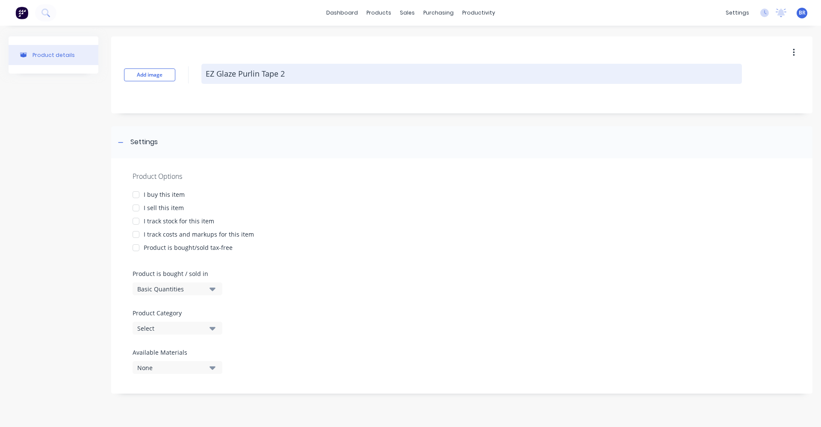
type textarea "x"
type textarea "EZ Glaze Purlin Tape 24"
type textarea "x"
type textarea "EZ Glaze Purlin Tape 24m"
type textarea "x"
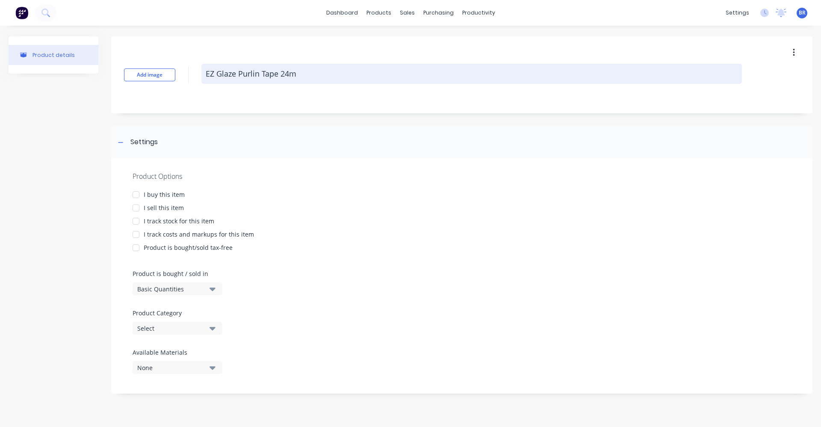
type textarea "EZ Glaze Purlin Tape 24mm"
type textarea "x"
type textarea "EZ Glaze Purlin Tape 24mm"
type textarea "x"
type textarea "EZ Glaze Purlin Tape 24mm x"
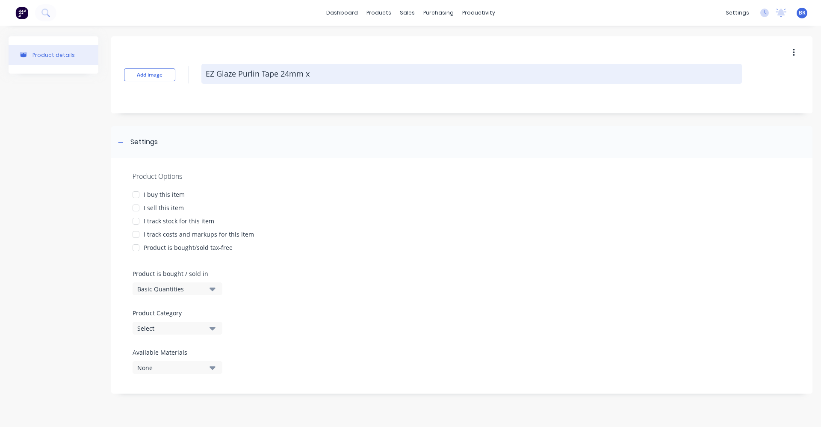
type textarea "x"
type textarea "EZ Glaze Purlin Tape 24mm x"
type textarea "x"
type textarea "EZ Glaze Purlin Tape 24mm x 2"
type textarea "x"
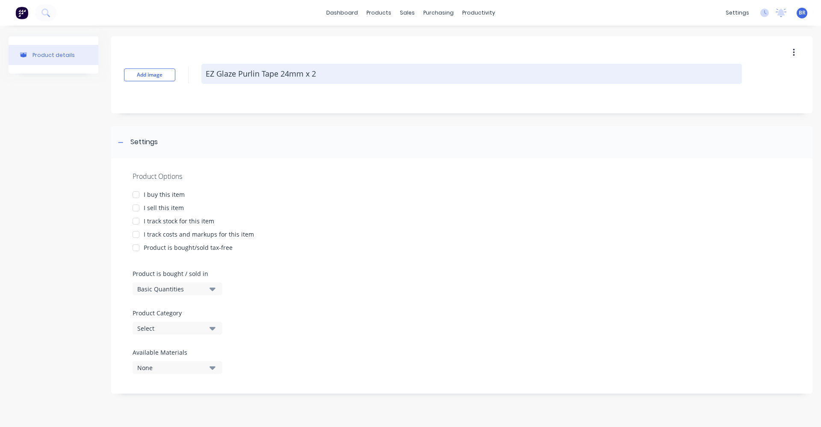
type textarea "EZ Glaze Purlin Tape 24mm x 20"
type textarea "x"
type textarea "EZ Glaze Purlin Tape 24mm x 20m"
type textarea "x"
type textarea "EZ Glaze Purlin Tape 24mm x 20mt"
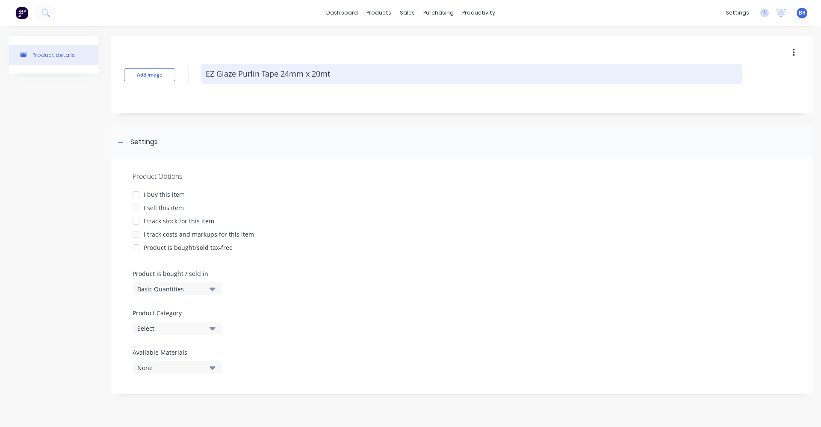
type textarea "x"
type textarea "EZ Glaze Purlin Tape 24mm x 20mtr"
type textarea "x"
type textarea "EZ Glaze Purlin Tape 24mm x 20mtr"
type textarea "x"
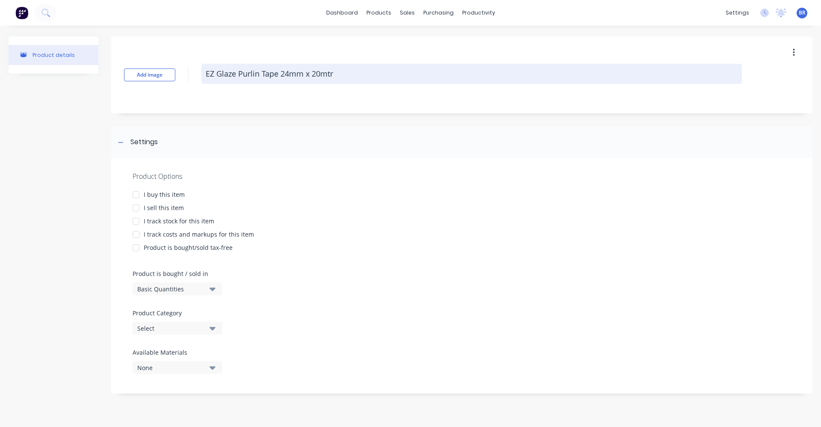
type textarea "EZ Glaze Purlin Tape 24mm x 20mtr R"
type textarea "x"
type textarea "EZ Glaze Purlin Tape 24mm x 20mtr Ro"
type textarea "x"
type textarea "EZ Glaze Purlin Tape 24mm x 20mtr Rol"
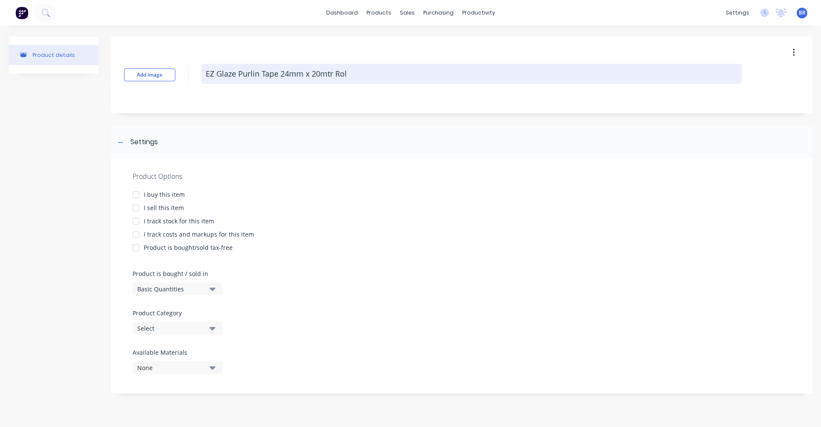
type textarea "x"
type textarea "EZ Glaze Purlin Tape 24mm x 20mtr Roll"
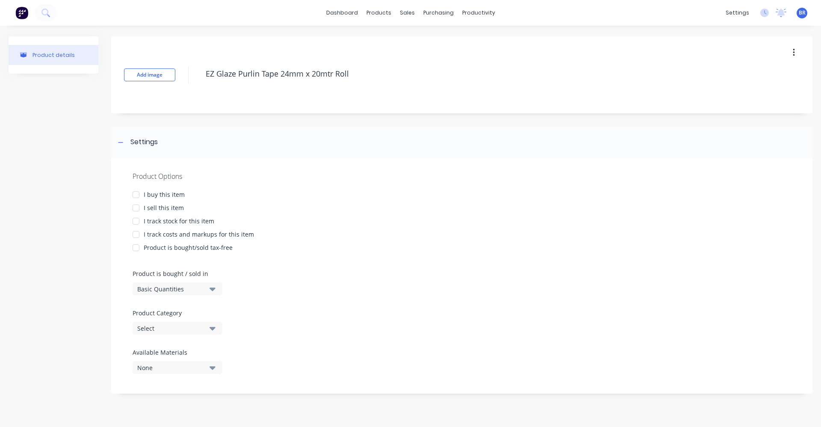
click at [136, 195] on div at bounding box center [135, 194] width 17 height 17
click at [136, 203] on div at bounding box center [135, 207] width 17 height 17
click at [137, 234] on div at bounding box center [135, 234] width 17 height 17
type textarea "x"
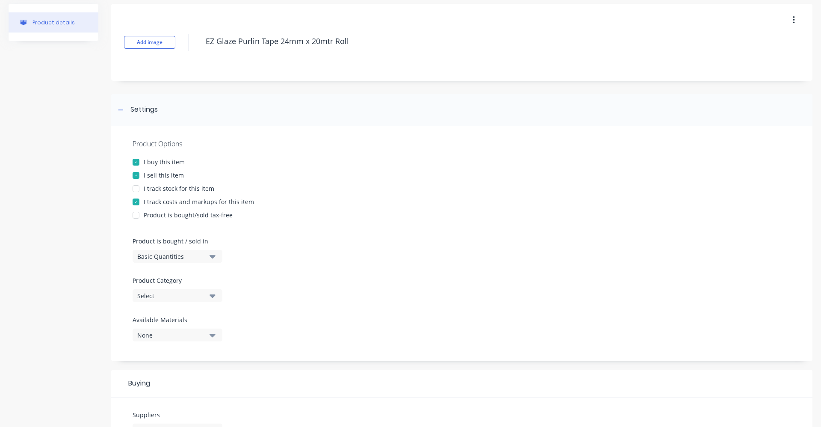
scroll to position [128, 0]
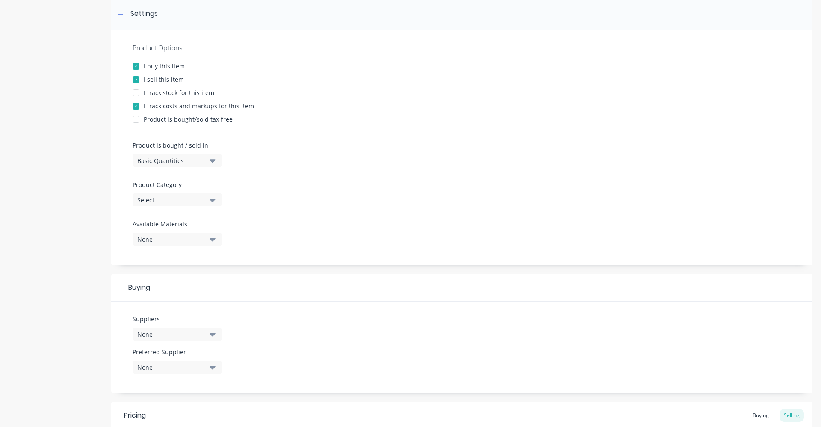
type textarea "EZ Glaze Purlin Tape 24mm x 20mtr Roll"
type textarea "x"
type textarea "EZ Glaze Purlin Tape 24mm x 20mtr Roll"
drag, startPoint x: 151, startPoint y: 198, endPoint x: 162, endPoint y: 203, distance: 12.5
click at [151, 198] on div "Select" at bounding box center [171, 199] width 68 height 9
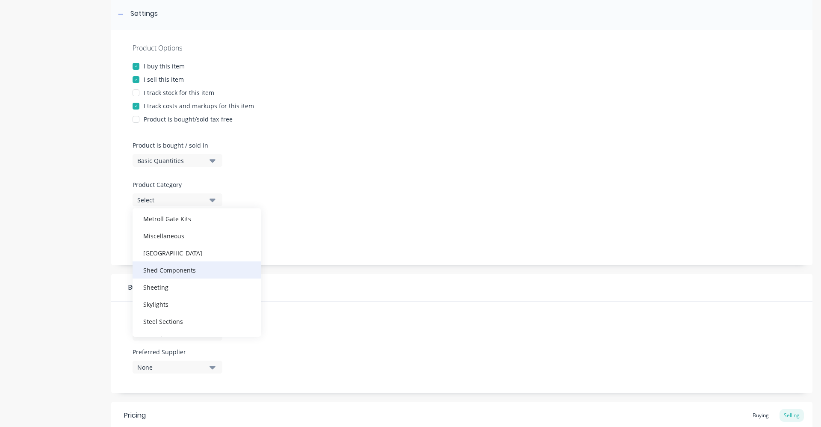
scroll to position [368, 0]
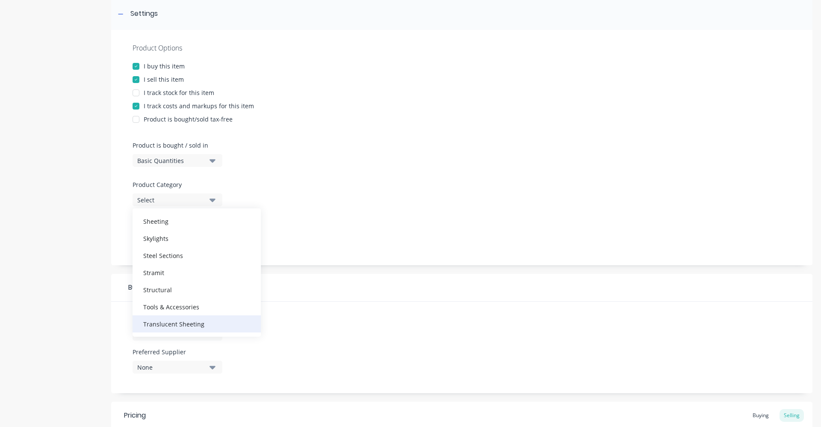
click at [175, 322] on div "Translucent Sheeting" at bounding box center [197, 323] width 128 height 17
type textarea "x"
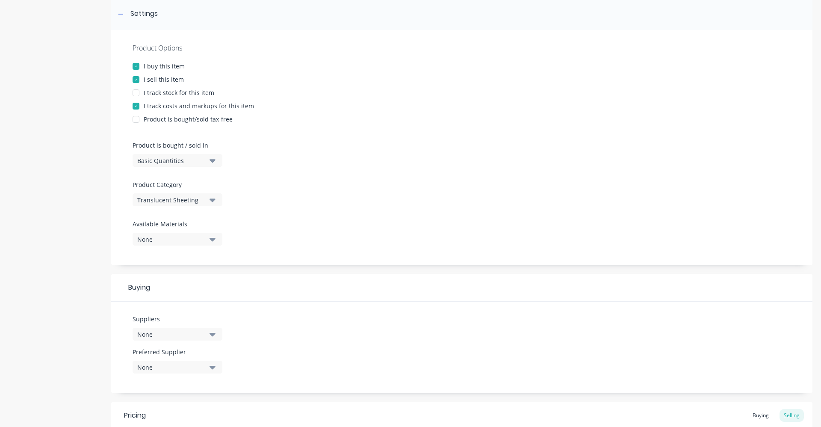
click at [166, 197] on div "Translucent Sheeting" at bounding box center [171, 199] width 68 height 9
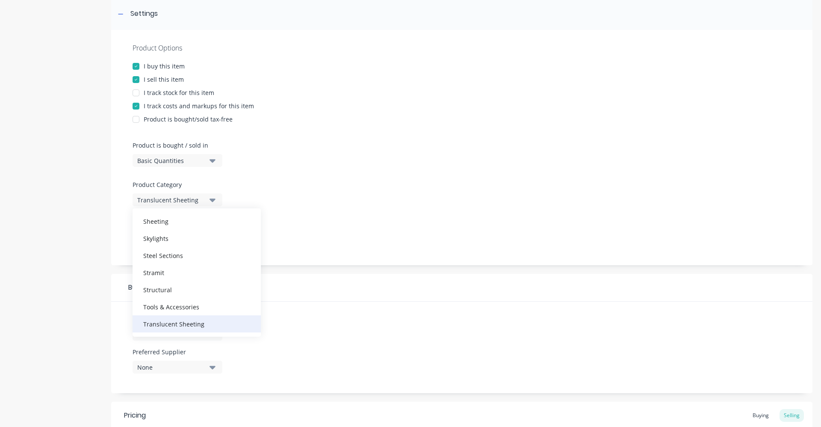
click at [166, 326] on div "Translucent Sheeting" at bounding box center [197, 323] width 128 height 17
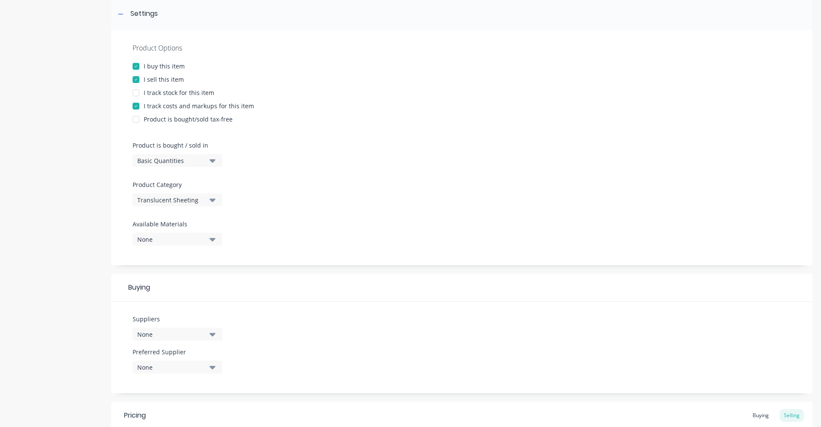
click at [156, 330] on div "None" at bounding box center [171, 334] width 68 height 9
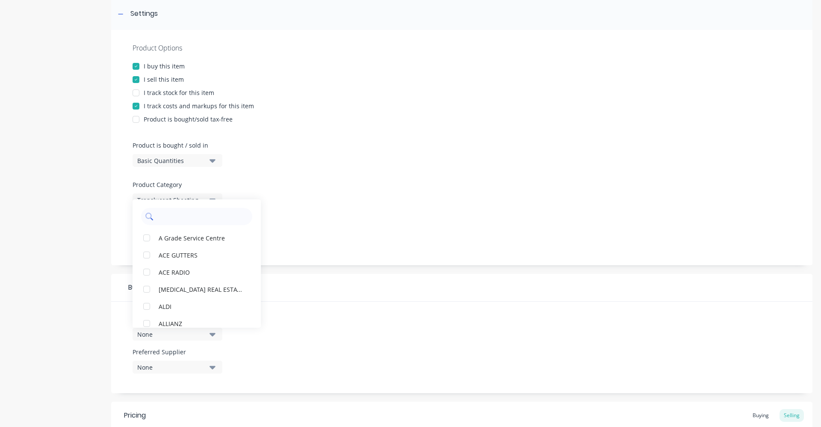
drag, startPoint x: 175, startPoint y: 216, endPoint x: 180, endPoint y: 215, distance: 4.3
click at [177, 216] on input "text" at bounding box center [202, 216] width 91 height 17
type input "pal"
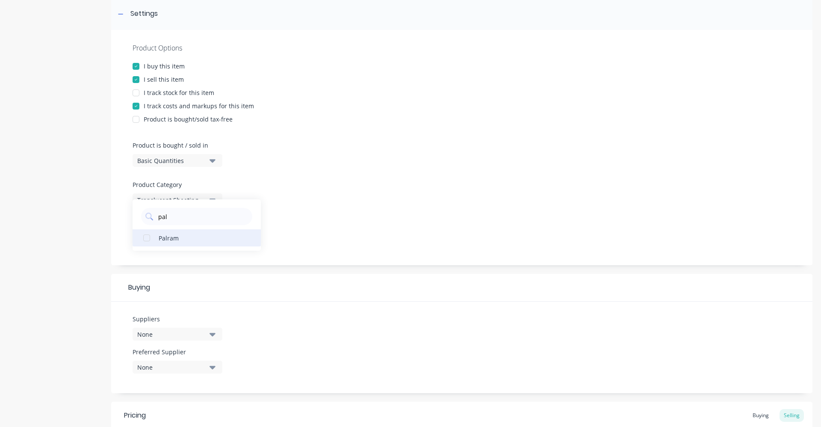
click at [145, 237] on div "button" at bounding box center [146, 237] width 17 height 17
type textarea "x"
type input "pal"
drag, startPoint x: 449, startPoint y: 154, endPoint x: 272, endPoint y: 218, distance: 188.9
click at [441, 159] on div "Product Options I buy this item I sell this item I track stock for this item I …" at bounding box center [461, 147] width 701 height 235
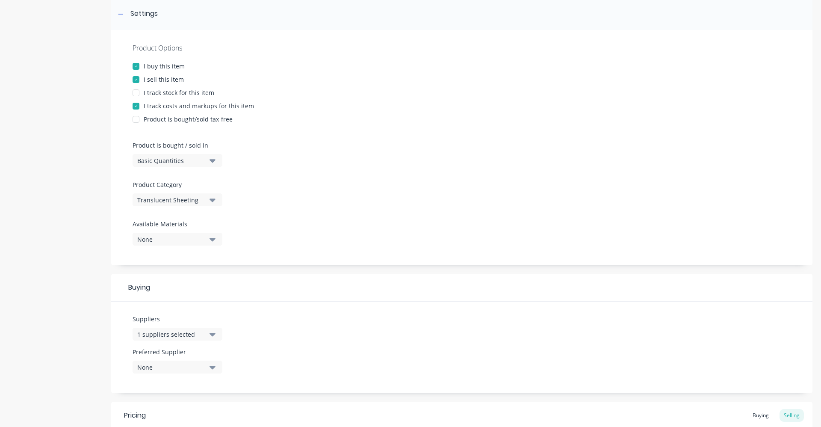
click at [142, 241] on div "None" at bounding box center [171, 239] width 68 height 9
drag, startPoint x: 295, startPoint y: 207, endPoint x: 275, endPoint y: 214, distance: 20.6
click at [294, 207] on div "Product Options I buy this item I sell this item I track stock for this item I …" at bounding box center [461, 147] width 701 height 235
click at [159, 367] on div "None" at bounding box center [171, 367] width 68 height 9
drag, startPoint x: 157, startPoint y: 351, endPoint x: 159, endPoint y: 346, distance: 4.6
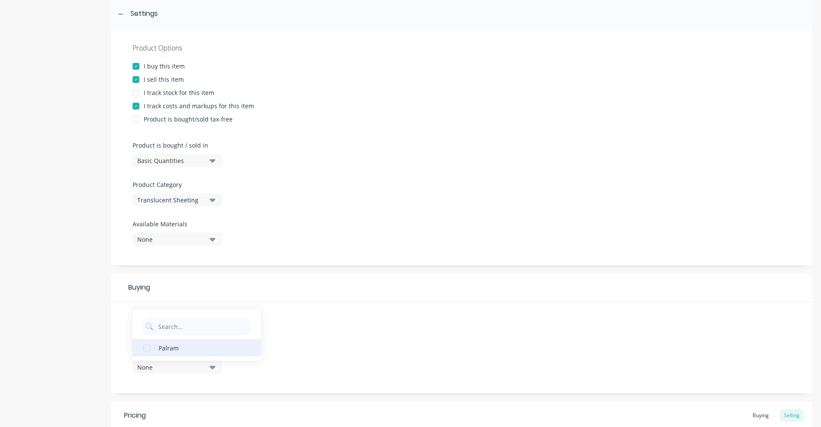
click at [157, 350] on button "Palram" at bounding box center [197, 347] width 128 height 17
drag, startPoint x: 396, startPoint y: 184, endPoint x: 316, endPoint y: 274, distance: 120.5
click at [395, 186] on div "Product Options I buy this item I sell this item I track stock for this item I …" at bounding box center [461, 147] width 701 height 235
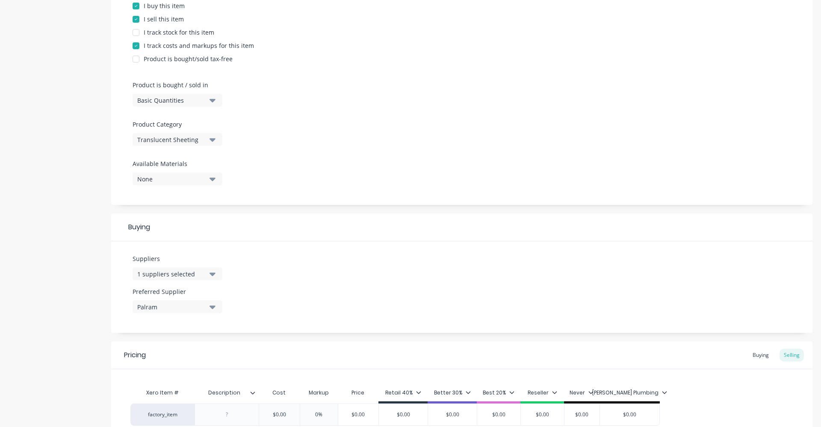
scroll to position [272, 0]
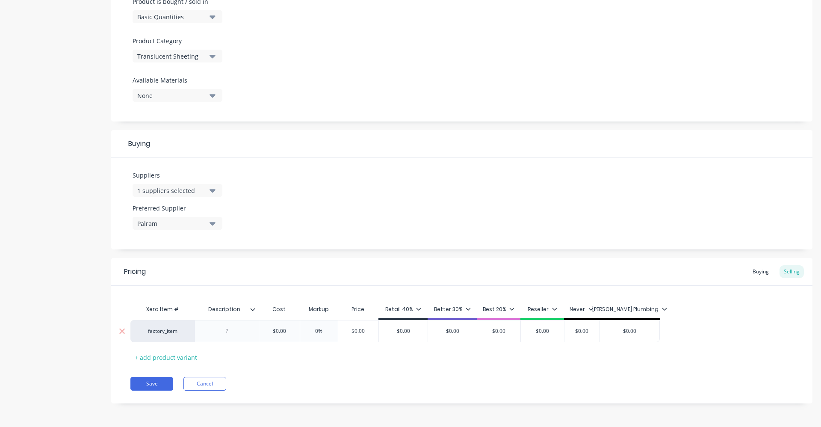
click at [169, 334] on div "factory_item" at bounding box center [162, 331] width 47 height 8
click at [177, 318] on button "Fibreglass & Polycarbonate" at bounding box center [176, 314] width 75 height 13
click at [231, 334] on div at bounding box center [227, 330] width 43 height 11
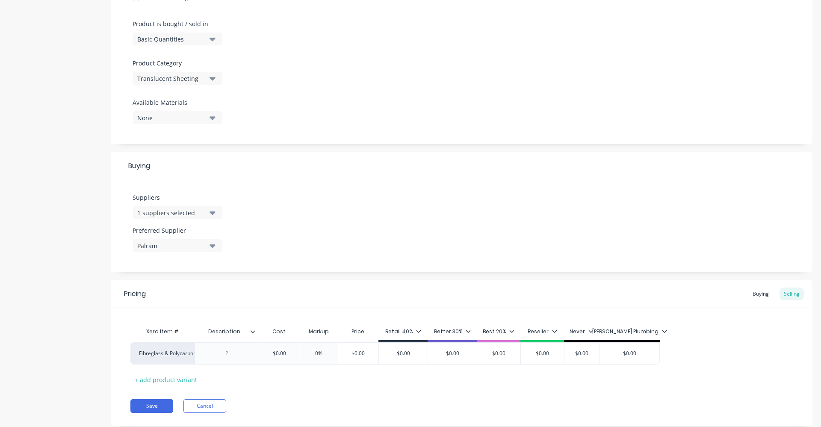
scroll to position [272, 0]
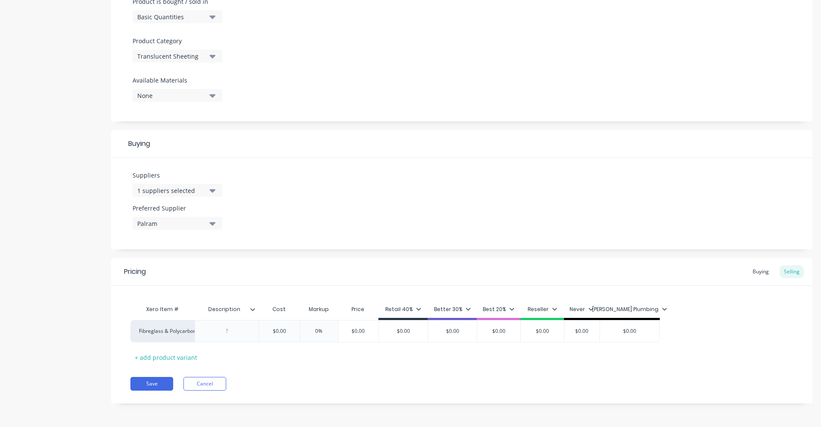
click at [255, 308] on div at bounding box center [256, 309] width 5 height 8
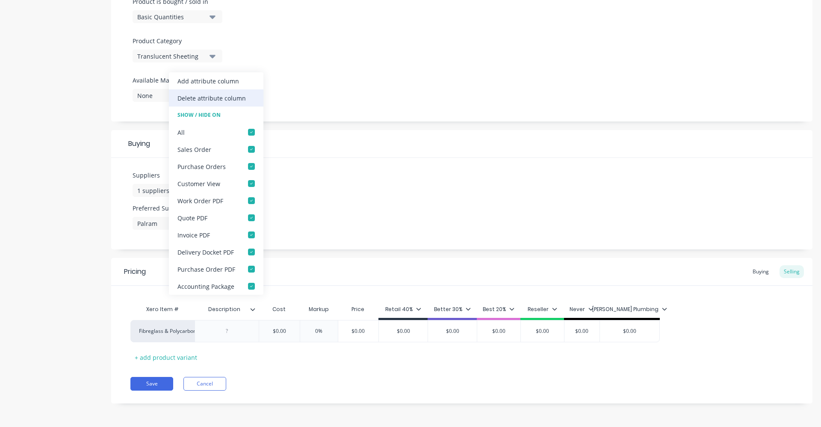
click at [210, 97] on div "Delete attribute column" at bounding box center [211, 98] width 68 height 9
type textarea "x"
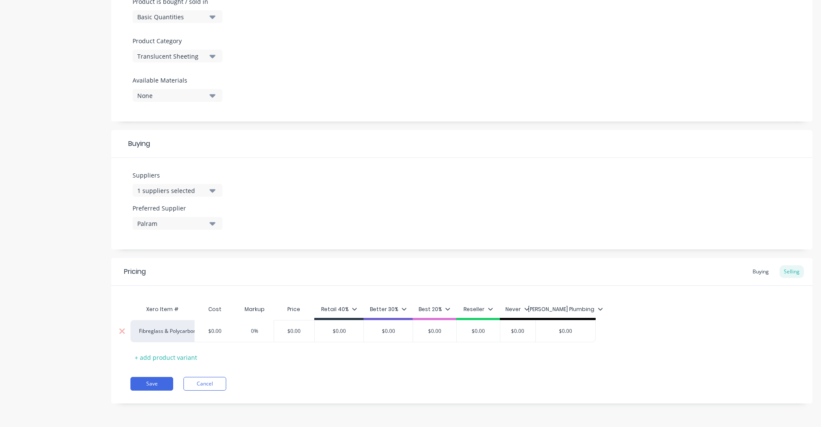
type input "$0.00"
click at [221, 334] on input "$0.00" at bounding box center [215, 331] width 43 height 8
type textarea "x"
type input "2"
type textarea "x"
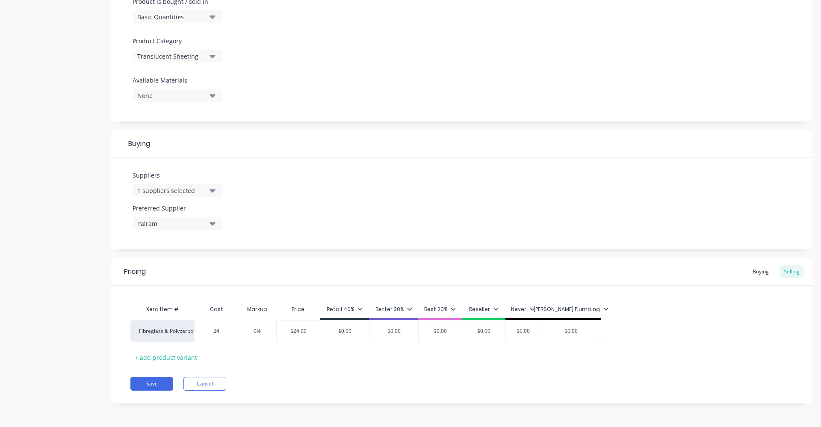
type input "24."
type textarea "x"
type input "24.1"
type textarea "x"
type input "24.14"
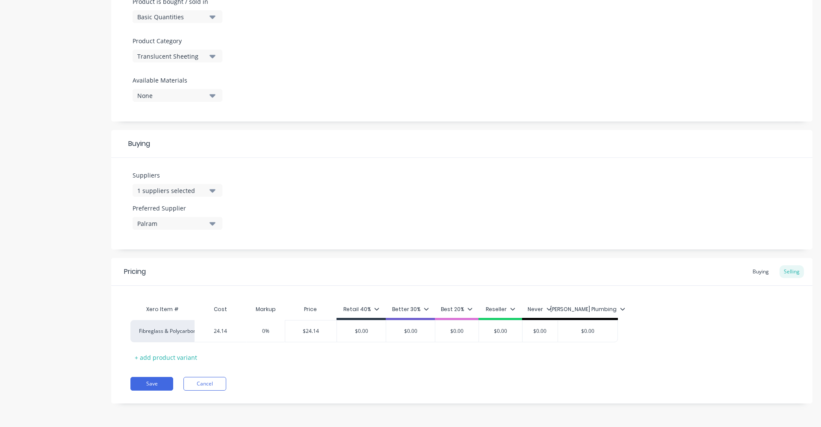
type input "0%"
type textarea "x"
type input "4"
type textarea "x"
type input "40"
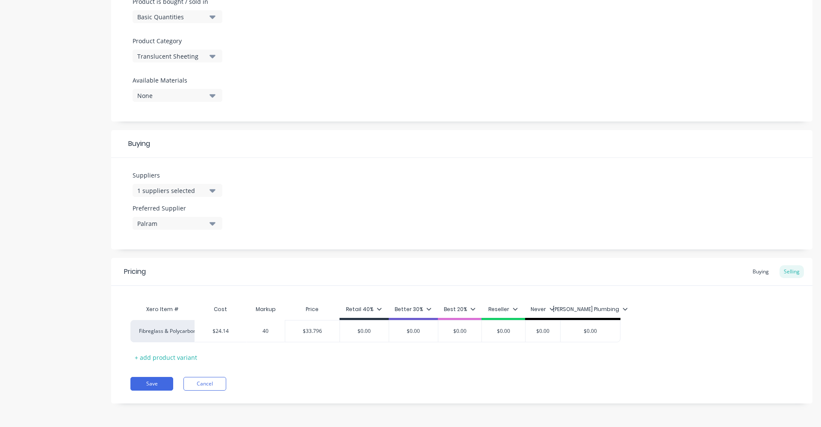
type input "$33.796"
type input "$0.00"
drag, startPoint x: 376, startPoint y: 329, endPoint x: 324, endPoint y: 329, distance: 52.2
click at [324, 329] on div "Fibreglass & Polycarbonate $24.14 24.14 40% 40 $33.796 $33.796 $0.00 $0.00 $0.0…" at bounding box center [375, 331] width 490 height 22
type textarea "x"
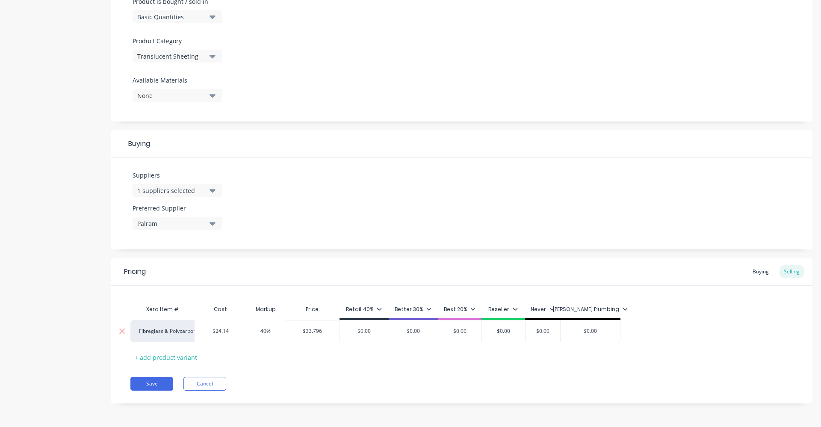
type input "3"
type textarea "x"
type input "33"
type textarea "x"
type input "33."
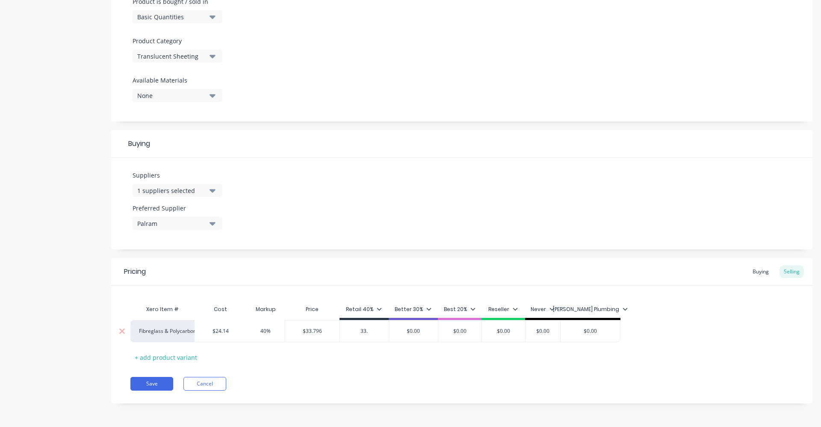
type textarea "x"
type input "33.8"
type textarea "x"
type input "33.80"
type input "$0.00"
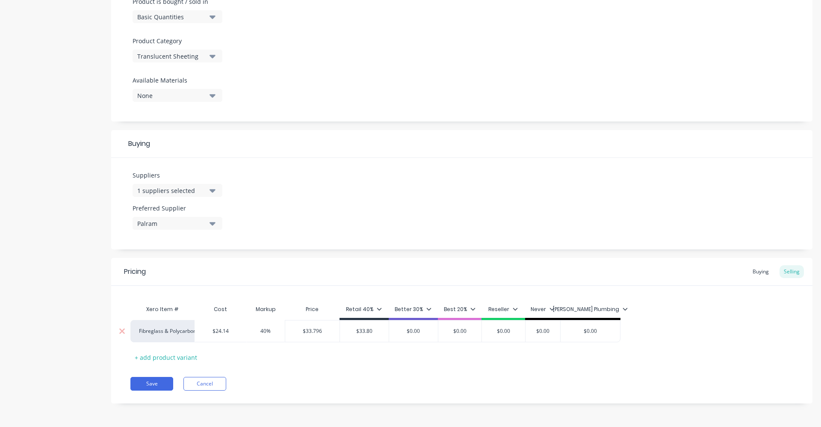
type input "$0.00"
drag, startPoint x: 602, startPoint y: 331, endPoint x: 542, endPoint y: 326, distance: 60.1
click at [542, 326] on div "Fibreglass & Polycarbonate $24.14 24.14 40% 40 $33.796 $33.796 $33.80 33.80 $0.…" at bounding box center [375, 331] width 490 height 22
type textarea "x"
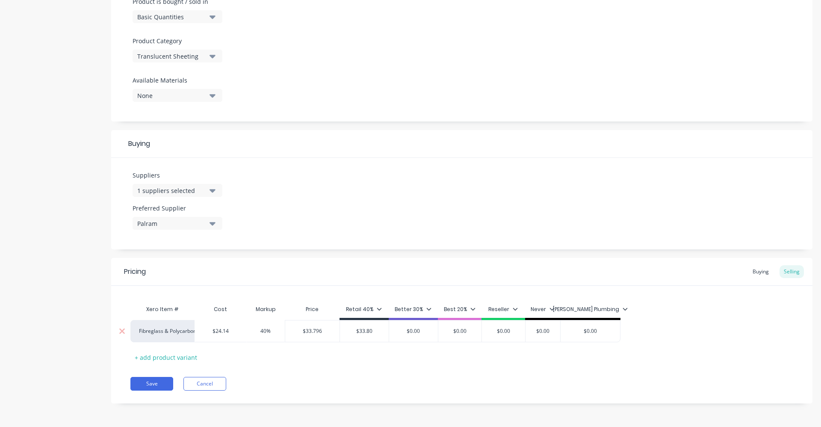
type input "2"
type textarea "x"
type input "26"
type textarea "x"
type input "26."
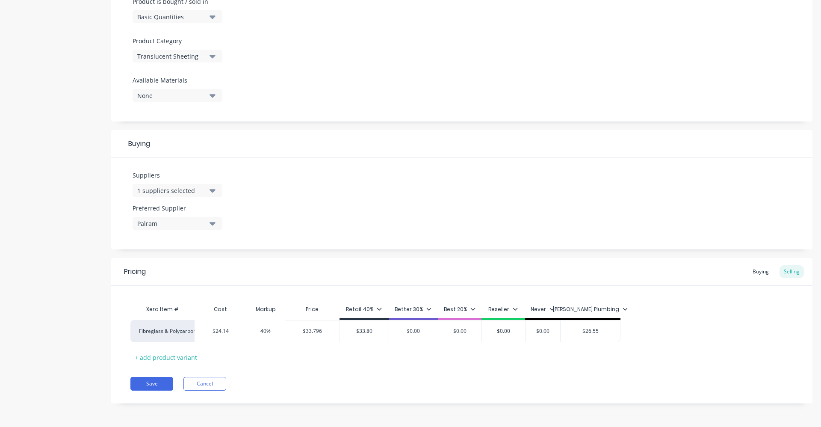
click at [328, 367] on div "Pricing Buying Selling Xero Item # Cost Markup Price Retail 40% Better 30% Best…" at bounding box center [461, 330] width 701 height 145
click at [155, 379] on button "Save" at bounding box center [151, 384] width 43 height 14
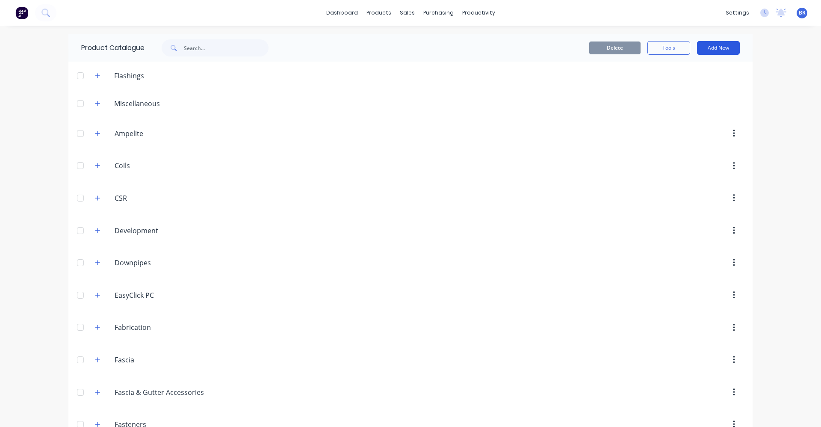
click at [733, 49] on button "Add New" at bounding box center [718, 48] width 43 height 14
click at [681, 101] on div "Product" at bounding box center [699, 104] width 66 height 12
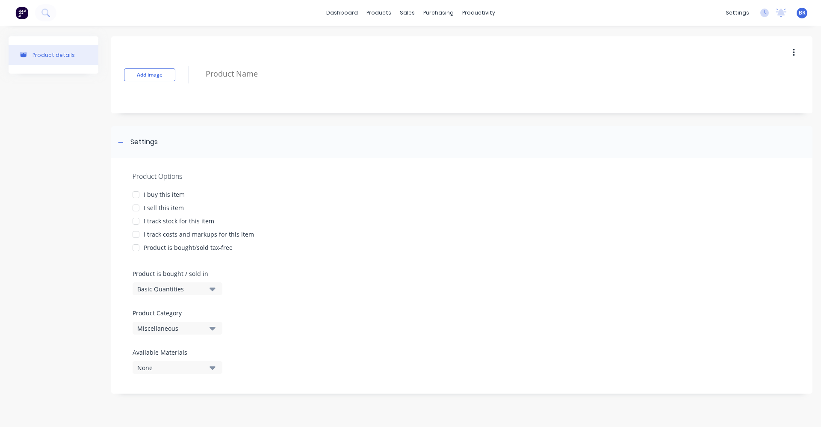
click at [140, 194] on div at bounding box center [135, 194] width 17 height 17
drag, startPoint x: 136, startPoint y: 207, endPoint x: 143, endPoint y: 210, distance: 7.9
click at [136, 207] on div at bounding box center [135, 207] width 17 height 17
click at [148, 231] on div "I track costs and markups for this item" at bounding box center [199, 234] width 110 height 9
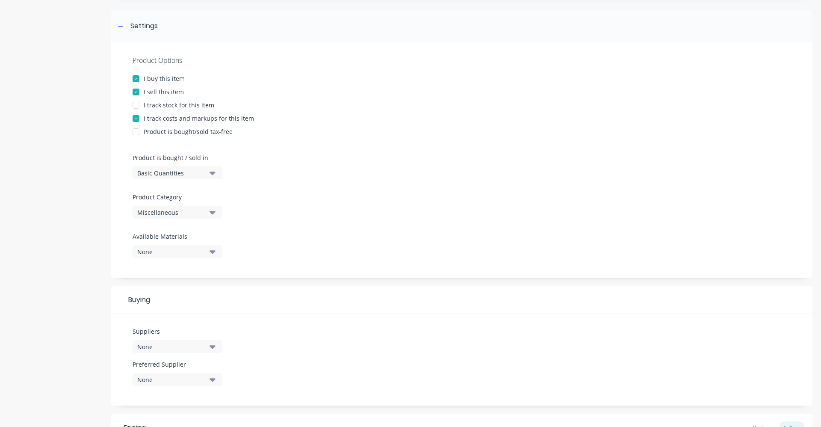
scroll to position [128, 0]
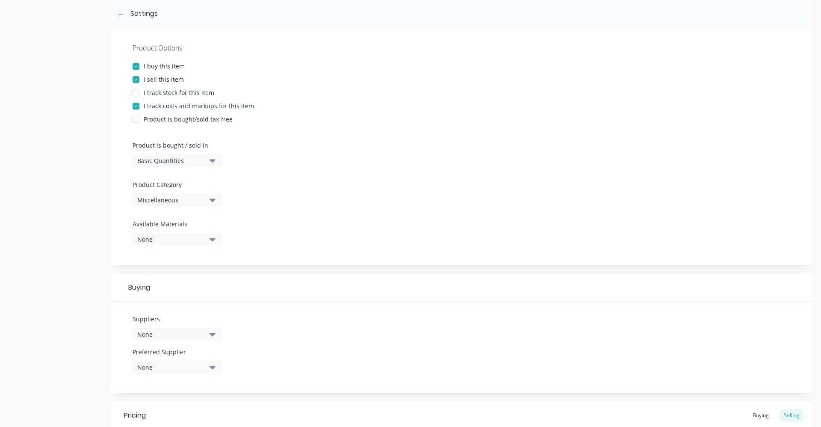
click at [201, 337] on div "None" at bounding box center [171, 334] width 68 height 9
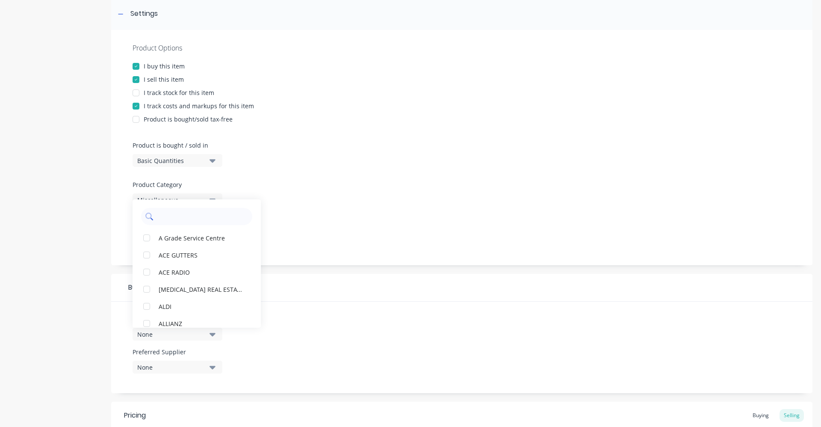
click at [173, 218] on input "text" at bounding box center [202, 216] width 91 height 17
drag, startPoint x: 148, startPoint y: 239, endPoint x: 153, endPoint y: 249, distance: 11.5
click at [148, 240] on div "button" at bounding box center [146, 237] width 17 height 17
drag, startPoint x: 543, startPoint y: 197, endPoint x: 521, endPoint y: 204, distance: 22.3
click at [542, 197] on div "Product Options I buy this item I sell this item I track stock for this item I …" at bounding box center [461, 147] width 701 height 235
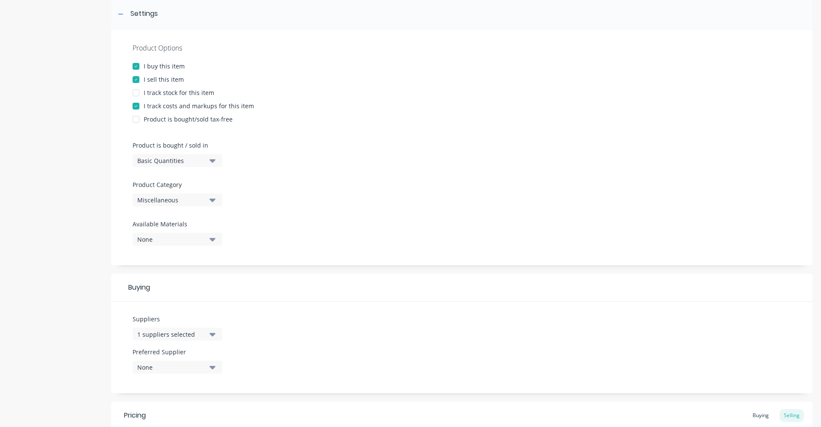
click at [213, 370] on icon "button" at bounding box center [213, 366] width 6 height 9
click at [145, 349] on div "button" at bounding box center [146, 347] width 17 height 17
click at [405, 305] on div "Suppliers 1 suppliers selected pal Preferred Supplier Palram Palram" at bounding box center [461, 348] width 701 height 92
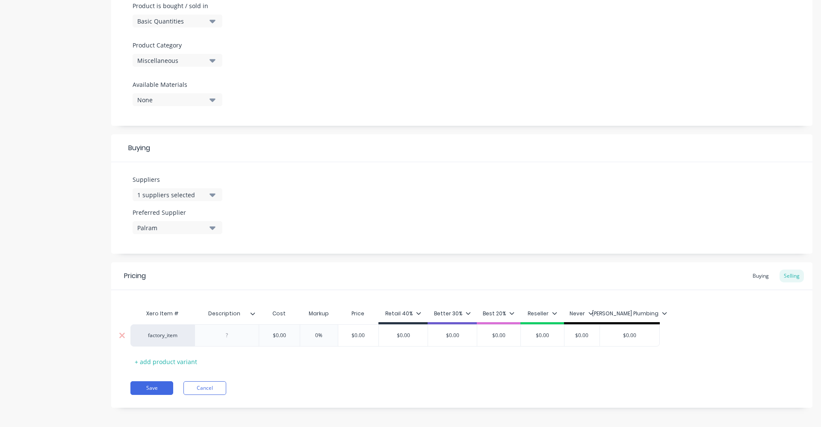
scroll to position [272, 0]
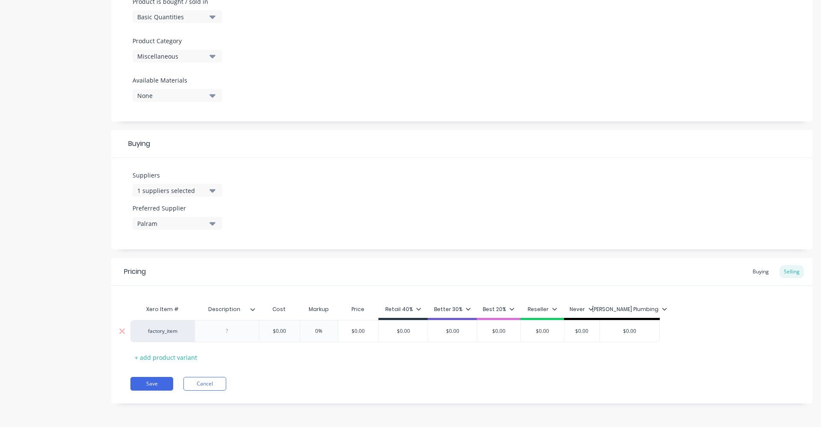
click at [169, 333] on div "factory_item" at bounding box center [162, 331] width 47 height 8
click at [165, 335] on button "Fibreglass & Polycarbonate" at bounding box center [176, 334] width 75 height 13
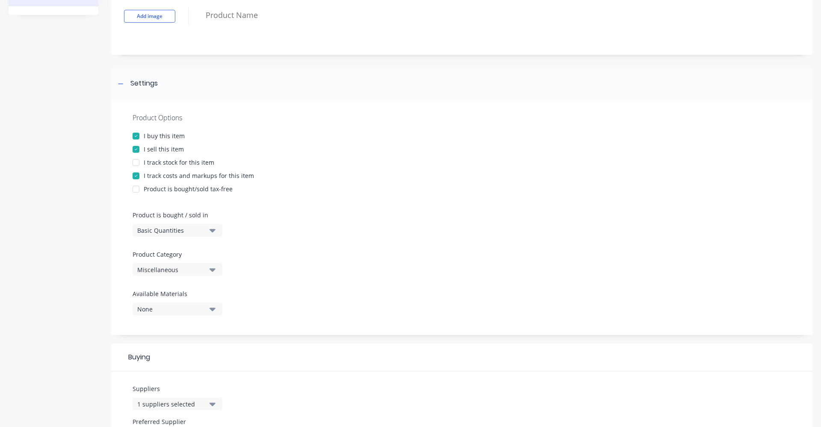
scroll to position [0, 0]
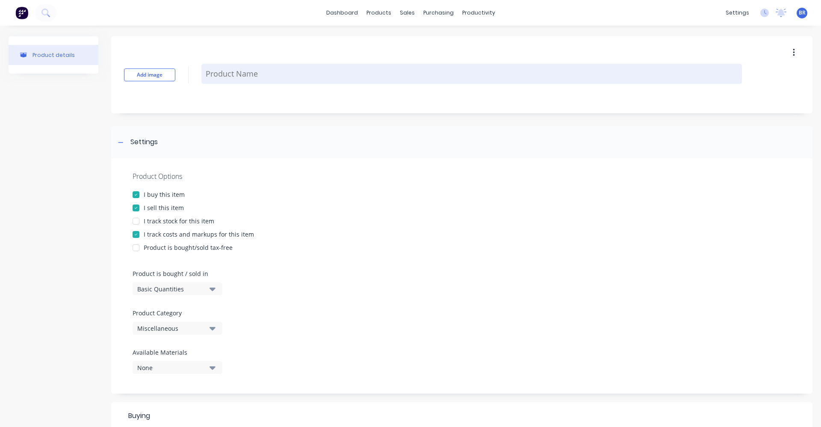
click at [241, 78] on textarea at bounding box center [471, 74] width 541 height 20
paste textarea "Screw T17 14X50 PC wash 26mm EZ-Glaze"
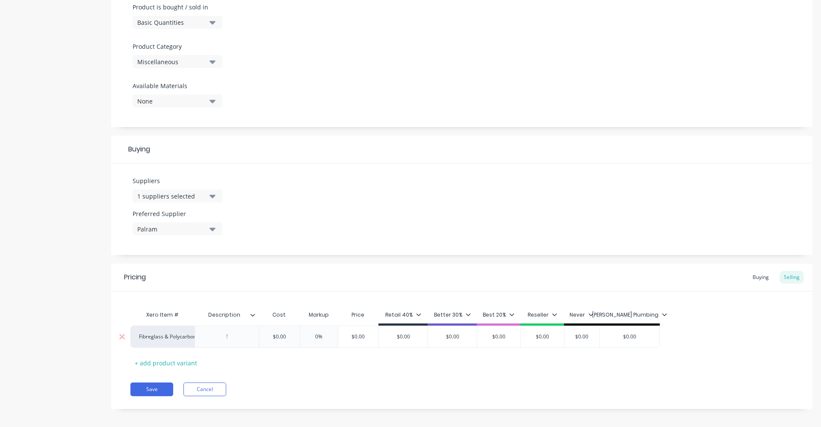
scroll to position [272, 0]
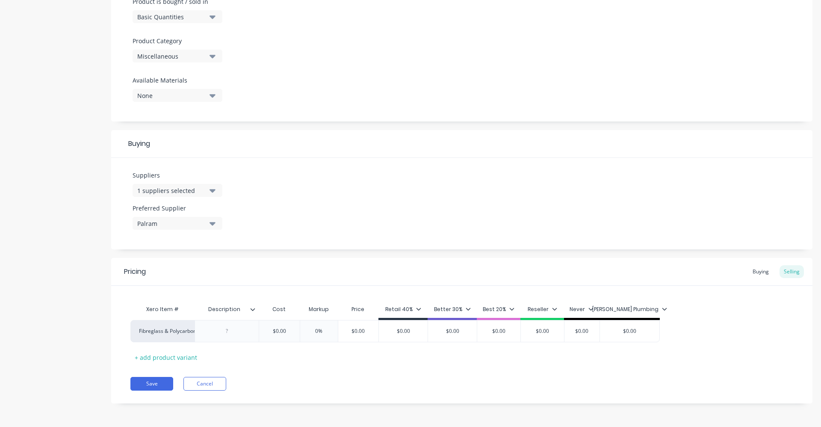
click at [239, 310] on input "Description" at bounding box center [224, 309] width 59 height 8
click at [236, 332] on div at bounding box center [227, 330] width 43 height 11
drag, startPoint x: 288, startPoint y: 332, endPoint x: 243, endPoint y: 332, distance: 44.9
click at [243, 332] on div "Fibreglass & Polycarbonate Pack of 50 $0.00 $0.00 0% $0.00 $0.00 $0.00 $0.00 $0…" at bounding box center [394, 331] width 529 height 22
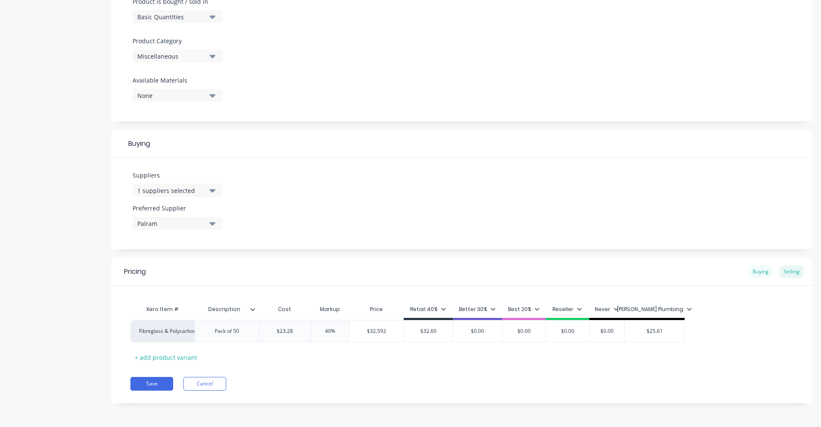
click at [753, 269] on div "Buying" at bounding box center [760, 271] width 25 height 13
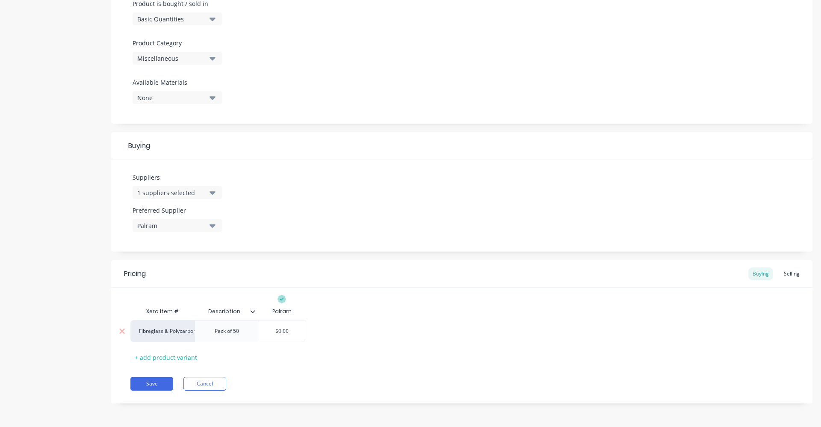
drag, startPoint x: 290, startPoint y: 331, endPoint x: 261, endPoint y: 329, distance: 29.6
click at [261, 329] on input "$0.00" at bounding box center [282, 331] width 46 height 8
click at [156, 385] on button "Save" at bounding box center [151, 384] width 43 height 14
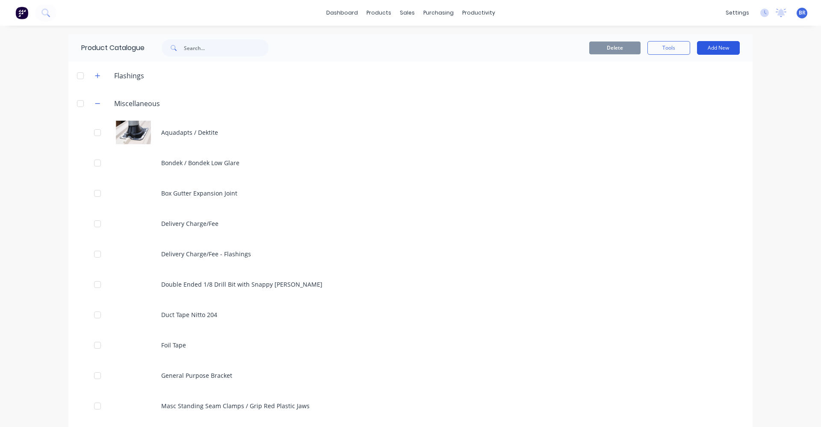
drag, startPoint x: 727, startPoint y: 48, endPoint x: 690, endPoint y: 58, distance: 38.6
click at [726, 48] on button "Add New" at bounding box center [718, 48] width 43 height 14
click at [680, 104] on div "Product" at bounding box center [699, 104] width 66 height 12
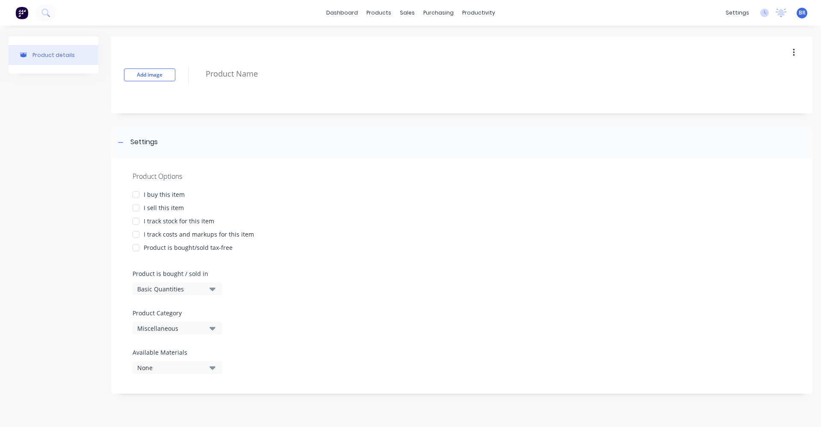
click at [139, 197] on div at bounding box center [135, 194] width 17 height 17
drag, startPoint x: 139, startPoint y: 207, endPoint x: 145, endPoint y: 219, distance: 13.4
click at [139, 207] on div at bounding box center [135, 207] width 17 height 17
click at [140, 233] on div at bounding box center [135, 234] width 17 height 17
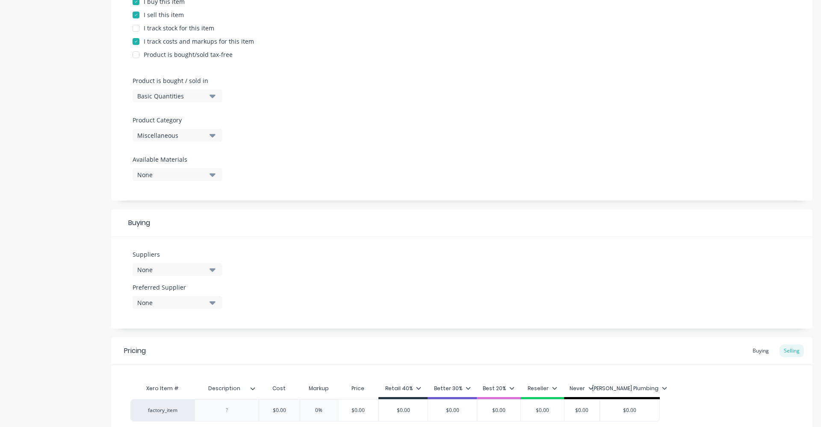
scroll to position [214, 0]
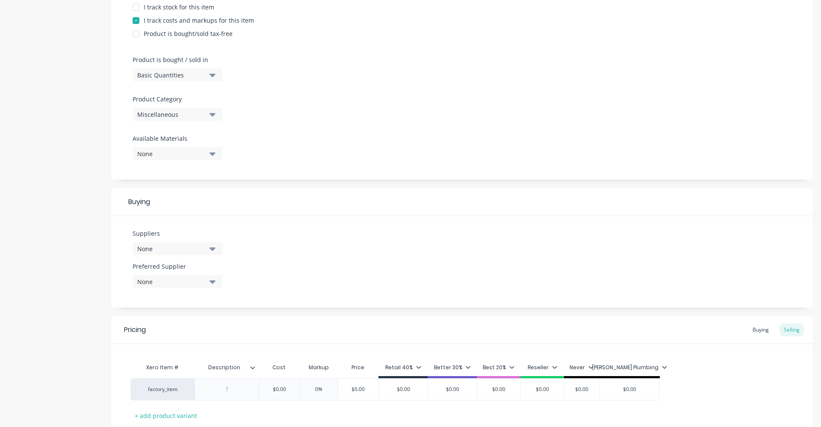
click at [191, 248] on div "None" at bounding box center [171, 248] width 68 height 9
click at [170, 275] on input "text" at bounding box center [202, 274] width 91 height 17
click at [145, 294] on div "button" at bounding box center [146, 295] width 17 height 17
click at [384, 233] on div "Suppliers 1 suppliers selected pal Palram Preferred Supplier None" at bounding box center [461, 262] width 701 height 92
click at [174, 280] on div "None" at bounding box center [171, 281] width 68 height 9
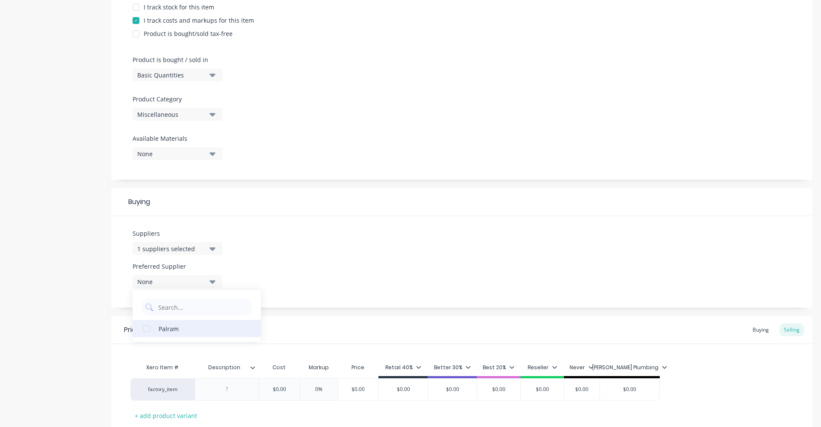
click at [152, 329] on div "button" at bounding box center [146, 328] width 17 height 17
click at [311, 270] on div "Suppliers 1 suppliers selected pal Preferred Supplier Palram Palram" at bounding box center [461, 262] width 701 height 92
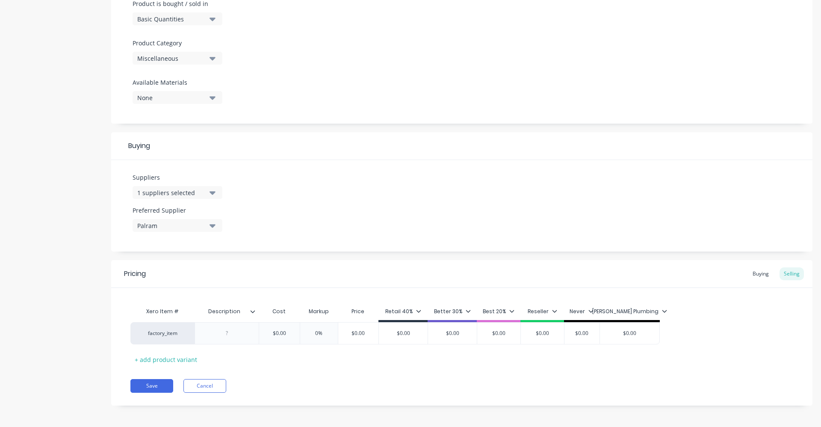
scroll to position [272, 0]
click at [169, 333] on div "factory_item" at bounding box center [162, 331] width 47 height 8
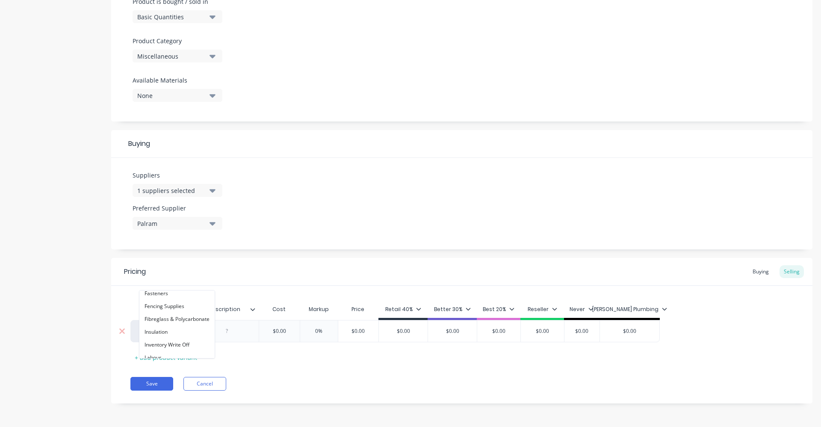
scroll to position [65, 0]
click at [151, 336] on button "Fibreglass & Polycarbonate" at bounding box center [176, 334] width 75 height 13
click at [231, 333] on div at bounding box center [227, 330] width 43 height 11
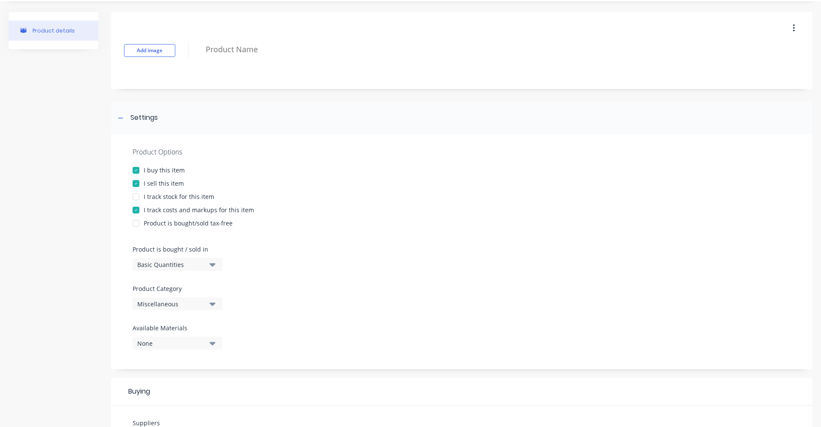
scroll to position [0, 0]
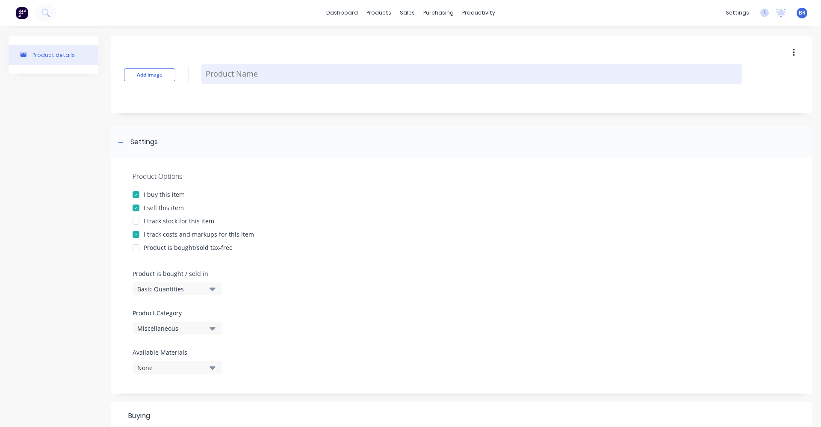
drag, startPoint x: 251, startPoint y: 79, endPoint x: 259, endPoint y: 77, distance: 8.4
click at [250, 79] on textarea at bounding box center [471, 74] width 541 height 20
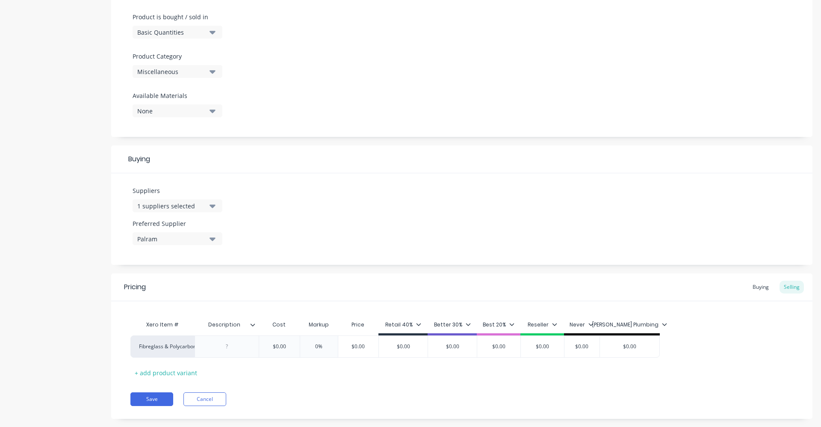
scroll to position [272, 0]
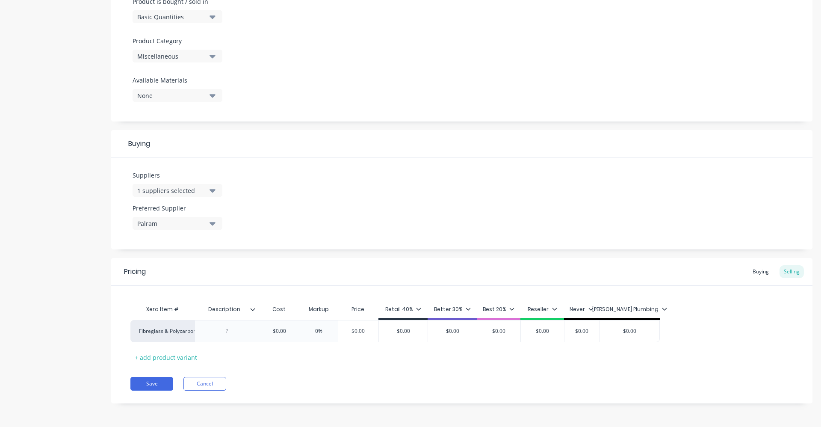
click at [254, 312] on div at bounding box center [256, 309] width 5 height 8
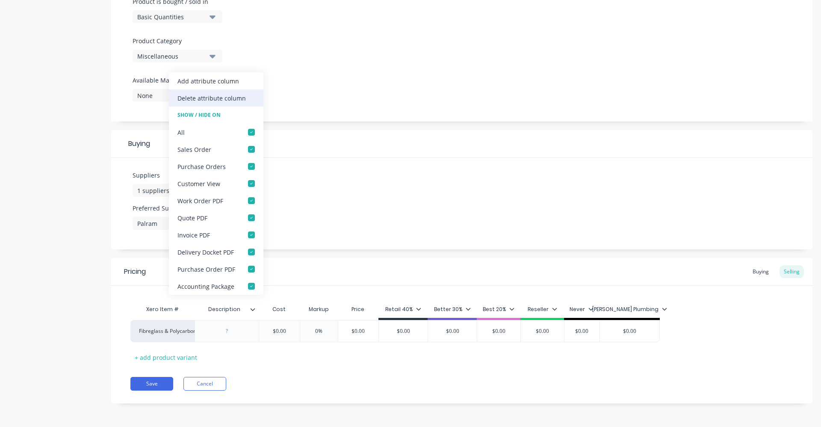
click at [222, 101] on div "Delete attribute column" at bounding box center [211, 98] width 68 height 9
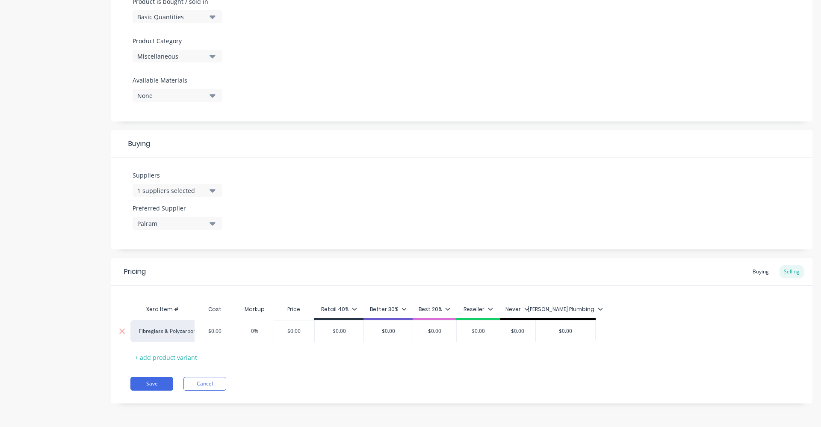
drag, startPoint x: 227, startPoint y: 328, endPoint x: 200, endPoint y: 327, distance: 27.0
click at [201, 327] on input "$0.00" at bounding box center [215, 331] width 43 height 8
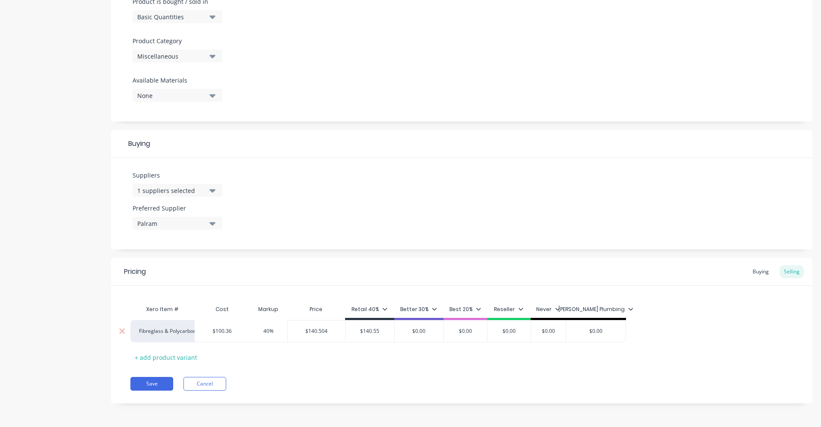
drag, startPoint x: 611, startPoint y: 331, endPoint x: 541, endPoint y: 324, distance: 70.6
click at [541, 324] on div "Fibreglass & Polycarbonate $100.36 100.36 40% 40 $140.504 $140.504 $140.55 140.…" at bounding box center [378, 331] width 496 height 22
click at [155, 380] on button "Save" at bounding box center [151, 384] width 43 height 14
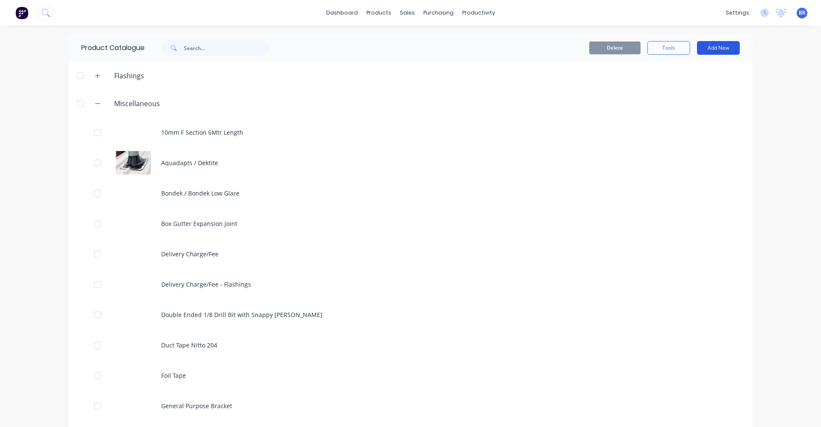
click at [716, 42] on button "Add New" at bounding box center [718, 48] width 43 height 14
click at [686, 105] on div "Product" at bounding box center [699, 104] width 66 height 12
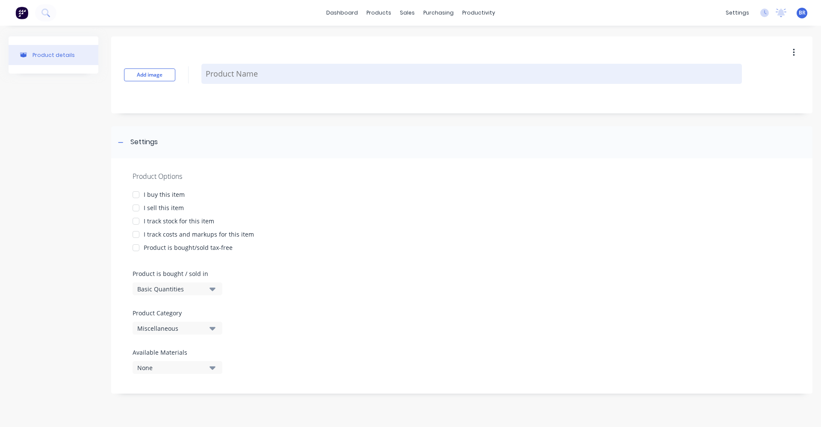
click at [229, 69] on textarea at bounding box center [471, 74] width 541 height 20
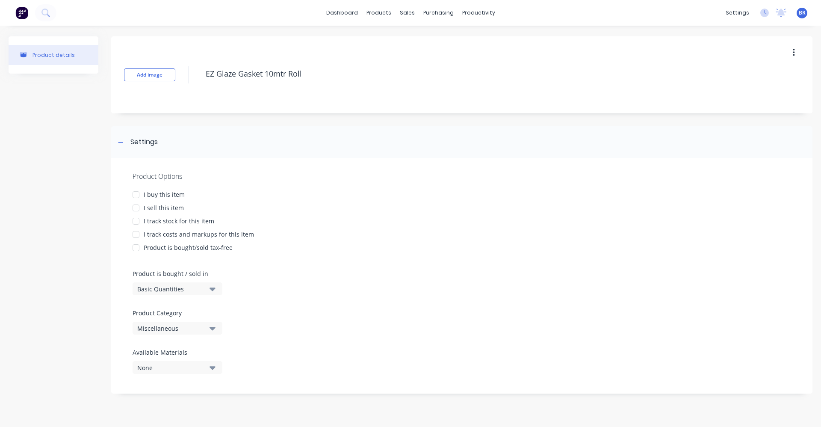
click at [142, 196] on div at bounding box center [135, 194] width 17 height 17
drag, startPoint x: 136, startPoint y: 204, endPoint x: 175, endPoint y: 231, distance: 47.7
click at [136, 205] on div at bounding box center [135, 207] width 17 height 17
drag, startPoint x: 143, startPoint y: 234, endPoint x: 191, endPoint y: 258, distance: 53.2
click at [144, 235] on div at bounding box center [135, 234] width 17 height 17
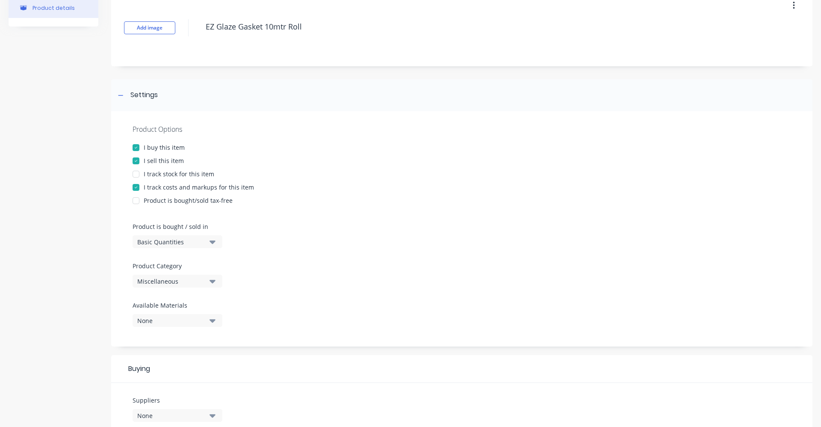
scroll to position [86, 0]
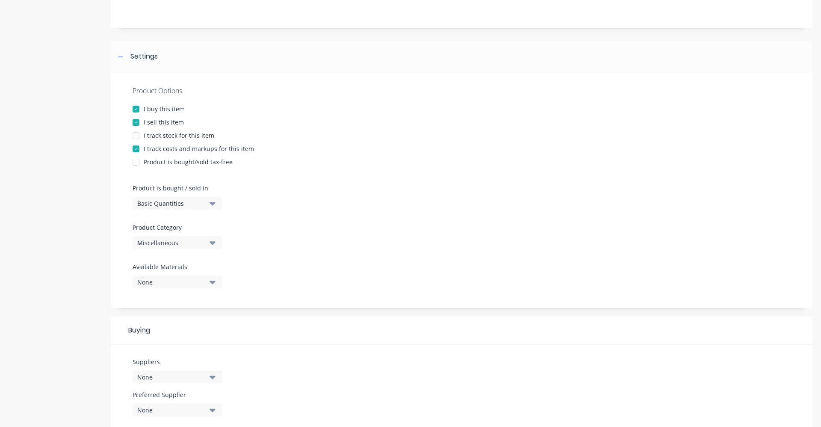
drag, startPoint x: 176, startPoint y: 244, endPoint x: 174, endPoint y: 249, distance: 6.1
click at [176, 244] on div "Miscellaneous" at bounding box center [171, 242] width 68 height 9
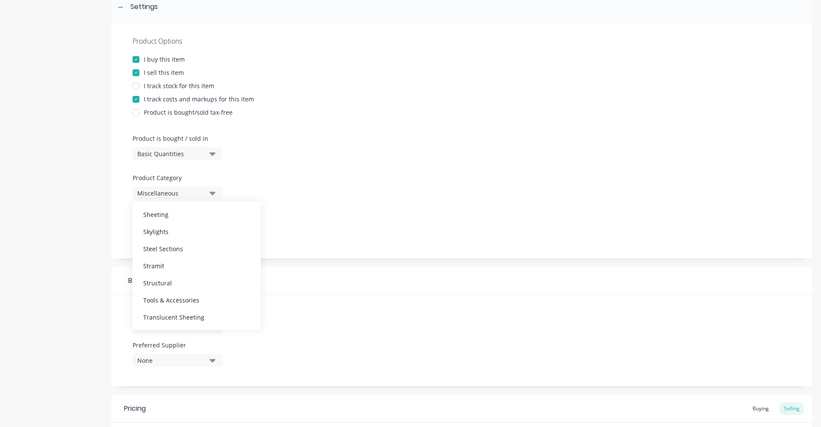
scroll to position [214, 0]
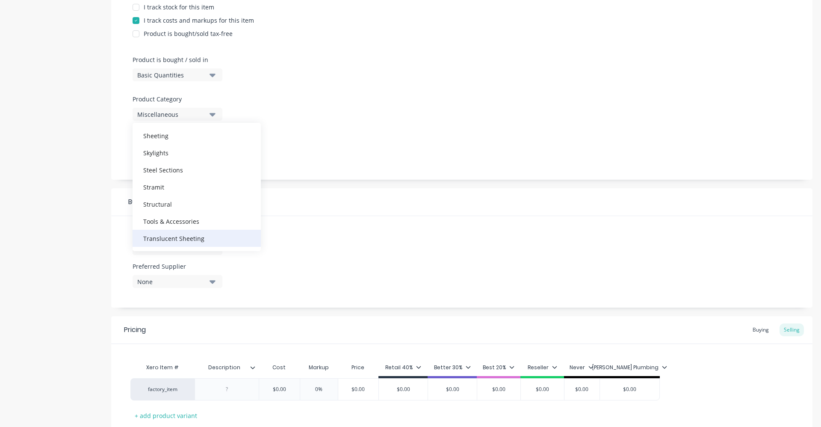
click at [172, 241] on div "Translucent Sheeting" at bounding box center [197, 238] width 128 height 17
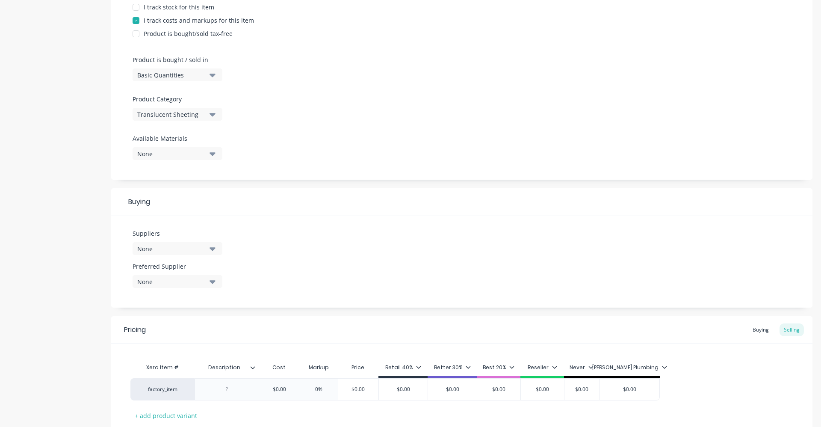
click at [299, 123] on div "Product Options I buy this item I sell this item I track stock for this item I …" at bounding box center [461, 61] width 701 height 235
click at [208, 116] on button "Translucent Sheeting" at bounding box center [178, 114] width 90 height 13
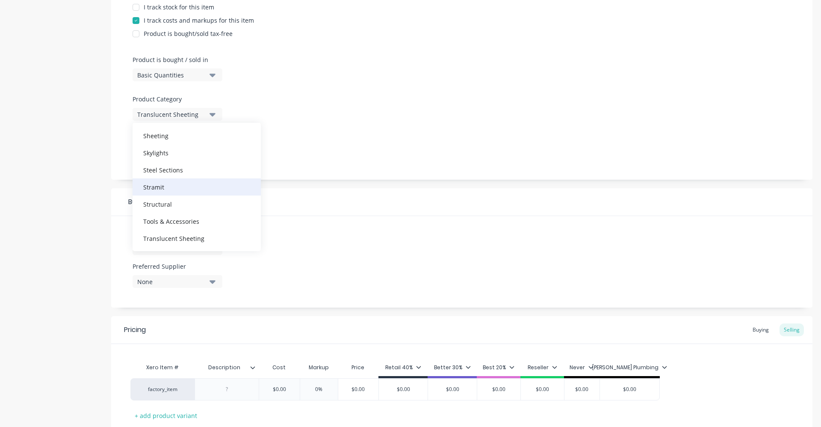
scroll to position [272, 0]
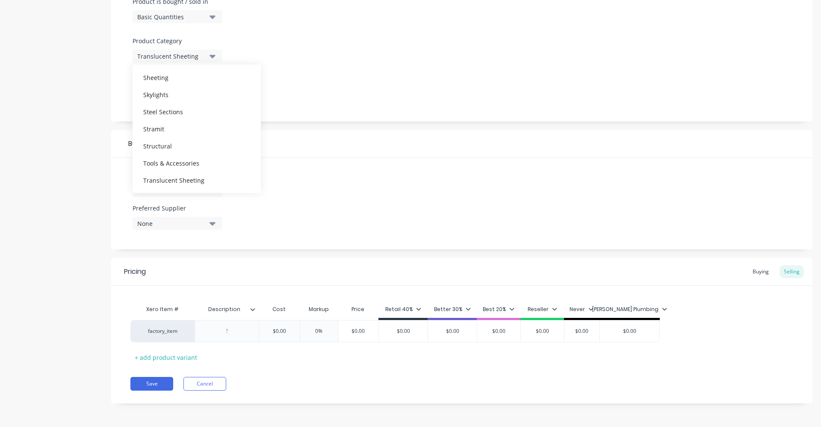
click at [373, 70] on div at bounding box center [462, 72] width 659 height 6
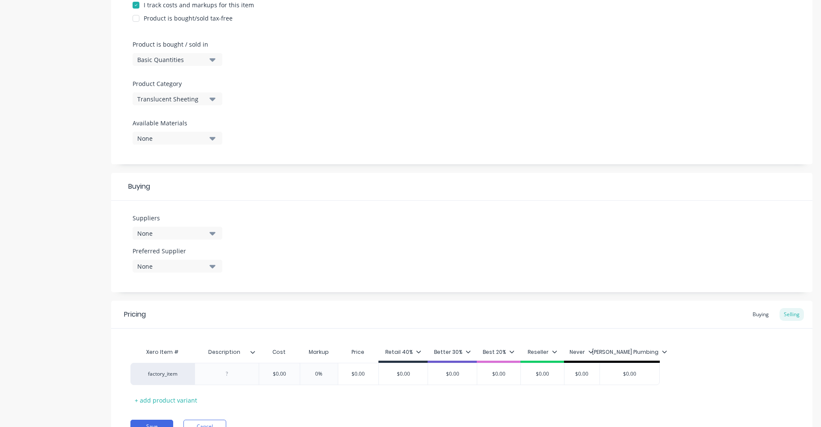
click at [195, 231] on div "None" at bounding box center [171, 233] width 68 height 9
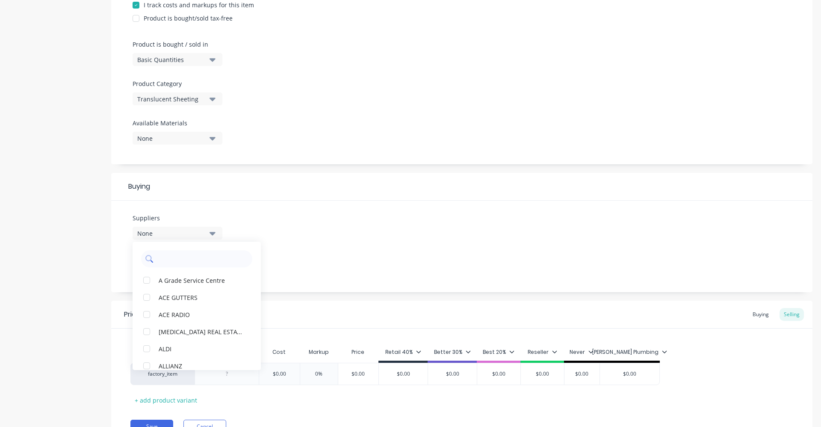
click at [172, 254] on input "text" at bounding box center [202, 258] width 91 height 17
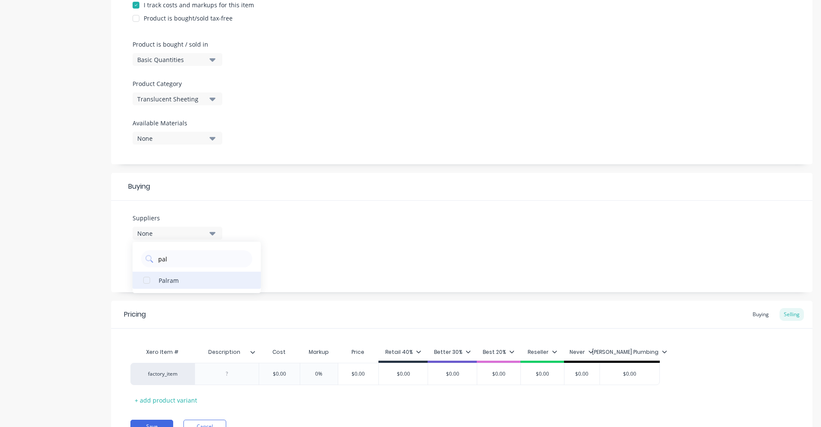
click at [157, 275] on button "Palram" at bounding box center [197, 280] width 128 height 17
click at [327, 230] on div "Suppliers 1 suppliers selected pal Palram Preferred Supplier None" at bounding box center [461, 247] width 701 height 92
click at [178, 270] on div "None" at bounding box center [171, 266] width 68 height 9
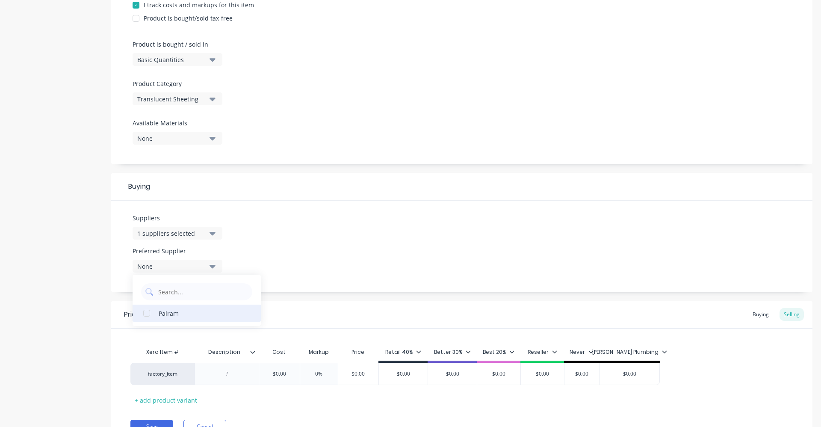
click at [162, 313] on div "Palram" at bounding box center [202, 312] width 86 height 9
click at [296, 247] on div "Suppliers 1 suppliers selected pal Preferred Supplier Palram Palram" at bounding box center [461, 247] width 701 height 92
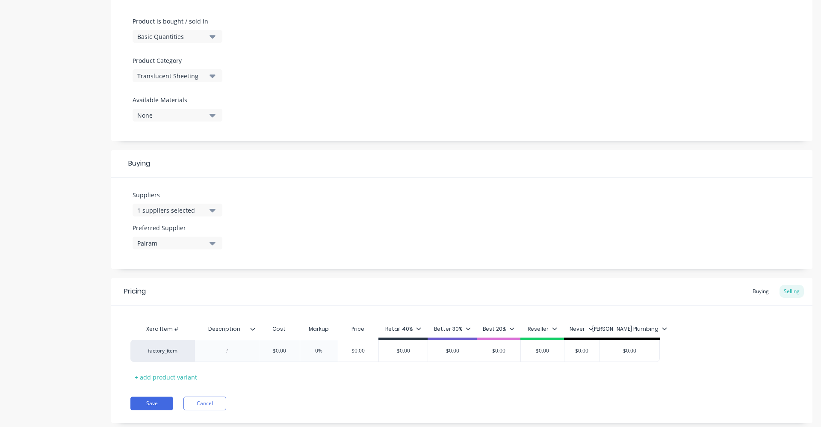
scroll to position [272, 0]
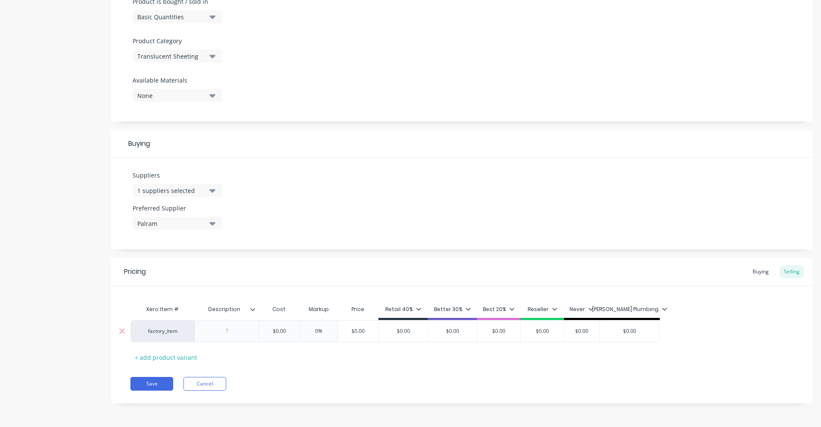
drag, startPoint x: 169, startPoint y: 335, endPoint x: 172, endPoint y: 329, distance: 6.0
click at [169, 334] on div "factory_item" at bounding box center [162, 331] width 64 height 22
click at [164, 330] on div "factory_item" at bounding box center [162, 331] width 47 height 8
click at [191, 294] on button "Fibreglass & Polycarbonate" at bounding box center [176, 291] width 75 height 13
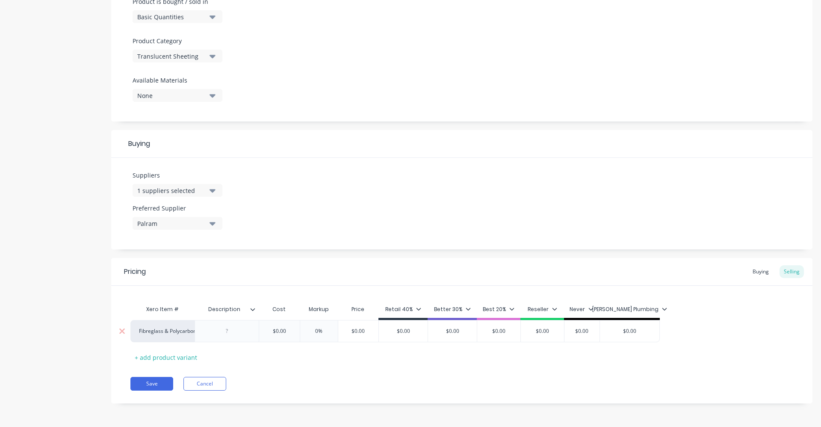
click at [255, 309] on icon at bounding box center [252, 309] width 5 height 5
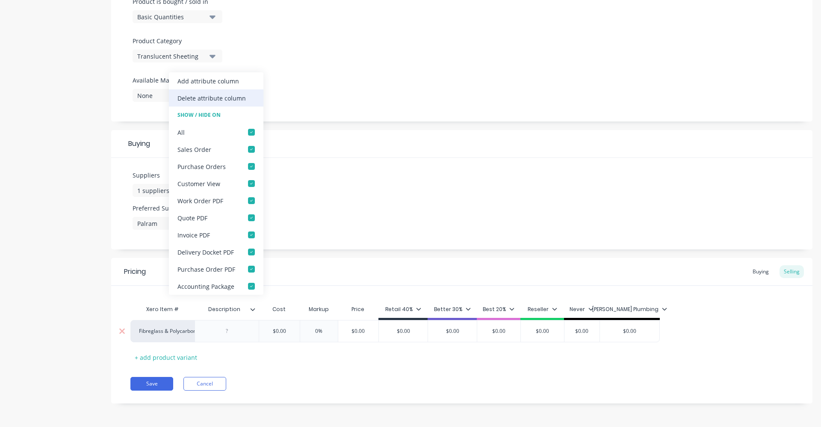
click at [201, 99] on div "Delete attribute column" at bounding box center [211, 98] width 68 height 9
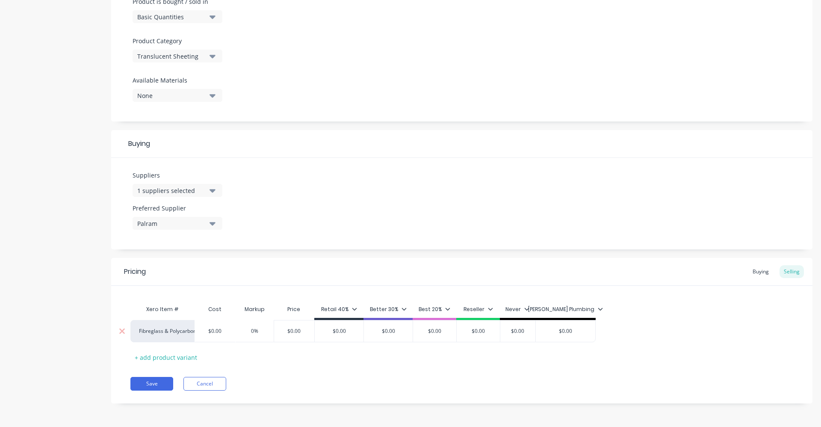
drag, startPoint x: 222, startPoint y: 332, endPoint x: 179, endPoint y: 325, distance: 43.2
click at [179, 325] on div "Fibreglass & Polycarbonate $0.00 $0.00 0% $0.00 $0.00 $0.00 $0.00 $0.00 $0.00 $…" at bounding box center [362, 331] width 465 height 22
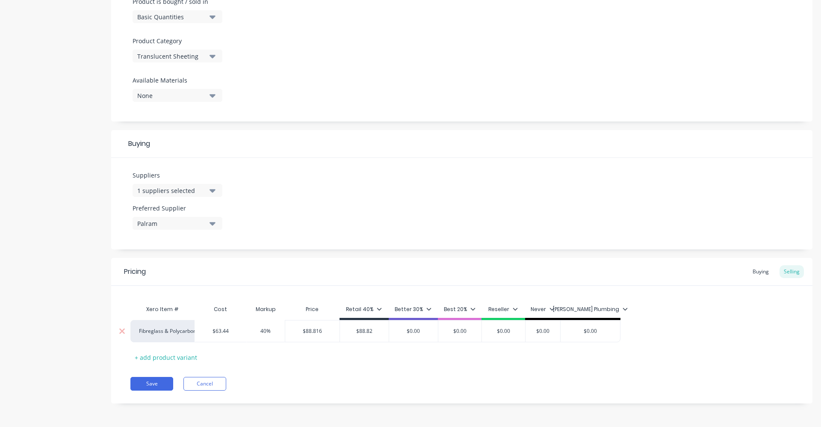
drag, startPoint x: 570, startPoint y: 331, endPoint x: 547, endPoint y: 330, distance: 22.7
click at [550, 331] on div "Fibreglass & Polycarbonate $63.44 63.44 40% 40 $88.816 $88.816 $88.82 88.82 $0.…" at bounding box center [375, 331] width 490 height 22
click at [154, 384] on button "Save" at bounding box center [151, 384] width 43 height 14
